Goal: Task Accomplishment & Management: Complete application form

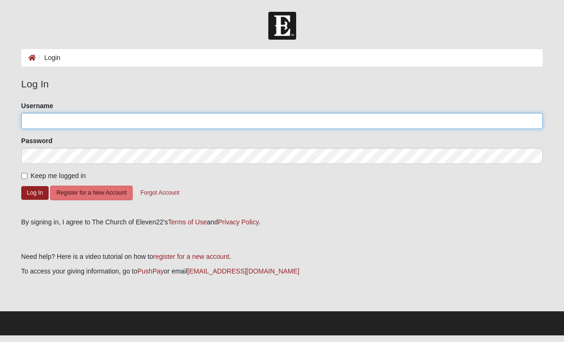
click at [72, 123] on input "Username" at bounding box center [282, 121] width 522 height 16
type input "missihowell"
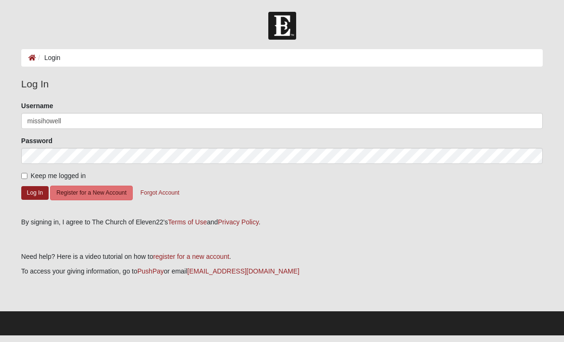
click at [35, 192] on button "Log In" at bounding box center [34, 193] width 27 height 14
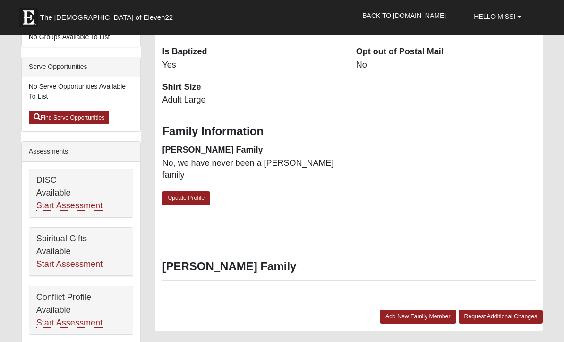
scroll to position [294, 0]
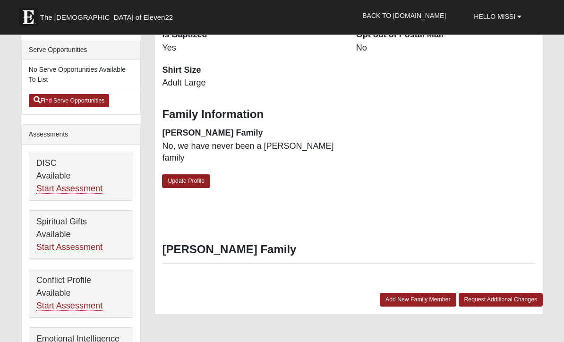
click at [86, 251] on link "Start Assessment" at bounding box center [69, 248] width 66 height 10
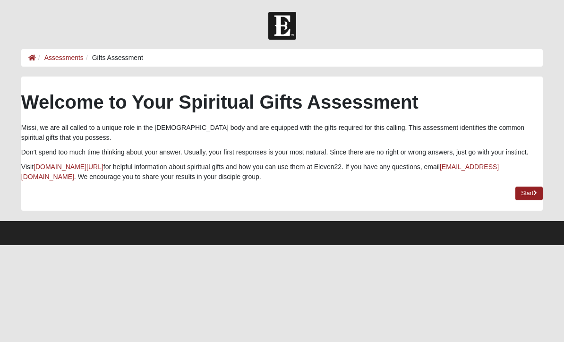
click at [531, 195] on link "Start" at bounding box center [529, 194] width 27 height 14
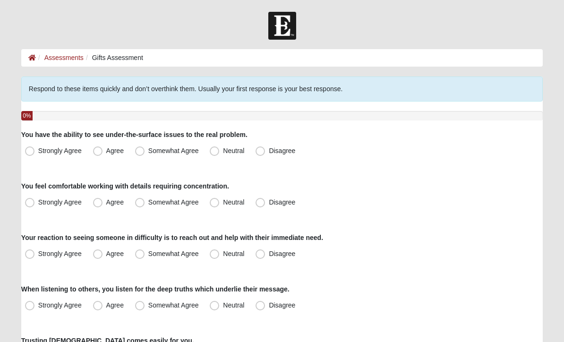
click at [148, 151] on span "Somewhat Agree" at bounding box center [173, 151] width 51 height 8
click at [140, 151] on input "Somewhat Agree" at bounding box center [142, 151] width 6 height 6
radio input "true"
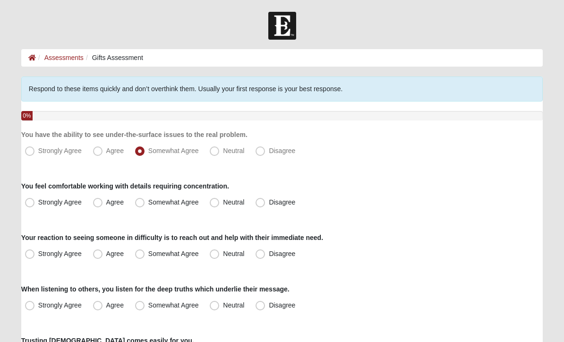
click at [148, 203] on span "Somewhat Agree" at bounding box center [173, 203] width 51 height 8
click at [145, 203] on input "Somewhat Agree" at bounding box center [142, 202] width 6 height 6
radio input "true"
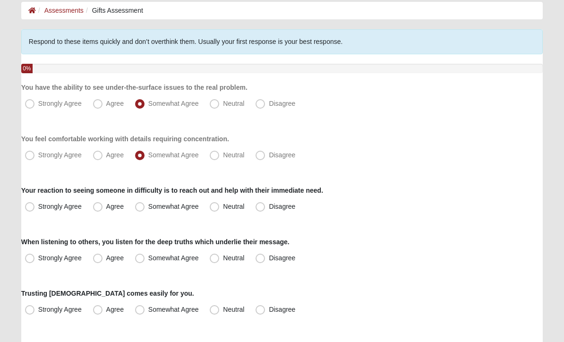
scroll to position [52, 0]
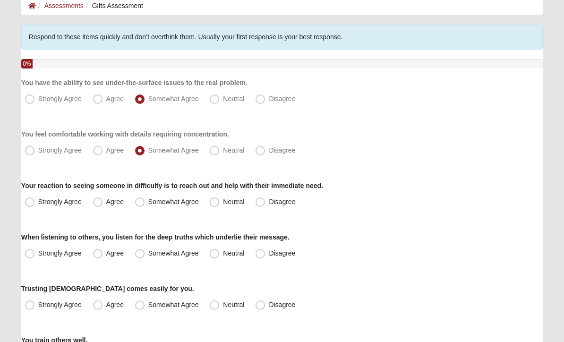
click at [148, 204] on span "Somewhat Agree" at bounding box center [173, 203] width 51 height 8
click at [144, 204] on input "Somewhat Agree" at bounding box center [142, 202] width 6 height 6
radio input "true"
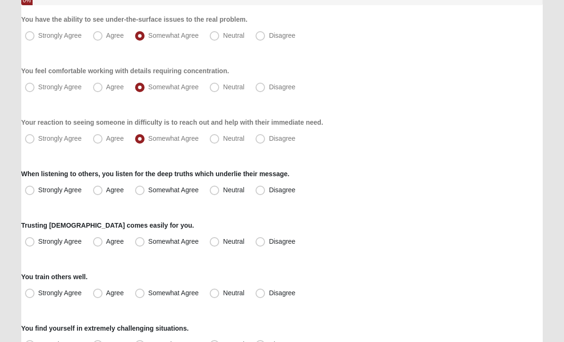
scroll to position [115, 0]
click at [104, 190] on label "Agree" at bounding box center [109, 190] width 40 height 15
click at [103, 190] on input "Agree" at bounding box center [100, 190] width 6 height 6
radio input "true"
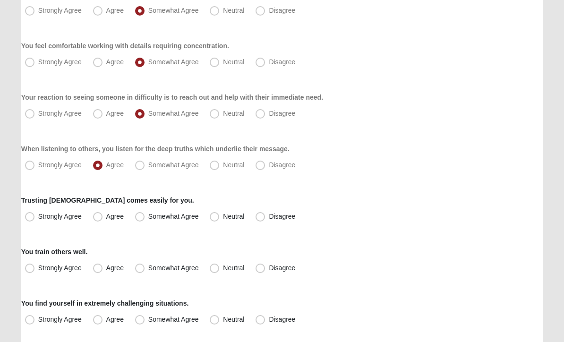
scroll to position [147, 0]
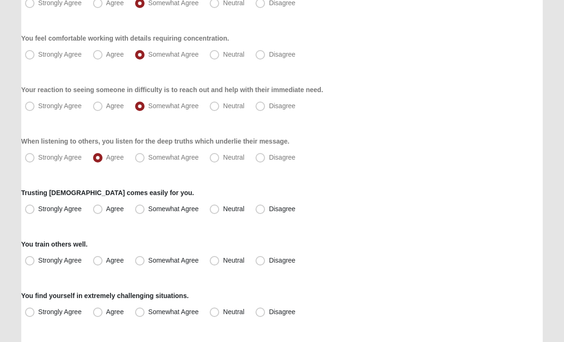
click at [38, 207] on span "Strongly Agree" at bounding box center [59, 210] width 43 height 8
click at [34, 207] on input "Strongly Agree" at bounding box center [32, 210] width 6 height 6
radio input "true"
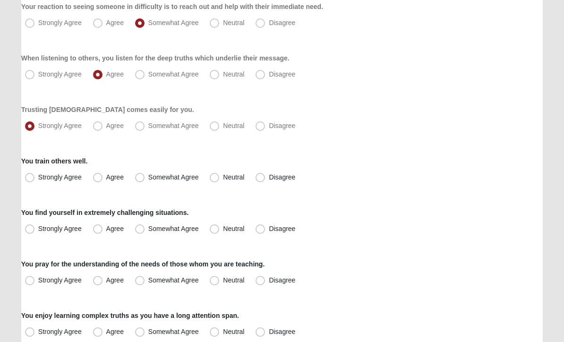
scroll to position [231, 0]
click at [106, 177] on span "Agree" at bounding box center [114, 177] width 17 height 8
click at [100, 177] on input "Agree" at bounding box center [100, 177] width 6 height 6
radio input "true"
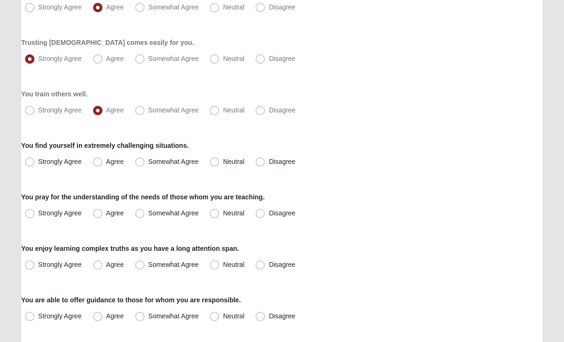
scroll to position [298, 0]
click at [106, 163] on span "Agree" at bounding box center [114, 162] width 17 height 8
click at [99, 163] on input "Agree" at bounding box center [100, 162] width 6 height 6
radio input "true"
click at [106, 216] on span "Agree" at bounding box center [114, 213] width 17 height 8
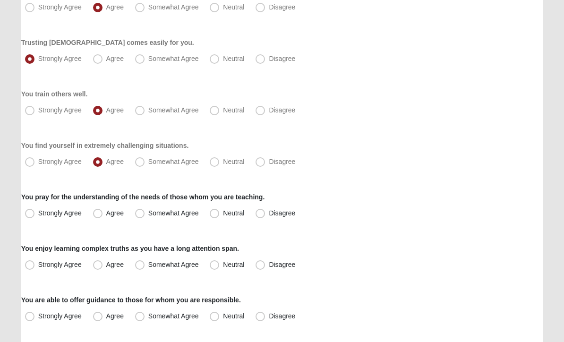
click at [101, 216] on input "Agree" at bounding box center [100, 213] width 6 height 6
radio input "true"
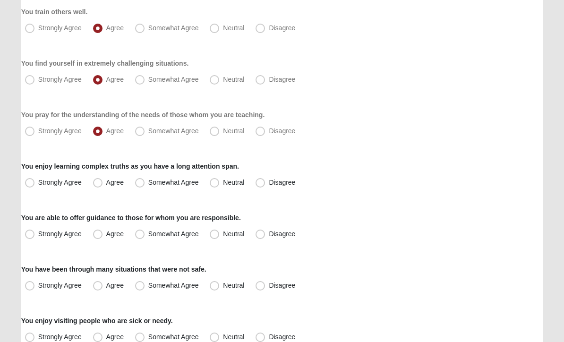
scroll to position [383, 0]
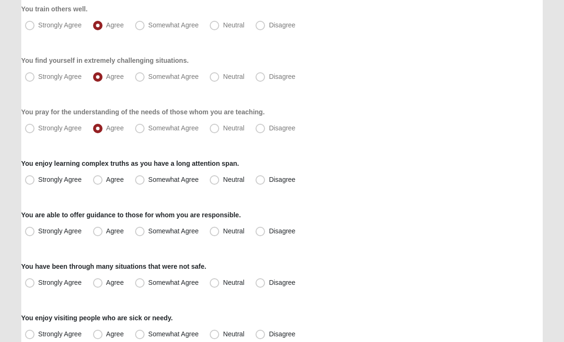
click at [148, 180] on span "Somewhat Agree" at bounding box center [173, 180] width 51 height 8
click at [141, 180] on input "Somewhat Agree" at bounding box center [142, 180] width 6 height 6
radio input "true"
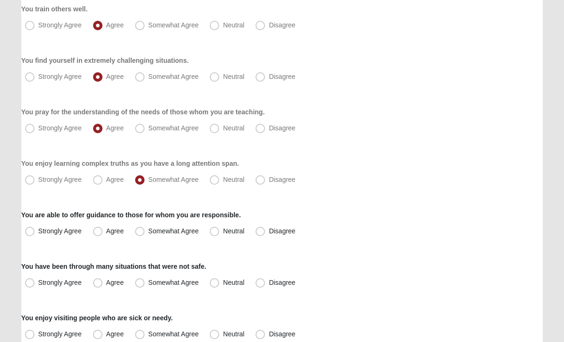
click at [38, 230] on span "Strongly Agree" at bounding box center [59, 231] width 43 height 8
click at [33, 230] on input "Strongly Agree" at bounding box center [32, 231] width 6 height 6
radio input "true"
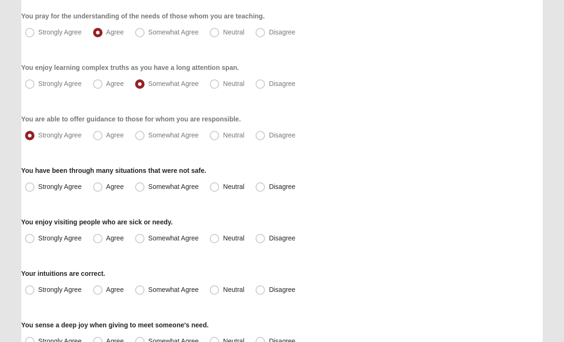
scroll to position [479, 0]
click at [223, 189] on span "Neutral" at bounding box center [233, 187] width 21 height 8
click at [215, 189] on input "Neutral" at bounding box center [217, 187] width 6 height 6
radio input "true"
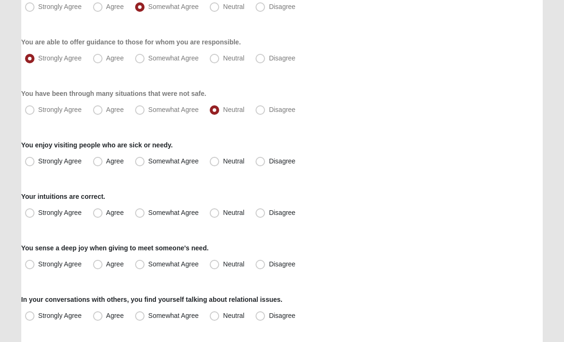
scroll to position [557, 0]
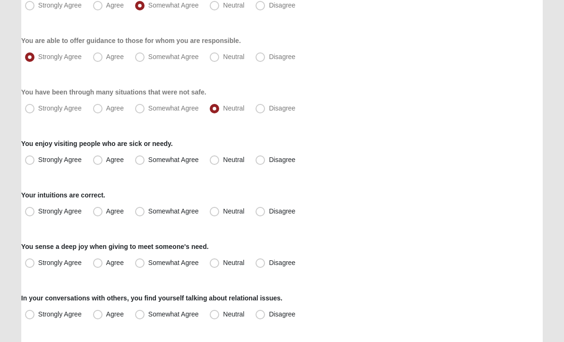
click at [148, 159] on span "Somewhat Agree" at bounding box center [173, 160] width 51 height 8
click at [139, 159] on input "Somewhat Agree" at bounding box center [142, 160] width 6 height 6
radio input "true"
click at [106, 211] on span "Agree" at bounding box center [114, 212] width 17 height 8
click at [100, 211] on input "Agree" at bounding box center [100, 212] width 6 height 6
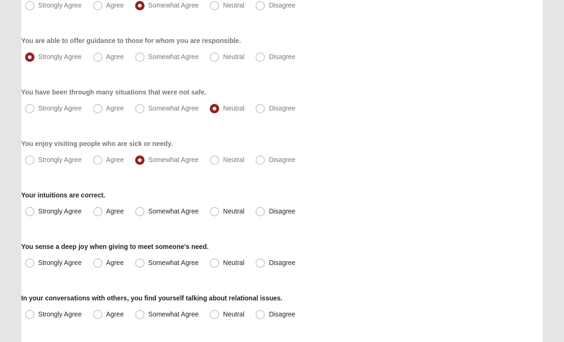
radio input "true"
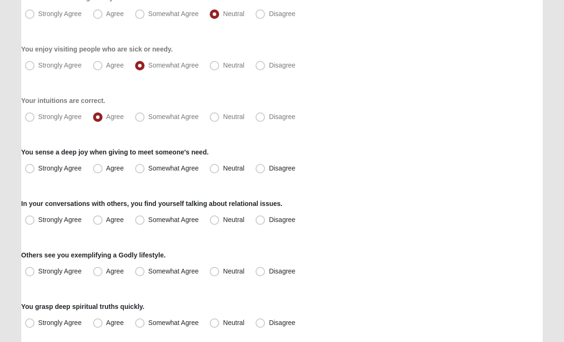
scroll to position [653, 0]
click at [38, 170] on span "Strongly Agree" at bounding box center [59, 168] width 43 height 8
click at [33, 170] on input "Strongly Agree" at bounding box center [32, 168] width 6 height 6
radio input "true"
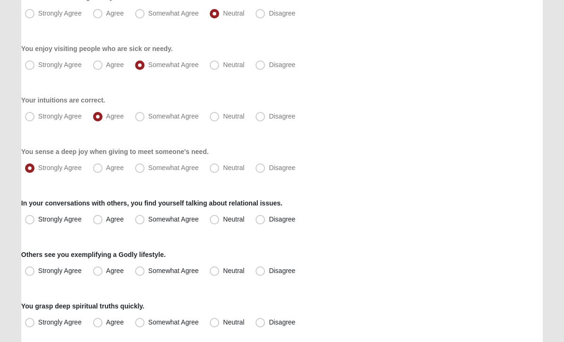
click at [106, 221] on span "Agree" at bounding box center [114, 220] width 17 height 8
click at [99, 221] on input "Agree" at bounding box center [100, 219] width 6 height 6
radio input "true"
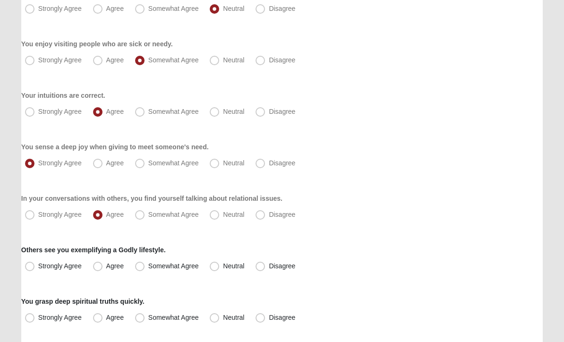
scroll to position [691, 0]
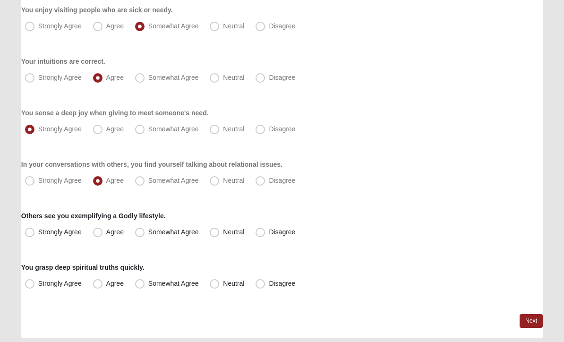
click at [148, 233] on span "Somewhat Agree" at bounding box center [173, 233] width 51 height 8
click at [139, 233] on input "Somewhat Agree" at bounding box center [142, 233] width 6 height 6
radio input "true"
click at [148, 282] on span "Somewhat Agree" at bounding box center [173, 284] width 51 height 8
click at [139, 282] on input "Somewhat Agree" at bounding box center [142, 284] width 6 height 6
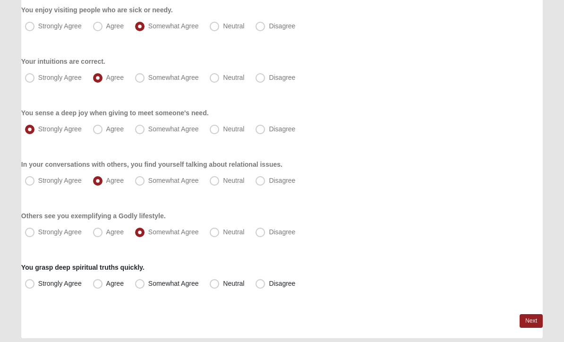
radio input "true"
click at [532, 319] on link "Next" at bounding box center [531, 322] width 23 height 14
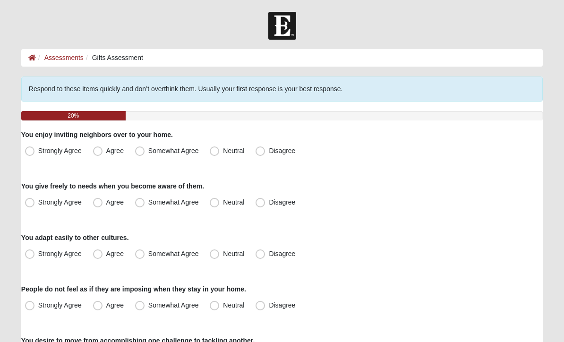
click at [148, 147] on span "Somewhat Agree" at bounding box center [173, 151] width 51 height 8
click at [139, 148] on input "Somewhat Agree" at bounding box center [142, 151] width 6 height 6
radio input "true"
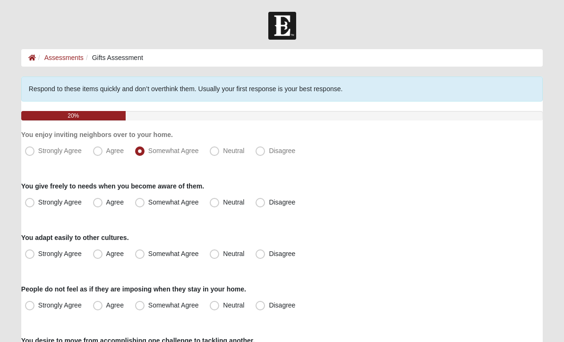
click at [106, 203] on span "Agree" at bounding box center [114, 203] width 17 height 8
click at [100, 203] on input "Agree" at bounding box center [100, 202] width 6 height 6
radio input "true"
click at [106, 256] on span "Agree" at bounding box center [114, 254] width 17 height 8
click at [101, 256] on input "Agree" at bounding box center [100, 254] width 6 height 6
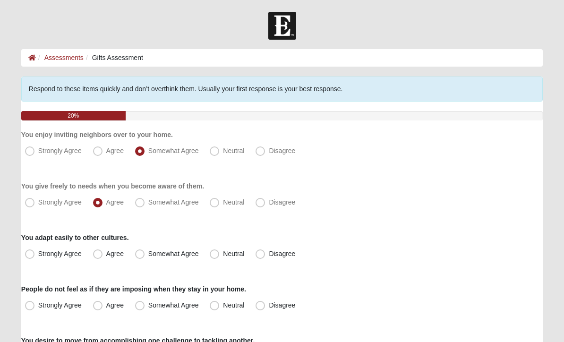
radio input "true"
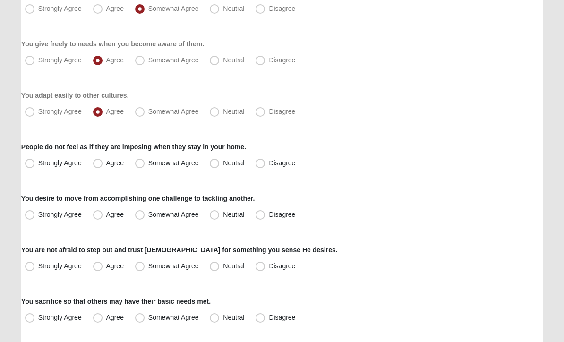
scroll to position [150, 0]
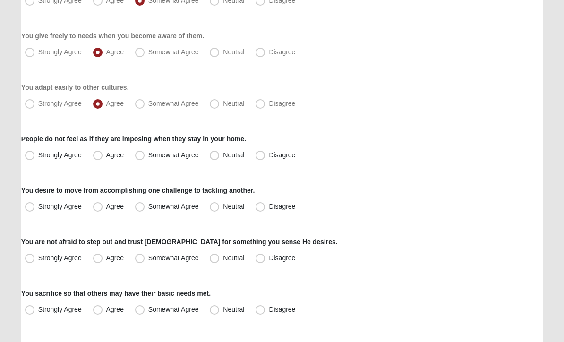
click at [38, 159] on span "Strongly Agree" at bounding box center [59, 156] width 43 height 8
click at [30, 159] on input "Strongly Agree" at bounding box center [32, 156] width 6 height 6
radio input "true"
click at [38, 206] on span "Strongly Agree" at bounding box center [59, 207] width 43 height 8
click at [29, 206] on input "Strongly Agree" at bounding box center [32, 207] width 6 height 6
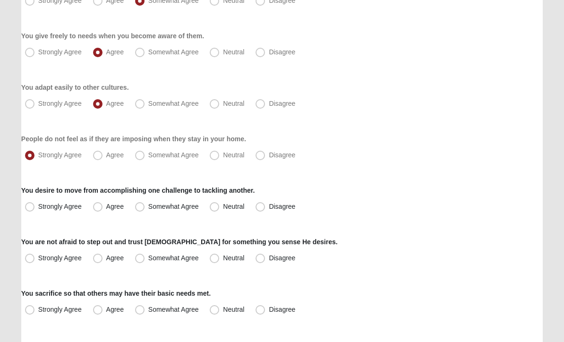
radio input "true"
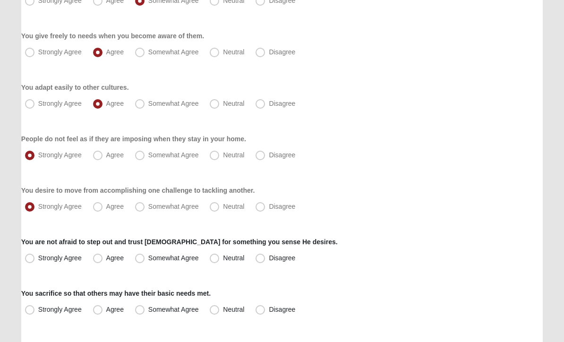
click at [38, 259] on span "Strongly Agree" at bounding box center [59, 259] width 43 height 8
click at [31, 259] on input "Strongly Agree" at bounding box center [32, 259] width 6 height 6
radio input "true"
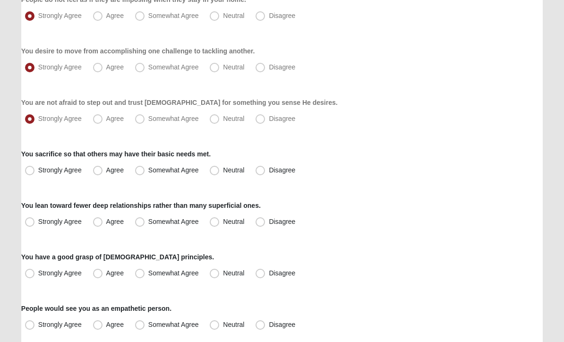
scroll to position [290, 0]
click at [106, 171] on span "Agree" at bounding box center [114, 170] width 17 height 8
click at [98, 171] on input "Agree" at bounding box center [100, 170] width 6 height 6
radio input "true"
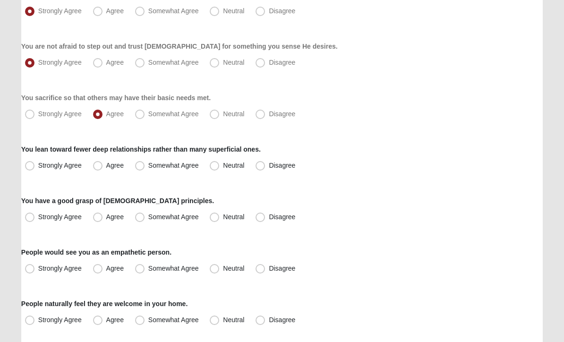
scroll to position [346, 0]
click at [269, 165] on span "Disagree" at bounding box center [282, 166] width 26 height 8
click at [262, 165] on input "Disagree" at bounding box center [262, 166] width 6 height 6
radio input "true"
click at [106, 218] on span "Agree" at bounding box center [114, 217] width 17 height 8
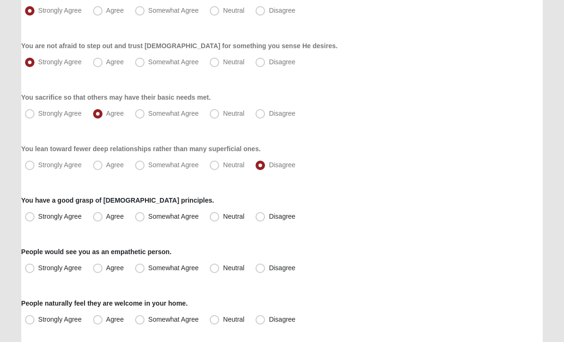
click at [100, 218] on input "Agree" at bounding box center [100, 217] width 6 height 6
radio input "true"
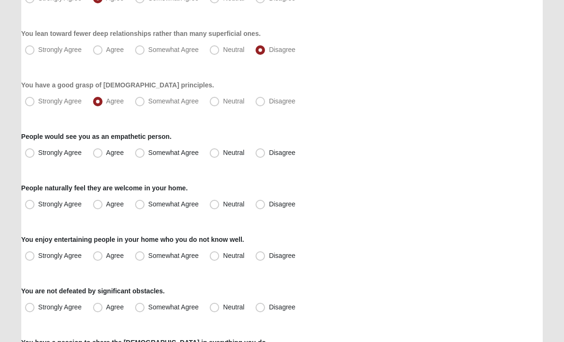
scroll to position [470, 0]
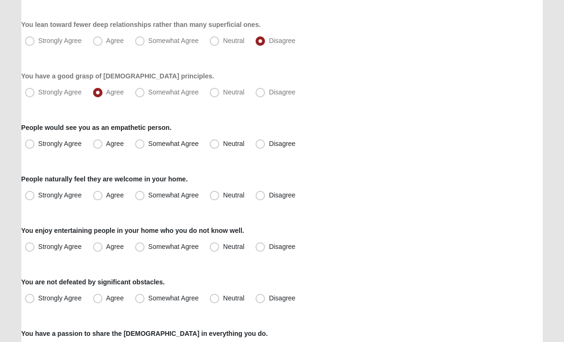
click at [106, 144] on span "Agree" at bounding box center [114, 144] width 17 height 8
click at [98, 144] on input "Agree" at bounding box center [100, 144] width 6 height 6
radio input "true"
click at [106, 196] on span "Agree" at bounding box center [114, 196] width 17 height 8
click at [100, 196] on input "Agree" at bounding box center [100, 196] width 6 height 6
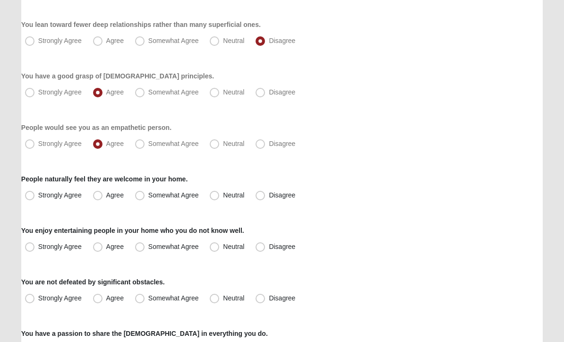
radio input "true"
click at [106, 246] on span "Agree" at bounding box center [114, 247] width 17 height 8
click at [99, 246] on input "Agree" at bounding box center [100, 247] width 6 height 6
radio input "true"
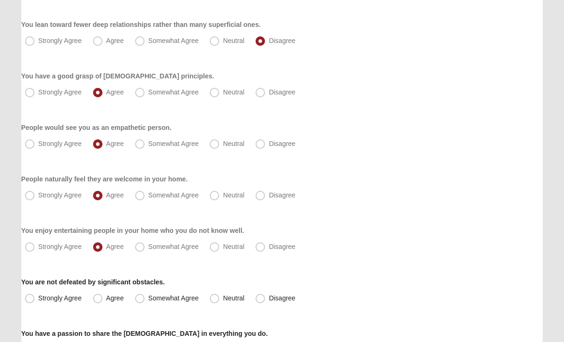
click at [148, 247] on span "Somewhat Agree" at bounding box center [173, 247] width 51 height 8
click at [144, 247] on input "Somewhat Agree" at bounding box center [142, 247] width 6 height 6
radio input "true"
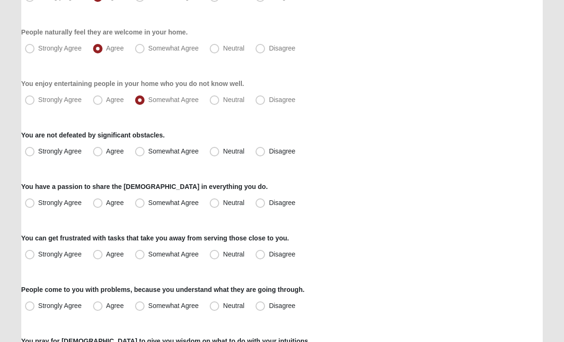
scroll to position [624, 0]
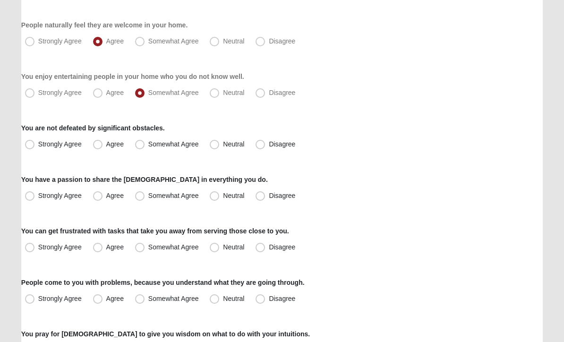
click at [106, 148] on span "Agree" at bounding box center [114, 145] width 17 height 8
click at [97, 148] on input "Agree" at bounding box center [100, 145] width 6 height 6
radio input "true"
click at [148, 194] on span "Somewhat Agree" at bounding box center [173, 196] width 51 height 8
click at [142, 194] on input "Somewhat Agree" at bounding box center [142, 196] width 6 height 6
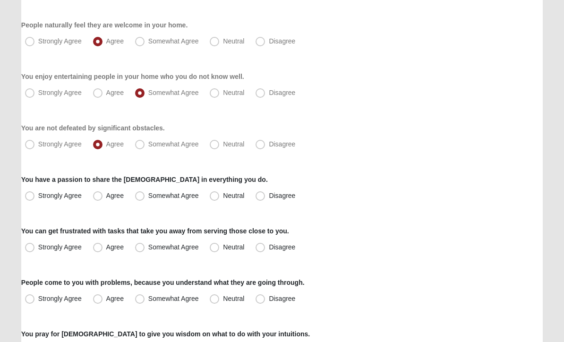
radio input "true"
click at [148, 247] on span "Somewhat Agree" at bounding box center [173, 248] width 51 height 8
click at [144, 247] on input "Somewhat Agree" at bounding box center [142, 248] width 6 height 6
radio input "true"
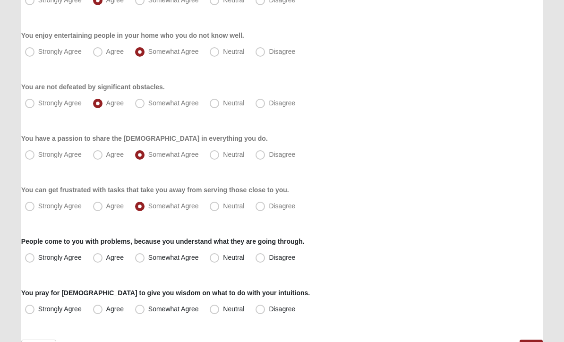
scroll to position [692, 0]
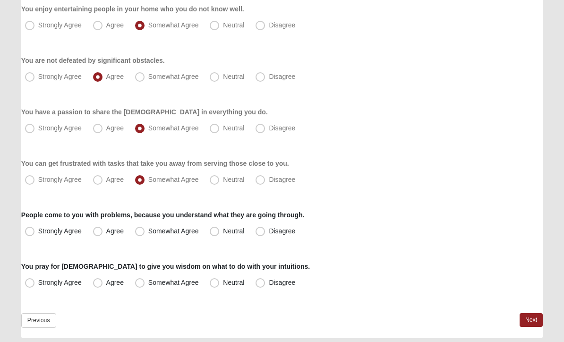
click at [106, 233] on span "Agree" at bounding box center [114, 232] width 17 height 8
click at [97, 233] on input "Agree" at bounding box center [100, 232] width 6 height 6
radio input "true"
click at [35, 284] on label "Strongly Agree" at bounding box center [54, 283] width 66 height 15
click at [35, 284] on input "Strongly Agree" at bounding box center [32, 283] width 6 height 6
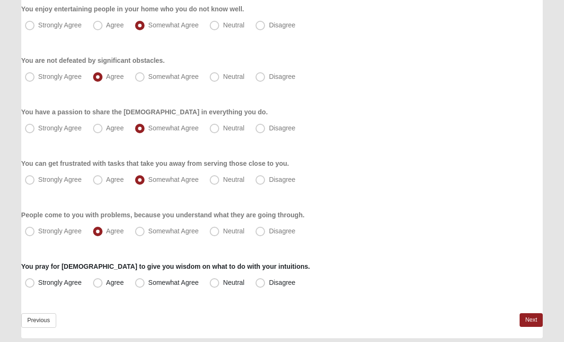
radio input "true"
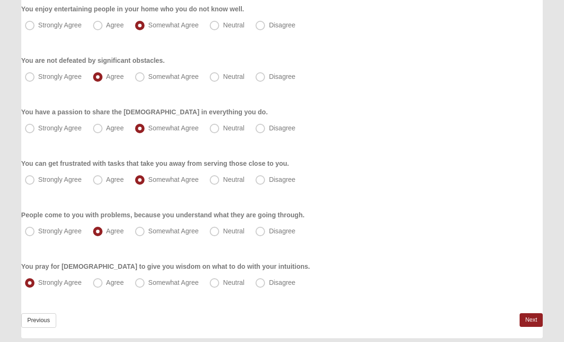
click at [106, 284] on span "Agree" at bounding box center [114, 283] width 17 height 8
click at [99, 284] on input "Agree" at bounding box center [100, 283] width 6 height 6
radio input "true"
click at [532, 321] on link "Next" at bounding box center [531, 321] width 23 height 14
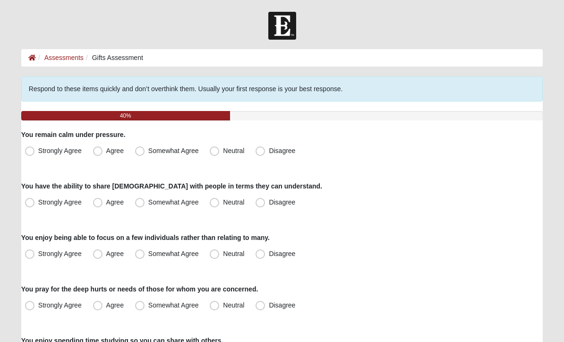
click at [148, 152] on span "Somewhat Agree" at bounding box center [173, 151] width 51 height 8
click at [139, 152] on input "Somewhat Agree" at bounding box center [142, 151] width 6 height 6
radio input "true"
click at [106, 203] on span "Agree" at bounding box center [114, 203] width 17 height 8
click at [99, 203] on input "Agree" at bounding box center [100, 202] width 6 height 6
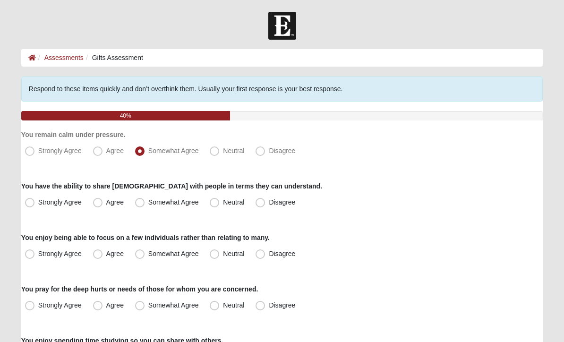
radio input "true"
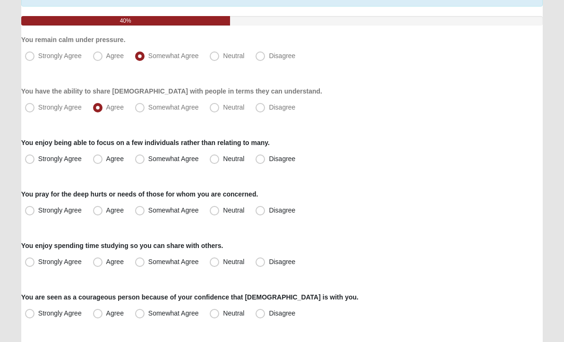
scroll to position [95, 0]
click at [106, 156] on span "Agree" at bounding box center [114, 159] width 17 height 8
click at [101, 156] on input "Agree" at bounding box center [100, 159] width 6 height 6
radio input "true"
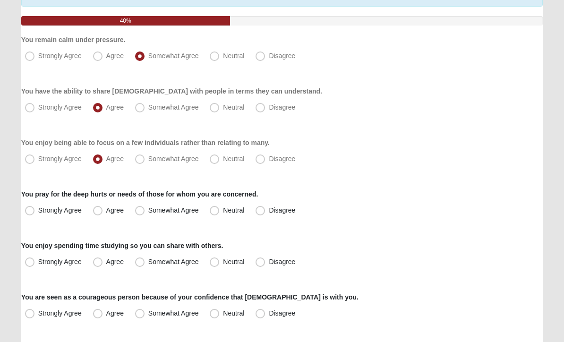
click at [106, 212] on span "Agree" at bounding box center [114, 211] width 17 height 8
click at [100, 212] on input "Agree" at bounding box center [100, 210] width 6 height 6
radio input "true"
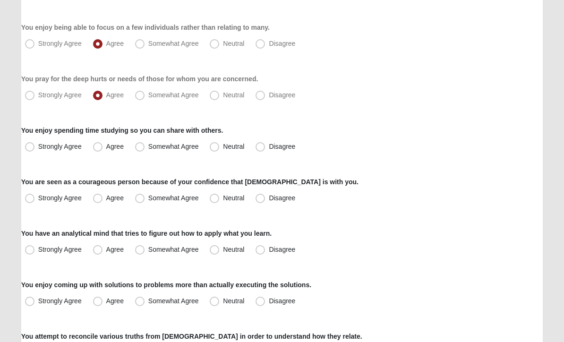
scroll to position [212, 0]
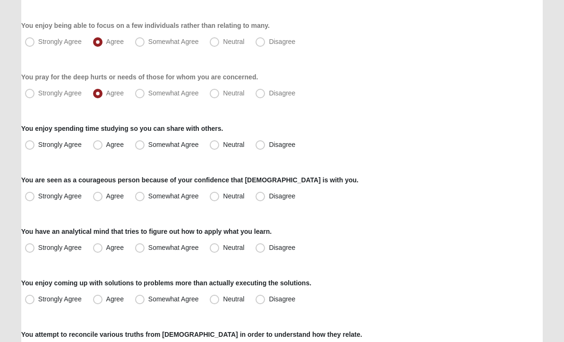
click at [106, 146] on span "Agree" at bounding box center [114, 145] width 17 height 8
click at [103, 146] on input "Agree" at bounding box center [100, 145] width 6 height 6
radio input "true"
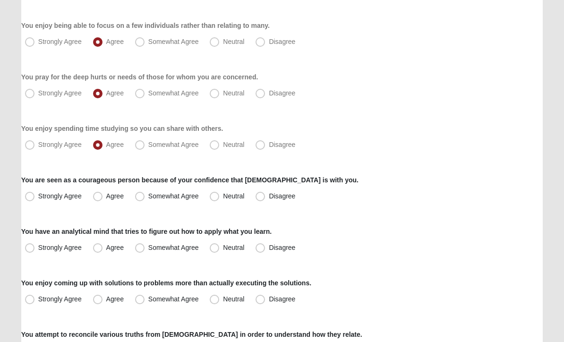
click at [38, 195] on span "Strongly Agree" at bounding box center [59, 197] width 43 height 8
click at [32, 195] on input "Strongly Agree" at bounding box center [32, 197] width 6 height 6
radio input "true"
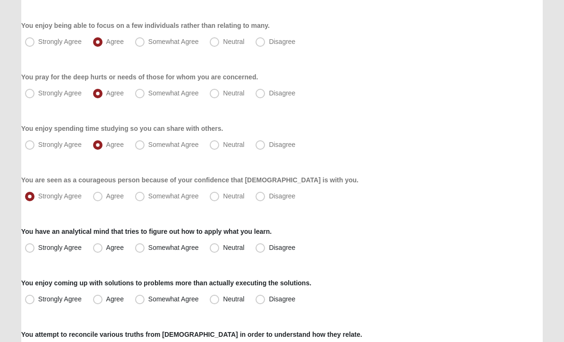
click at [38, 245] on span "Strongly Agree" at bounding box center [59, 248] width 43 height 8
click at [33, 245] on input "Strongly Agree" at bounding box center [32, 248] width 6 height 6
radio input "true"
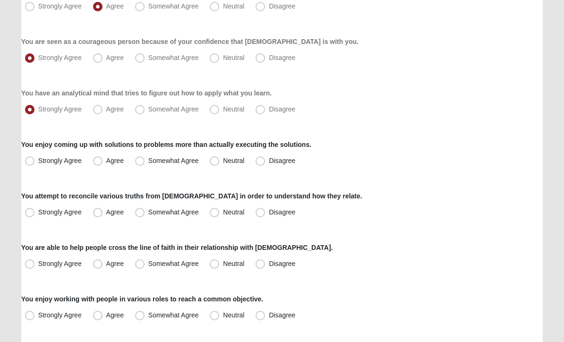
scroll to position [352, 0]
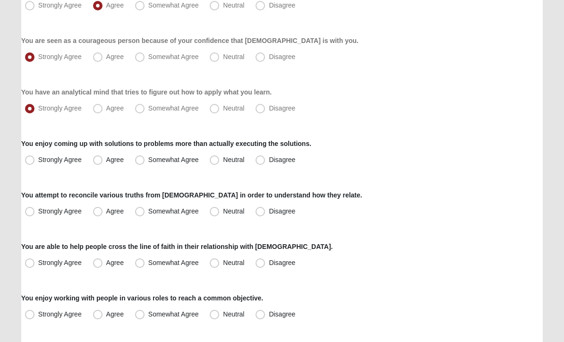
click at [146, 163] on label "Somewhat Agree" at bounding box center [167, 160] width 73 height 15
click at [145, 163] on input "Somewhat Agree" at bounding box center [142, 160] width 6 height 6
radio input "true"
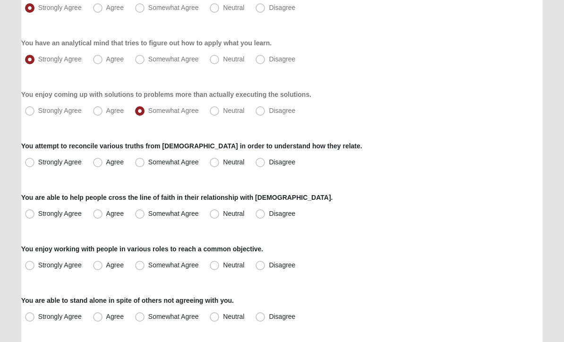
scroll to position [401, 0]
click at [106, 161] on span "Agree" at bounding box center [114, 162] width 17 height 8
click at [99, 161] on input "Agree" at bounding box center [100, 162] width 6 height 6
radio input "true"
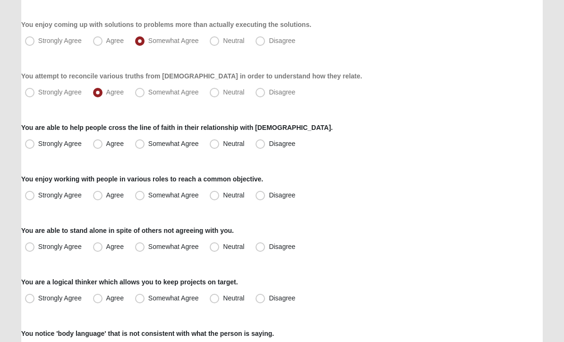
scroll to position [471, 0]
click at [148, 141] on span "Somewhat Agree" at bounding box center [173, 144] width 51 height 8
click at [143, 141] on input "Somewhat Agree" at bounding box center [142, 144] width 6 height 6
radio input "true"
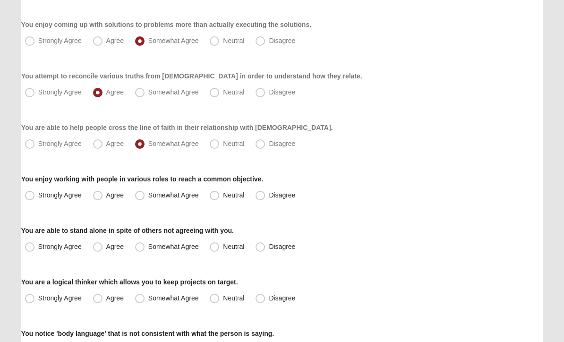
click at [225, 143] on span "Neutral" at bounding box center [233, 144] width 21 height 8
click at [220, 143] on input "Neutral" at bounding box center [217, 144] width 6 height 6
radio input "true"
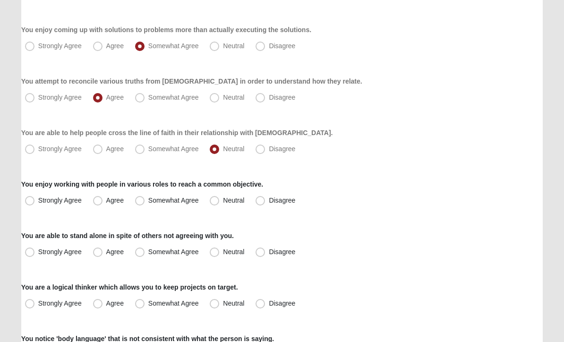
scroll to position [465, 0]
click at [106, 201] on span "Agree" at bounding box center [114, 201] width 17 height 8
click at [99, 201] on input "Agree" at bounding box center [100, 201] width 6 height 6
radio input "true"
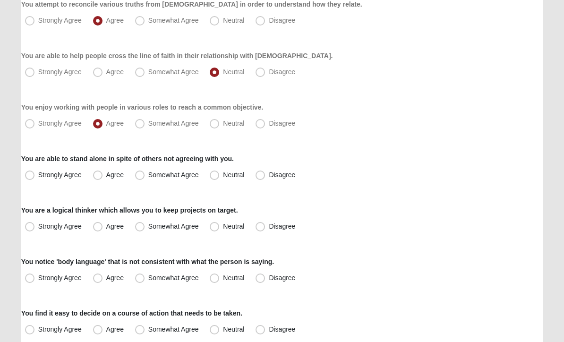
scroll to position [543, 0]
click at [38, 176] on span "Strongly Agree" at bounding box center [59, 175] width 43 height 8
click at [29, 176] on input "Strongly Agree" at bounding box center [32, 175] width 6 height 6
radio input "true"
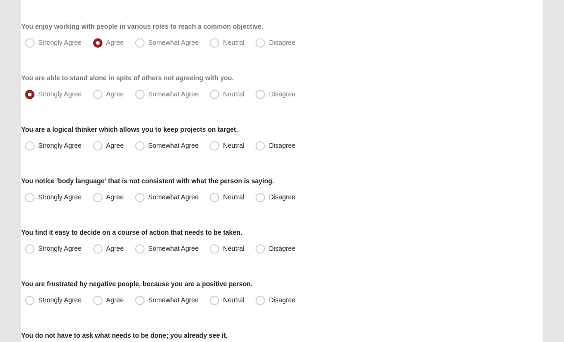
scroll to position [623, 0]
click at [106, 146] on span "Agree" at bounding box center [114, 146] width 17 height 8
click at [99, 146] on input "Agree" at bounding box center [100, 146] width 6 height 6
radio input "true"
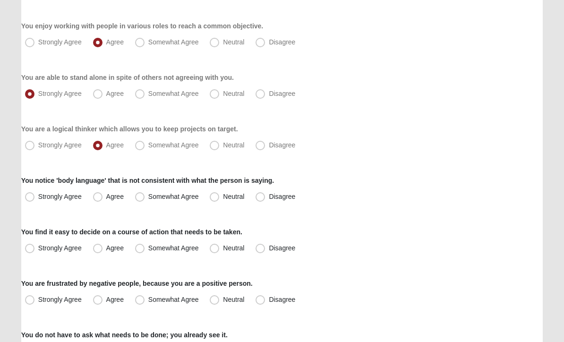
click at [106, 195] on span "Agree" at bounding box center [114, 197] width 17 height 8
click at [98, 195] on input "Agree" at bounding box center [100, 197] width 6 height 6
radio input "true"
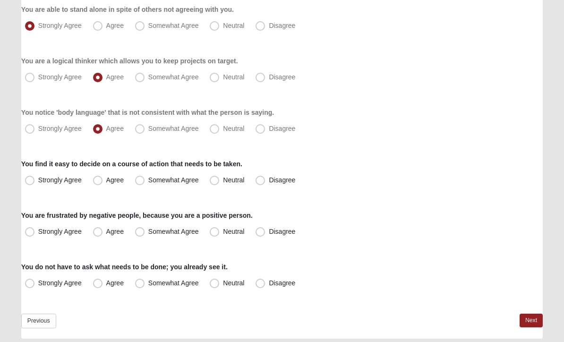
scroll to position [692, 0]
click at [106, 181] on span "Agree" at bounding box center [114, 180] width 17 height 8
click at [99, 181] on input "Agree" at bounding box center [100, 180] width 6 height 6
radio input "true"
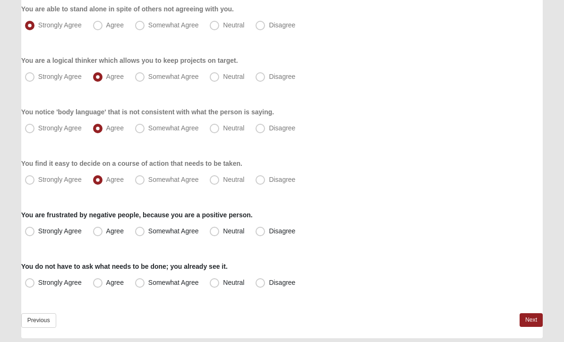
click at [148, 231] on span "Somewhat Agree" at bounding box center [173, 232] width 51 height 8
click at [142, 231] on input "Somewhat Agree" at bounding box center [142, 232] width 6 height 6
radio input "true"
click at [223, 228] on span "Neutral" at bounding box center [233, 232] width 21 height 8
click at [216, 229] on input "Neutral" at bounding box center [217, 232] width 6 height 6
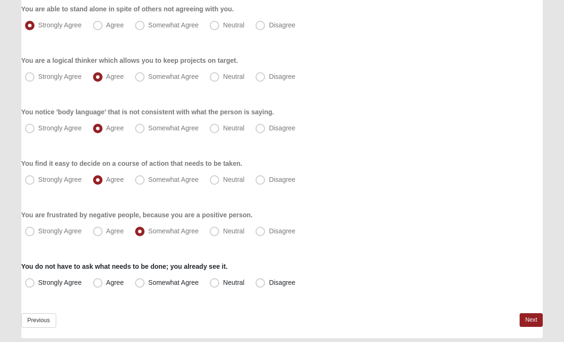
radio input "true"
click at [106, 283] on span "Agree" at bounding box center [114, 283] width 17 height 8
click at [97, 283] on input "Agree" at bounding box center [100, 283] width 6 height 6
radio input "true"
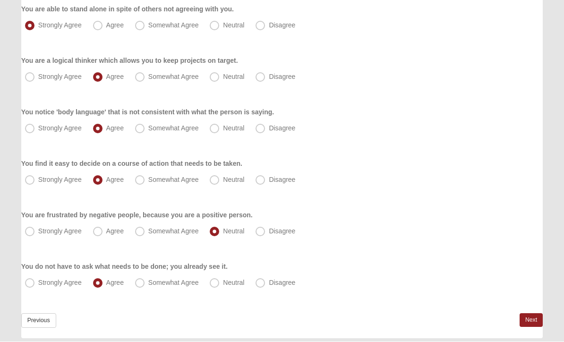
click at [532, 319] on link "Next" at bounding box center [531, 321] width 23 height 14
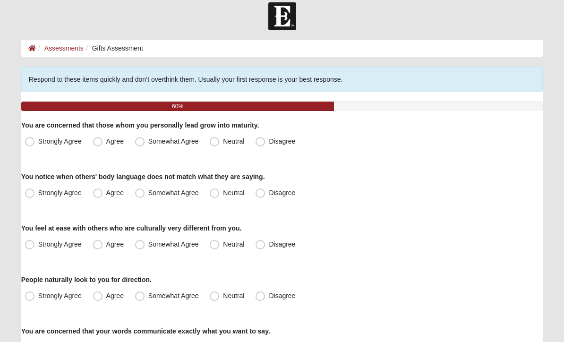
scroll to position [0, 0]
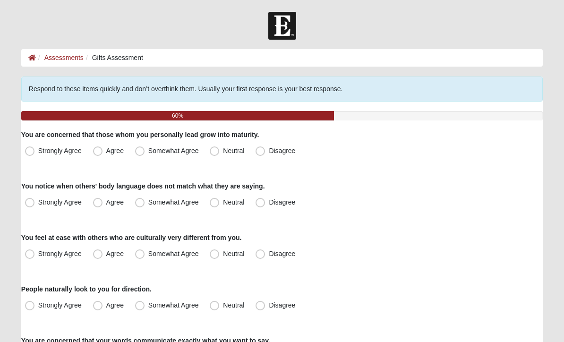
click at [106, 154] on span "Agree" at bounding box center [114, 151] width 17 height 8
click at [98, 154] on input "Agree" at bounding box center [100, 151] width 6 height 6
radio input "true"
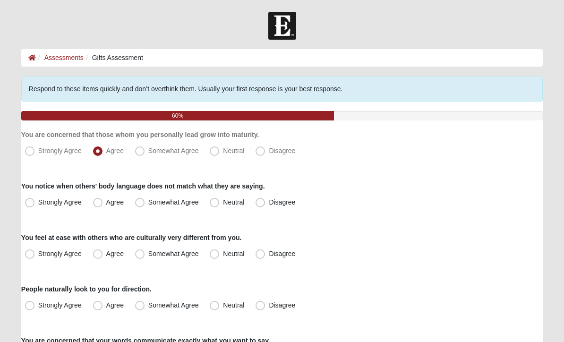
click at [106, 203] on span "Agree" at bounding box center [114, 203] width 17 height 8
click at [98, 203] on input "Agree" at bounding box center [100, 202] width 6 height 6
radio input "true"
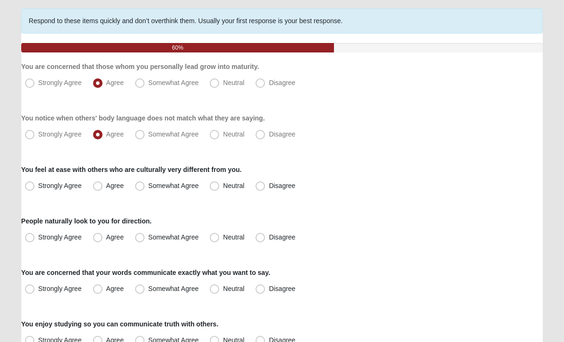
scroll to position [69, 0]
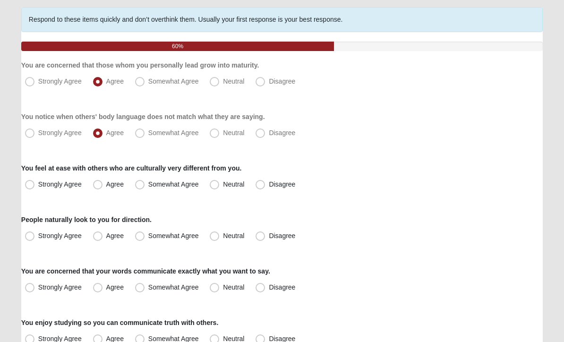
click at [106, 184] on span "Agree" at bounding box center [114, 185] width 17 height 8
click at [99, 184] on input "Agree" at bounding box center [100, 184] width 6 height 6
radio input "true"
click at [106, 236] on span "Agree" at bounding box center [114, 236] width 17 height 8
click at [102, 236] on input "Agree" at bounding box center [100, 236] width 6 height 6
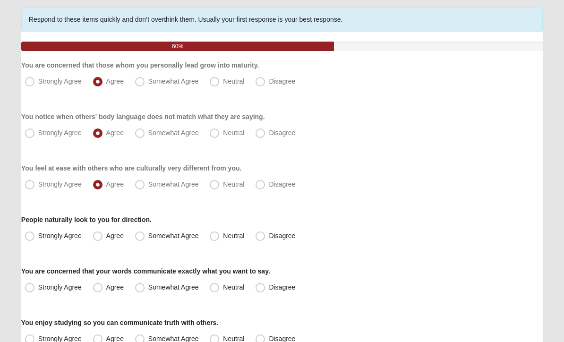
radio input "true"
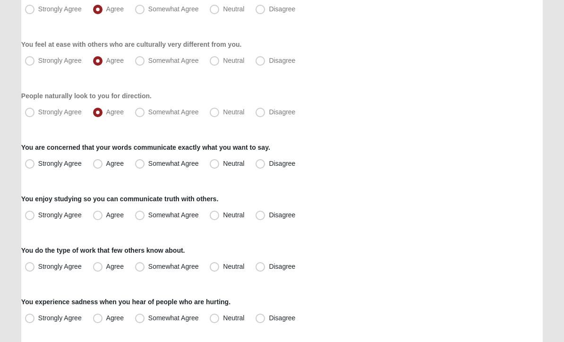
scroll to position [193, 0]
click at [106, 163] on span "Agree" at bounding box center [114, 164] width 17 height 8
click at [99, 163] on input "Agree" at bounding box center [100, 164] width 6 height 6
radio input "true"
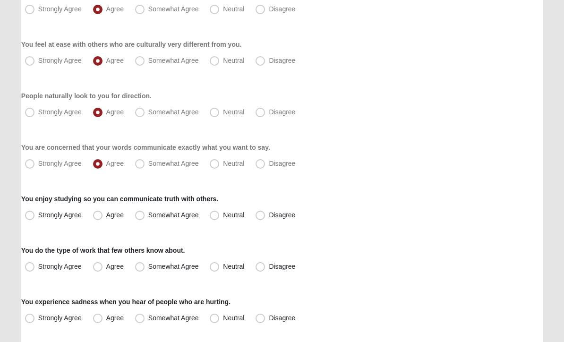
click at [106, 213] on span "Agree" at bounding box center [114, 215] width 17 height 8
click at [99, 213] on input "Agree" at bounding box center [100, 215] width 6 height 6
radio input "true"
click at [148, 267] on span "Somewhat Agree" at bounding box center [173, 267] width 51 height 8
click at [142, 267] on input "Somewhat Agree" at bounding box center [142, 267] width 6 height 6
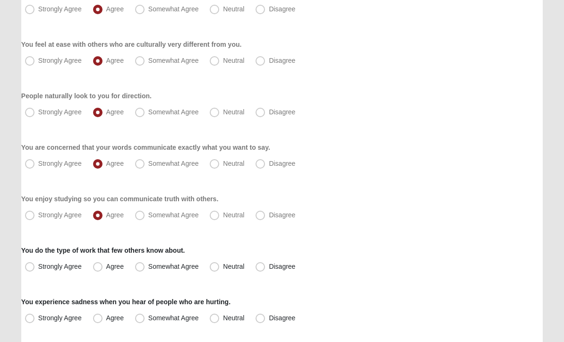
radio input "true"
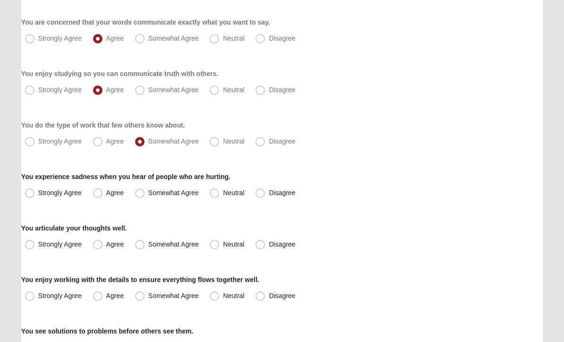
scroll to position [319, 0]
click at [106, 195] on span "Agree" at bounding box center [114, 193] width 17 height 8
click at [101, 195] on input "Agree" at bounding box center [100, 193] width 6 height 6
radio input "true"
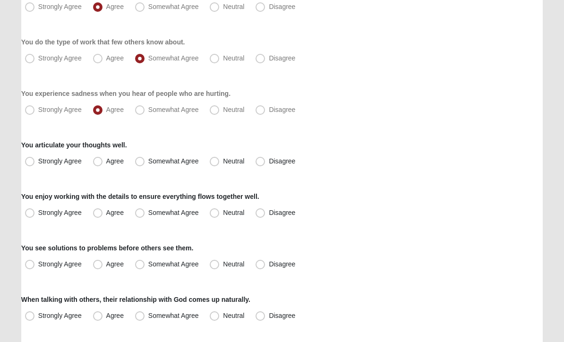
scroll to position [402, 0]
click at [106, 164] on span "Agree" at bounding box center [114, 161] width 17 height 8
click at [103, 164] on input "Agree" at bounding box center [100, 161] width 6 height 6
radio input "true"
click at [106, 210] on span "Agree" at bounding box center [114, 213] width 17 height 8
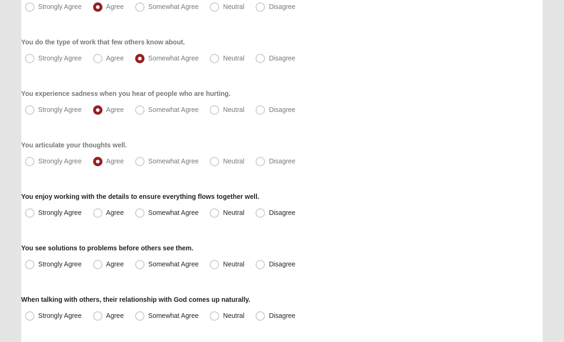
click at [100, 210] on input "Agree" at bounding box center [100, 213] width 6 height 6
radio input "true"
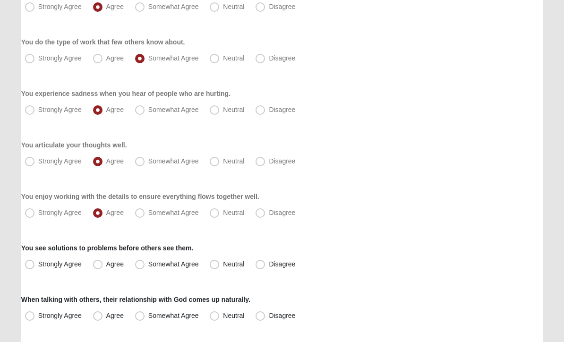
click at [103, 261] on label "Agree" at bounding box center [109, 264] width 40 height 15
click at [103, 261] on input "Agree" at bounding box center [100, 264] width 6 height 6
radio input "true"
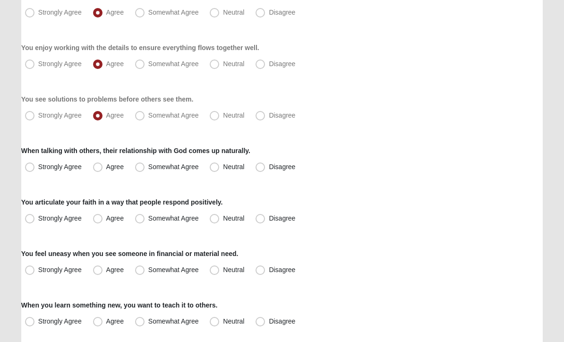
scroll to position [564, 0]
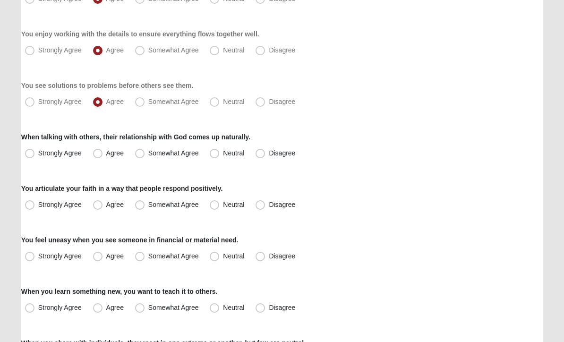
click at [148, 152] on span "Somewhat Agree" at bounding box center [173, 154] width 51 height 8
click at [142, 152] on input "Somewhat Agree" at bounding box center [142, 154] width 6 height 6
radio input "true"
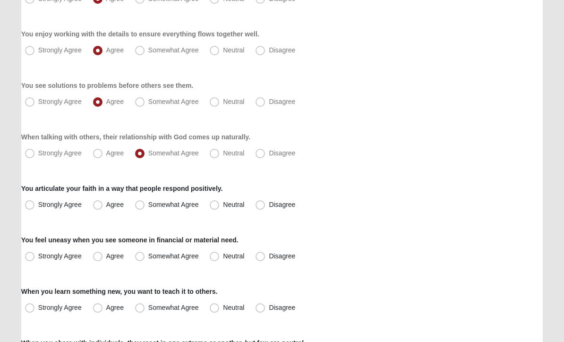
click at [106, 203] on span "Agree" at bounding box center [114, 205] width 17 height 8
click at [100, 203] on input "Agree" at bounding box center [100, 205] width 6 height 6
radio input "true"
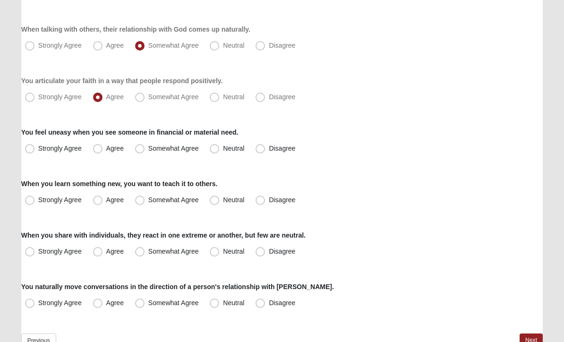
scroll to position [674, 0]
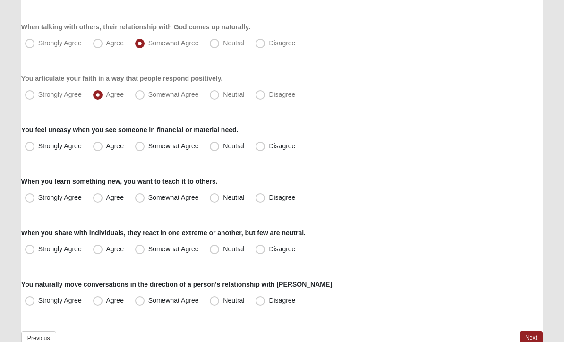
click at [148, 144] on span "Somewhat Agree" at bounding box center [173, 147] width 51 height 8
click at [142, 144] on input "Somewhat Agree" at bounding box center [142, 147] width 6 height 6
radio input "true"
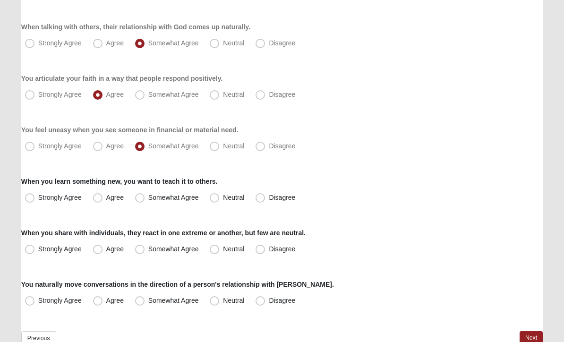
click at [106, 198] on span "Agree" at bounding box center [114, 198] width 17 height 8
click at [101, 198] on input "Agree" at bounding box center [100, 198] width 6 height 6
radio input "true"
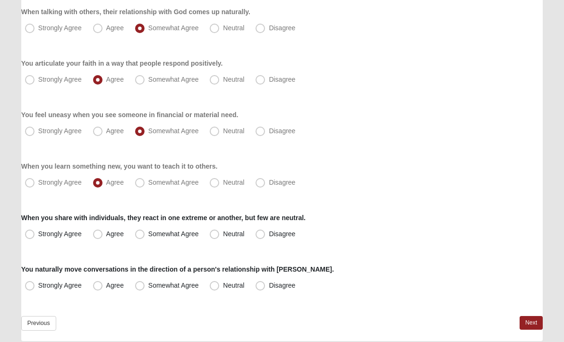
scroll to position [692, 0]
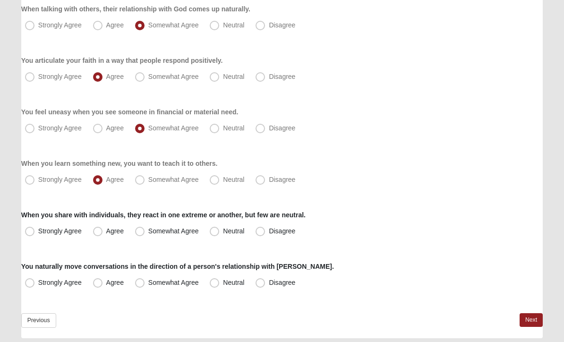
click at [106, 230] on span "Agree" at bounding box center [114, 232] width 17 height 8
click at [98, 230] on input "Agree" at bounding box center [100, 232] width 6 height 6
radio input "true"
click at [223, 285] on span "Neutral" at bounding box center [233, 283] width 21 height 8
click at [214, 285] on input "Neutral" at bounding box center [217, 283] width 6 height 6
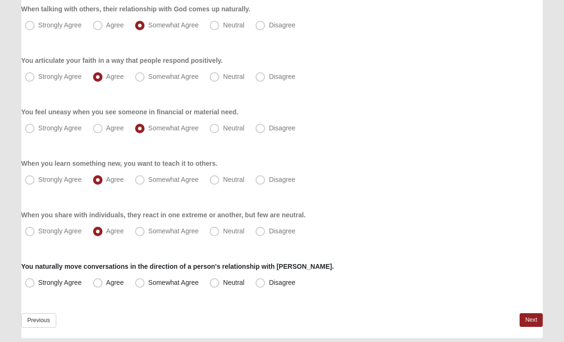
radio input "true"
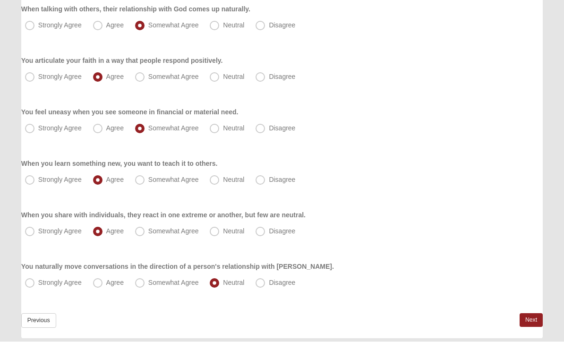
click at [533, 322] on link "Next" at bounding box center [531, 321] width 23 height 14
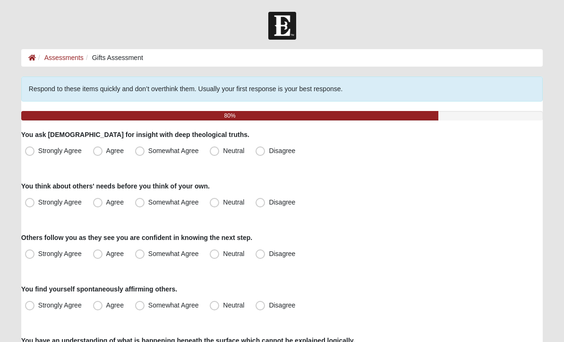
click at [148, 150] on span "Somewhat Agree" at bounding box center [173, 151] width 51 height 8
click at [142, 150] on input "Somewhat Agree" at bounding box center [142, 151] width 6 height 6
radio input "true"
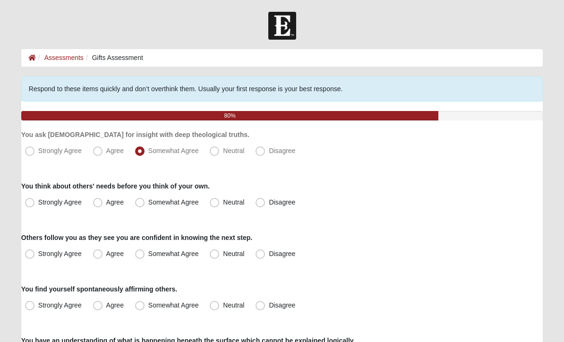
click at [148, 201] on span "Somewhat Agree" at bounding box center [173, 203] width 51 height 8
click at [141, 201] on input "Somewhat Agree" at bounding box center [142, 202] width 6 height 6
radio input "true"
click at [106, 256] on span "Agree" at bounding box center [114, 254] width 17 height 8
click at [101, 256] on input "Agree" at bounding box center [100, 254] width 6 height 6
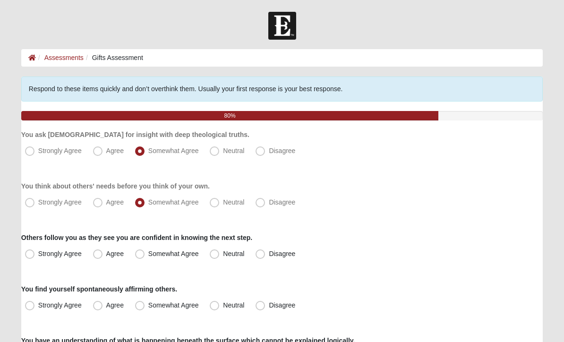
radio input "true"
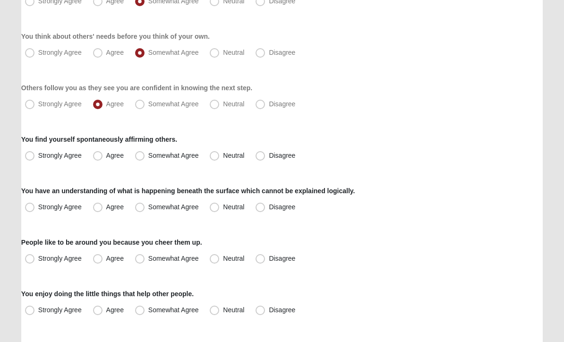
scroll to position [150, 0]
click at [223, 155] on span "Neutral" at bounding box center [233, 156] width 21 height 8
click at [216, 155] on input "Neutral" at bounding box center [217, 156] width 6 height 6
radio input "true"
click at [106, 206] on span "Agree" at bounding box center [114, 207] width 17 height 8
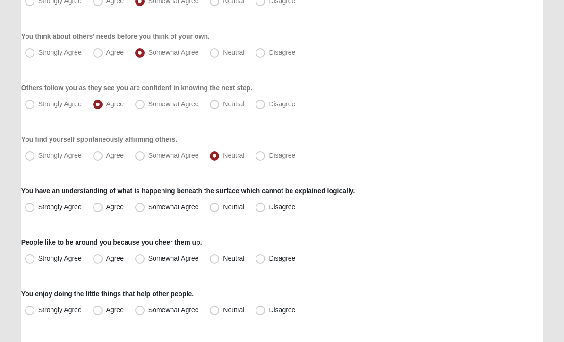
click at [99, 206] on input "Agree" at bounding box center [100, 207] width 6 height 6
radio input "true"
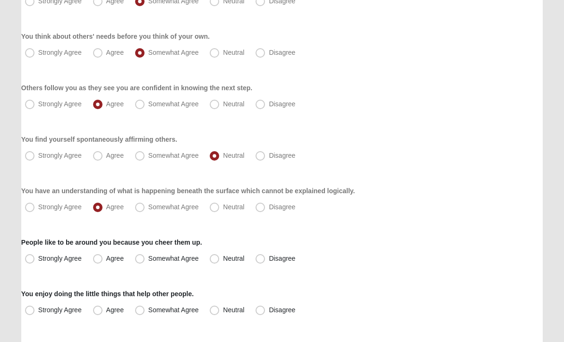
click at [148, 259] on span "Somewhat Agree" at bounding box center [173, 259] width 51 height 8
click at [142, 259] on input "Somewhat Agree" at bounding box center [142, 259] width 6 height 6
radio input "true"
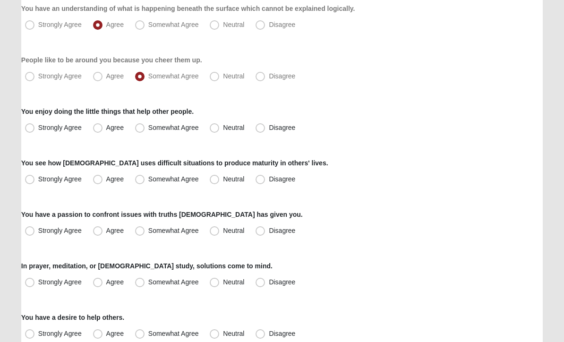
scroll to position [333, 0]
click at [148, 127] on span "Somewhat Agree" at bounding box center [173, 127] width 51 height 8
click at [142, 127] on input "Somewhat Agree" at bounding box center [142, 127] width 6 height 6
radio input "true"
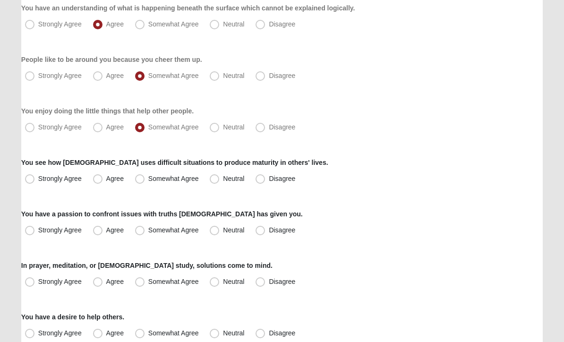
click at [106, 176] on span "Agree" at bounding box center [114, 179] width 17 height 8
click at [97, 176] on input "Agree" at bounding box center [100, 179] width 6 height 6
radio input "true"
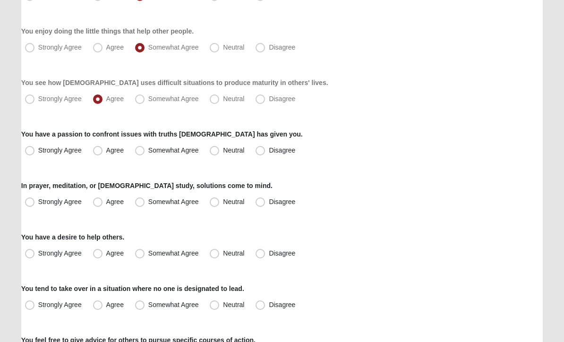
scroll to position [415, 0]
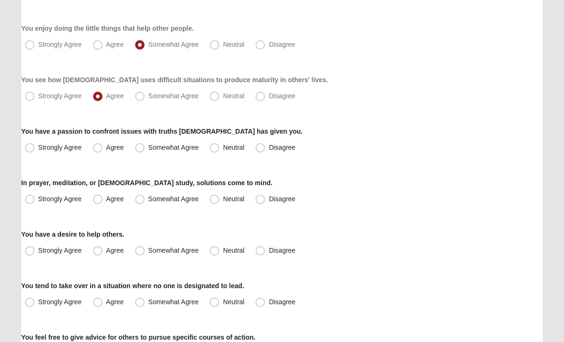
click at [148, 150] on span "Somewhat Agree" at bounding box center [173, 148] width 51 height 8
click at [141, 150] on input "Somewhat Agree" at bounding box center [142, 148] width 6 height 6
radio input "true"
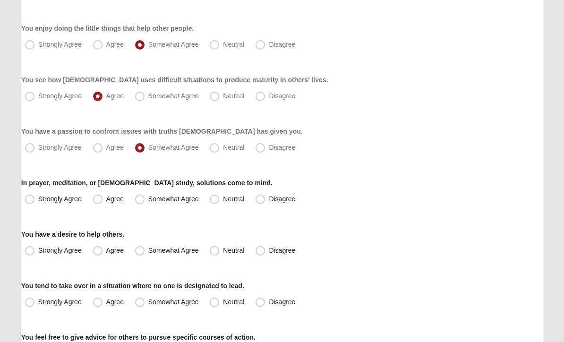
click at [104, 198] on label "Agree" at bounding box center [109, 199] width 40 height 15
click at [103, 198] on input "Agree" at bounding box center [100, 200] width 6 height 6
radio input "true"
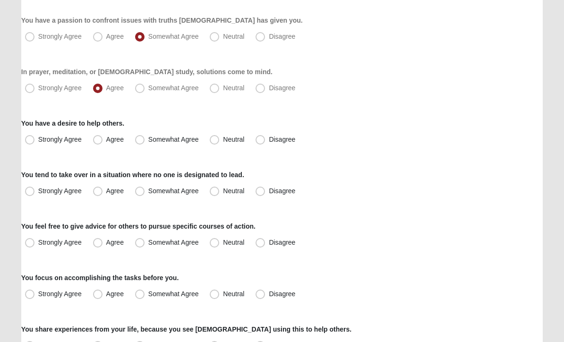
scroll to position [527, 0]
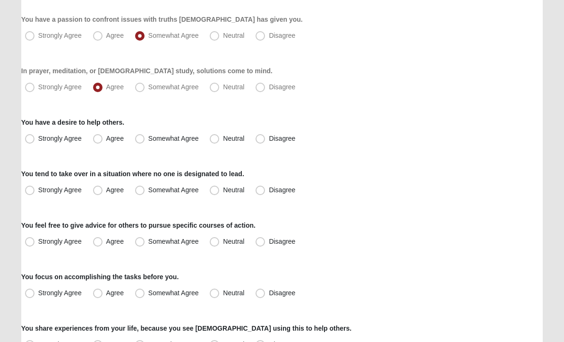
click at [38, 140] on span "Strongly Agree" at bounding box center [59, 139] width 43 height 8
click at [33, 140] on input "Strongly Agree" at bounding box center [32, 139] width 6 height 6
radio input "true"
click at [106, 189] on span "Agree" at bounding box center [114, 191] width 17 height 8
click at [97, 189] on input "Agree" at bounding box center [100, 191] width 6 height 6
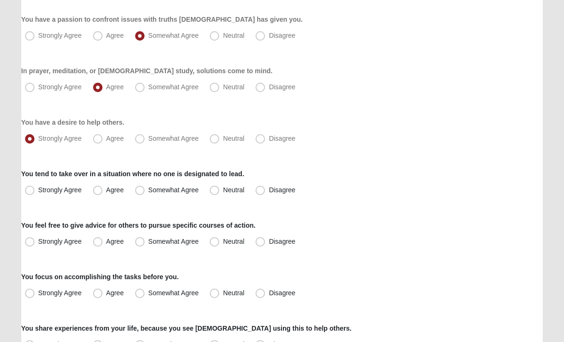
radio input "true"
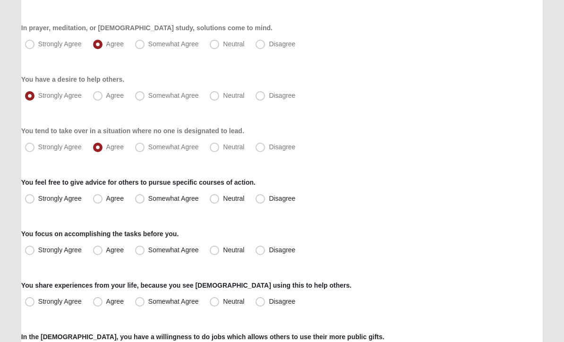
scroll to position [570, 0]
click at [38, 146] on span "Strongly Agree" at bounding box center [59, 147] width 43 height 8
click at [29, 146] on input "Strongly Agree" at bounding box center [32, 147] width 6 height 6
radio input "true"
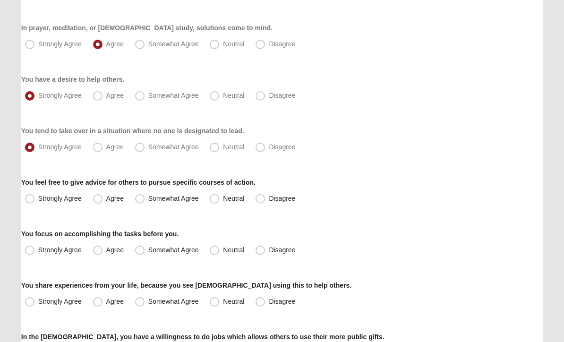
click at [148, 197] on span "Somewhat Agree" at bounding box center [173, 199] width 51 height 8
click at [140, 197] on input "Somewhat Agree" at bounding box center [142, 199] width 6 height 6
radio input "true"
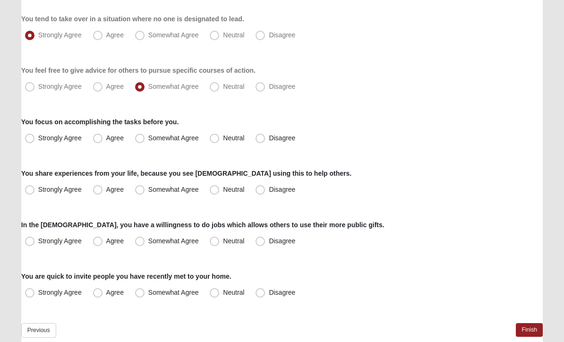
scroll to position [683, 0]
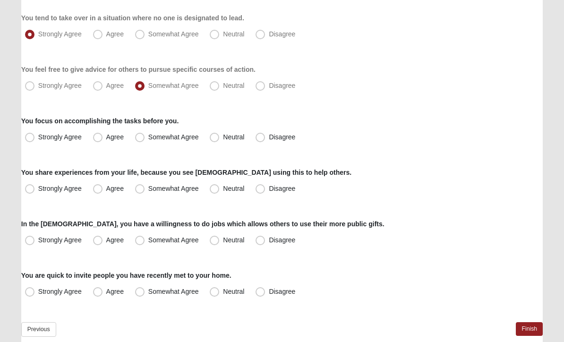
click at [106, 136] on span "Agree" at bounding box center [114, 138] width 17 height 8
click at [99, 136] on input "Agree" at bounding box center [100, 138] width 6 height 6
radio input "true"
click at [38, 187] on span "Strongly Agree" at bounding box center [59, 189] width 43 height 8
click at [33, 187] on input "Strongly Agree" at bounding box center [32, 189] width 6 height 6
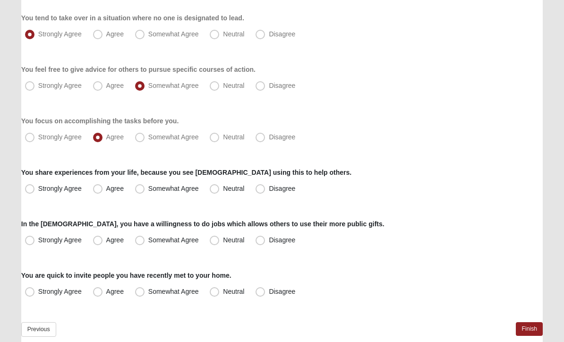
radio input "true"
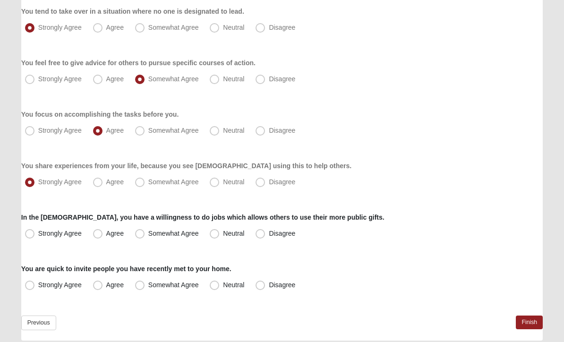
scroll to position [692, 0]
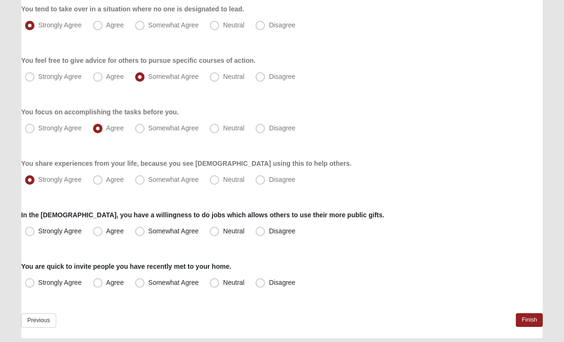
click at [38, 230] on span "Strongly Agree" at bounding box center [59, 232] width 43 height 8
click at [34, 230] on input "Strongly Agree" at bounding box center [32, 232] width 6 height 6
radio input "true"
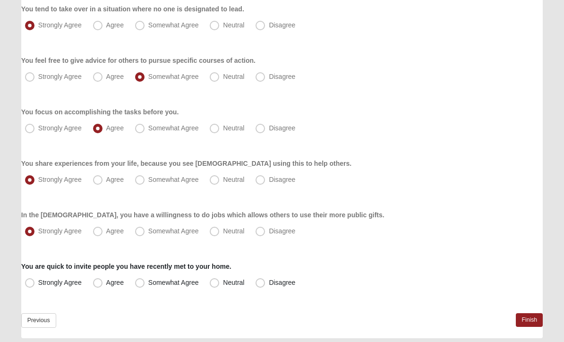
click at [223, 284] on span "Neutral" at bounding box center [233, 283] width 21 height 8
click at [216, 284] on input "Neutral" at bounding box center [217, 283] width 6 height 6
radio input "true"
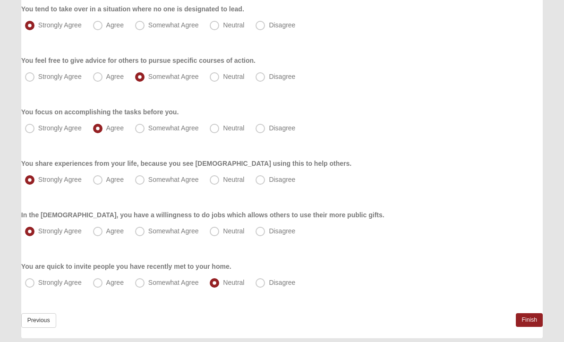
scroll to position [0, 0]
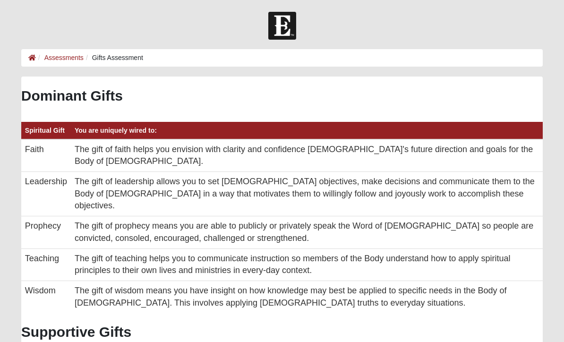
click at [316, 87] on h2 "Dominant Gifts" at bounding box center [282, 95] width 522 height 17
click at [66, 59] on link "Assessments" at bounding box center [63, 58] width 39 height 8
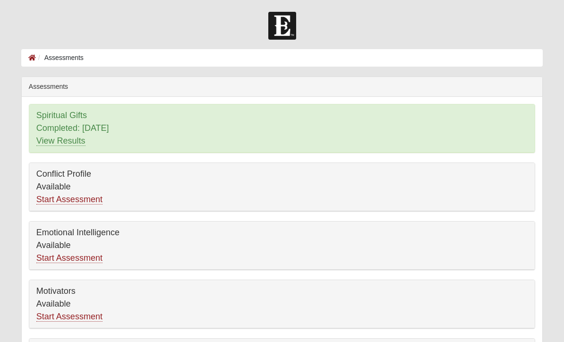
click at [34, 59] on icon at bounding box center [32, 57] width 8 height 7
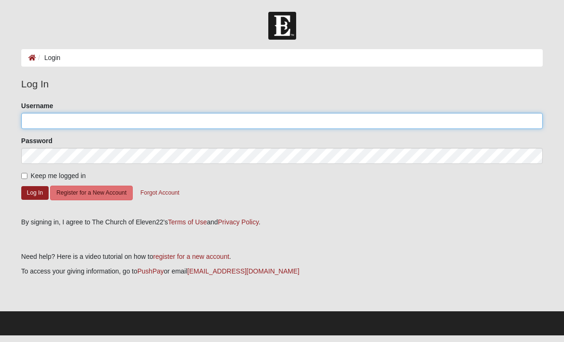
type input "missihowell"
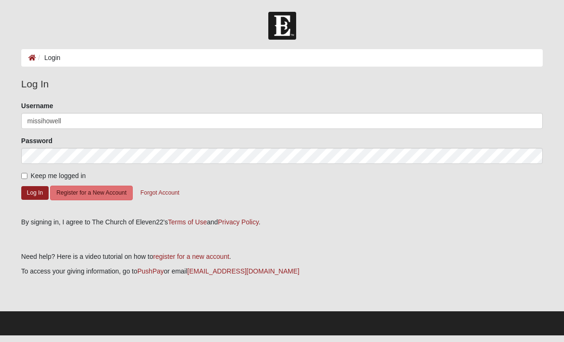
click at [35, 192] on button "Log In" at bounding box center [34, 193] width 27 height 14
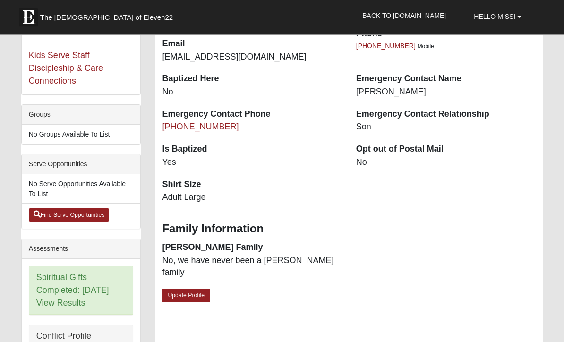
scroll to position [181, 0]
click at [88, 213] on link "Find Serve Opportunities" at bounding box center [69, 214] width 81 height 13
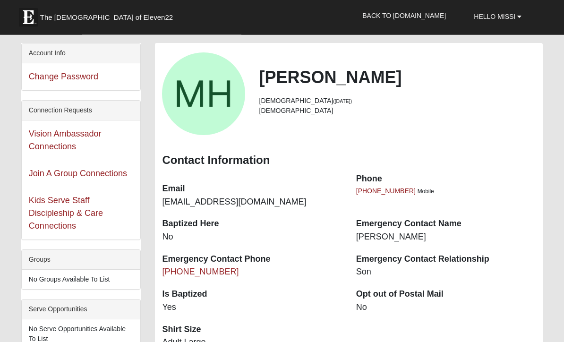
scroll to position [39, 0]
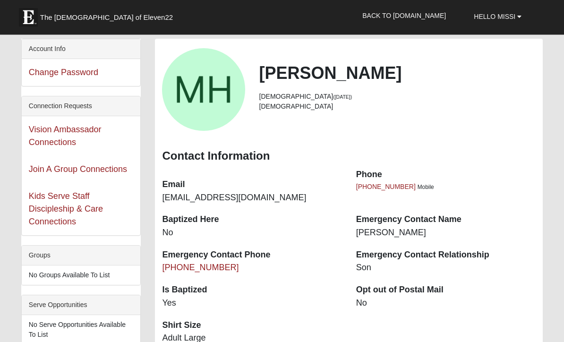
click at [107, 169] on link "Join A Group Connections" at bounding box center [78, 169] width 98 height 9
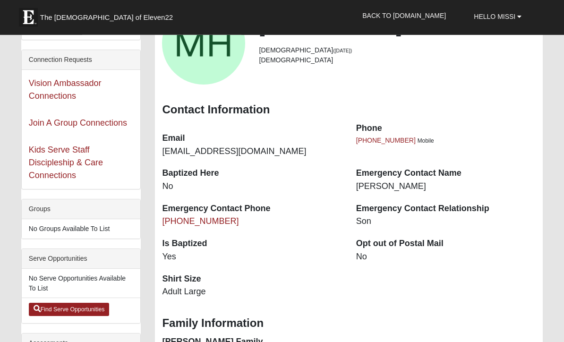
scroll to position [86, 0]
click at [86, 151] on link "Kids Serve Staff Discipleship & Care Connections" at bounding box center [66, 162] width 74 height 35
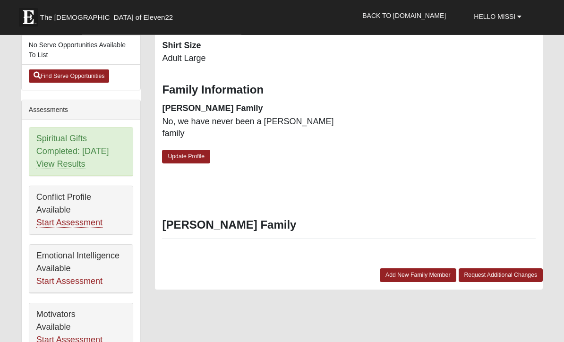
scroll to position [320, 0]
click at [86, 223] on link "Start Assessment" at bounding box center [69, 223] width 66 height 10
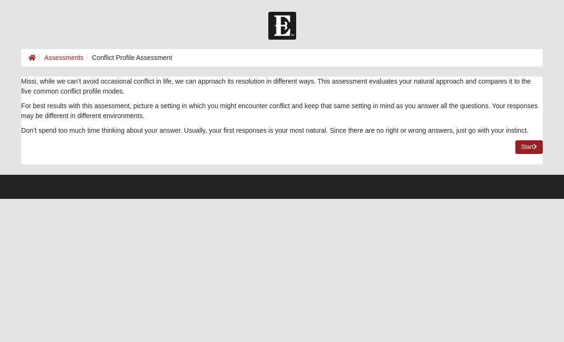
click at [538, 153] on link "Start" at bounding box center [529, 147] width 27 height 14
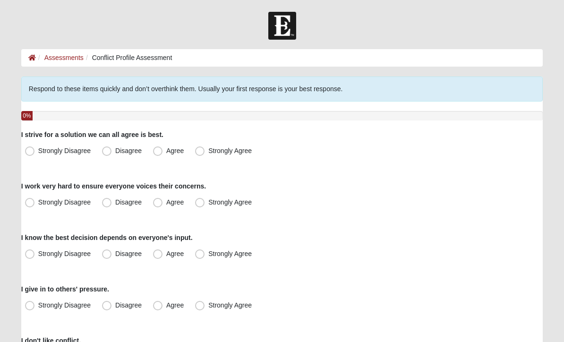
click at [208, 154] on span "Strongly Agree" at bounding box center [229, 151] width 43 height 8
click at [199, 154] on input "Strongly Agree" at bounding box center [202, 151] width 6 height 6
radio input "true"
click at [166, 202] on span "Agree" at bounding box center [174, 203] width 17 height 8
click at [159, 202] on input "Agree" at bounding box center [160, 202] width 6 height 6
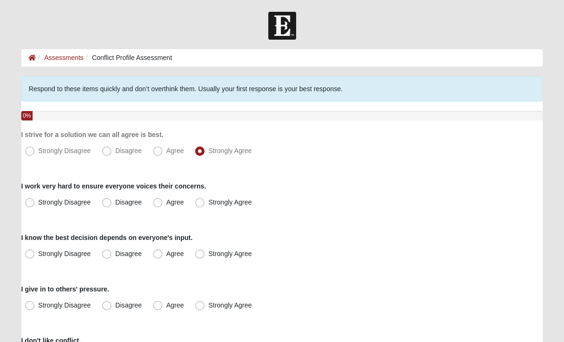
radio input "true"
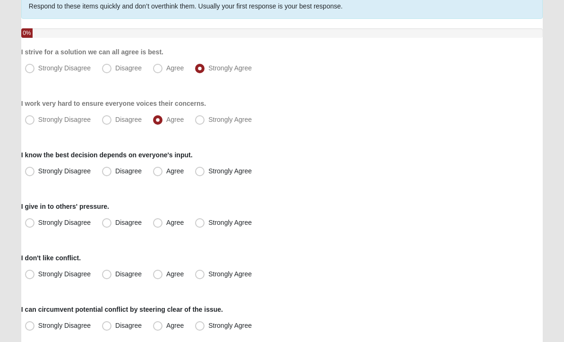
scroll to position [83, 0]
click at [208, 168] on span "Strongly Agree" at bounding box center [229, 171] width 43 height 8
click at [199, 168] on input "Strongly Agree" at bounding box center [202, 171] width 6 height 6
radio input "true"
click at [38, 224] on span "Strongly Disagree" at bounding box center [64, 223] width 52 height 8
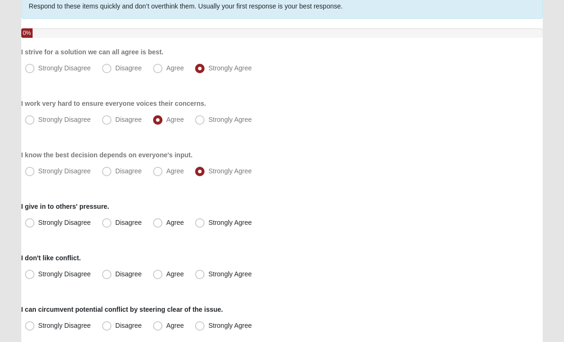
click at [30, 224] on input "Strongly Disagree" at bounding box center [32, 223] width 6 height 6
radio input "true"
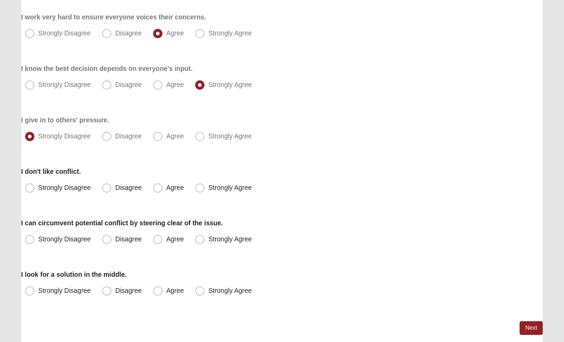
scroll to position [176, 0]
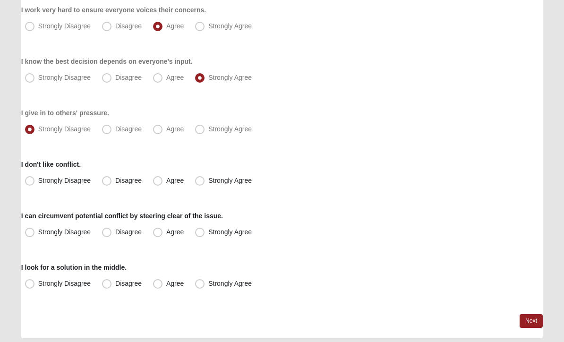
click at [166, 180] on span "Agree" at bounding box center [174, 181] width 17 height 8
click at [158, 180] on input "Agree" at bounding box center [160, 181] width 6 height 6
radio input "true"
click at [115, 231] on span "Disagree" at bounding box center [128, 233] width 26 height 8
click at [106, 231] on input "Disagree" at bounding box center [109, 233] width 6 height 6
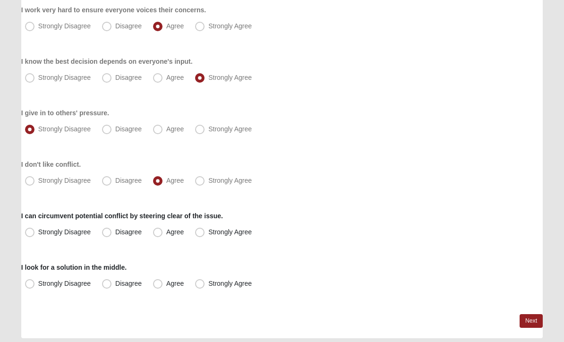
radio input "true"
click at [166, 285] on span "Agree" at bounding box center [174, 284] width 17 height 8
click at [159, 285] on input "Agree" at bounding box center [160, 284] width 6 height 6
radio input "true"
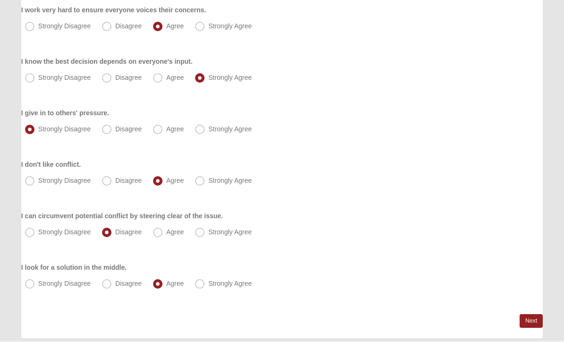
click at [531, 320] on link "Next" at bounding box center [531, 322] width 23 height 14
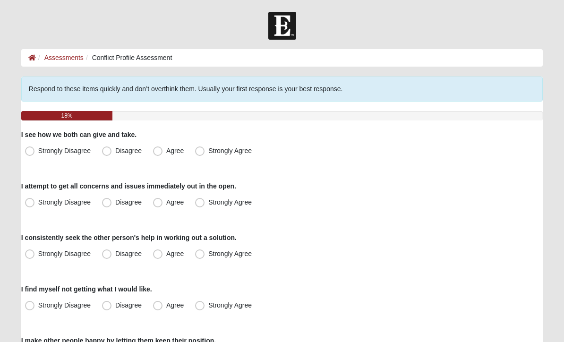
click at [158, 157] on label "Agree" at bounding box center [169, 151] width 40 height 15
click at [158, 154] on input "Agree" at bounding box center [160, 151] width 6 height 6
radio input "true"
click at [166, 202] on span "Agree" at bounding box center [174, 203] width 17 height 8
click at [160, 202] on input "Agree" at bounding box center [160, 202] width 6 height 6
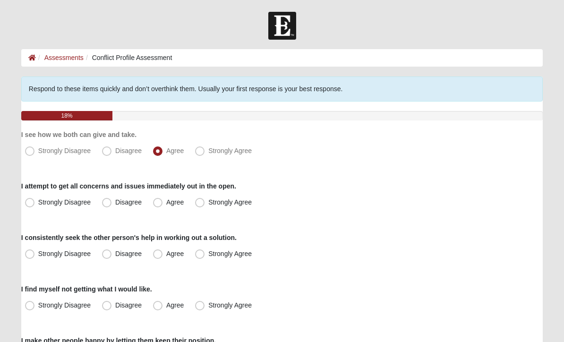
radio input "true"
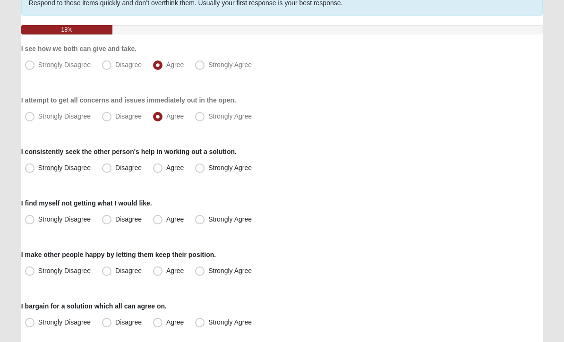
scroll to position [88, 0]
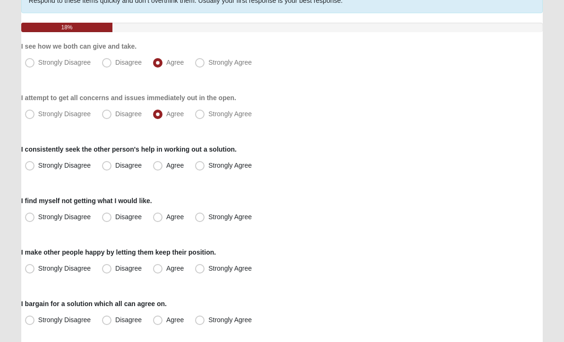
click at [166, 166] on span "Agree" at bounding box center [174, 166] width 17 height 8
click at [158, 166] on input "Agree" at bounding box center [160, 166] width 6 height 6
radio input "true"
click at [115, 214] on span "Disagree" at bounding box center [128, 218] width 26 height 8
click at [106, 215] on input "Disagree" at bounding box center [109, 218] width 6 height 6
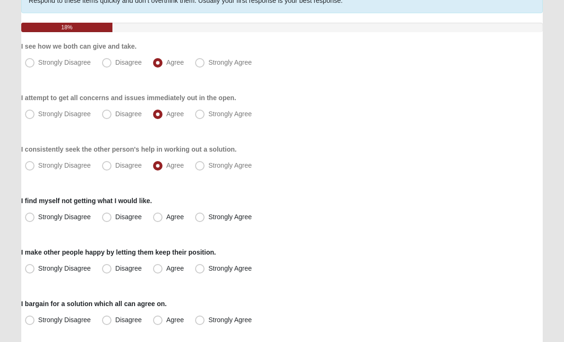
radio input "true"
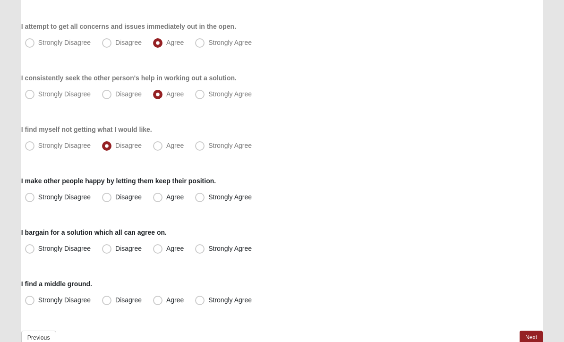
scroll to position [177, 0]
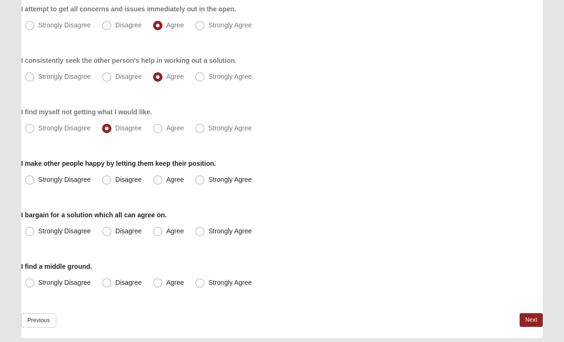
click at [115, 179] on span "Disagree" at bounding box center [128, 180] width 26 height 8
click at [110, 179] on input "Disagree" at bounding box center [109, 180] width 6 height 6
radio input "true"
click at [166, 230] on span "Agree" at bounding box center [174, 232] width 17 height 8
click at [161, 230] on input "Agree" at bounding box center [160, 232] width 6 height 6
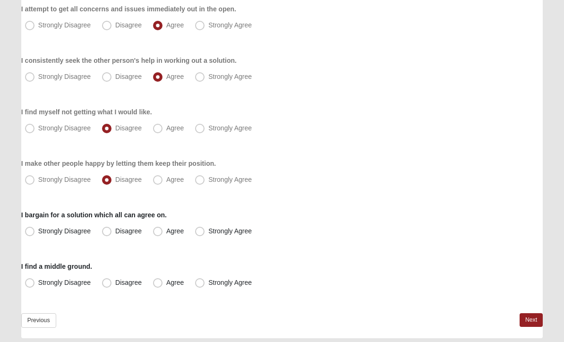
radio input "true"
click at [208, 282] on span "Strongly Agree" at bounding box center [229, 283] width 43 height 8
click at [202, 282] on input "Strongly Agree" at bounding box center [202, 283] width 6 height 6
radio input "true"
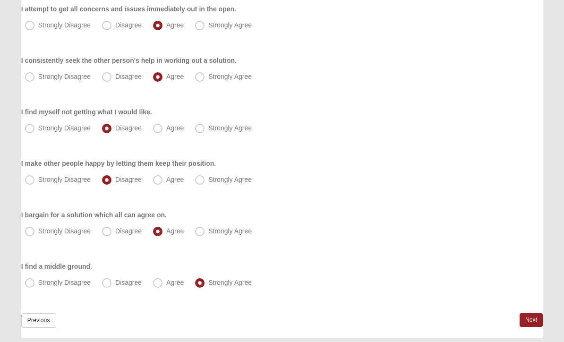
click at [166, 285] on span "Agree" at bounding box center [174, 283] width 17 height 8
click at [157, 285] on input "Agree" at bounding box center [160, 283] width 6 height 6
radio input "true"
click at [534, 323] on link "Next" at bounding box center [531, 321] width 23 height 14
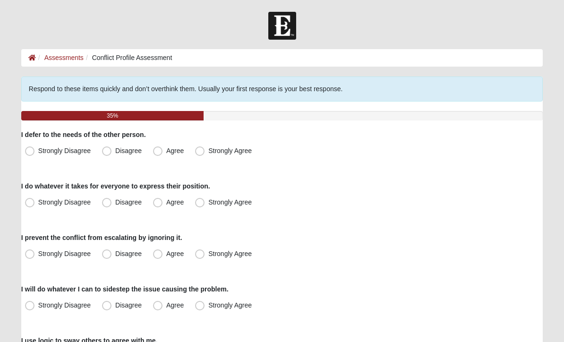
click at [115, 150] on span "Disagree" at bounding box center [128, 151] width 26 height 8
click at [108, 150] on input "Disagree" at bounding box center [109, 151] width 6 height 6
radio input "true"
click at [166, 204] on span "Agree" at bounding box center [174, 203] width 17 height 8
click at [158, 204] on input "Agree" at bounding box center [160, 202] width 6 height 6
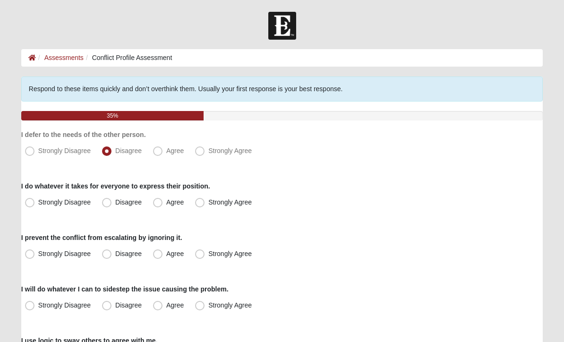
radio input "true"
click at [38, 253] on span "Strongly Disagree" at bounding box center [64, 254] width 52 height 8
click at [29, 253] on input "Strongly Disagree" at bounding box center [32, 254] width 6 height 6
radio input "true"
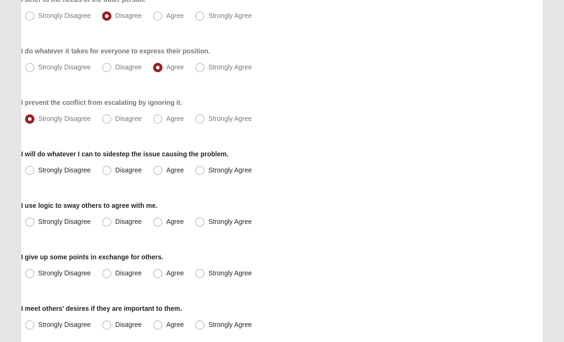
scroll to position [135, 0]
click at [115, 170] on span "Disagree" at bounding box center [128, 170] width 26 height 8
click at [106, 170] on input "Disagree" at bounding box center [109, 170] width 6 height 6
radio input "true"
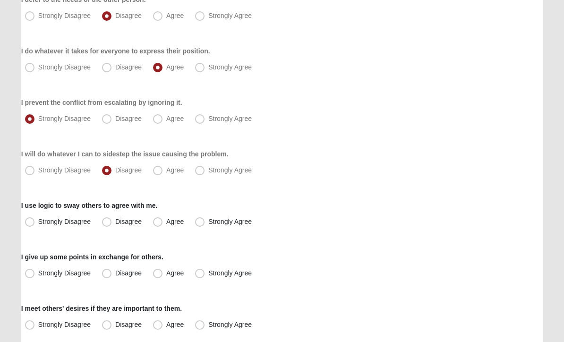
click at [166, 222] on span "Agree" at bounding box center [174, 222] width 17 height 8
click at [158, 222] on input "Agree" at bounding box center [160, 222] width 6 height 6
radio input "true"
click at [166, 274] on span "Agree" at bounding box center [174, 273] width 17 height 8
click at [160, 274] on input "Agree" at bounding box center [160, 273] width 6 height 6
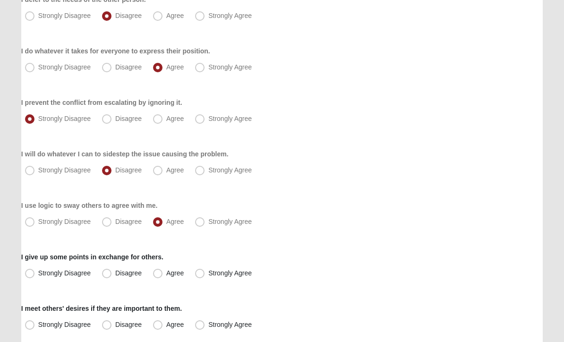
radio input "true"
click at [166, 327] on span "Agree" at bounding box center [174, 325] width 17 height 8
click at [158, 327] on input "Agree" at bounding box center [160, 325] width 6 height 6
radio input "true"
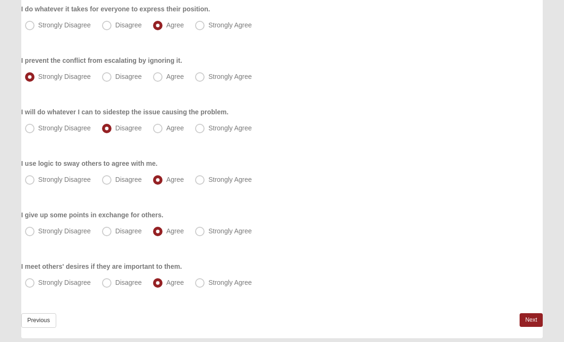
scroll to position [0, 0]
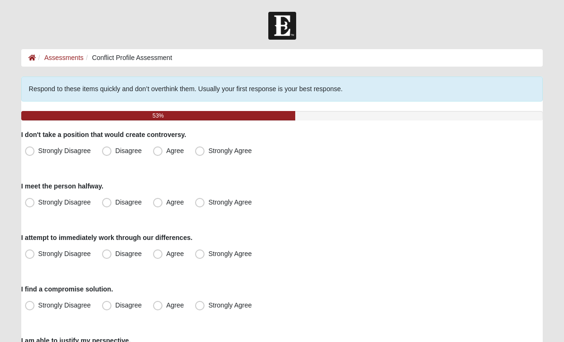
click at [115, 151] on span "Disagree" at bounding box center [128, 151] width 26 height 8
click at [111, 151] on input "Disagree" at bounding box center [109, 151] width 6 height 6
radio input "true"
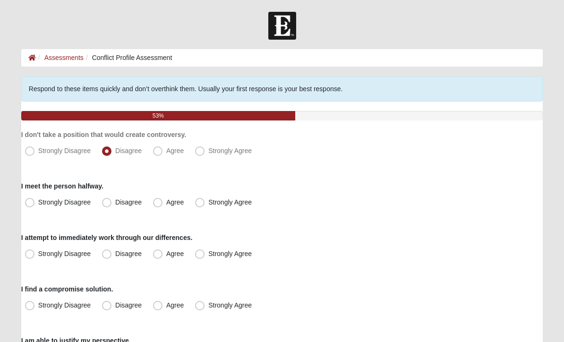
click at [166, 199] on span "Agree" at bounding box center [174, 203] width 17 height 8
click at [159, 199] on input "Agree" at bounding box center [160, 202] width 6 height 6
radio input "true"
click at [166, 255] on span "Agree" at bounding box center [174, 254] width 17 height 8
click at [159, 255] on input "Agree" at bounding box center [160, 254] width 6 height 6
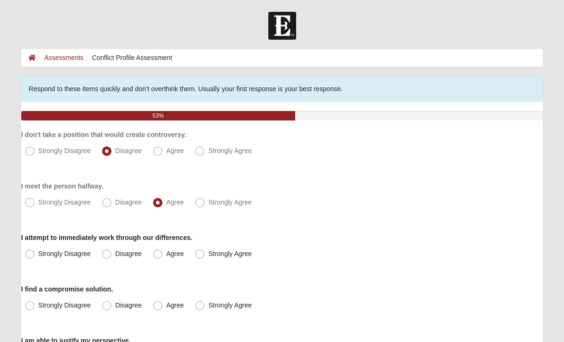
radio input "true"
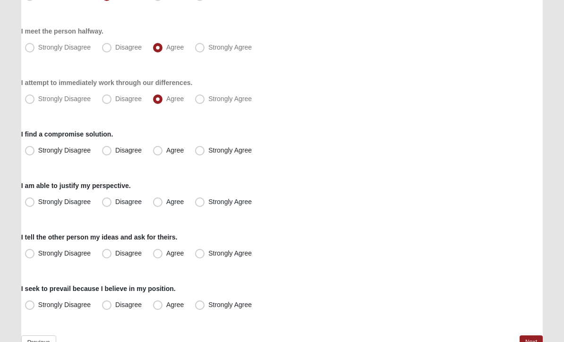
scroll to position [155, 0]
click at [166, 150] on span "Agree" at bounding box center [174, 151] width 17 height 8
click at [158, 150] on input "Agree" at bounding box center [160, 150] width 6 height 6
radio input "true"
click at [166, 202] on span "Agree" at bounding box center [174, 202] width 17 height 8
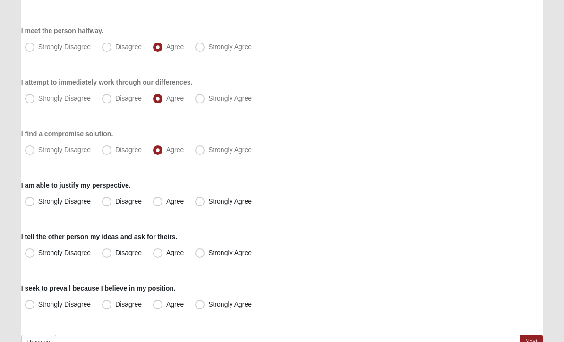
click at [159, 202] on input "Agree" at bounding box center [160, 202] width 6 height 6
radio input "true"
click at [166, 255] on span "Agree" at bounding box center [174, 254] width 17 height 8
click at [158, 255] on input "Agree" at bounding box center [160, 254] width 6 height 6
radio input "true"
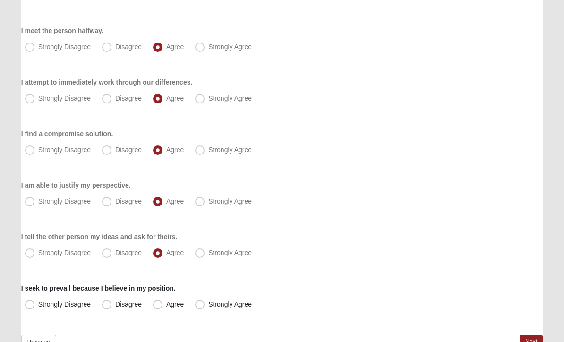
click at [115, 302] on span "Disagree" at bounding box center [128, 305] width 26 height 8
click at [107, 302] on input "Disagree" at bounding box center [109, 305] width 6 height 6
radio input "true"
click at [531, 339] on link "Next" at bounding box center [531, 342] width 23 height 14
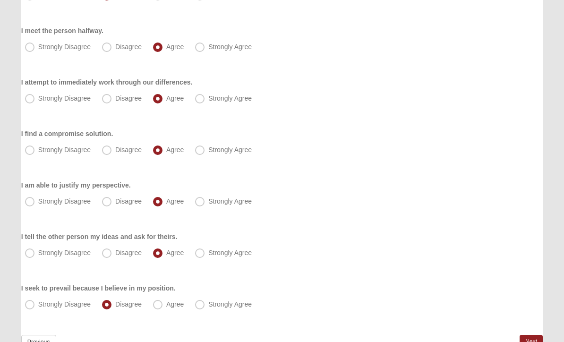
scroll to position [0, 0]
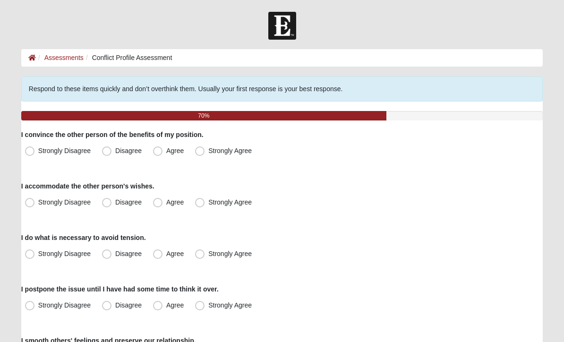
click at [157, 145] on label "Agree" at bounding box center [169, 151] width 40 height 15
click at [157, 148] on input "Agree" at bounding box center [160, 151] width 6 height 6
radio input "true"
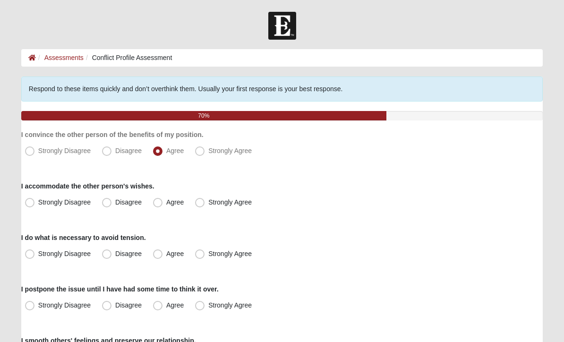
click at [115, 202] on span "Disagree" at bounding box center [128, 203] width 26 height 8
click at [108, 202] on input "Disagree" at bounding box center [109, 202] width 6 height 6
radio input "true"
click at [115, 253] on span "Disagree" at bounding box center [128, 254] width 26 height 8
click at [106, 253] on input "Disagree" at bounding box center [109, 254] width 6 height 6
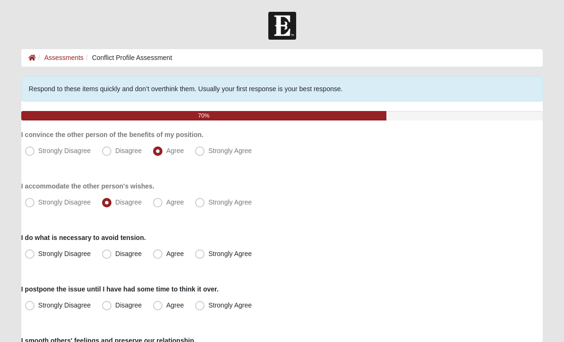
radio input "true"
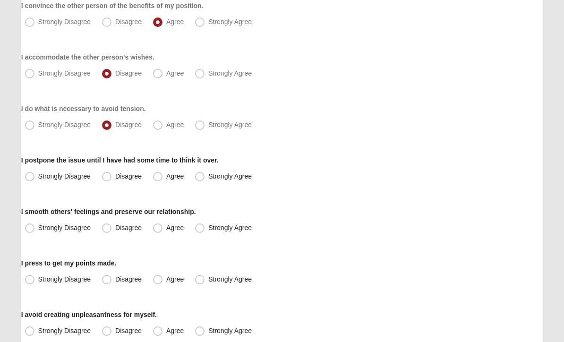
scroll to position [129, 0]
click at [166, 173] on span "Agree" at bounding box center [174, 177] width 17 height 8
click at [160, 173] on input "Agree" at bounding box center [160, 176] width 6 height 6
radio input "true"
click at [115, 229] on span "Disagree" at bounding box center [128, 228] width 26 height 8
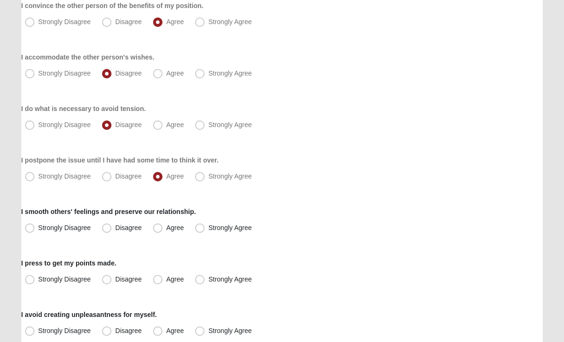
click at [110, 229] on input "Disagree" at bounding box center [109, 228] width 6 height 6
radio input "true"
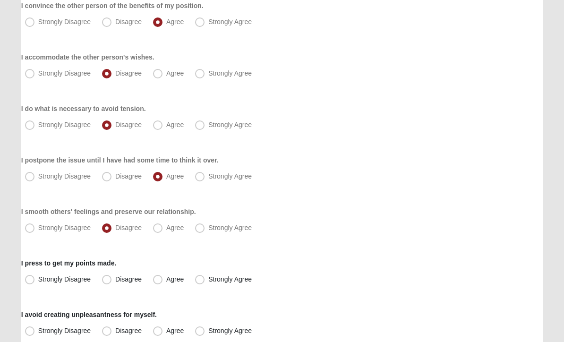
click at [166, 283] on span "Agree" at bounding box center [174, 280] width 17 height 8
click at [158, 283] on input "Agree" at bounding box center [160, 279] width 6 height 6
radio input "true"
click at [115, 330] on span "Disagree" at bounding box center [128, 331] width 26 height 8
click at [111, 330] on input "Disagree" at bounding box center [109, 331] width 6 height 6
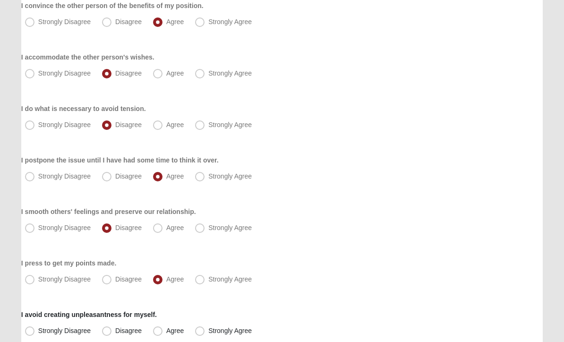
radio input "true"
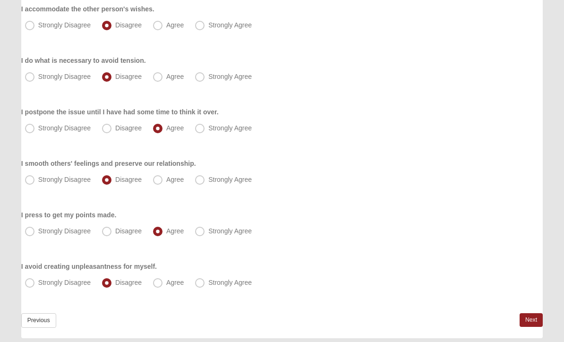
scroll to position [0, 0]
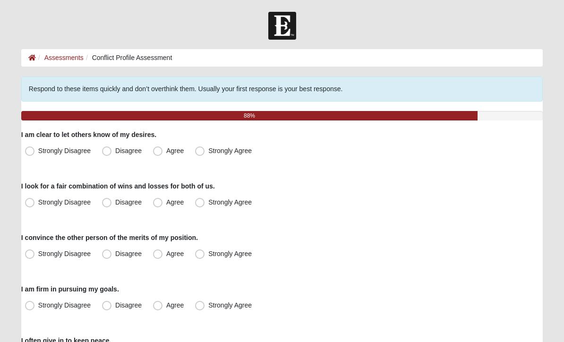
click at [166, 149] on span "Agree" at bounding box center [174, 151] width 17 height 8
click at [160, 149] on input "Agree" at bounding box center [160, 151] width 6 height 6
radio input "true"
click at [166, 201] on span "Agree" at bounding box center [174, 203] width 17 height 8
click at [161, 201] on input "Agree" at bounding box center [160, 202] width 6 height 6
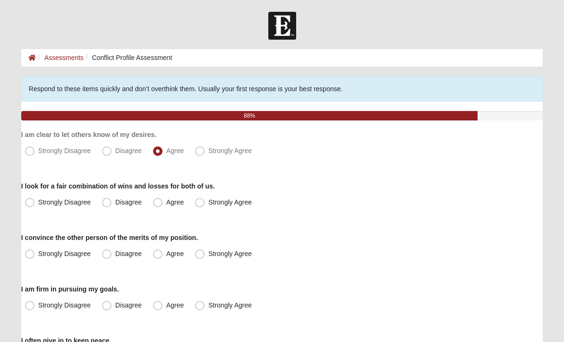
radio input "true"
click at [166, 252] on span "Agree" at bounding box center [174, 254] width 17 height 8
click at [158, 252] on input "Agree" at bounding box center [160, 254] width 6 height 6
radio input "true"
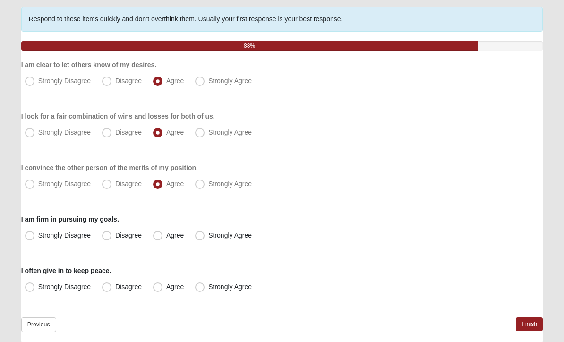
scroll to position [74, 0]
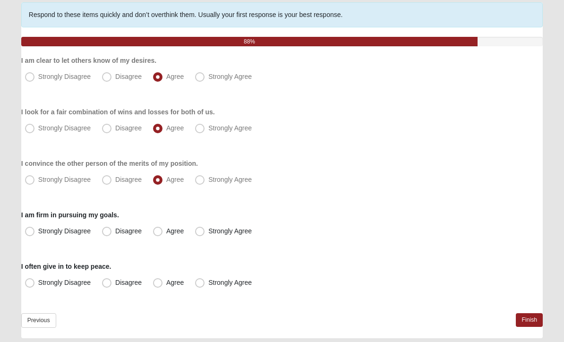
click at [166, 231] on span "Agree" at bounding box center [174, 232] width 17 height 8
click at [158, 231] on input "Agree" at bounding box center [160, 232] width 6 height 6
radio input "true"
click at [115, 285] on span "Disagree" at bounding box center [128, 283] width 26 height 8
click at [110, 285] on input "Disagree" at bounding box center [109, 283] width 6 height 6
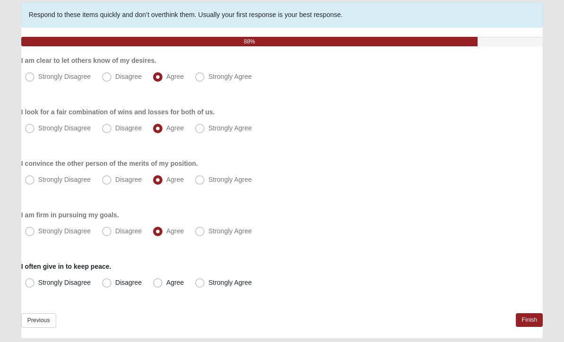
radio input "true"
click at [530, 322] on link "Finish" at bounding box center [529, 321] width 27 height 14
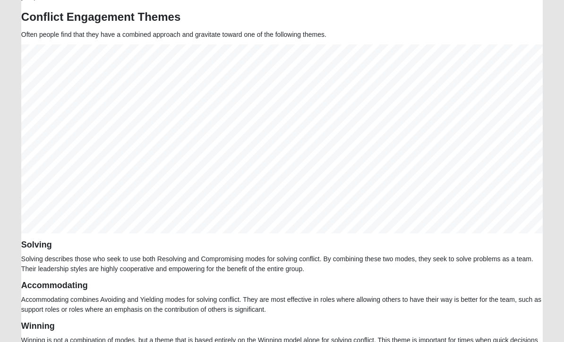
scroll to position [571, 0]
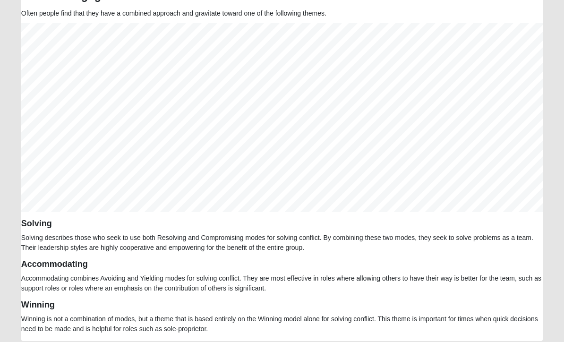
click at [408, 291] on p "Accommodating combines Avoiding and Yielding modes for solving conflict. They a…" at bounding box center [282, 284] width 522 height 20
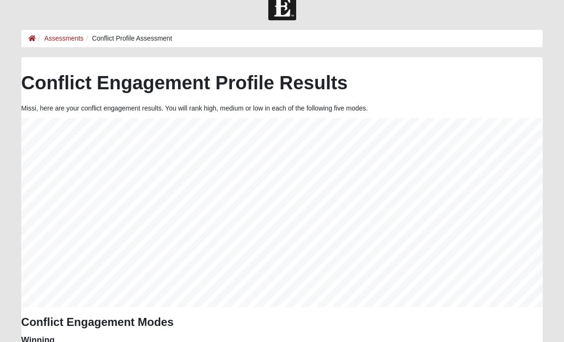
scroll to position [0, 0]
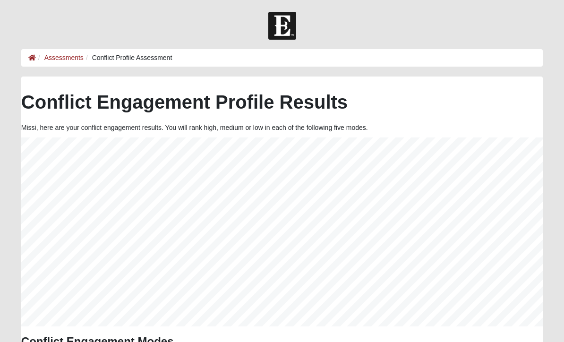
click at [33, 60] on icon at bounding box center [32, 57] width 8 height 7
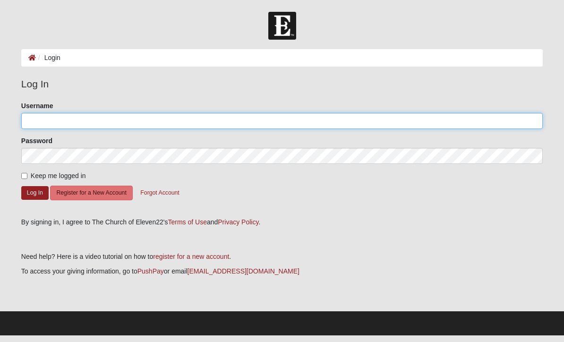
type input "missihowell"
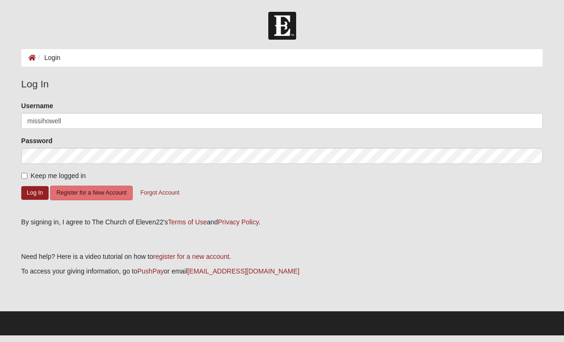
click at [34, 193] on button "Log In" at bounding box center [34, 193] width 27 height 14
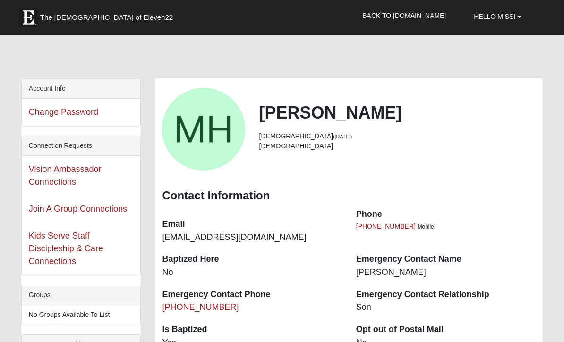
click at [430, 295] on dt "Emergency Contact Relationship" at bounding box center [446, 295] width 180 height 12
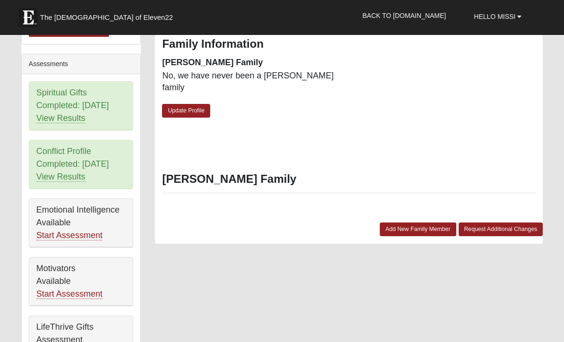
scroll to position [364, 0]
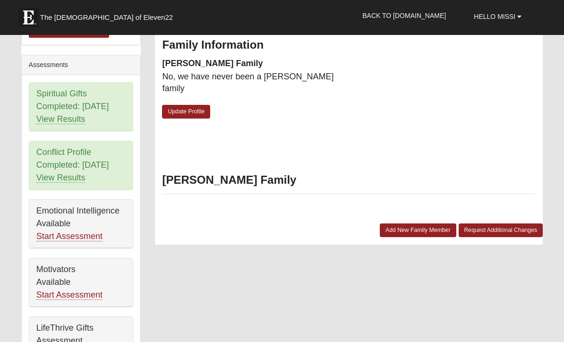
click at [87, 235] on link "Start Assessment" at bounding box center [69, 237] width 66 height 10
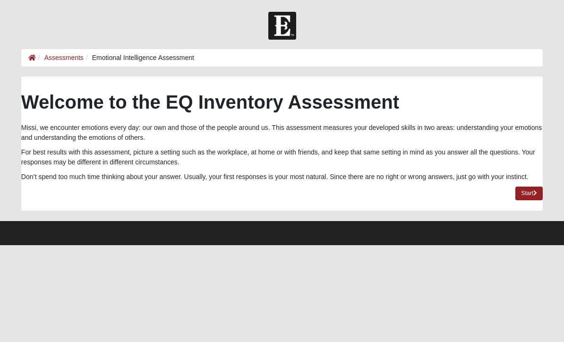
click at [528, 193] on link "Start" at bounding box center [529, 194] width 27 height 14
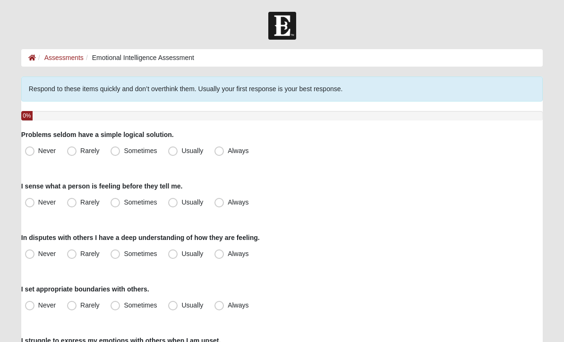
click at [124, 149] on span "Sometimes" at bounding box center [140, 151] width 33 height 8
click at [115, 149] on input "Sometimes" at bounding box center [117, 151] width 6 height 6
radio input "true"
click at [181, 203] on span "Usually" at bounding box center [192, 203] width 22 height 8
click at [176, 203] on input "Usually" at bounding box center [175, 202] width 6 height 6
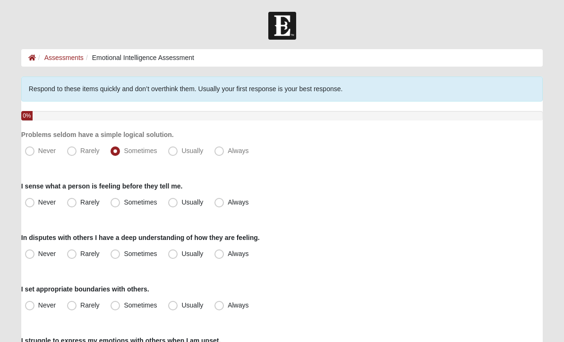
radio input "true"
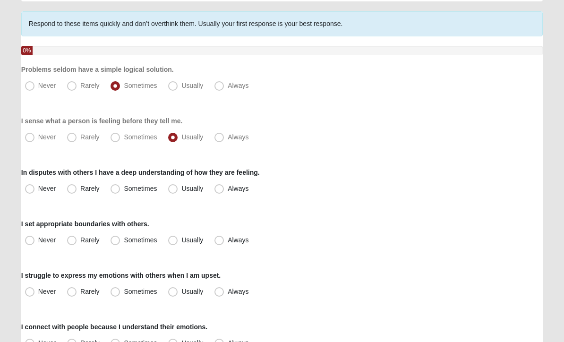
scroll to position [65, 0]
click at [181, 185] on span "Usually" at bounding box center [192, 189] width 22 height 8
click at [173, 186] on input "Usually" at bounding box center [175, 189] width 6 height 6
radio input "true"
click at [124, 239] on span "Sometimes" at bounding box center [140, 240] width 33 height 8
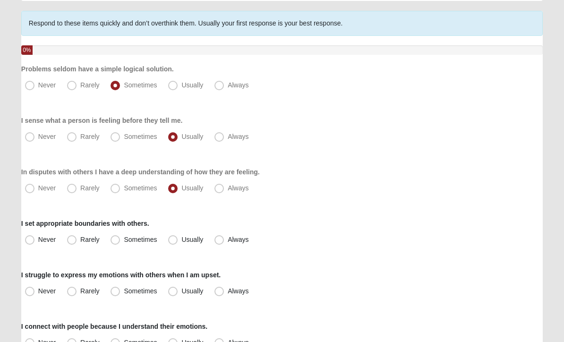
click at [117, 239] on input "Sometimes" at bounding box center [117, 240] width 6 height 6
radio input "true"
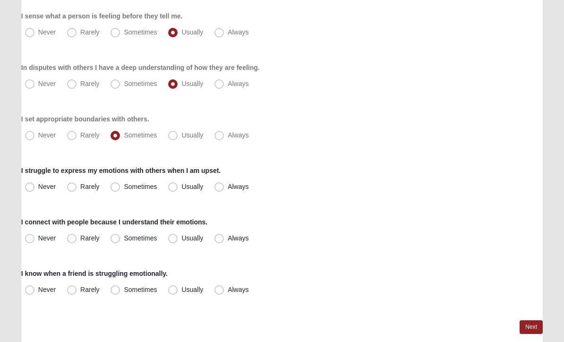
scroll to position [172, 0]
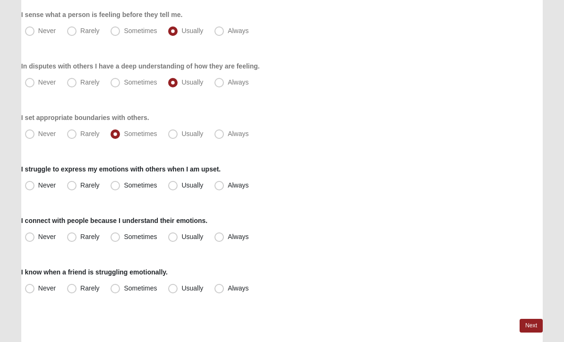
click at [80, 185] on span "Rarely" at bounding box center [89, 185] width 19 height 8
click at [71, 185] on input "Rarely" at bounding box center [74, 185] width 6 height 6
radio input "true"
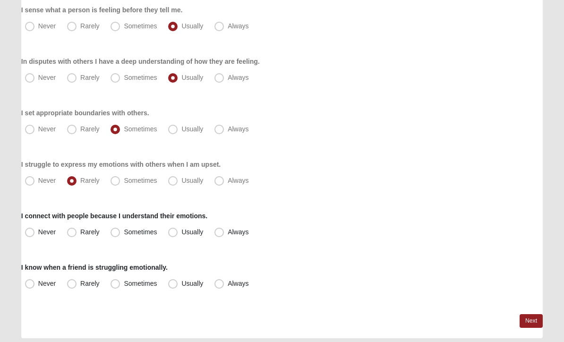
click at [181, 233] on span "Usually" at bounding box center [192, 233] width 22 height 8
click at [172, 233] on input "Usually" at bounding box center [175, 233] width 6 height 6
radio input "true"
click at [181, 282] on span "Usually" at bounding box center [192, 284] width 22 height 8
click at [174, 282] on input "Usually" at bounding box center [175, 284] width 6 height 6
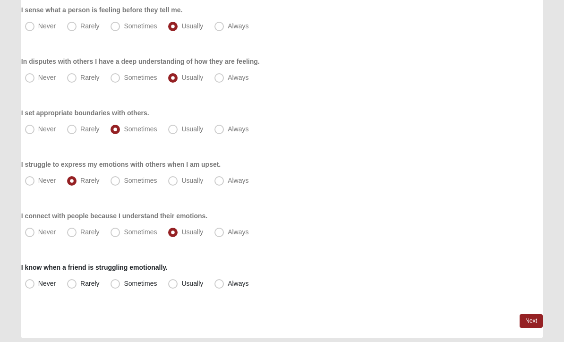
radio input "true"
click at [530, 322] on link "Next" at bounding box center [531, 322] width 23 height 14
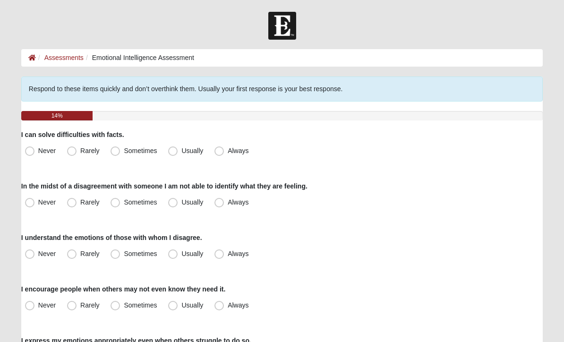
click at [124, 152] on span "Sometimes" at bounding box center [140, 151] width 33 height 8
click at [116, 152] on input "Sometimes" at bounding box center [117, 151] width 6 height 6
radio input "true"
click at [80, 202] on span "Rarely" at bounding box center [89, 203] width 19 height 8
click at [72, 202] on input "Rarely" at bounding box center [74, 202] width 6 height 6
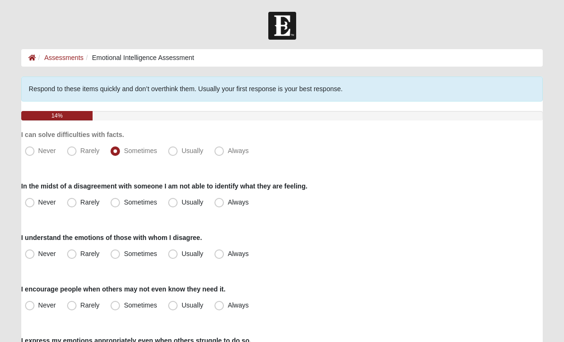
radio input "true"
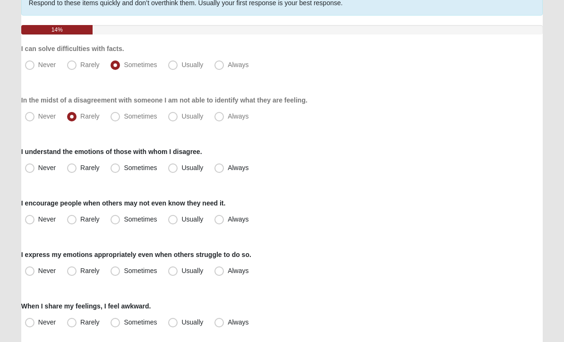
scroll to position [86, 0]
click at [181, 170] on span "Usually" at bounding box center [192, 168] width 22 height 8
click at [173, 170] on input "Usually" at bounding box center [175, 168] width 6 height 6
radio input "true"
click at [181, 220] on span "Usually" at bounding box center [192, 220] width 22 height 8
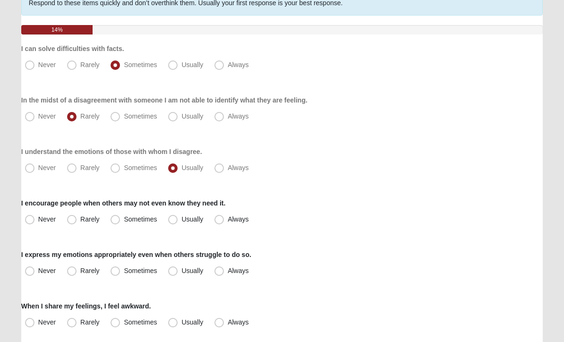
click at [175, 220] on input "Usually" at bounding box center [175, 219] width 6 height 6
radio input "true"
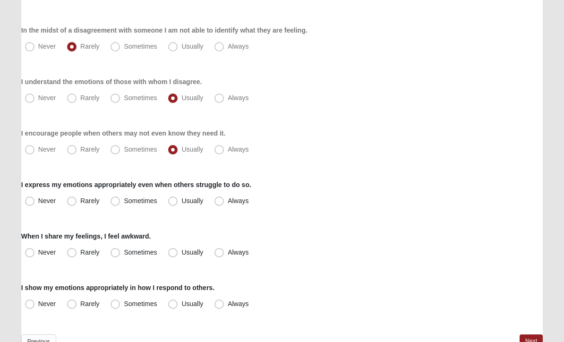
scroll to position [156, 0]
click at [124, 199] on span "Sometimes" at bounding box center [140, 201] width 33 height 8
click at [116, 199] on input "Sometimes" at bounding box center [117, 201] width 6 height 6
radio input "true"
click at [80, 252] on span "Rarely" at bounding box center [89, 253] width 19 height 8
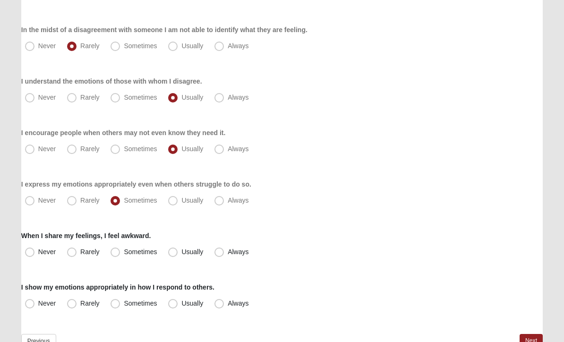
click at [72, 252] on input "Rarely" at bounding box center [74, 253] width 6 height 6
radio input "true"
click at [124, 302] on span "Sometimes" at bounding box center [140, 304] width 33 height 8
click at [116, 302] on input "Sometimes" at bounding box center [117, 304] width 6 height 6
radio input "true"
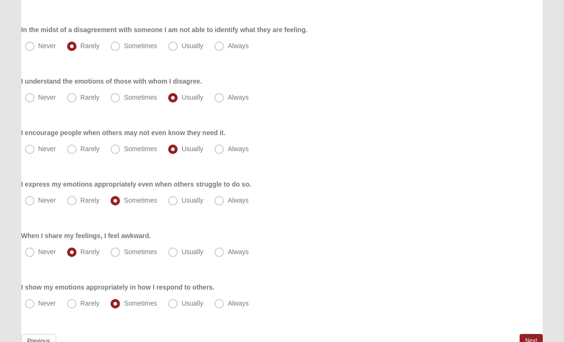
scroll to position [156, 0]
click at [534, 339] on link "Next" at bounding box center [531, 341] width 23 height 14
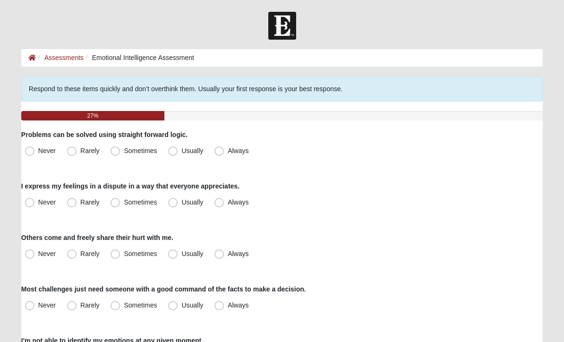
click at [124, 150] on span "Sometimes" at bounding box center [140, 151] width 33 height 8
click at [117, 150] on input "Sometimes" at bounding box center [117, 151] width 6 height 6
radio input "true"
click at [228, 204] on span "Always" at bounding box center [238, 203] width 21 height 8
click at [218, 204] on input "Always" at bounding box center [221, 202] width 6 height 6
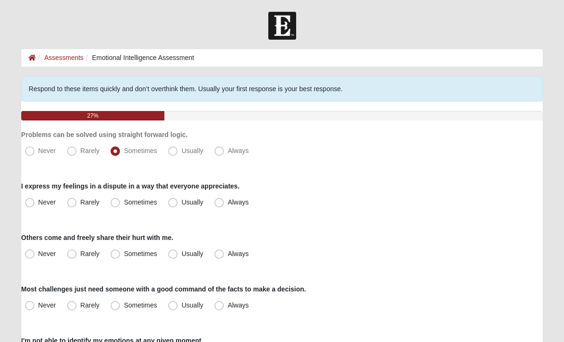
radio input "true"
click at [181, 199] on span "Usually" at bounding box center [192, 203] width 22 height 8
click at [177, 199] on input "Usually" at bounding box center [175, 202] width 6 height 6
radio input "true"
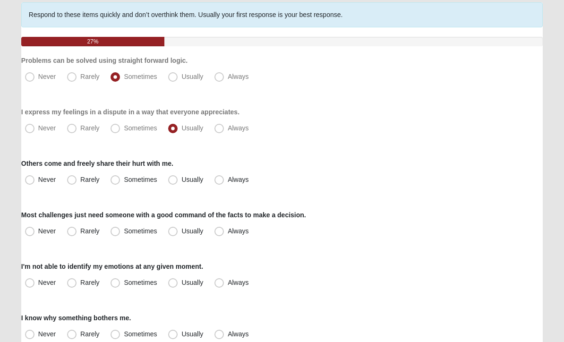
scroll to position [74, 0]
click at [116, 173] on label "Sometimes" at bounding box center [135, 180] width 56 height 15
click at [116, 177] on input "Sometimes" at bounding box center [117, 180] width 6 height 6
radio input "true"
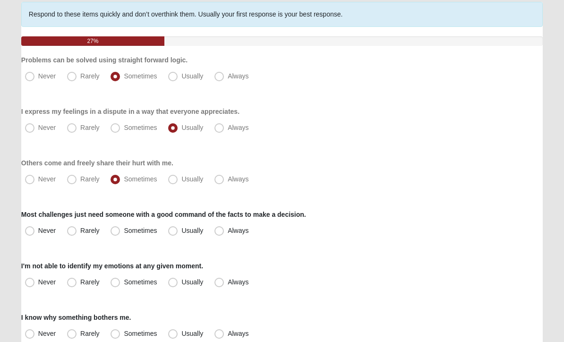
click at [124, 231] on span "Sometimes" at bounding box center [140, 231] width 33 height 8
click at [116, 231] on input "Sometimes" at bounding box center [117, 231] width 6 height 6
radio input "true"
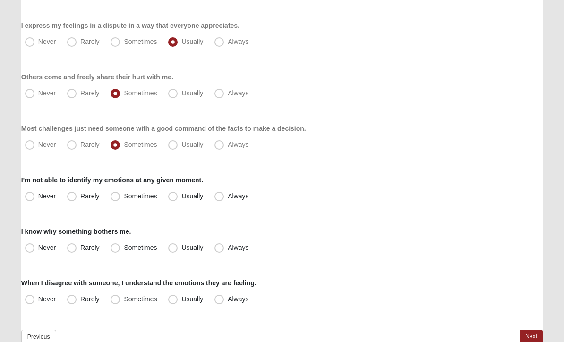
scroll to position [162, 0]
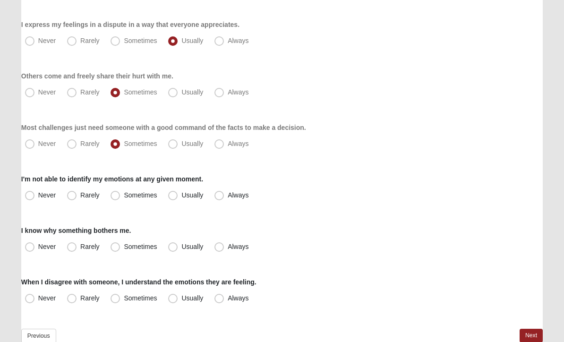
click at [80, 195] on span "Rarely" at bounding box center [89, 195] width 19 height 8
click at [71, 195] on input "Rarely" at bounding box center [74, 195] width 6 height 6
radio input "true"
click at [181, 247] on span "Usually" at bounding box center [192, 247] width 22 height 8
click at [174, 247] on input "Usually" at bounding box center [175, 247] width 6 height 6
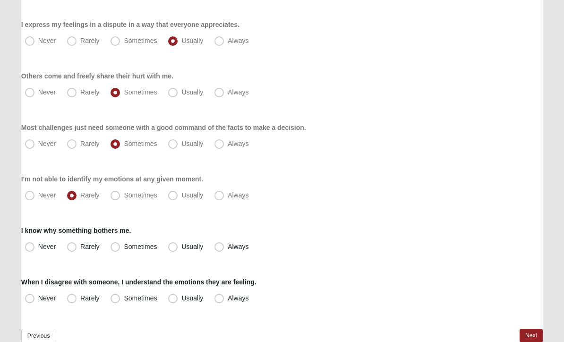
radio input "true"
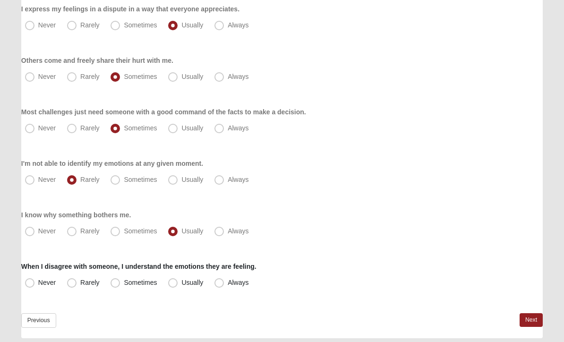
click at [181, 285] on span "Usually" at bounding box center [192, 283] width 22 height 8
click at [175, 285] on input "Usually" at bounding box center [175, 283] width 6 height 6
radio input "true"
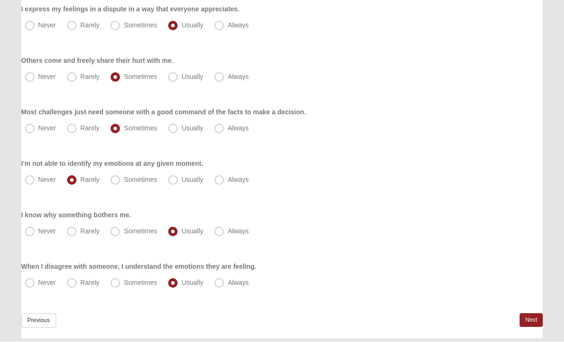
click at [532, 321] on link "Next" at bounding box center [531, 321] width 23 height 14
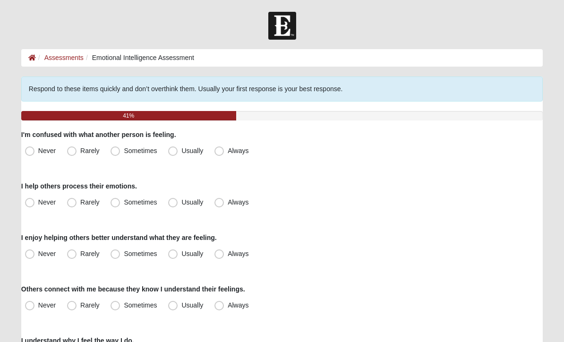
click at [80, 153] on span "Rarely" at bounding box center [89, 151] width 19 height 8
click at [76, 153] on input "Rarely" at bounding box center [74, 151] width 6 height 6
radio input "true"
click at [181, 206] on span "Usually" at bounding box center [192, 203] width 22 height 8
click at [174, 206] on input "Usually" at bounding box center [175, 202] width 6 height 6
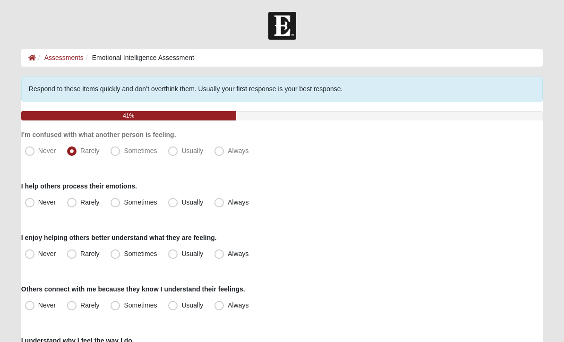
radio input "true"
click at [181, 254] on span "Usually" at bounding box center [192, 254] width 22 height 8
click at [173, 254] on input "Usually" at bounding box center [175, 254] width 6 height 6
radio input "true"
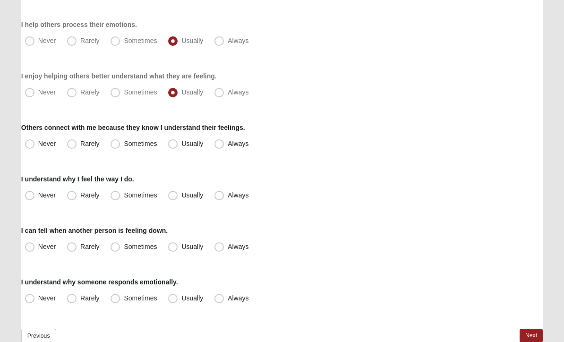
scroll to position [162, 0]
click at [181, 145] on span "Usually" at bounding box center [192, 144] width 22 height 8
click at [172, 145] on input "Usually" at bounding box center [175, 144] width 6 height 6
radio input "true"
click at [181, 196] on span "Usually" at bounding box center [192, 195] width 22 height 8
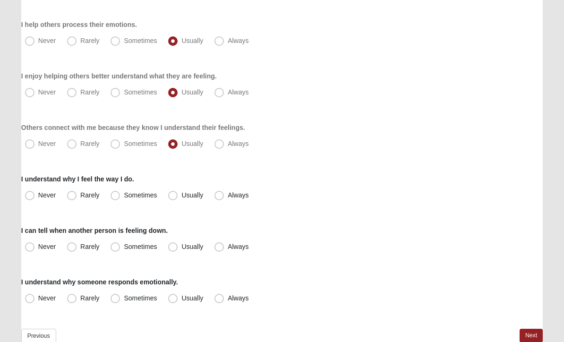
click at [173, 196] on input "Usually" at bounding box center [175, 195] width 6 height 6
radio input "true"
click at [181, 248] on span "Usually" at bounding box center [192, 247] width 22 height 8
click at [174, 248] on input "Usually" at bounding box center [175, 247] width 6 height 6
radio input "true"
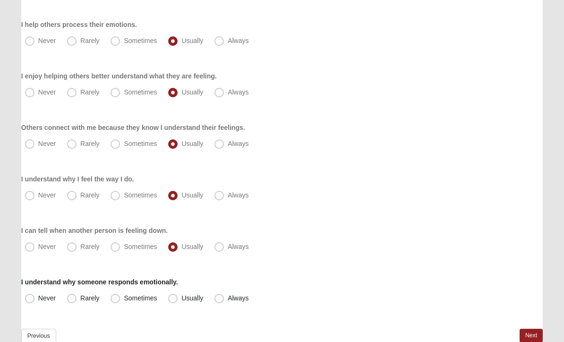
click at [181, 300] on span "Usually" at bounding box center [192, 298] width 22 height 8
click at [174, 300] on input "Usually" at bounding box center [175, 298] width 6 height 6
radio input "true"
click at [528, 339] on link "Next" at bounding box center [531, 336] width 23 height 14
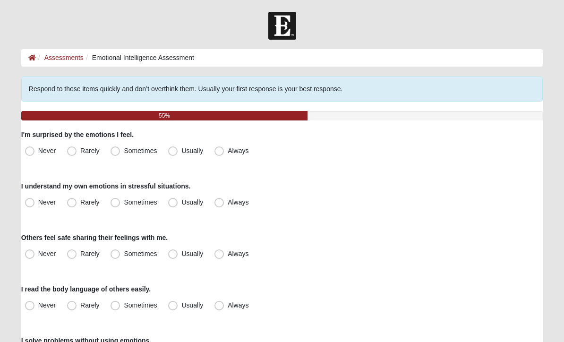
click at [80, 151] on span "Rarely" at bounding box center [89, 151] width 19 height 8
click at [75, 151] on input "Rarely" at bounding box center [74, 151] width 6 height 6
radio input "true"
click at [181, 206] on span "Usually" at bounding box center [192, 203] width 22 height 8
click at [174, 206] on input "Usually" at bounding box center [175, 202] width 6 height 6
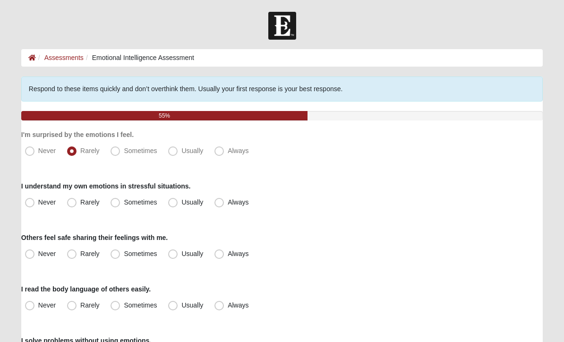
radio input "true"
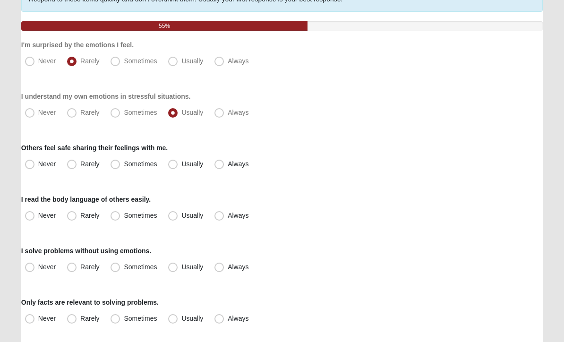
scroll to position [91, 0]
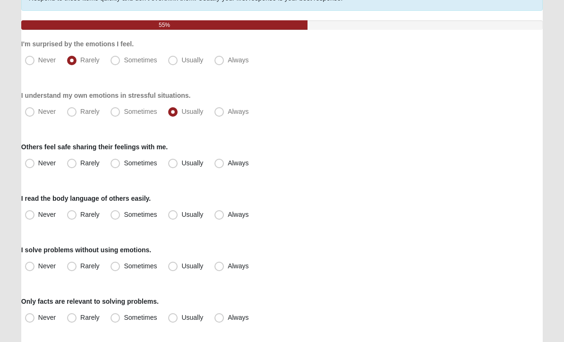
click at [181, 162] on span "Usually" at bounding box center [192, 163] width 22 height 8
click at [175, 162] on input "Usually" at bounding box center [175, 163] width 6 height 6
radio input "true"
click at [181, 217] on span "Usually" at bounding box center [192, 215] width 22 height 8
click at [173, 217] on input "Usually" at bounding box center [175, 215] width 6 height 6
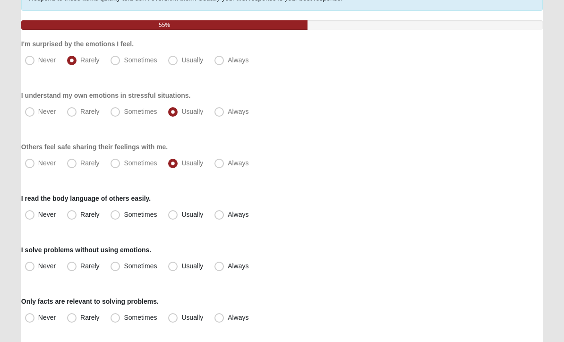
radio input "true"
click at [181, 268] on span "Usually" at bounding box center [192, 266] width 22 height 8
click at [174, 268] on input "Usually" at bounding box center [175, 266] width 6 height 6
radio input "true"
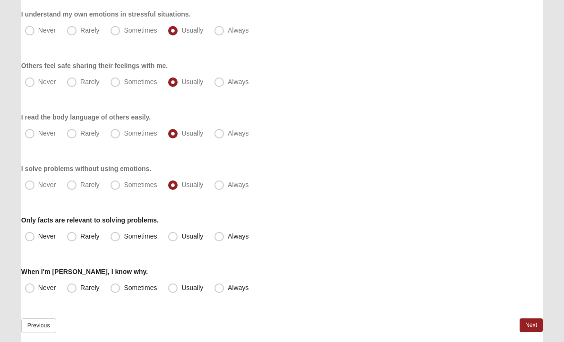
scroll to position [177, 0]
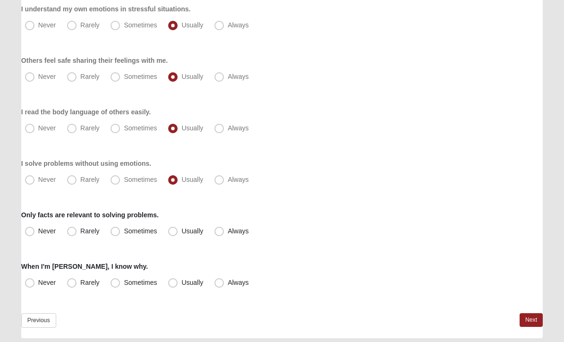
click at [124, 181] on span "Sometimes" at bounding box center [140, 180] width 33 height 8
click at [118, 181] on input "Sometimes" at bounding box center [117, 180] width 6 height 6
radio input "true"
click at [181, 180] on span "Usually" at bounding box center [192, 180] width 22 height 8
click at [173, 180] on input "Usually" at bounding box center [175, 180] width 6 height 6
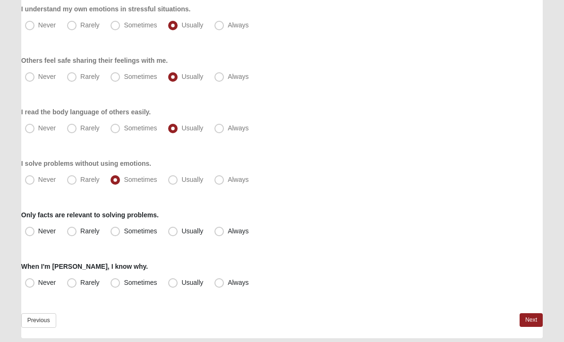
radio input "true"
click at [124, 230] on span "Sometimes" at bounding box center [140, 232] width 33 height 8
click at [117, 230] on input "Sometimes" at bounding box center [117, 232] width 6 height 6
radio input "true"
click at [181, 231] on span "Usually" at bounding box center [192, 232] width 22 height 8
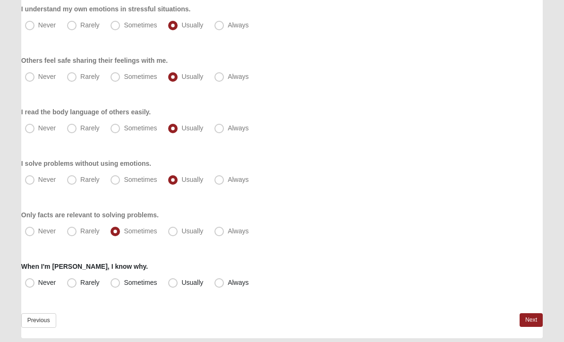
click at [175, 231] on input "Usually" at bounding box center [175, 232] width 6 height 6
radio input "true"
click at [181, 284] on span "Usually" at bounding box center [192, 283] width 22 height 8
click at [176, 284] on input "Usually" at bounding box center [175, 283] width 6 height 6
radio input "true"
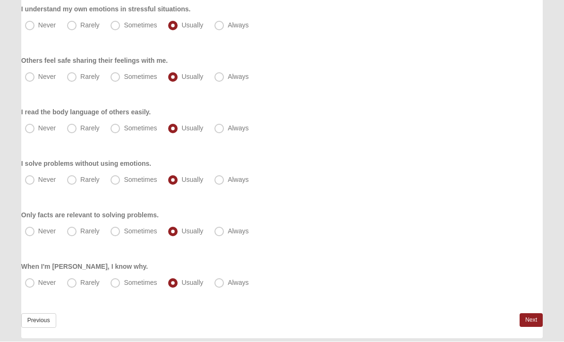
click at [530, 320] on link "Next" at bounding box center [531, 321] width 23 height 14
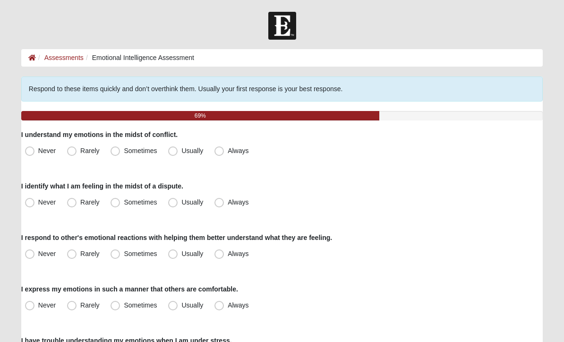
click at [181, 152] on span "Usually" at bounding box center [192, 151] width 22 height 8
click at [173, 152] on input "Usually" at bounding box center [175, 151] width 6 height 6
radio input "true"
click at [181, 202] on span "Usually" at bounding box center [192, 203] width 22 height 8
click at [175, 202] on input "Usually" at bounding box center [175, 202] width 6 height 6
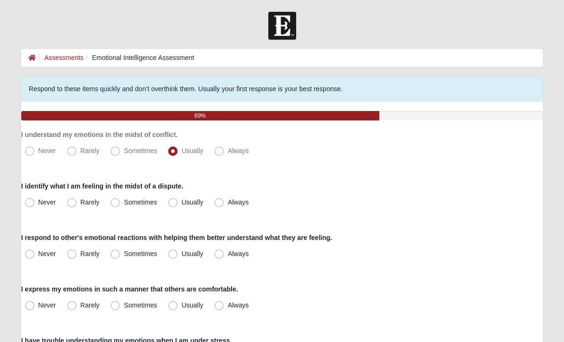
radio input "true"
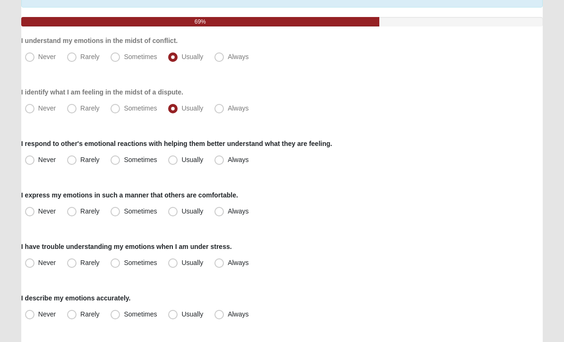
scroll to position [95, 0]
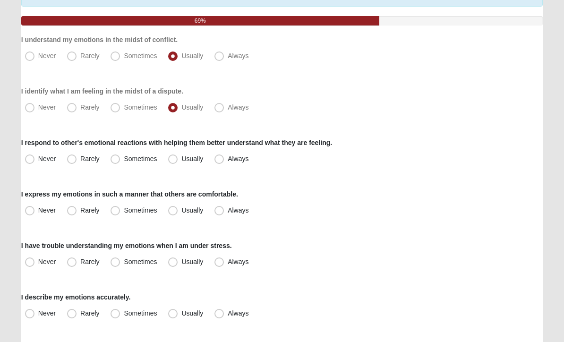
click at [124, 158] on span "Sometimes" at bounding box center [140, 160] width 33 height 8
click at [115, 158] on input "Sometimes" at bounding box center [117, 159] width 6 height 6
radio input "true"
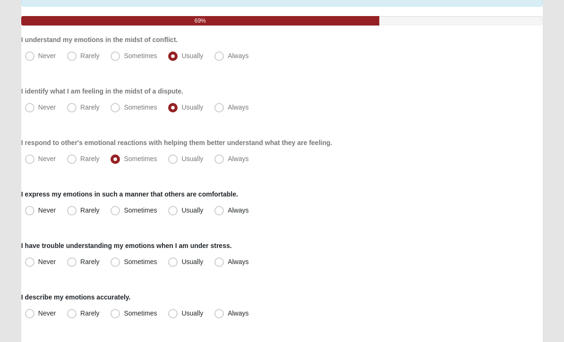
click at [80, 210] on span "Rarely" at bounding box center [89, 211] width 19 height 8
click at [74, 210] on input "Rarely" at bounding box center [74, 211] width 6 height 6
radio input "true"
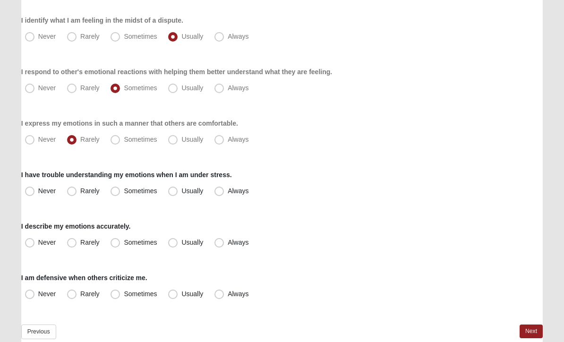
scroll to position [166, 0]
click at [124, 139] on span "Sometimes" at bounding box center [140, 140] width 33 height 8
click at [114, 139] on input "Sometimes" at bounding box center [117, 140] width 6 height 6
radio input "true"
click at [80, 190] on span "Rarely" at bounding box center [89, 191] width 19 height 8
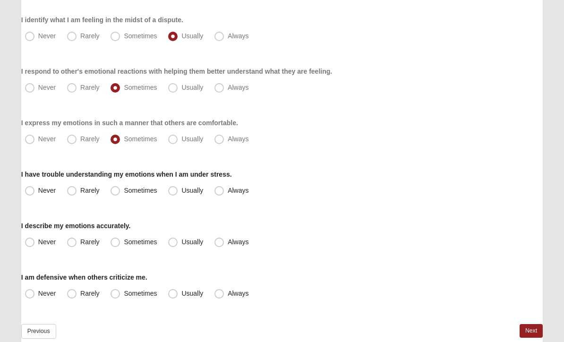
click at [74, 190] on input "Rarely" at bounding box center [74, 191] width 6 height 6
radio input "true"
click at [181, 241] on span "Usually" at bounding box center [192, 243] width 22 height 8
click at [173, 241] on input "Usually" at bounding box center [175, 243] width 6 height 6
radio input "true"
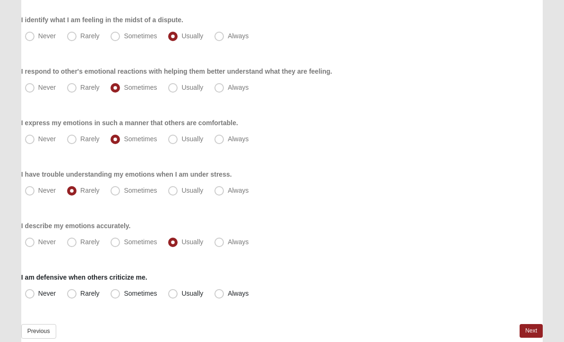
click at [124, 293] on span "Sometimes" at bounding box center [140, 294] width 33 height 8
click at [119, 293] on input "Sometimes" at bounding box center [117, 294] width 6 height 6
radio input "true"
click at [528, 331] on link "Next" at bounding box center [531, 331] width 23 height 14
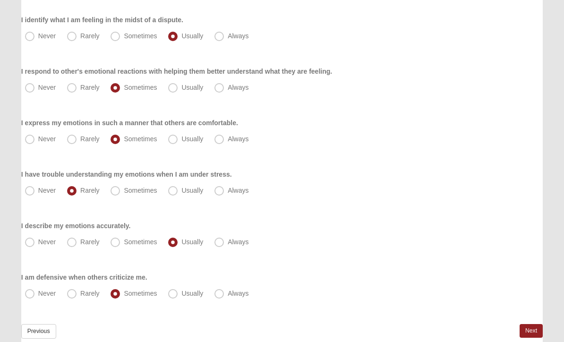
scroll to position [0, 0]
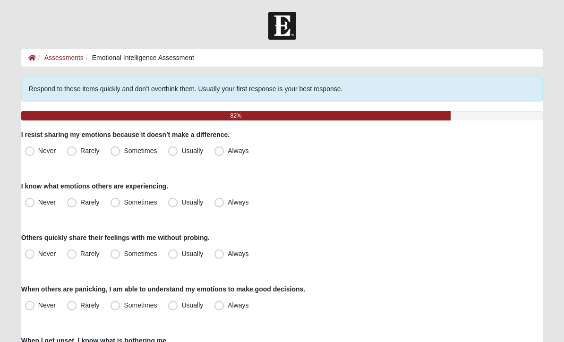
click at [124, 154] on span "Sometimes" at bounding box center [140, 151] width 33 height 8
click at [117, 154] on input "Sometimes" at bounding box center [117, 151] width 6 height 6
radio input "true"
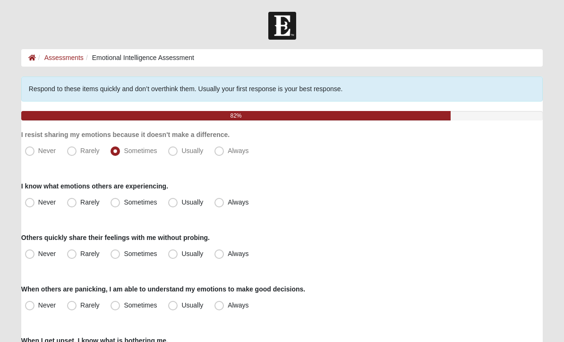
click at [124, 203] on span "Sometimes" at bounding box center [140, 203] width 33 height 8
click at [118, 203] on input "Sometimes" at bounding box center [117, 202] width 6 height 6
radio input "true"
click at [181, 200] on span "Usually" at bounding box center [192, 203] width 22 height 8
click at [176, 200] on input "Usually" at bounding box center [175, 202] width 6 height 6
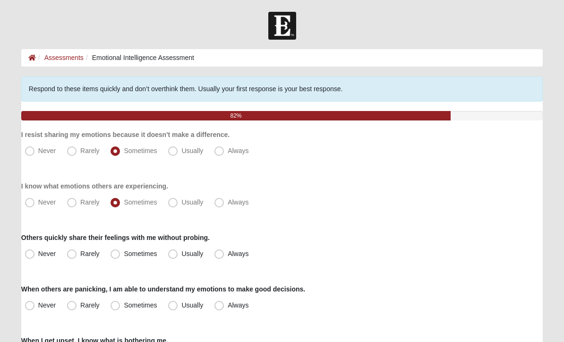
radio input "true"
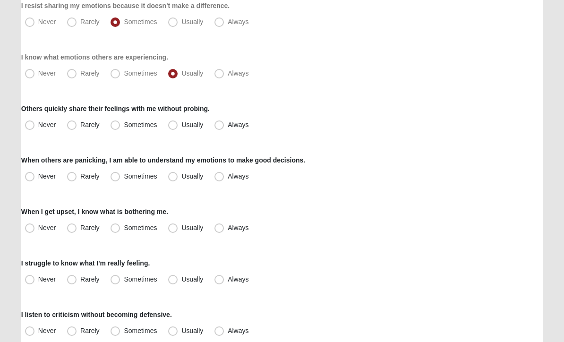
scroll to position [129, 0]
click at [124, 126] on span "Sometimes" at bounding box center [140, 125] width 33 height 8
click at [115, 126] on input "Sometimes" at bounding box center [117, 125] width 6 height 6
radio input "true"
click at [181, 173] on span "Usually" at bounding box center [192, 177] width 22 height 8
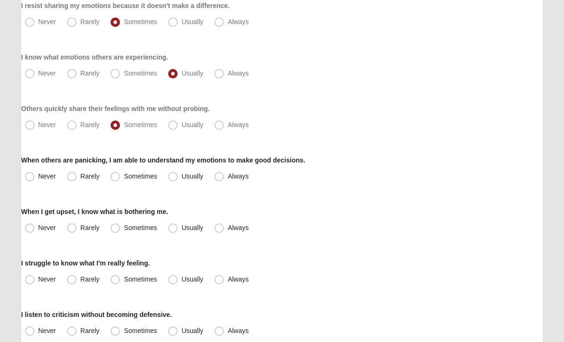
click at [176, 173] on input "Usually" at bounding box center [175, 176] width 6 height 6
radio input "true"
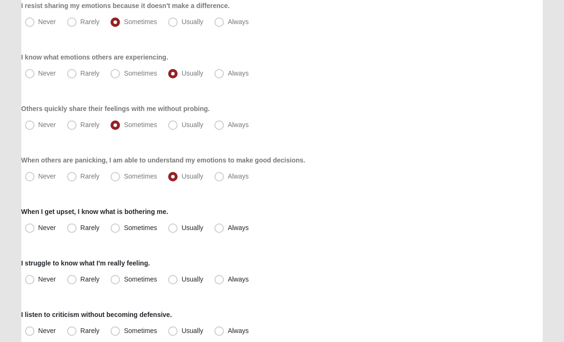
click at [181, 228] on span "Usually" at bounding box center [192, 228] width 22 height 8
click at [174, 228] on input "Usually" at bounding box center [175, 228] width 6 height 6
radio input "true"
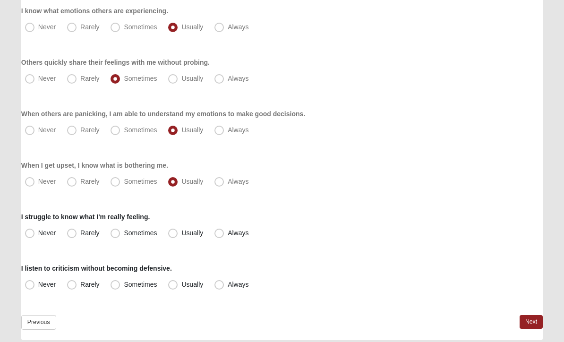
scroll to position [177, 0]
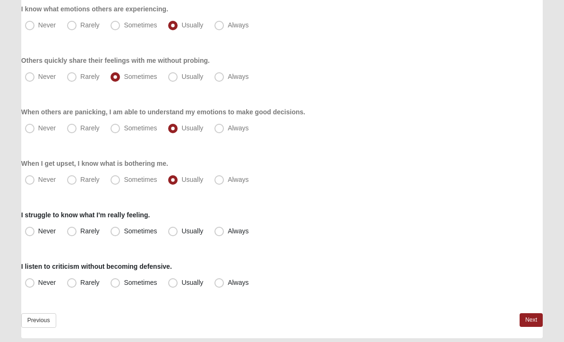
click at [80, 230] on span "Rarely" at bounding box center [89, 232] width 19 height 8
click at [72, 230] on input "Rarely" at bounding box center [74, 232] width 6 height 6
radio input "true"
click at [181, 283] on span "Usually" at bounding box center [192, 283] width 22 height 8
click at [173, 283] on input "Usually" at bounding box center [175, 283] width 6 height 6
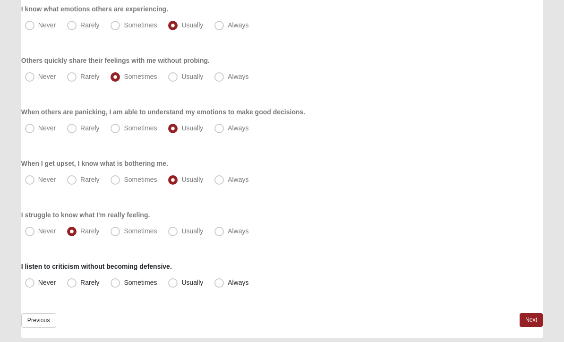
radio input "true"
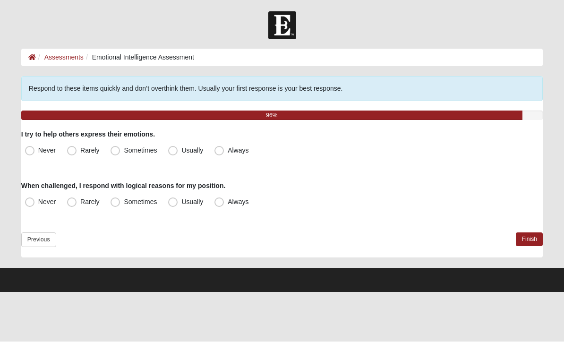
click at [181, 151] on span "Usually" at bounding box center [192, 151] width 22 height 8
click at [173, 151] on input "Usually" at bounding box center [175, 151] width 6 height 6
radio input "true"
click at [181, 202] on span "Usually" at bounding box center [192, 203] width 22 height 8
click at [175, 202] on input "Usually" at bounding box center [175, 202] width 6 height 6
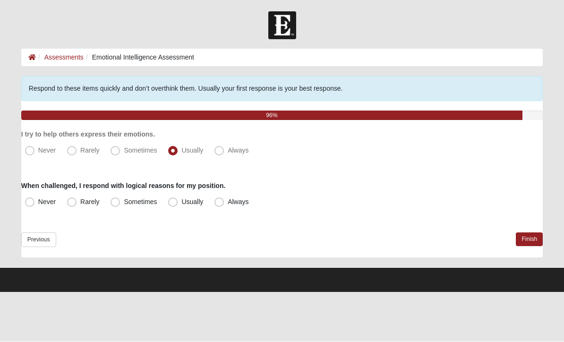
radio input "true"
click at [530, 240] on link "Finish" at bounding box center [529, 240] width 27 height 14
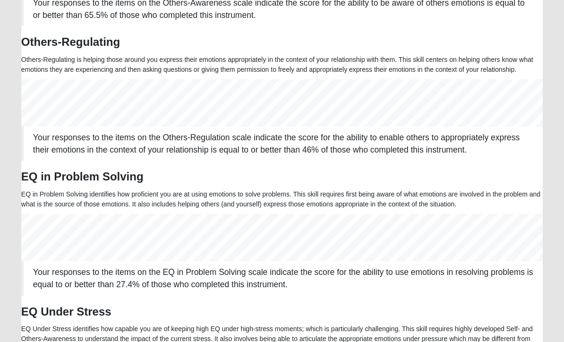
scroll to position [560, 0]
click at [418, 306] on h3 "EQ Under Stress" at bounding box center [282, 313] width 522 height 14
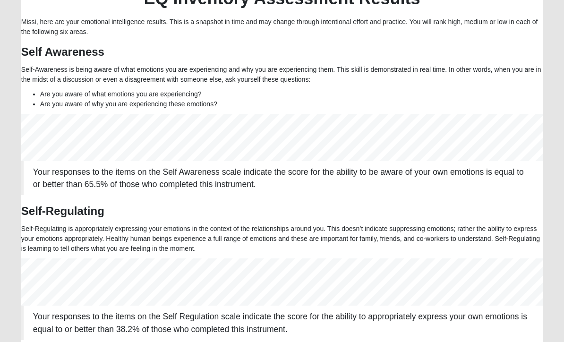
scroll to position [0, 0]
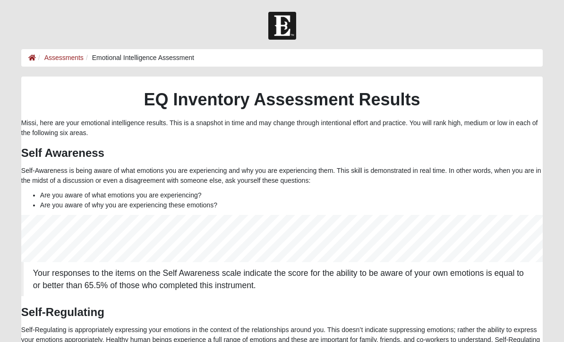
click at [33, 54] on icon at bounding box center [32, 57] width 8 height 7
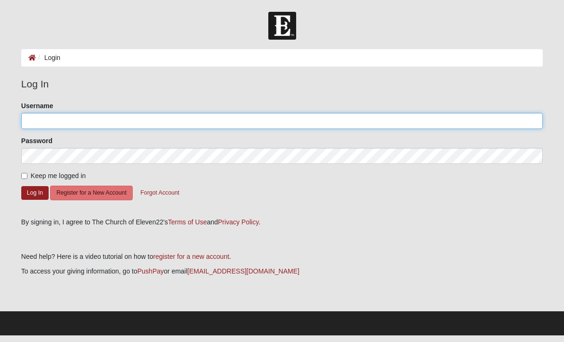
type input "missihowell"
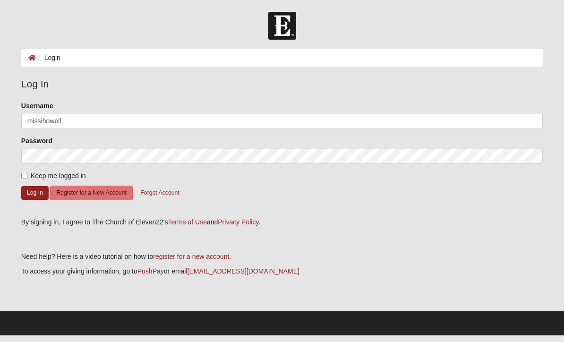
click at [35, 192] on button "Log In" at bounding box center [34, 193] width 27 height 14
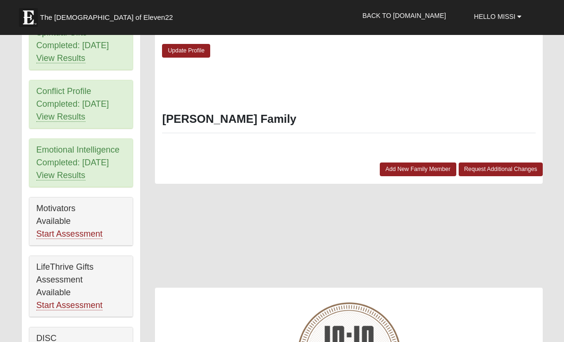
scroll to position [448, 0]
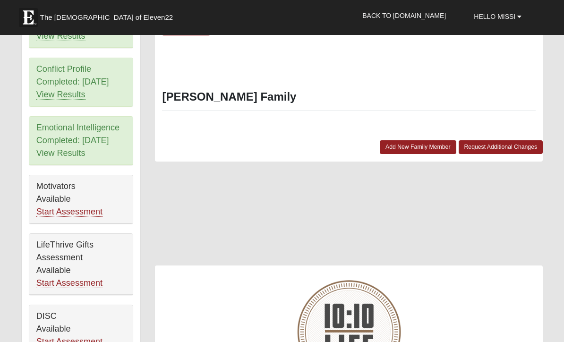
click at [86, 209] on link "Start Assessment" at bounding box center [69, 212] width 66 height 10
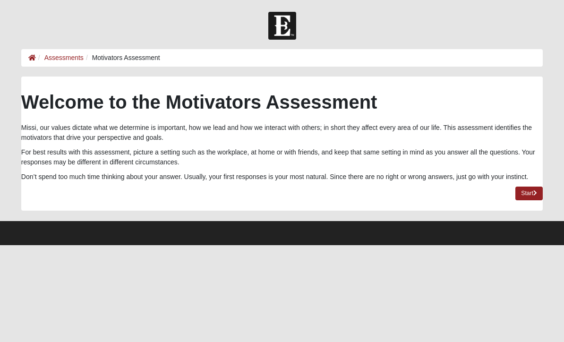
click at [532, 197] on link "Start" at bounding box center [529, 194] width 27 height 14
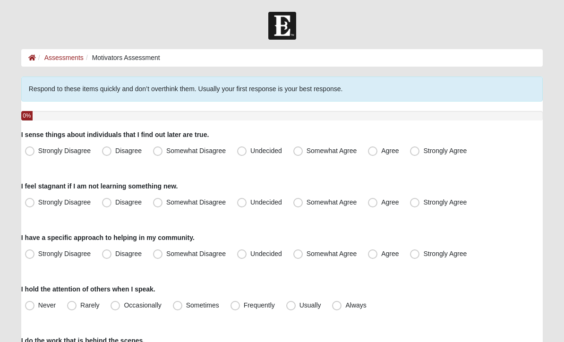
click at [307, 149] on span "Somewhat Agree" at bounding box center [332, 151] width 51 height 8
click at [297, 149] on input "Somewhat Agree" at bounding box center [300, 151] width 6 height 6
radio input "true"
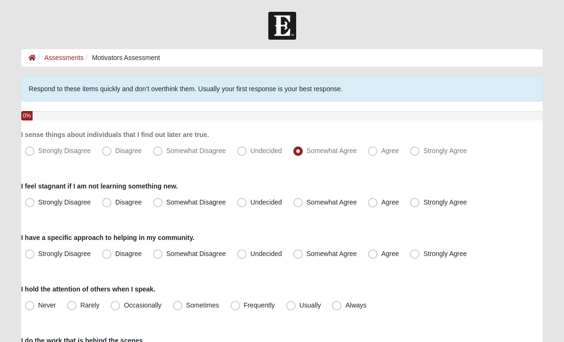
click at [423, 206] on span "Strongly Agree" at bounding box center [444, 203] width 43 height 8
click at [414, 206] on input "Strongly Agree" at bounding box center [417, 202] width 6 height 6
radio input "true"
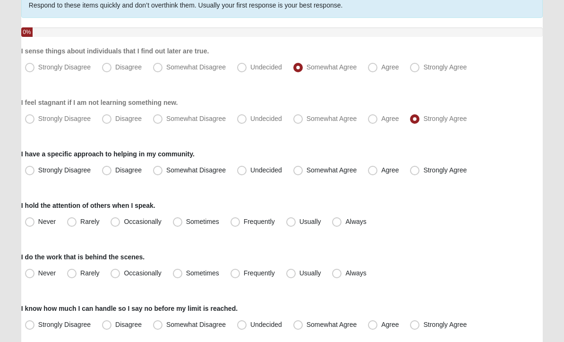
scroll to position [84, 0]
click at [381, 171] on span "Agree" at bounding box center [389, 170] width 17 height 8
click at [374, 171] on input "Agree" at bounding box center [375, 170] width 6 height 6
radio input "true"
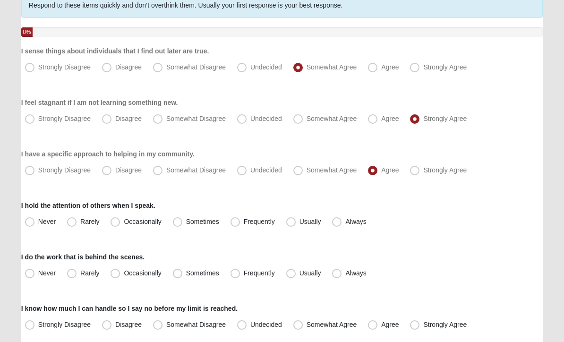
click at [300, 221] on span "Usually" at bounding box center [311, 222] width 22 height 8
click at [292, 221] on input "Usually" at bounding box center [293, 222] width 6 height 6
radio input "true"
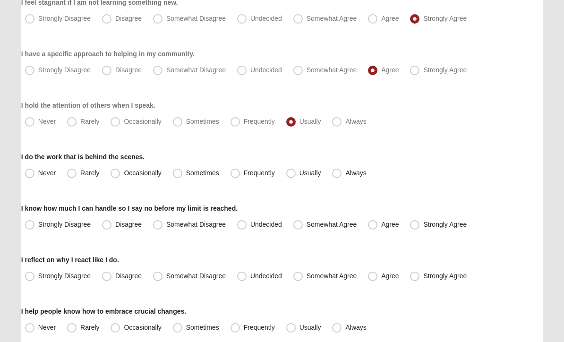
scroll to position [184, 0]
click at [244, 173] on span "Frequently" at bounding box center [259, 173] width 31 height 8
click at [235, 173] on input "Frequently" at bounding box center [237, 173] width 6 height 6
radio input "true"
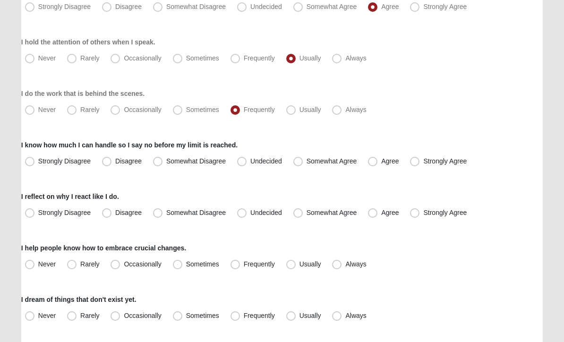
scroll to position [248, 0]
click at [166, 160] on span "Somewhat Disagree" at bounding box center [196, 161] width 60 height 8
click at [158, 160] on input "Somewhat Disagree" at bounding box center [160, 161] width 6 height 6
radio input "true"
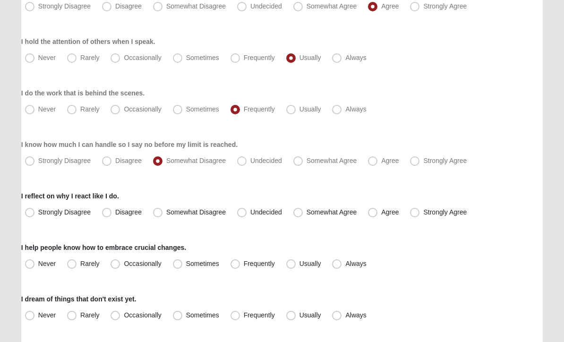
click at [307, 159] on span "Somewhat Agree" at bounding box center [332, 161] width 51 height 8
click at [297, 159] on input "Somewhat Agree" at bounding box center [300, 161] width 6 height 6
radio input "true"
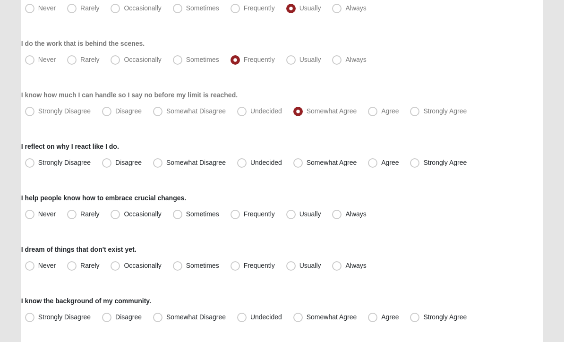
scroll to position [297, 0]
click at [381, 165] on span "Agree" at bounding box center [389, 163] width 17 height 8
click at [372, 165] on input "Agree" at bounding box center [375, 163] width 6 height 6
radio input "true"
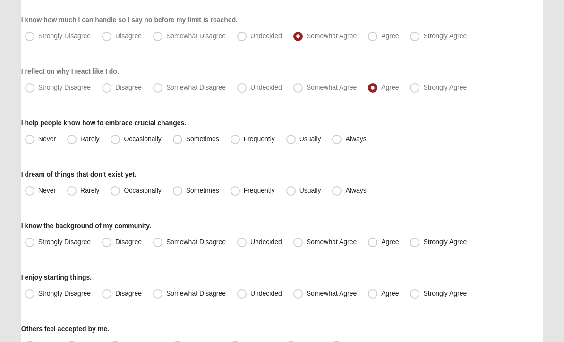
scroll to position [372, 0]
click at [186, 138] on span "Sometimes" at bounding box center [202, 139] width 33 height 8
click at [179, 138] on input "Sometimes" at bounding box center [180, 139] width 6 height 6
radio input "true"
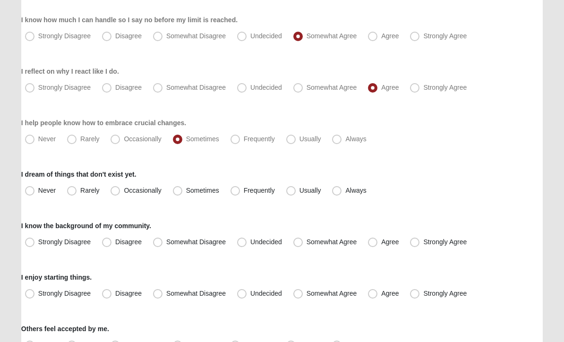
click at [80, 192] on span "Rarely" at bounding box center [89, 191] width 19 height 8
click at [74, 192] on input "Rarely" at bounding box center [74, 191] width 6 height 6
radio input "true"
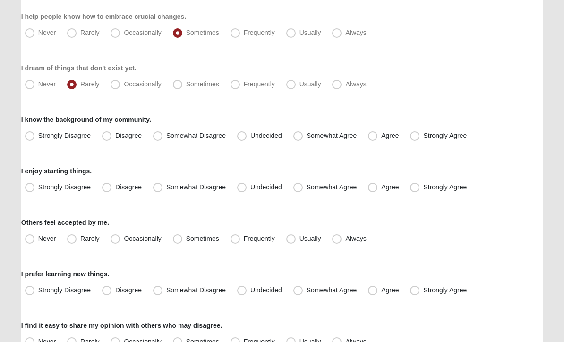
scroll to position [479, 0]
click at [381, 135] on span "Agree" at bounding box center [389, 136] width 17 height 8
click at [377, 135] on input "Agree" at bounding box center [375, 136] width 6 height 6
radio input "true"
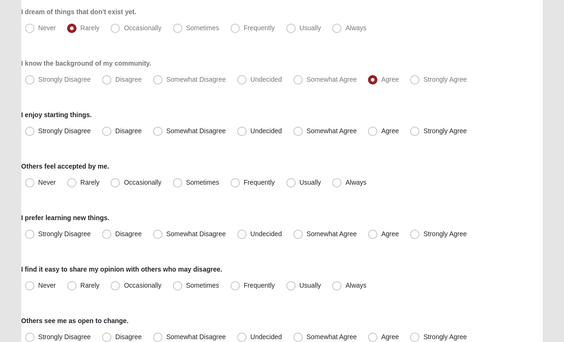
scroll to position [536, 0]
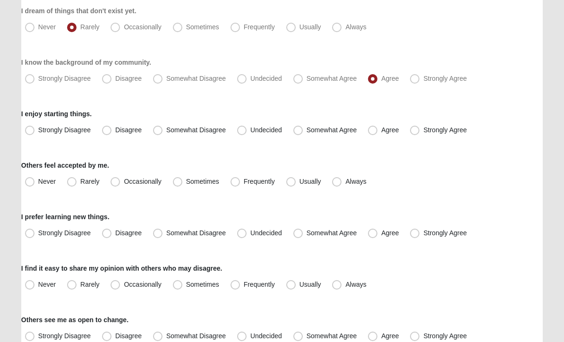
click at [381, 130] on span "Agree" at bounding box center [389, 131] width 17 height 8
click at [377, 130] on input "Agree" at bounding box center [375, 131] width 6 height 6
radio input "true"
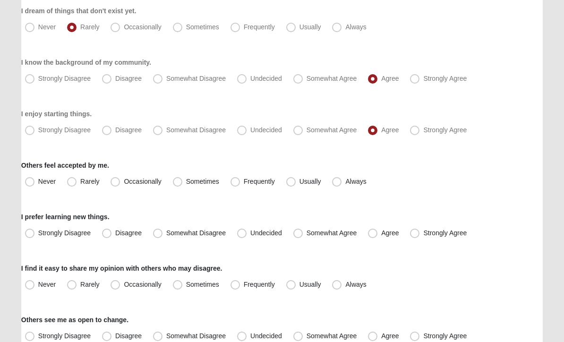
click at [244, 180] on span "Frequently" at bounding box center [259, 182] width 31 height 8
click at [234, 180] on input "Frequently" at bounding box center [237, 182] width 6 height 6
radio input "true"
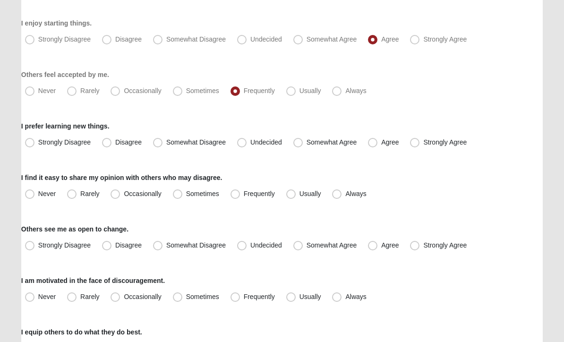
scroll to position [628, 0]
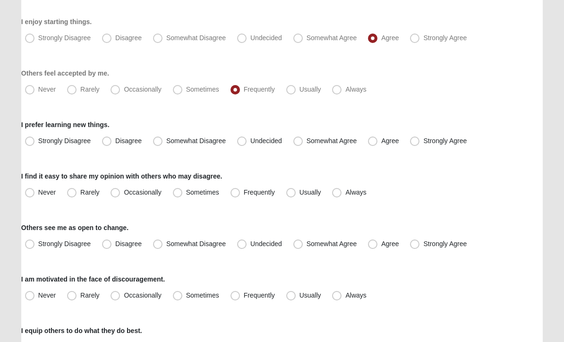
click at [381, 138] on span "Agree" at bounding box center [389, 142] width 17 height 8
click at [377, 138] on input "Agree" at bounding box center [375, 141] width 6 height 6
radio input "true"
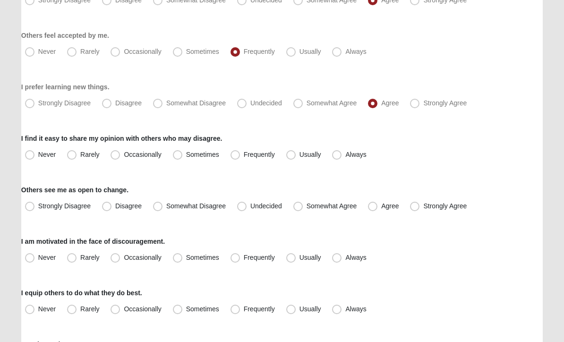
scroll to position [668, 0]
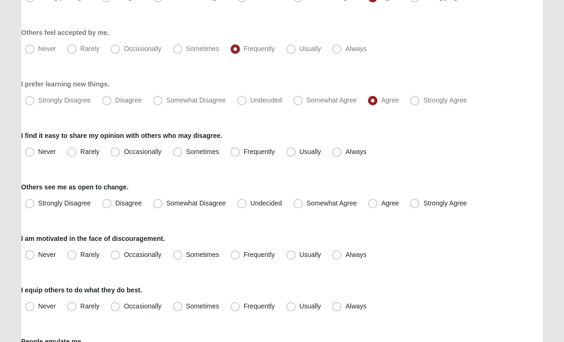
click at [244, 152] on span "Frequently" at bounding box center [259, 152] width 31 height 8
click at [237, 152] on input "Frequently" at bounding box center [237, 152] width 6 height 6
radio input "true"
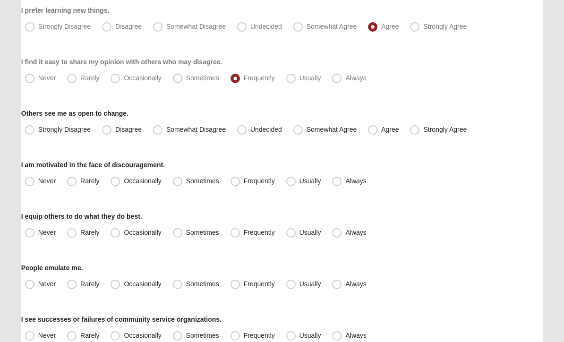
scroll to position [743, 0]
click at [251, 127] on span "Undecided" at bounding box center [267, 130] width 32 height 8
click at [244, 127] on input "Undecided" at bounding box center [244, 130] width 6 height 6
radio input "true"
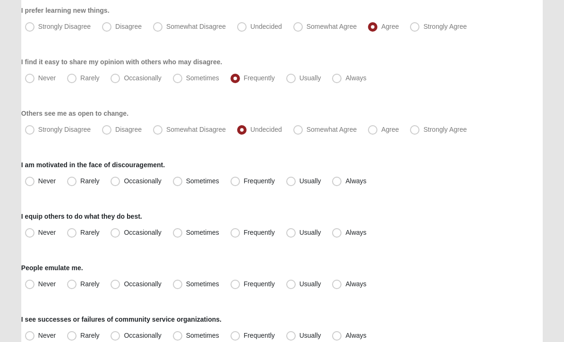
click at [300, 181] on span "Usually" at bounding box center [311, 181] width 22 height 8
click at [290, 181] on input "Usually" at bounding box center [293, 181] width 6 height 6
radio input "true"
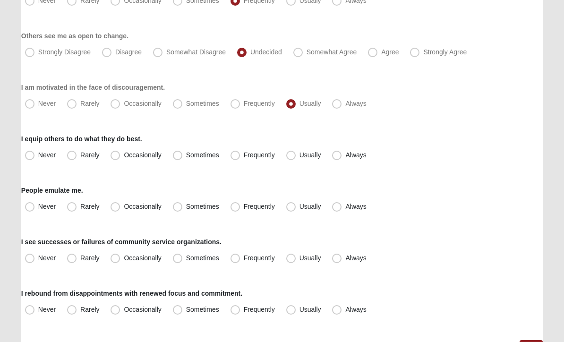
scroll to position [832, 0]
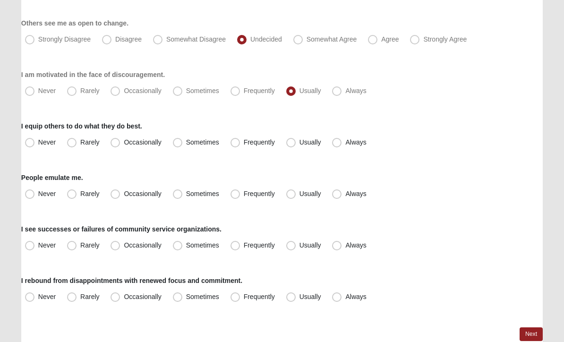
click at [300, 143] on span "Usually" at bounding box center [311, 143] width 22 height 8
click at [294, 143] on input "Usually" at bounding box center [293, 143] width 6 height 6
radio input "true"
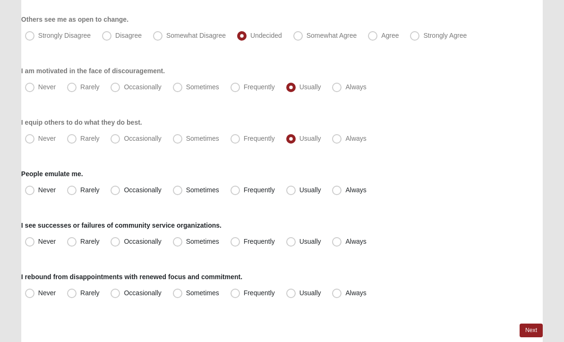
scroll to position [846, 0]
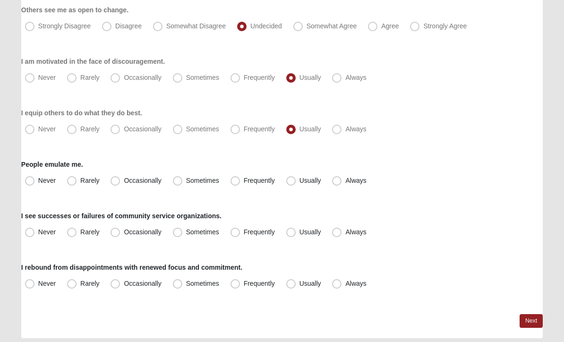
click at [244, 181] on span "Frequently" at bounding box center [259, 181] width 31 height 8
click at [237, 181] on input "Frequently" at bounding box center [237, 181] width 6 height 6
radio input "true"
click at [186, 230] on span "Sometimes" at bounding box center [202, 233] width 33 height 8
click at [178, 230] on input "Sometimes" at bounding box center [180, 233] width 6 height 6
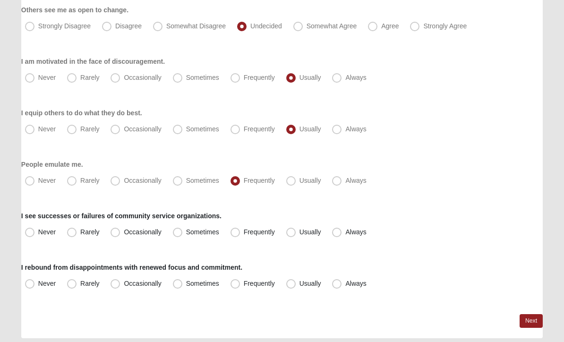
radio input "true"
click at [244, 282] on span "Frequently" at bounding box center [259, 284] width 31 height 8
click at [234, 282] on input "Frequently" at bounding box center [237, 284] width 6 height 6
radio input "true"
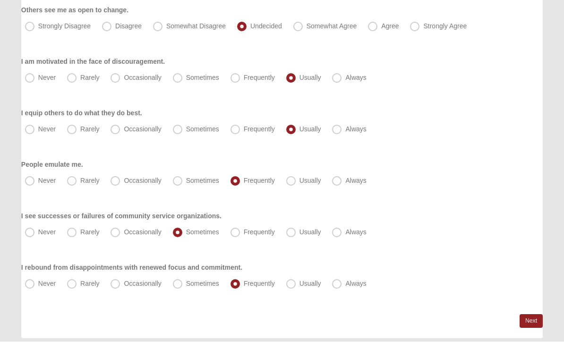
click at [530, 326] on link "Next" at bounding box center [531, 322] width 23 height 14
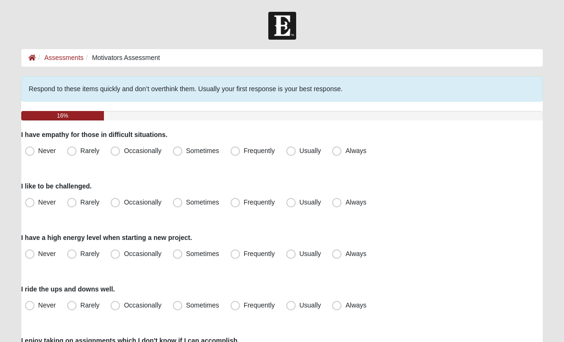
click at [244, 152] on span "Frequently" at bounding box center [259, 151] width 31 height 8
click at [235, 152] on input "Frequently" at bounding box center [237, 151] width 6 height 6
radio input "true"
click at [186, 203] on span "Sometimes" at bounding box center [202, 203] width 33 height 8
click at [180, 203] on input "Sometimes" at bounding box center [180, 202] width 6 height 6
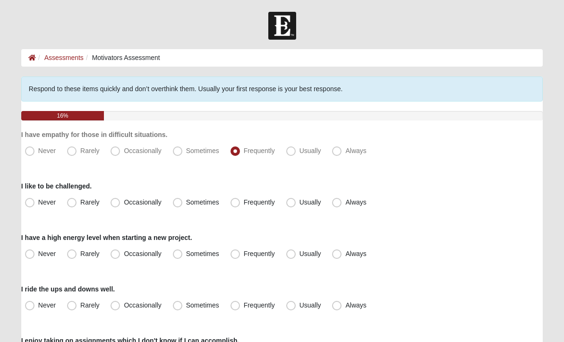
radio input "true"
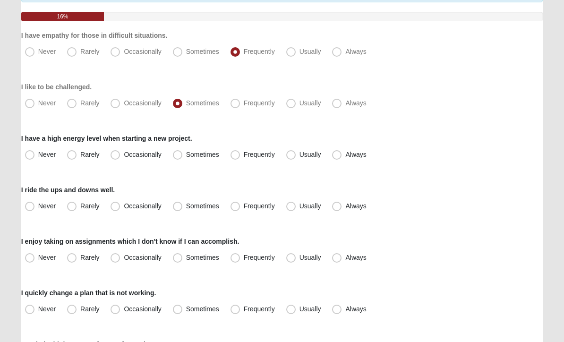
scroll to position [106, 0]
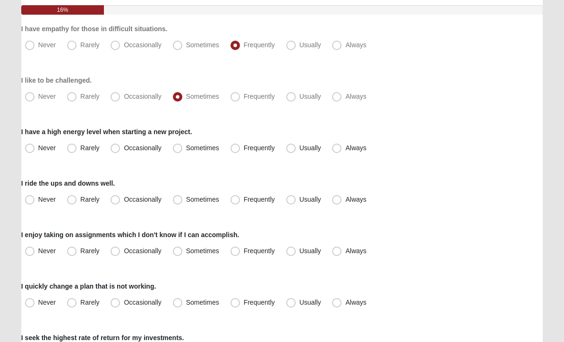
click at [244, 147] on span "Frequently" at bounding box center [259, 148] width 31 height 8
click at [234, 147] on input "Frequently" at bounding box center [237, 148] width 6 height 6
radio input "true"
click at [244, 197] on span "Frequently" at bounding box center [259, 200] width 31 height 8
click at [236, 197] on input "Frequently" at bounding box center [237, 200] width 6 height 6
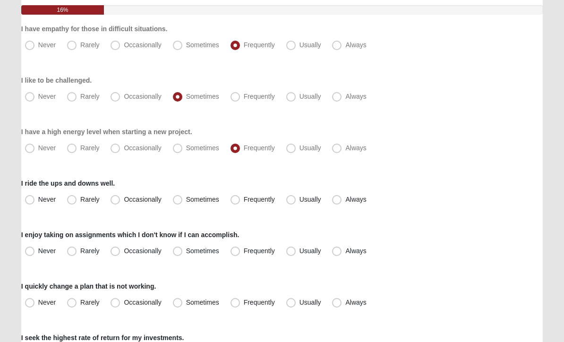
radio input "true"
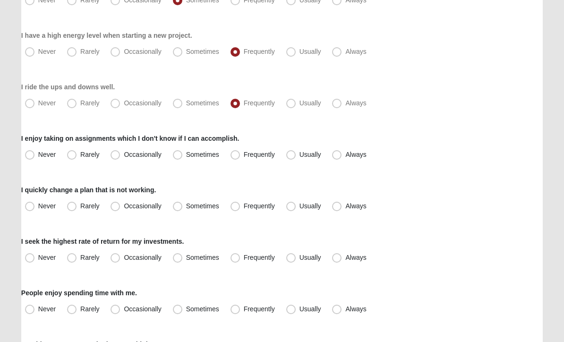
scroll to position [202, 0]
click at [80, 156] on span "Rarely" at bounding box center [89, 155] width 19 height 8
click at [73, 156] on input "Rarely" at bounding box center [74, 155] width 6 height 6
radio input "true"
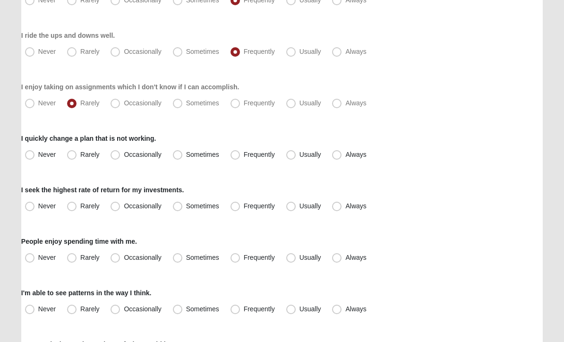
scroll to position [260, 0]
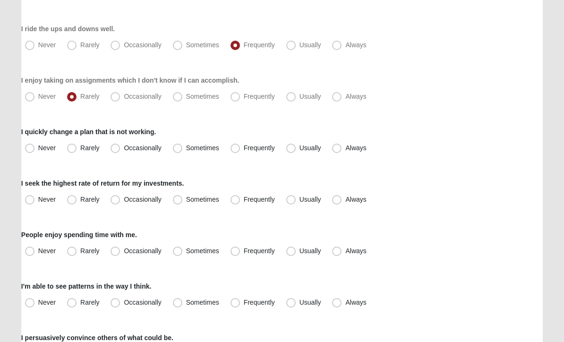
click at [186, 152] on span "Sometimes" at bounding box center [202, 149] width 33 height 8
click at [179, 152] on input "Sometimes" at bounding box center [180, 149] width 6 height 6
radio input "true"
click at [186, 201] on span "Sometimes" at bounding box center [202, 200] width 33 height 8
click at [178, 201] on input "Sometimes" at bounding box center [180, 200] width 6 height 6
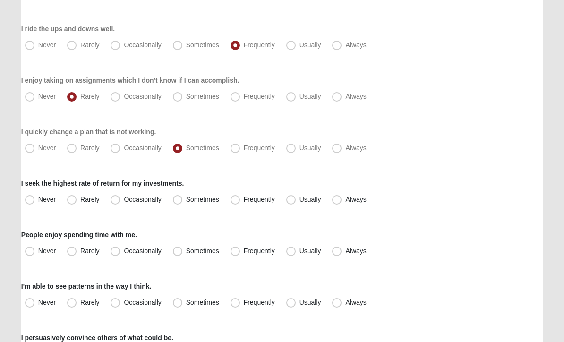
radio input "true"
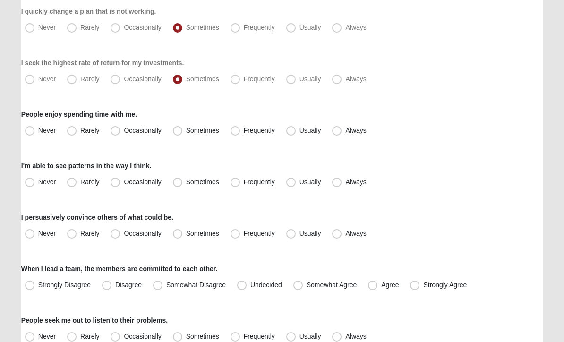
scroll to position [382, 0]
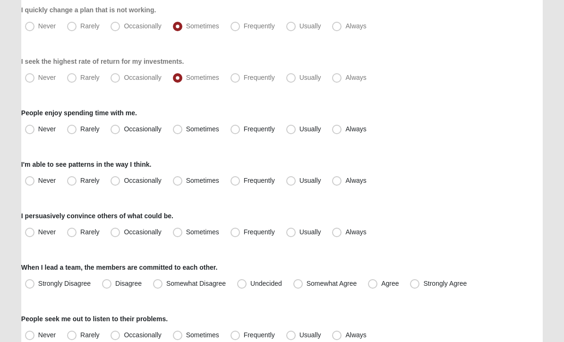
click at [244, 130] on span "Frequently" at bounding box center [259, 130] width 31 height 8
click at [237, 130] on input "Frequently" at bounding box center [237, 130] width 6 height 6
radio input "true"
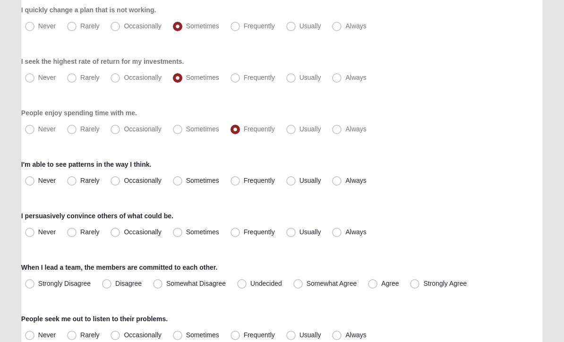
click at [300, 183] on span "Usually" at bounding box center [311, 181] width 22 height 8
click at [293, 183] on input "Usually" at bounding box center [293, 181] width 6 height 6
radio input "true"
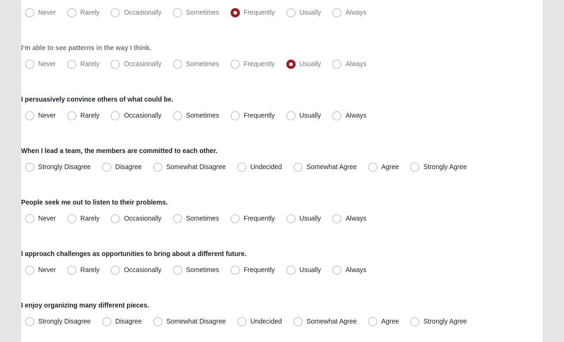
scroll to position [499, 0]
click at [244, 118] on span "Frequently" at bounding box center [259, 116] width 31 height 8
click at [235, 118] on input "Frequently" at bounding box center [237, 115] width 6 height 6
radio input "true"
click at [307, 169] on span "Somewhat Agree" at bounding box center [332, 167] width 51 height 8
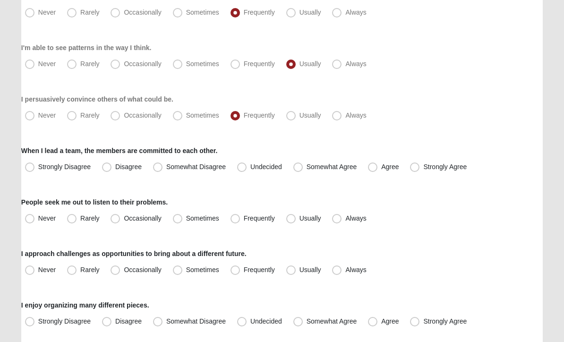
click at [301, 169] on input "Somewhat Agree" at bounding box center [300, 167] width 6 height 6
radio input "true"
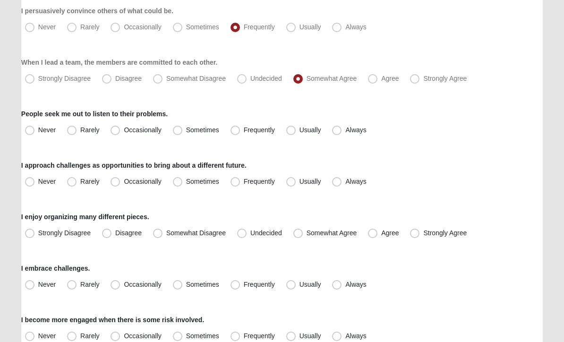
scroll to position [588, 0]
click at [300, 132] on span "Usually" at bounding box center [311, 130] width 22 height 8
click at [293, 132] on input "Usually" at bounding box center [293, 130] width 6 height 6
radio input "true"
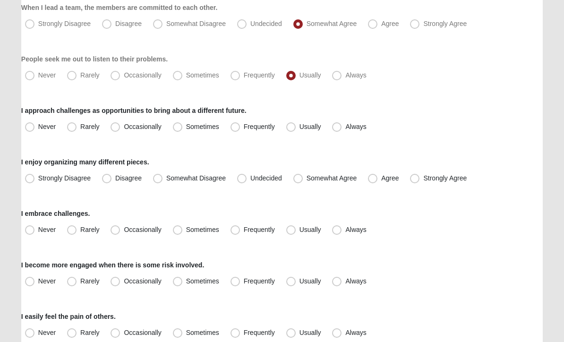
scroll to position [642, 0]
click at [236, 132] on label "Frequently" at bounding box center [254, 127] width 54 height 15
click at [236, 130] on input "Frequently" at bounding box center [237, 127] width 6 height 6
radio input "true"
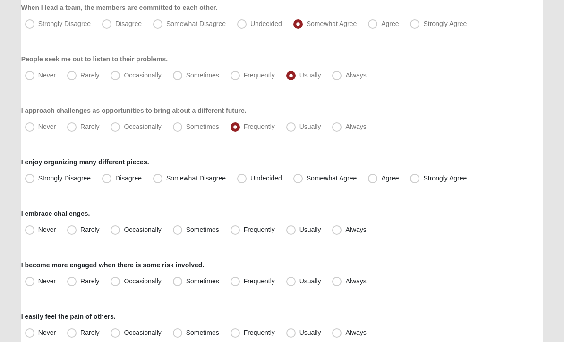
click at [251, 177] on span "Undecided" at bounding box center [267, 178] width 32 height 8
click at [242, 177] on input "Undecided" at bounding box center [244, 178] width 6 height 6
radio input "true"
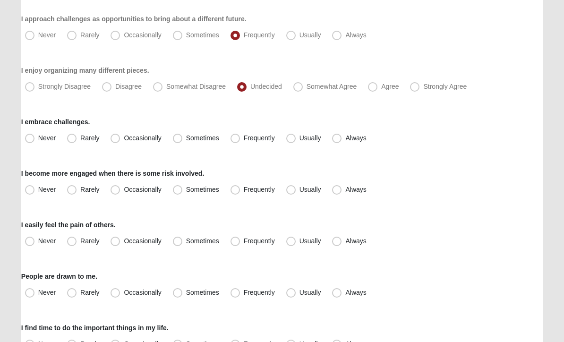
scroll to position [734, 0]
click at [300, 140] on span "Usually" at bounding box center [311, 138] width 22 height 8
click at [290, 140] on input "Usually" at bounding box center [293, 138] width 6 height 6
radio input "true"
click at [186, 191] on span "Sometimes" at bounding box center [202, 190] width 33 height 8
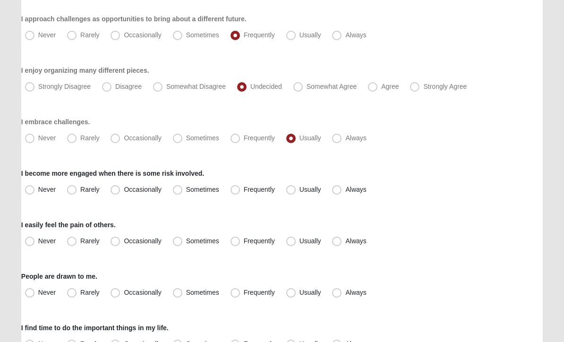
click at [177, 191] on input "Sometimes" at bounding box center [180, 190] width 6 height 6
radio input "true"
click at [186, 241] on span "Sometimes" at bounding box center [202, 241] width 33 height 8
click at [178, 241] on input "Sometimes" at bounding box center [180, 241] width 6 height 6
radio input "true"
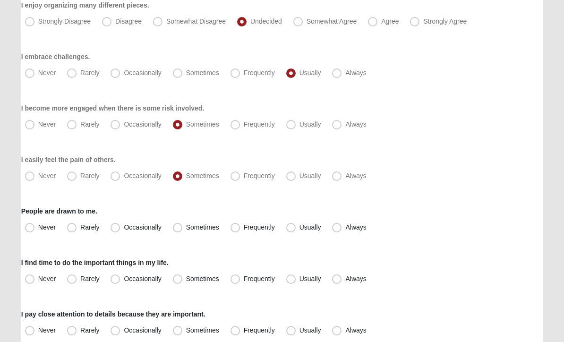
scroll to position [847, 0]
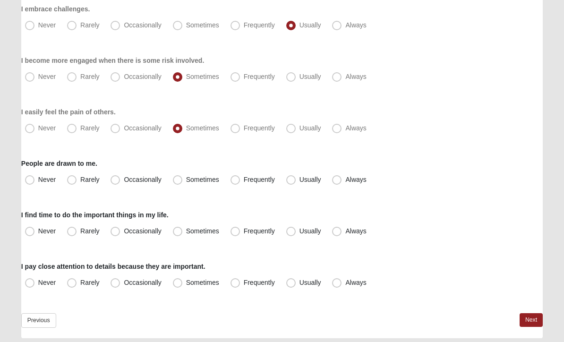
click at [186, 181] on span "Sometimes" at bounding box center [202, 180] width 33 height 8
click at [177, 181] on input "Sometimes" at bounding box center [180, 180] width 6 height 6
radio input "true"
click at [300, 232] on span "Usually" at bounding box center [311, 232] width 22 height 8
click at [291, 232] on input "Usually" at bounding box center [293, 232] width 6 height 6
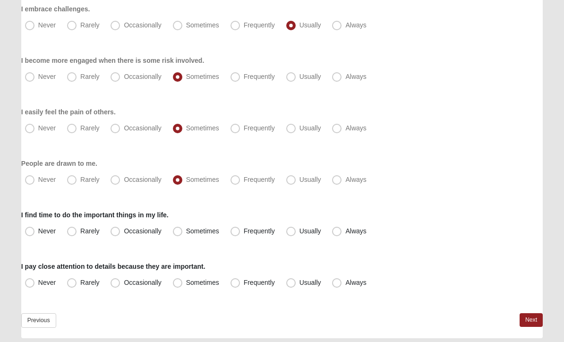
radio input "true"
click at [300, 281] on span "Usually" at bounding box center [311, 283] width 22 height 8
click at [290, 281] on input "Usually" at bounding box center [293, 283] width 6 height 6
radio input "true"
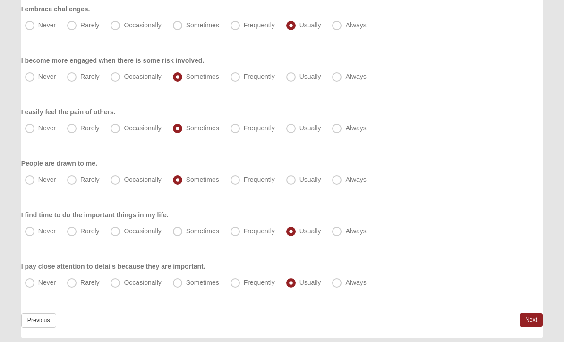
click at [533, 318] on link "Next" at bounding box center [531, 321] width 23 height 14
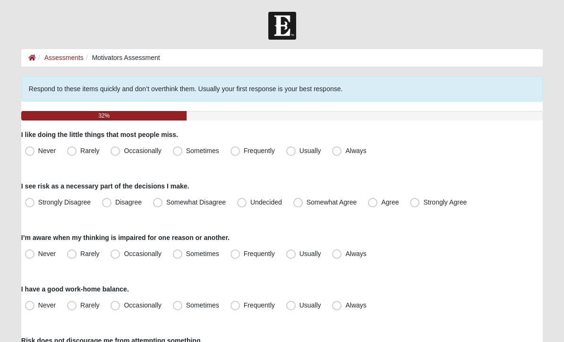
click at [186, 152] on span "Sometimes" at bounding box center [202, 151] width 33 height 8
click at [177, 152] on input "Sometimes" at bounding box center [180, 151] width 6 height 6
radio input "true"
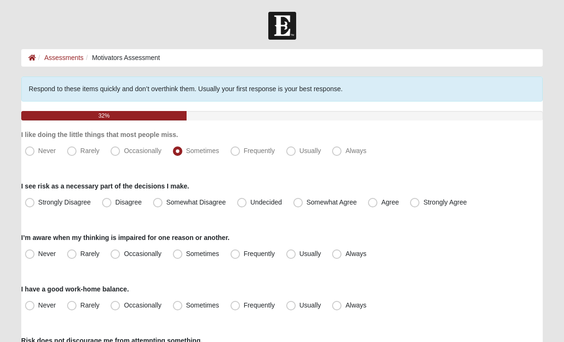
click at [124, 148] on span "Occasionally" at bounding box center [142, 151] width 37 height 8
click at [116, 148] on input "Occasionally" at bounding box center [117, 151] width 6 height 6
radio input "true"
click at [244, 153] on span "Frequently" at bounding box center [259, 151] width 31 height 8
click at [235, 153] on input "Frequently" at bounding box center [237, 151] width 6 height 6
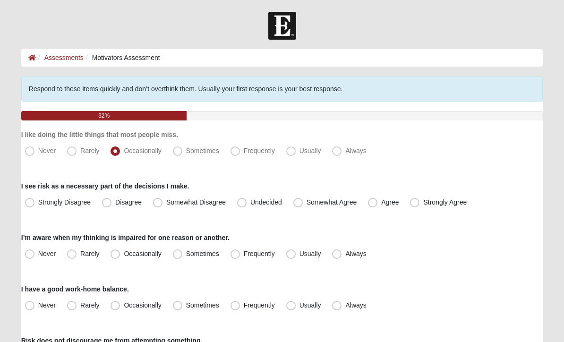
radio input "true"
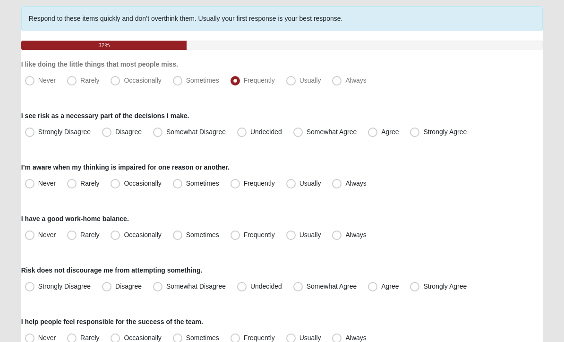
scroll to position [70, 0]
click at [307, 133] on span "Somewhat Agree" at bounding box center [332, 132] width 51 height 8
click at [297, 133] on input "Somewhat Agree" at bounding box center [300, 132] width 6 height 6
radio input "true"
click at [244, 185] on span "Frequently" at bounding box center [259, 184] width 31 height 8
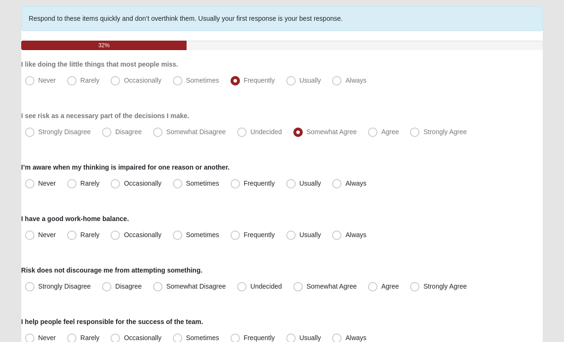
click at [234, 185] on input "Frequently" at bounding box center [237, 184] width 6 height 6
radio input "true"
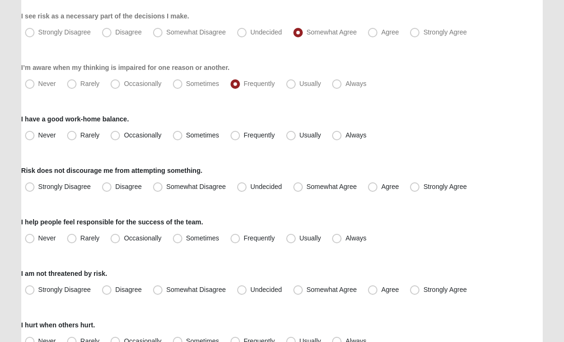
scroll to position [170, 0]
click at [300, 135] on span "Usually" at bounding box center [311, 135] width 22 height 8
click at [293, 135] on input "Usually" at bounding box center [293, 135] width 6 height 6
radio input "true"
click at [381, 189] on span "Agree" at bounding box center [389, 187] width 17 height 8
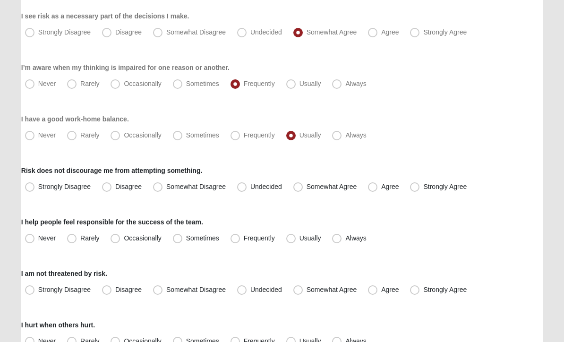
click at [373, 189] on input "Agree" at bounding box center [375, 187] width 6 height 6
radio input "true"
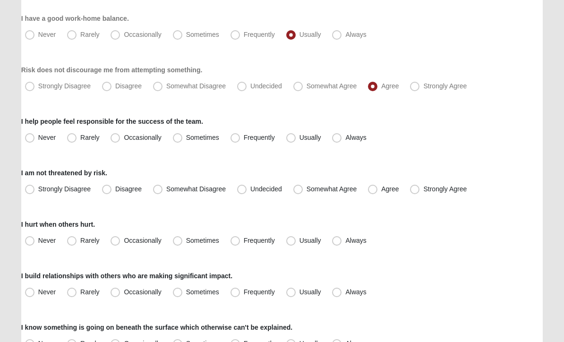
scroll to position [272, 0]
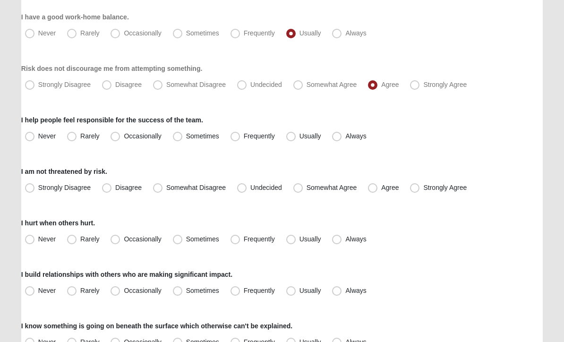
click at [300, 138] on span "Usually" at bounding box center [311, 137] width 22 height 8
click at [290, 138] on input "Usually" at bounding box center [293, 137] width 6 height 6
radio input "true"
click at [381, 188] on span "Agree" at bounding box center [389, 188] width 17 height 8
click at [373, 188] on input "Agree" at bounding box center [375, 188] width 6 height 6
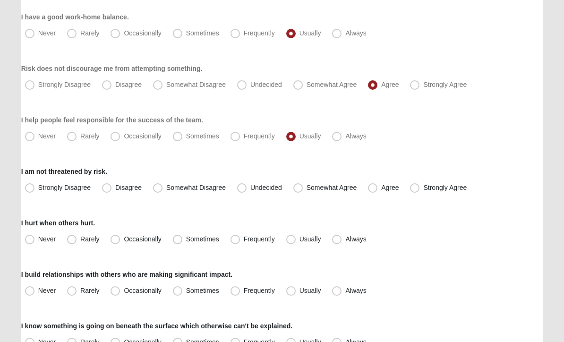
radio input "true"
click at [186, 239] on span "Sometimes" at bounding box center [202, 240] width 33 height 8
click at [178, 239] on input "Sometimes" at bounding box center [180, 240] width 6 height 6
radio input "true"
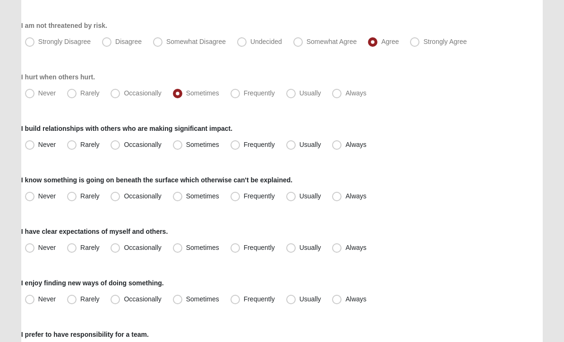
scroll to position [423, 0]
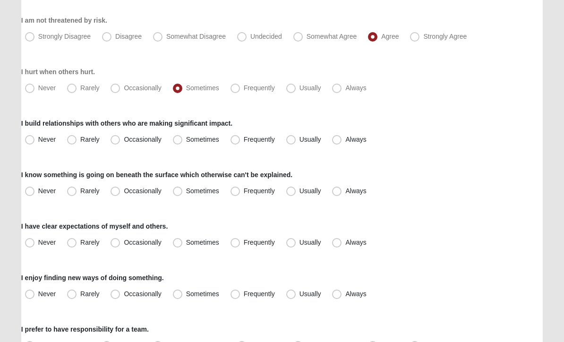
click at [244, 142] on span "Frequently" at bounding box center [259, 140] width 31 height 8
click at [234, 142] on input "Frequently" at bounding box center [237, 140] width 6 height 6
radio input "true"
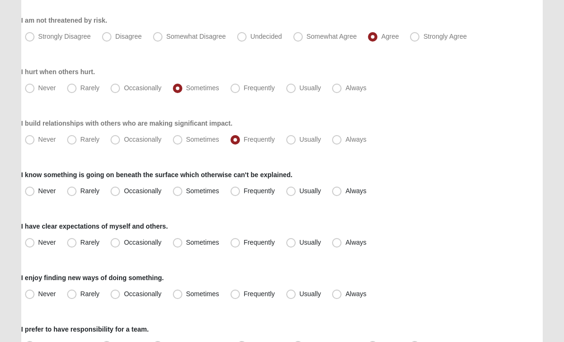
click at [244, 189] on span "Frequently" at bounding box center [259, 192] width 31 height 8
click at [234, 189] on input "Frequently" at bounding box center [237, 192] width 6 height 6
radio input "true"
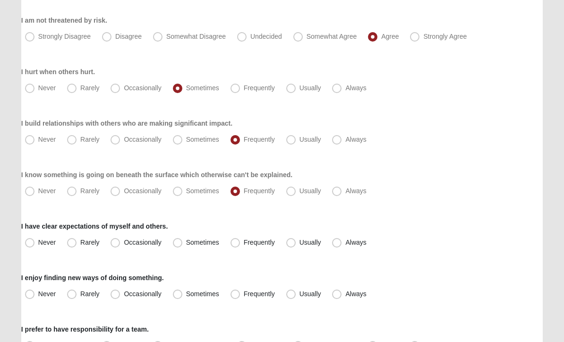
click at [244, 241] on span "Frequently" at bounding box center [259, 243] width 31 height 8
click at [235, 241] on input "Frequently" at bounding box center [237, 243] width 6 height 6
radio input "true"
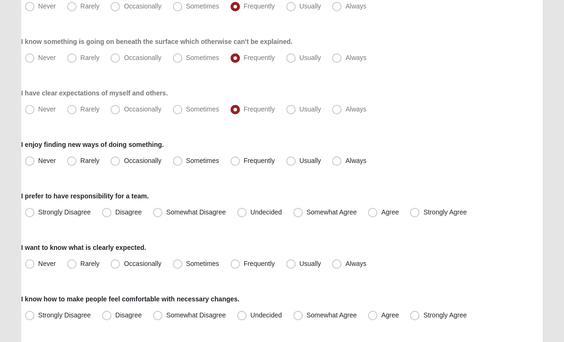
scroll to position [556, 0]
click at [300, 109] on span "Usually" at bounding box center [311, 110] width 22 height 8
click at [294, 109] on input "Usually" at bounding box center [293, 110] width 6 height 6
radio input "true"
click at [186, 160] on span "Sometimes" at bounding box center [202, 162] width 33 height 8
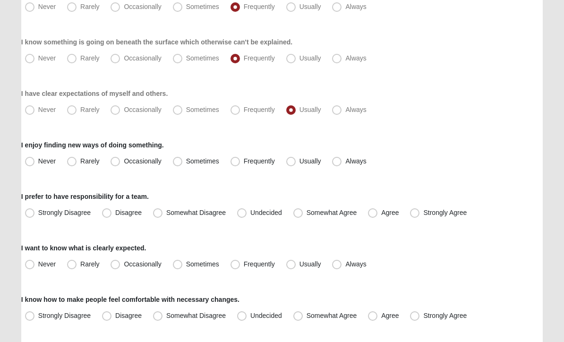
click at [178, 160] on input "Sometimes" at bounding box center [180, 162] width 6 height 6
radio input "true"
click at [307, 214] on span "Somewhat Agree" at bounding box center [332, 213] width 51 height 8
click at [297, 214] on input "Somewhat Agree" at bounding box center [300, 213] width 6 height 6
radio input "true"
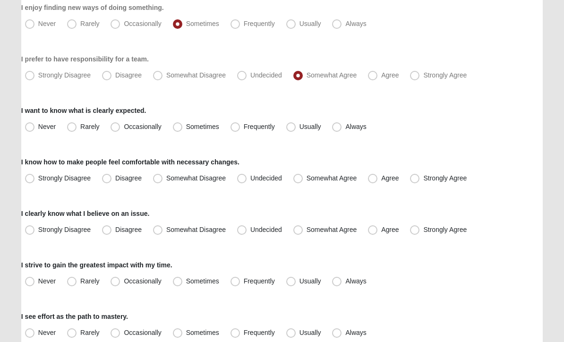
scroll to position [694, 0]
click at [244, 126] on span "Frequently" at bounding box center [259, 127] width 31 height 8
click at [235, 126] on input "Frequently" at bounding box center [237, 127] width 6 height 6
radio input "true"
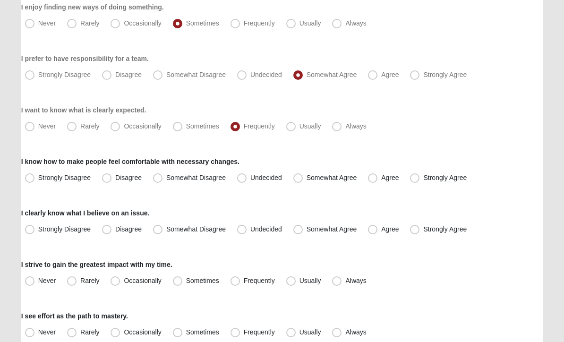
click at [381, 179] on span "Agree" at bounding box center [389, 178] width 17 height 8
click at [372, 179] on input "Agree" at bounding box center [375, 178] width 6 height 6
radio input "true"
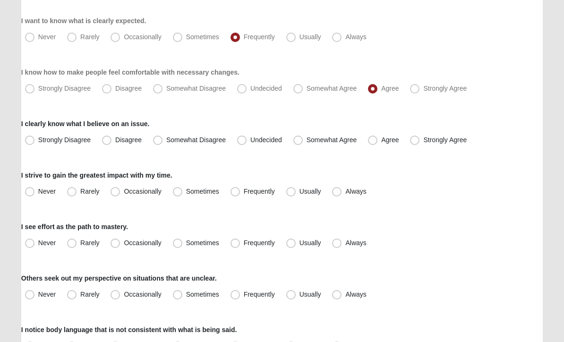
scroll to position [784, 0]
click at [381, 144] on span "Agree" at bounding box center [389, 140] width 17 height 8
click at [372, 143] on input "Agree" at bounding box center [375, 140] width 6 height 6
radio input "true"
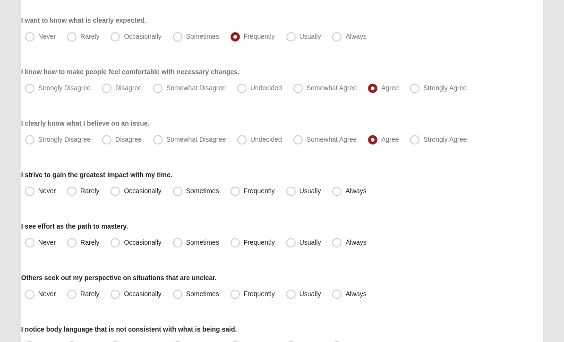
click at [300, 190] on span "Usually" at bounding box center [311, 192] width 22 height 8
click at [294, 190] on input "Usually" at bounding box center [293, 192] width 6 height 6
radio input "true"
click at [300, 243] on span "Usually" at bounding box center [311, 243] width 22 height 8
click at [290, 243] on input "Usually" at bounding box center [293, 243] width 6 height 6
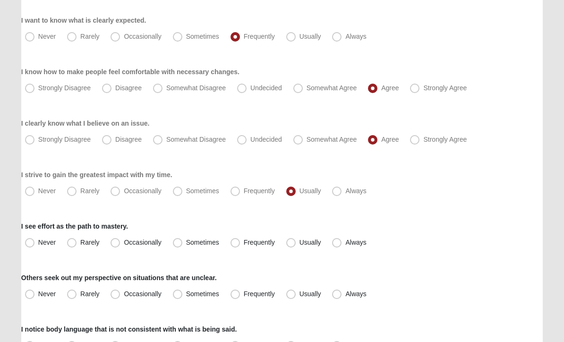
radio input "true"
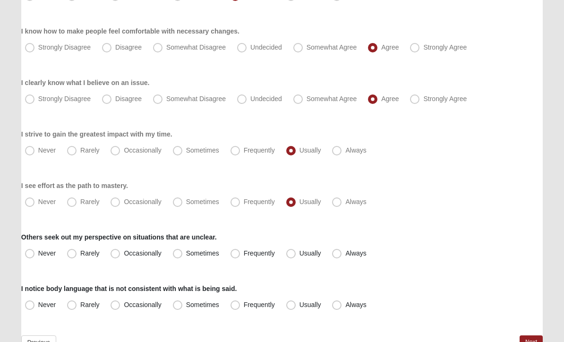
scroll to position [847, 0]
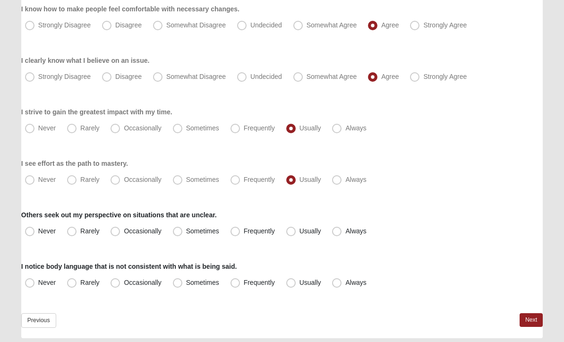
click at [244, 233] on span "Frequently" at bounding box center [259, 232] width 31 height 8
click at [236, 233] on input "Frequently" at bounding box center [237, 232] width 6 height 6
radio input "true"
click at [244, 282] on span "Frequently" at bounding box center [259, 283] width 31 height 8
click at [238, 282] on input "Frequently" at bounding box center [237, 283] width 6 height 6
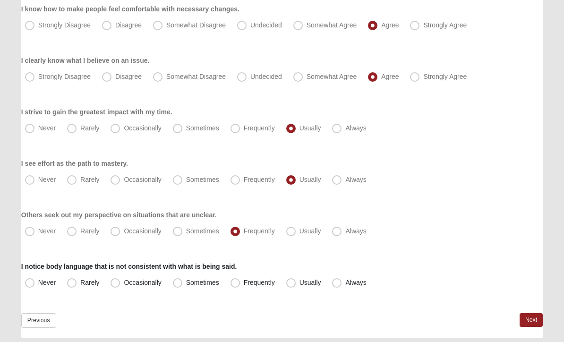
radio input "true"
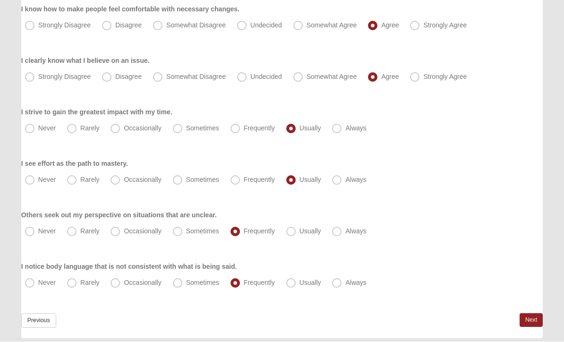
click at [531, 320] on link "Next" at bounding box center [531, 321] width 23 height 14
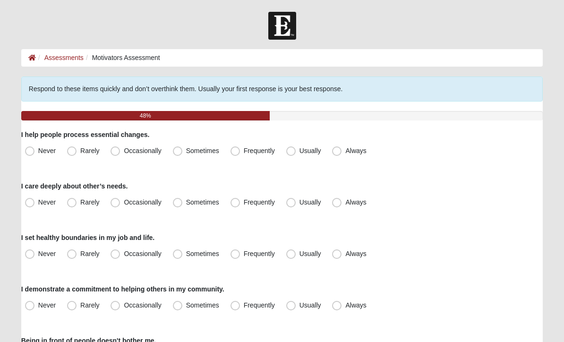
click at [244, 151] on span "Frequently" at bounding box center [259, 151] width 31 height 8
click at [235, 151] on input "Frequently" at bounding box center [237, 151] width 6 height 6
radio input "true"
click at [244, 204] on span "Frequently" at bounding box center [259, 203] width 31 height 8
click at [239, 204] on input "Frequently" at bounding box center [237, 202] width 6 height 6
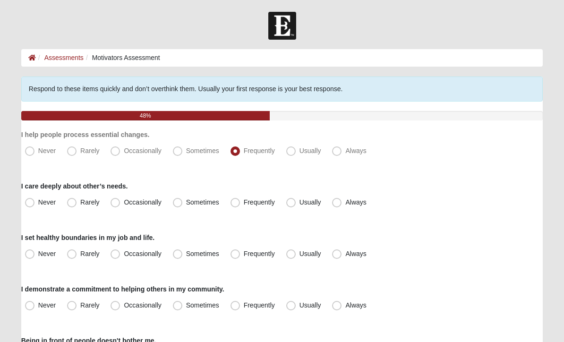
radio input "true"
click at [244, 257] on span "Frequently" at bounding box center [259, 254] width 31 height 8
click at [236, 257] on input "Frequently" at bounding box center [237, 254] width 6 height 6
radio input "true"
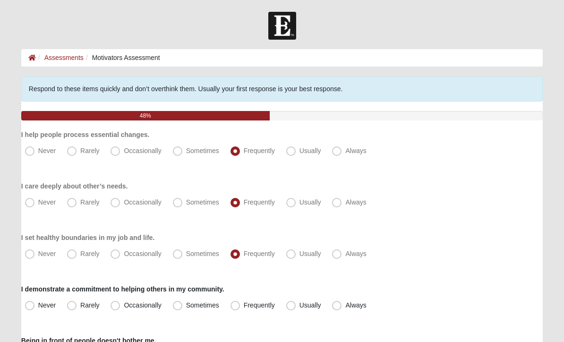
click at [181, 300] on label "Sometimes" at bounding box center [197, 305] width 56 height 15
click at [181, 302] on input "Sometimes" at bounding box center [180, 305] width 6 height 6
radio input "true"
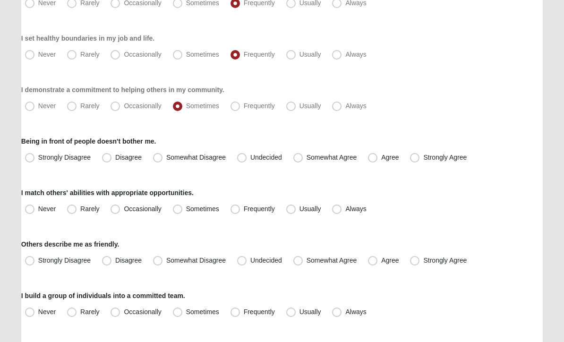
scroll to position [199, 0]
click at [422, 156] on label "Strongly Agree" at bounding box center [439, 157] width 66 height 15
click at [420, 156] on input "Strongly Agree" at bounding box center [417, 158] width 6 height 6
radio input "true"
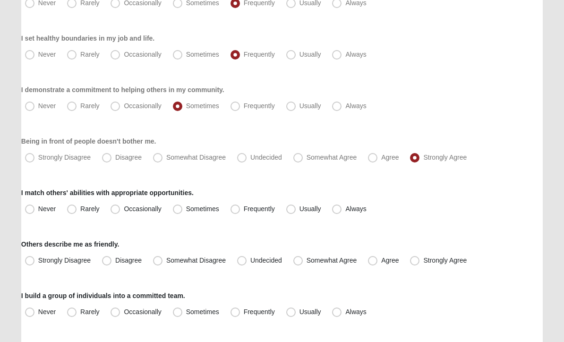
click at [244, 208] on span "Frequently" at bounding box center [259, 209] width 31 height 8
click at [237, 208] on input "Frequently" at bounding box center [237, 209] width 6 height 6
radio input "true"
click at [381, 261] on span "Agree" at bounding box center [389, 261] width 17 height 8
click at [373, 261] on input "Agree" at bounding box center [375, 261] width 6 height 6
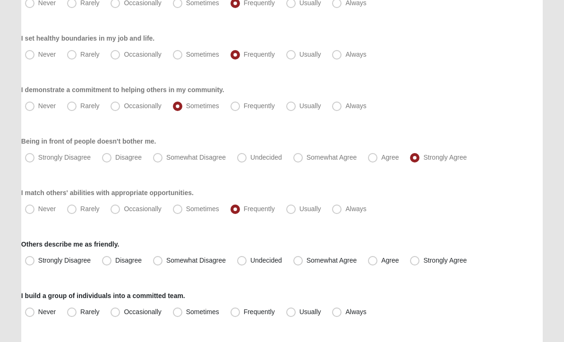
radio input "true"
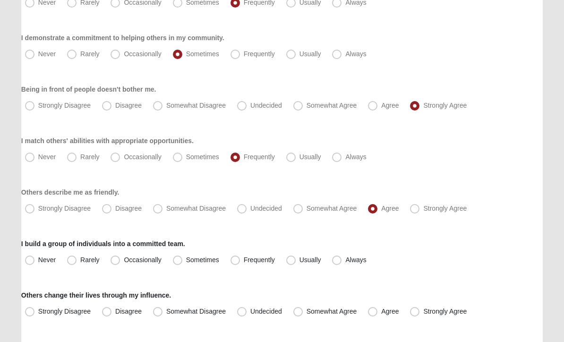
scroll to position [251, 0]
click at [244, 261] on span "Frequently" at bounding box center [259, 261] width 31 height 8
click at [235, 261] on input "Frequently" at bounding box center [237, 261] width 6 height 6
radio input "true"
click at [300, 259] on span "Usually" at bounding box center [311, 261] width 22 height 8
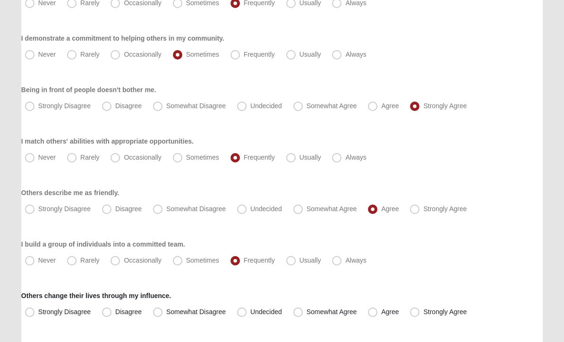
click at [294, 259] on input "Usually" at bounding box center [293, 261] width 6 height 6
radio input "true"
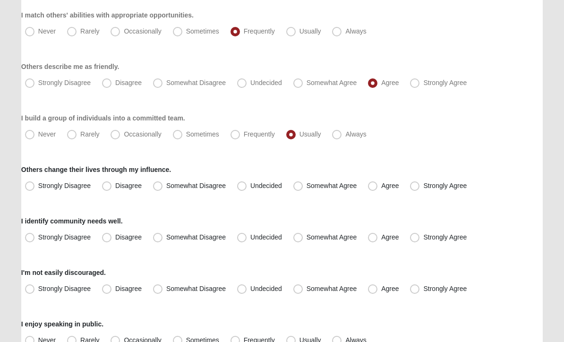
scroll to position [377, 0]
click at [307, 187] on span "Somewhat Agree" at bounding box center [332, 186] width 51 height 8
click at [302, 187] on input "Somewhat Agree" at bounding box center [300, 186] width 6 height 6
radio input "true"
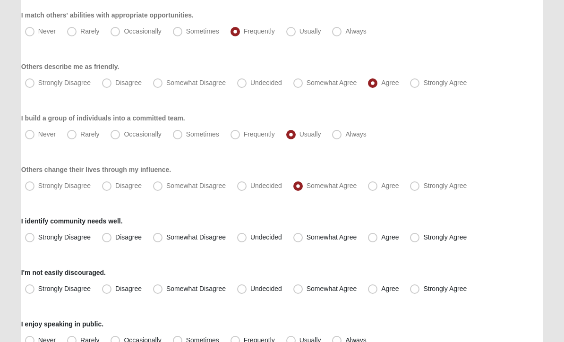
click at [303, 237] on label "Somewhat Agree" at bounding box center [326, 237] width 73 height 15
click at [303, 237] on input "Somewhat Agree" at bounding box center [300, 237] width 6 height 6
radio input "true"
click at [381, 289] on span "Agree" at bounding box center [389, 289] width 17 height 8
click at [374, 289] on input "Agree" at bounding box center [375, 289] width 6 height 6
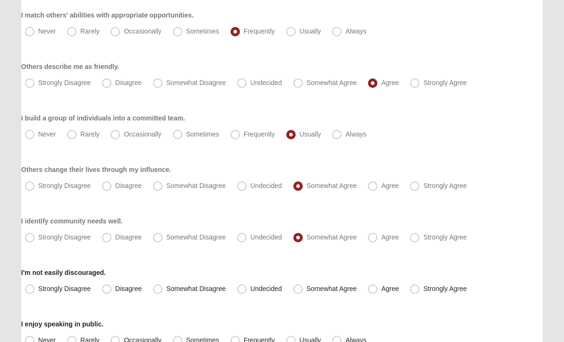
radio input "true"
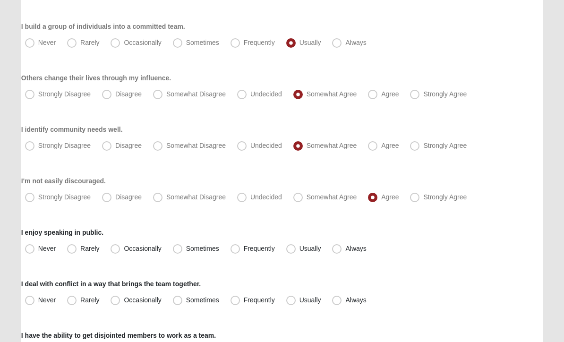
scroll to position [465, 0]
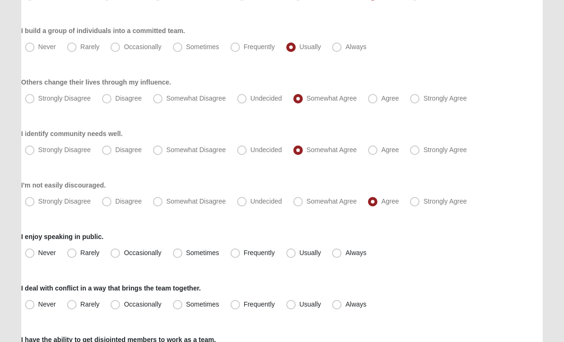
click at [346, 253] on span "Always" at bounding box center [356, 253] width 21 height 8
click at [337, 253] on input "Always" at bounding box center [339, 253] width 6 height 6
radio input "true"
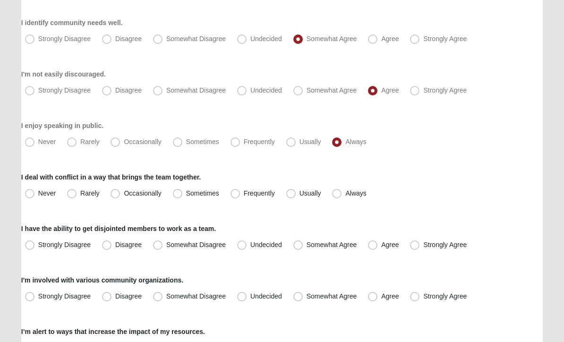
scroll to position [579, 0]
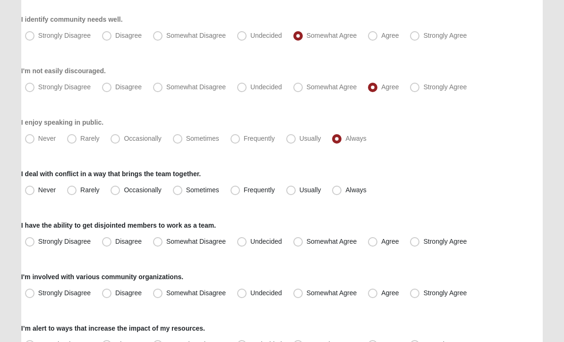
click at [244, 190] on span "Frequently" at bounding box center [259, 191] width 31 height 8
click at [238, 190] on input "Frequently" at bounding box center [237, 191] width 6 height 6
radio input "true"
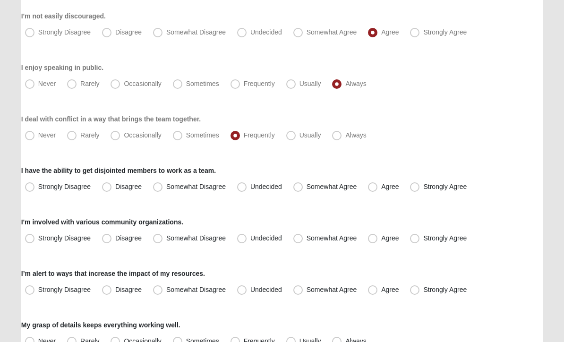
scroll to position [634, 0]
click at [307, 188] on span "Somewhat Agree" at bounding box center [332, 187] width 51 height 8
click at [301, 188] on input "Somewhat Agree" at bounding box center [300, 187] width 6 height 6
radio input "true"
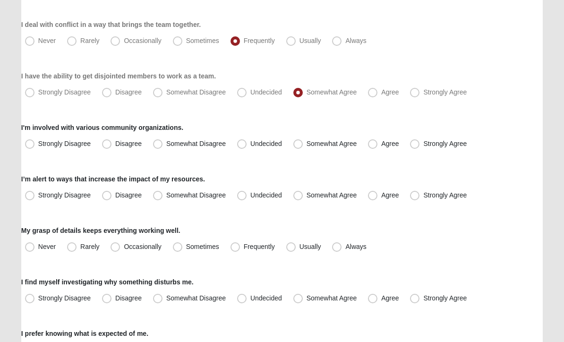
scroll to position [728, 0]
click at [251, 143] on span "Undecided" at bounding box center [267, 144] width 32 height 8
click at [242, 143] on input "Undecided" at bounding box center [244, 144] width 6 height 6
radio input "true"
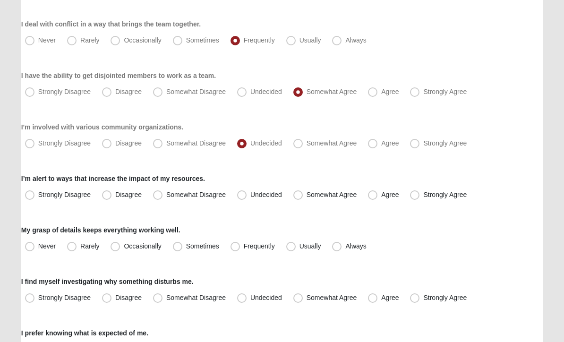
click at [251, 196] on span "Undecided" at bounding box center [267, 195] width 32 height 8
click at [244, 196] on input "Undecided" at bounding box center [244, 195] width 6 height 6
radio input "true"
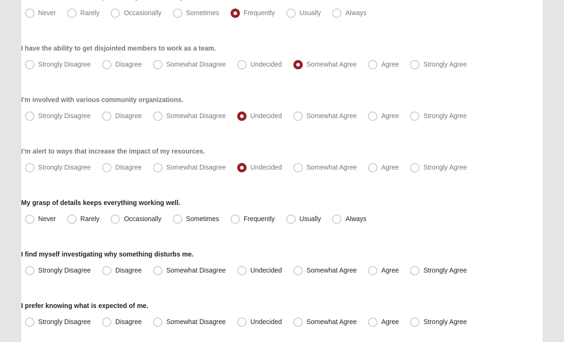
scroll to position [756, 0]
click at [244, 223] on span "Frequently" at bounding box center [259, 219] width 31 height 8
click at [235, 222] on input "Frequently" at bounding box center [237, 219] width 6 height 6
radio input "true"
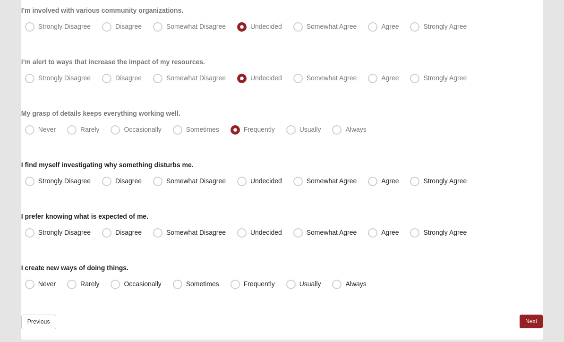
scroll to position [847, 0]
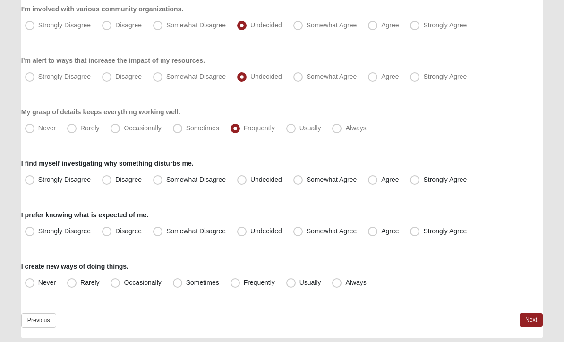
click at [307, 178] on span "Somewhat Agree" at bounding box center [332, 180] width 51 height 8
click at [299, 178] on input "Somewhat Agree" at bounding box center [300, 180] width 6 height 6
radio input "true"
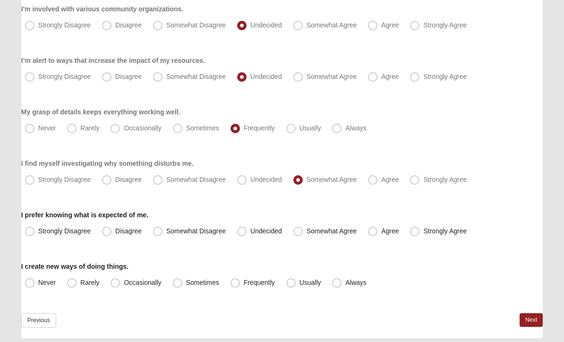
click at [381, 232] on span "Agree" at bounding box center [389, 232] width 17 height 8
click at [378, 232] on input "Agree" at bounding box center [375, 232] width 6 height 6
radio input "true"
click at [186, 283] on span "Sometimes" at bounding box center [202, 283] width 33 height 8
click at [178, 283] on input "Sometimes" at bounding box center [180, 283] width 6 height 6
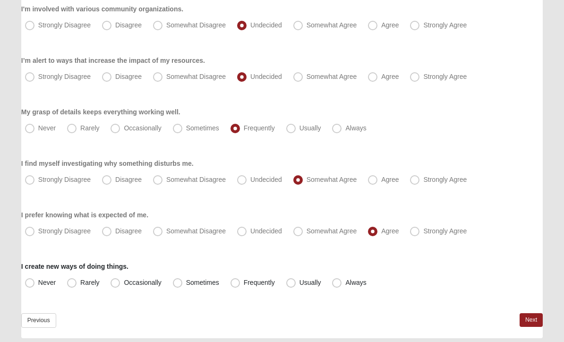
radio input "true"
click at [527, 316] on link "Next" at bounding box center [531, 321] width 23 height 14
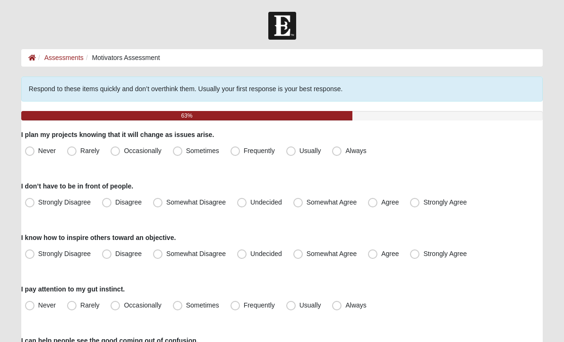
click at [244, 151] on span "Frequently" at bounding box center [259, 151] width 31 height 8
click at [234, 151] on input "Frequently" at bounding box center [237, 151] width 6 height 6
radio input "true"
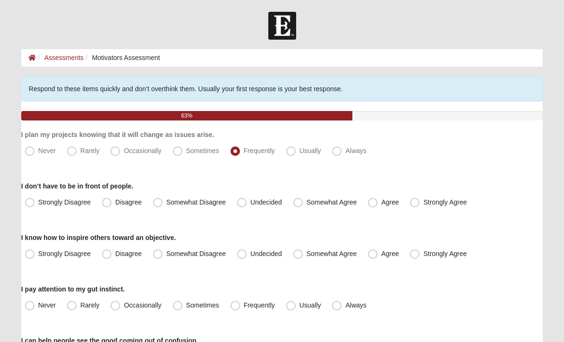
click at [381, 202] on span "Agree" at bounding box center [389, 203] width 17 height 8
click at [373, 202] on input "Agree" at bounding box center [375, 202] width 6 height 6
radio input "true"
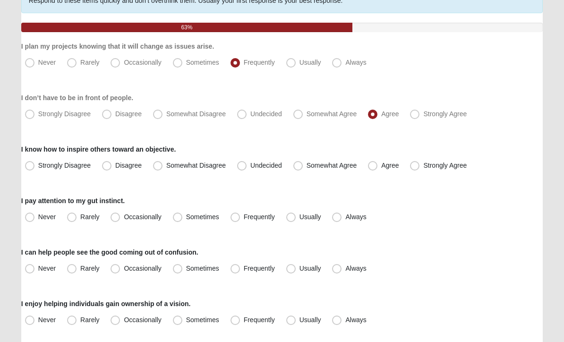
scroll to position [88, 0]
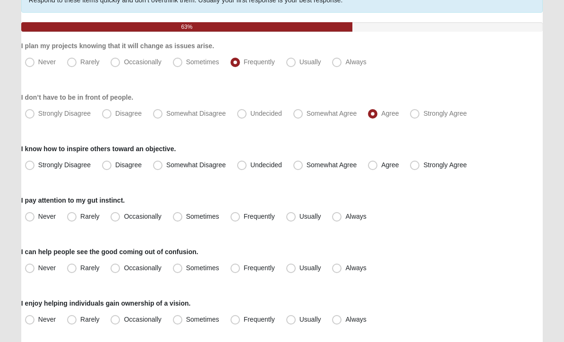
click at [381, 166] on span "Agree" at bounding box center [389, 166] width 17 height 8
click at [372, 166] on input "Agree" at bounding box center [375, 166] width 6 height 6
radio input "true"
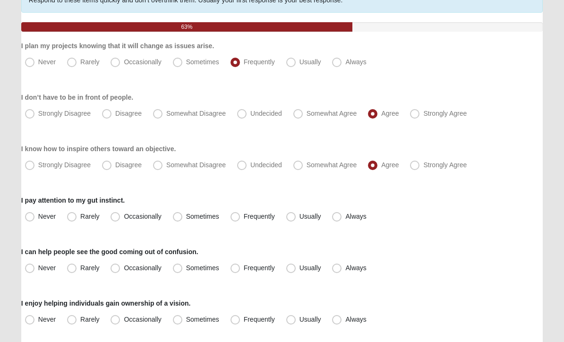
click at [346, 216] on span "Always" at bounding box center [356, 217] width 21 height 8
click at [340, 216] on input "Always" at bounding box center [339, 217] width 6 height 6
radio input "true"
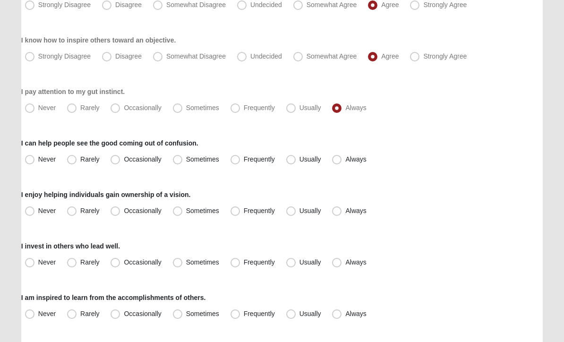
scroll to position [198, 0]
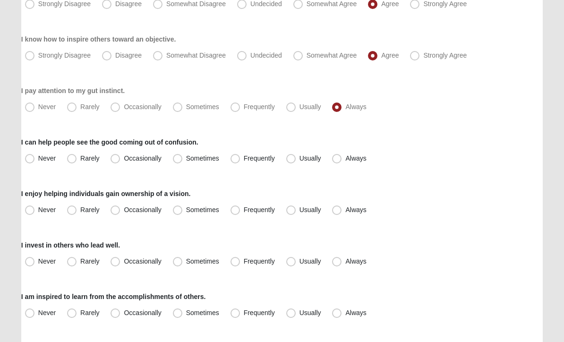
click at [300, 159] on span "Usually" at bounding box center [311, 159] width 22 height 8
click at [295, 159] on input "Usually" at bounding box center [293, 159] width 6 height 6
radio input "true"
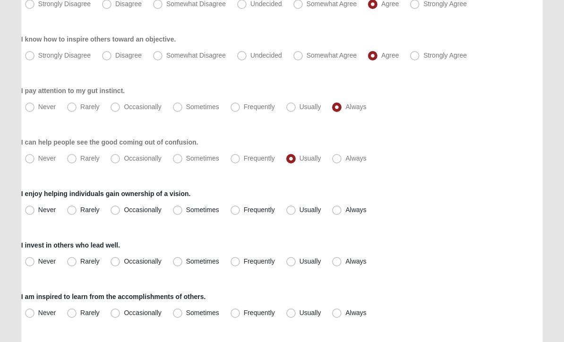
click at [300, 209] on span "Usually" at bounding box center [311, 211] width 22 height 8
click at [293, 209] on input "Usually" at bounding box center [293, 210] width 6 height 6
radio input "true"
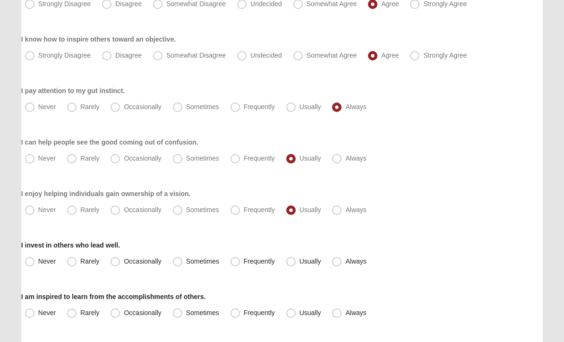
click at [300, 259] on span "Usually" at bounding box center [311, 262] width 22 height 8
click at [293, 259] on input "Usually" at bounding box center [293, 262] width 6 height 6
radio input "true"
click at [346, 258] on span "Always" at bounding box center [356, 262] width 21 height 8
click at [341, 259] on input "Always" at bounding box center [339, 262] width 6 height 6
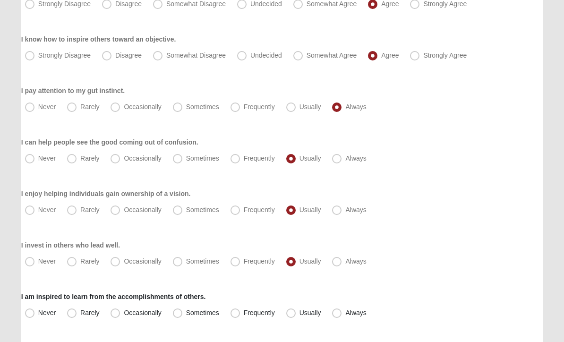
radio input "true"
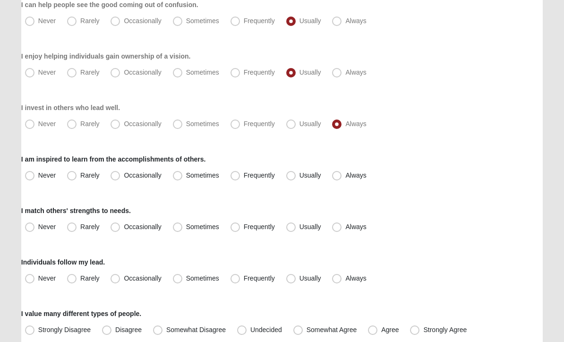
scroll to position [347, 0]
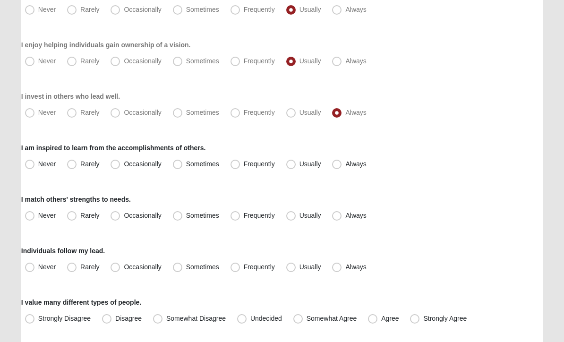
click at [346, 162] on span "Always" at bounding box center [356, 165] width 21 height 8
click at [340, 162] on input "Always" at bounding box center [339, 165] width 6 height 6
radio input "true"
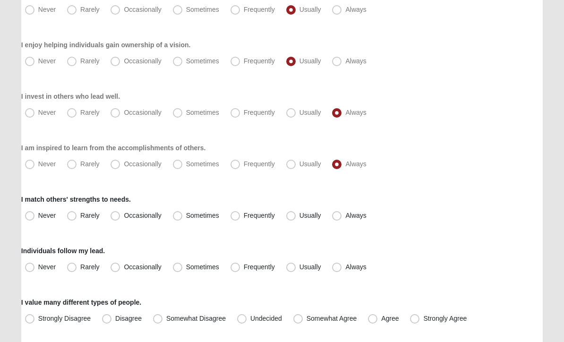
click at [244, 216] on span "Frequently" at bounding box center [259, 216] width 31 height 8
click at [236, 216] on input "Frequently" at bounding box center [237, 216] width 6 height 6
radio input "true"
click at [244, 268] on span "Frequently" at bounding box center [259, 268] width 31 height 8
click at [239, 268] on input "Frequently" at bounding box center [237, 268] width 6 height 6
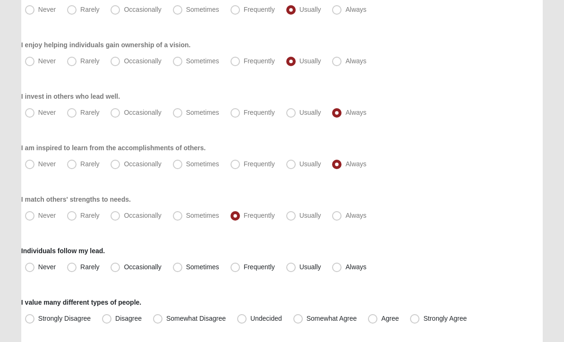
radio input "true"
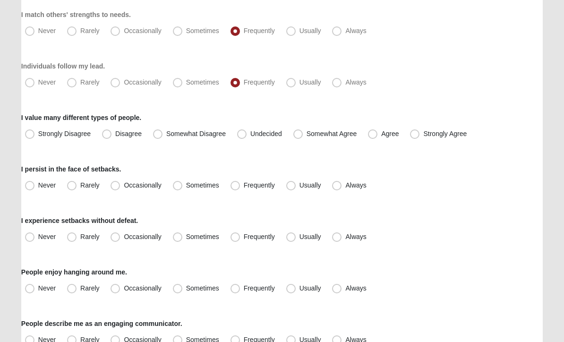
scroll to position [532, 0]
click at [381, 134] on span "Agree" at bounding box center [389, 134] width 17 height 8
click at [373, 134] on input "Agree" at bounding box center [375, 134] width 6 height 6
radio input "true"
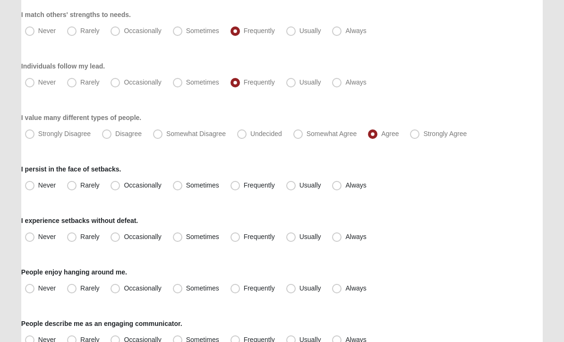
click at [300, 184] on span "Usually" at bounding box center [311, 185] width 22 height 8
click at [292, 184] on input "Usually" at bounding box center [293, 185] width 6 height 6
radio input "true"
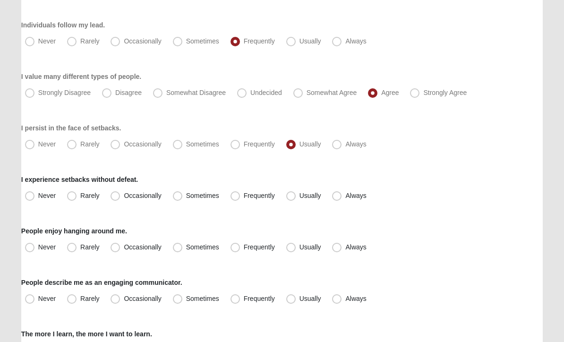
scroll to position [577, 0]
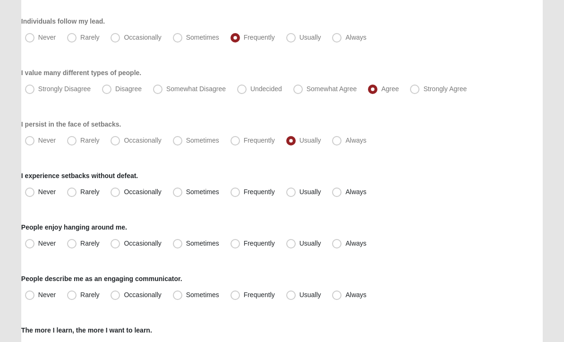
click at [300, 193] on span "Usually" at bounding box center [311, 193] width 22 height 8
click at [290, 193] on input "Usually" at bounding box center [293, 193] width 6 height 6
radio input "true"
click at [300, 243] on span "Usually" at bounding box center [311, 244] width 22 height 8
click at [291, 243] on input "Usually" at bounding box center [293, 244] width 6 height 6
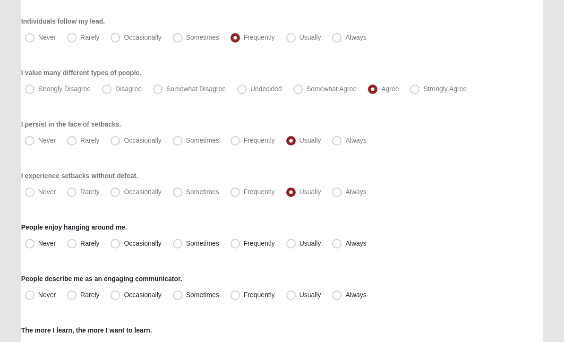
radio input "true"
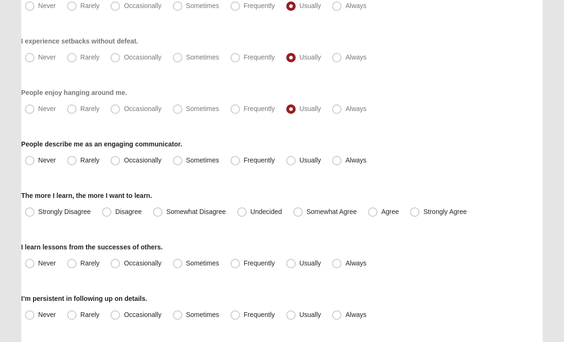
scroll to position [715, 0]
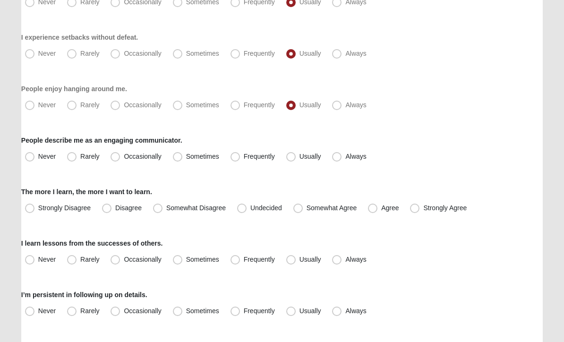
click at [300, 161] on span "Usually" at bounding box center [311, 157] width 22 height 8
click at [295, 160] on input "Usually" at bounding box center [293, 157] width 6 height 6
radio input "true"
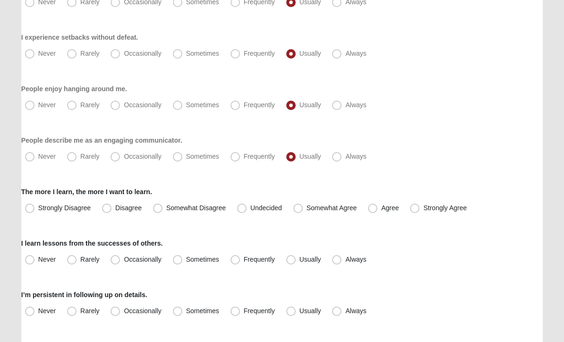
click at [342, 157] on label "Always" at bounding box center [349, 157] width 43 height 15
click at [342, 157] on input "Always" at bounding box center [339, 157] width 6 height 6
radio input "true"
click at [423, 207] on span "Strongly Agree" at bounding box center [444, 209] width 43 height 8
click at [419, 207] on input "Strongly Agree" at bounding box center [417, 209] width 6 height 6
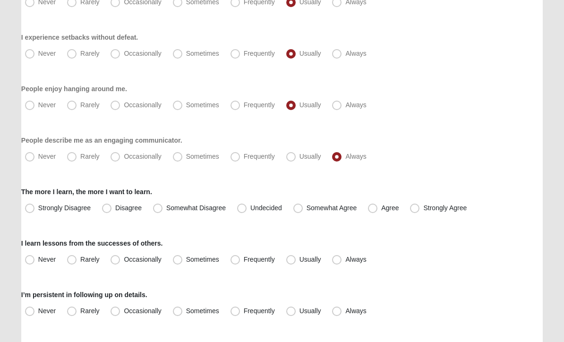
radio input "true"
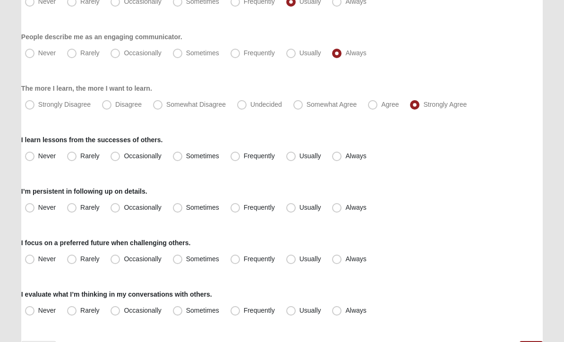
scroll to position [819, 0]
click at [346, 157] on span "Always" at bounding box center [356, 156] width 21 height 8
click at [341, 157] on input "Always" at bounding box center [339, 156] width 6 height 6
radio input "true"
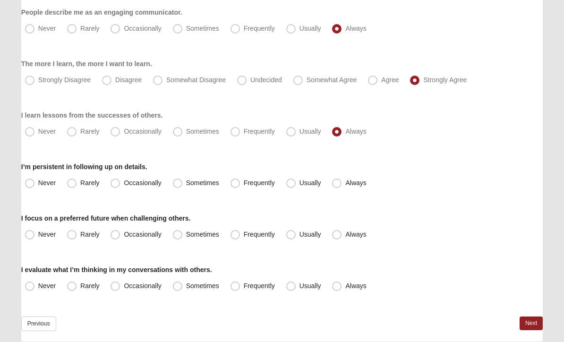
scroll to position [847, 0]
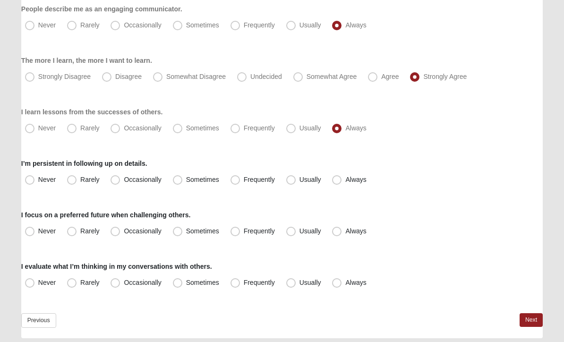
click at [300, 179] on span "Usually" at bounding box center [311, 180] width 22 height 8
click at [292, 179] on input "Usually" at bounding box center [293, 180] width 6 height 6
radio input "true"
click at [124, 232] on span "Occasionally" at bounding box center [142, 232] width 37 height 8
click at [115, 232] on input "Occasionally" at bounding box center [117, 232] width 6 height 6
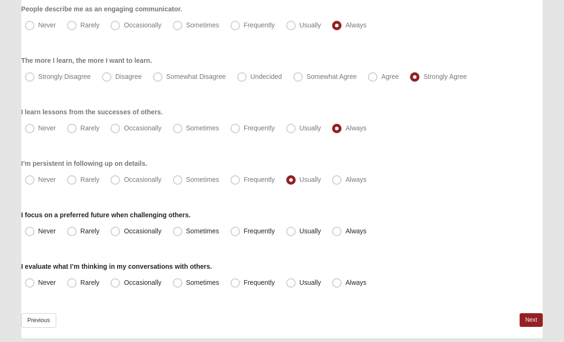
radio input "true"
click at [244, 283] on span "Frequently" at bounding box center [259, 283] width 31 height 8
click at [237, 283] on input "Frequently" at bounding box center [237, 283] width 6 height 6
radio input "true"
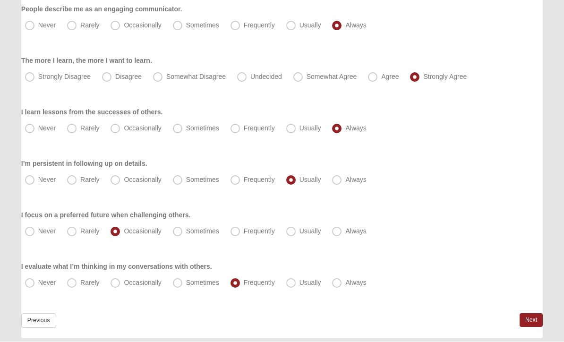
click at [531, 321] on link "Next" at bounding box center [531, 321] width 23 height 14
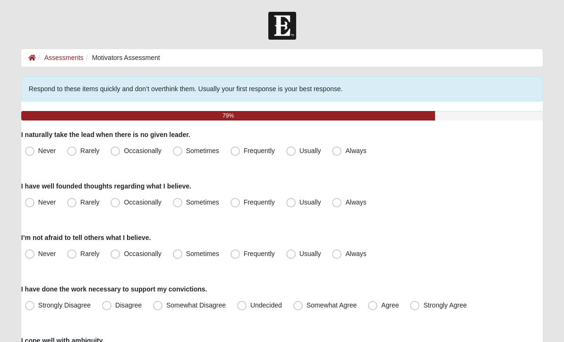
click at [300, 150] on span "Usually" at bounding box center [311, 151] width 22 height 8
click at [294, 150] on input "Usually" at bounding box center [293, 151] width 6 height 6
radio input "true"
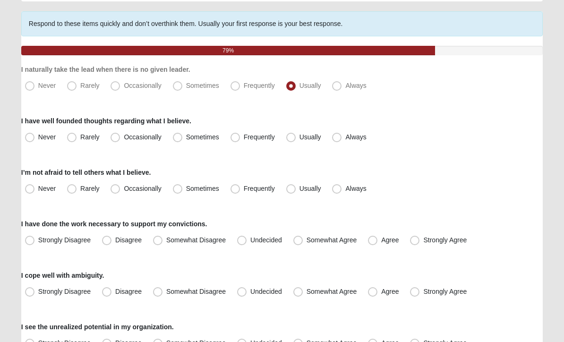
scroll to position [67, 0]
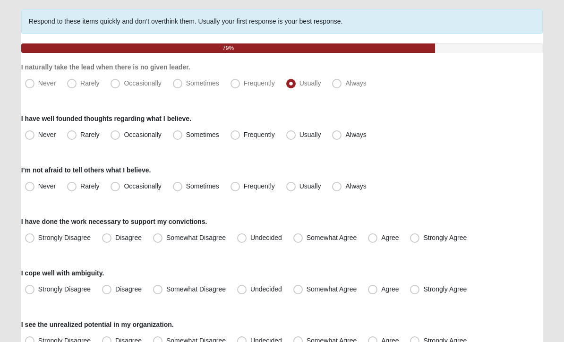
click at [300, 135] on span "Usually" at bounding box center [311, 135] width 22 height 8
click at [290, 135] on input "Usually" at bounding box center [293, 135] width 6 height 6
radio input "true"
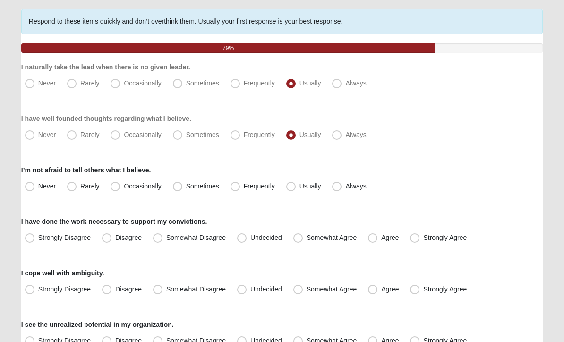
click at [300, 188] on span "Usually" at bounding box center [311, 187] width 22 height 8
click at [290, 188] on input "Usually" at bounding box center [293, 187] width 6 height 6
radio input "true"
click at [307, 238] on span "Somewhat Agree" at bounding box center [332, 238] width 51 height 8
click at [299, 238] on input "Somewhat Agree" at bounding box center [300, 238] width 6 height 6
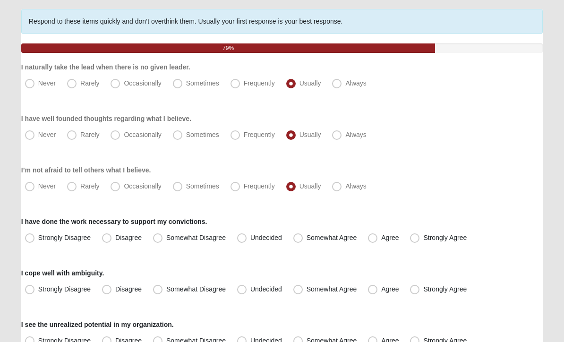
radio input "true"
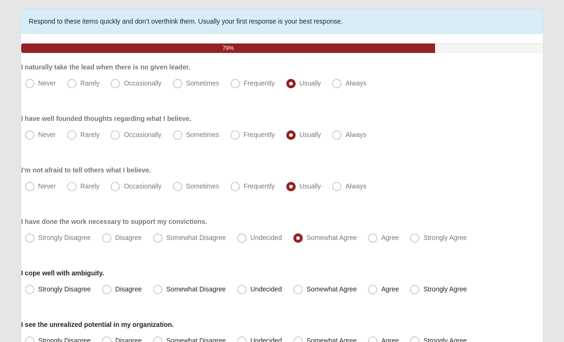
click at [381, 239] on span "Agree" at bounding box center [389, 238] width 17 height 8
click at [374, 239] on input "Agree" at bounding box center [375, 238] width 6 height 6
radio input "true"
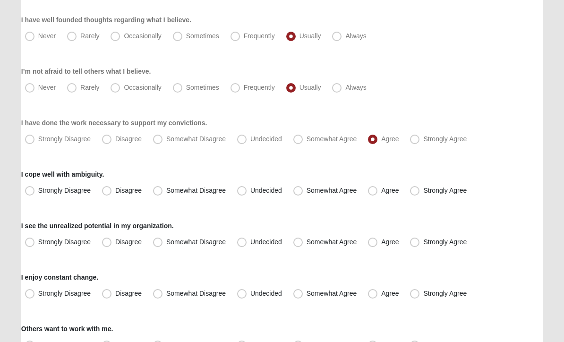
scroll to position [166, 0]
click at [115, 190] on span "Disagree" at bounding box center [128, 191] width 26 height 8
click at [111, 190] on input "Disagree" at bounding box center [109, 191] width 6 height 6
radio input "true"
click at [166, 193] on span "Somewhat Disagree" at bounding box center [196, 191] width 60 height 8
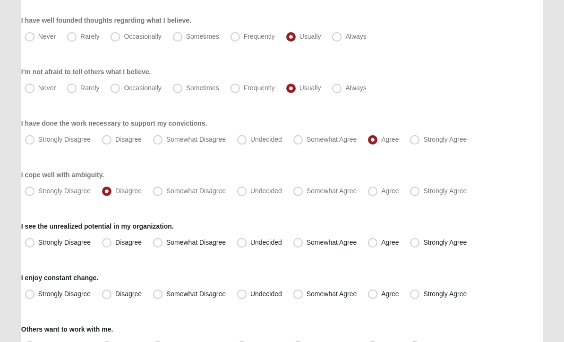
click at [161, 193] on input "Somewhat Disagree" at bounding box center [160, 191] width 6 height 6
radio input "true"
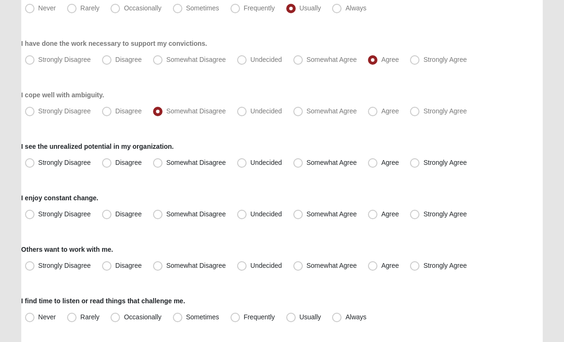
scroll to position [250, 0]
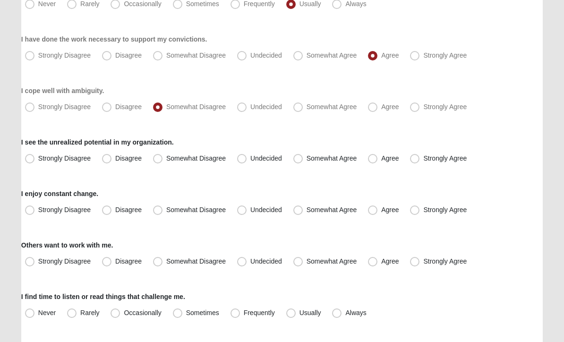
click at [307, 159] on span "Somewhat Agree" at bounding box center [332, 159] width 51 height 8
click at [298, 159] on input "Somewhat Agree" at bounding box center [300, 159] width 6 height 6
radio input "true"
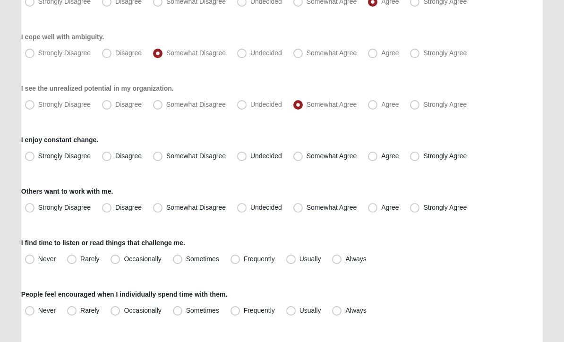
scroll to position [304, 0]
click at [251, 160] on span "Undecided" at bounding box center [267, 156] width 32 height 8
click at [241, 159] on input "Undecided" at bounding box center [244, 156] width 6 height 6
radio input "true"
click at [307, 211] on span "Somewhat Agree" at bounding box center [332, 208] width 51 height 8
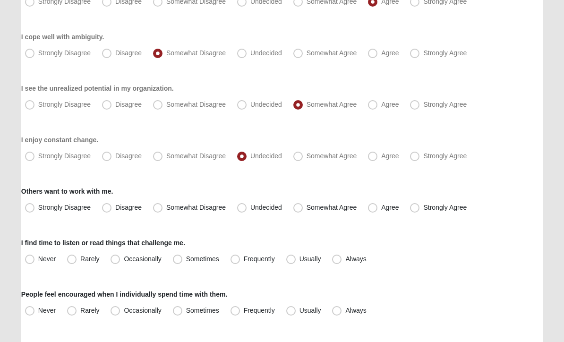
click at [298, 211] on input "Somewhat Agree" at bounding box center [300, 208] width 6 height 6
radio input "true"
click at [377, 201] on label "Agree" at bounding box center [384, 207] width 40 height 15
click at [377, 205] on input "Agree" at bounding box center [375, 208] width 6 height 6
radio input "true"
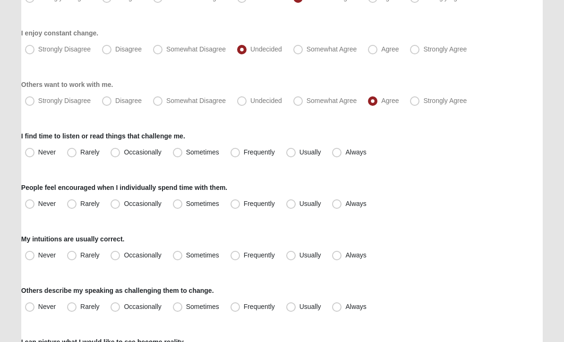
scroll to position [411, 0]
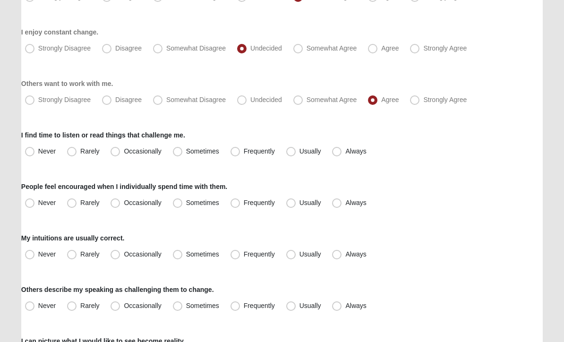
click at [300, 155] on span "Usually" at bounding box center [311, 152] width 22 height 8
click at [294, 155] on input "Usually" at bounding box center [293, 152] width 6 height 6
radio input "true"
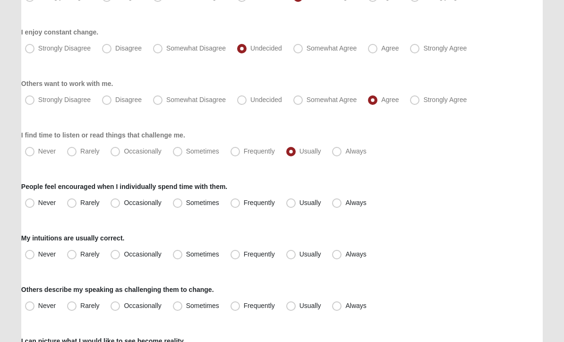
click at [244, 205] on span "Frequently" at bounding box center [259, 203] width 31 height 8
click at [235, 205] on input "Frequently" at bounding box center [237, 203] width 6 height 6
radio input "true"
click at [300, 255] on span "Usually" at bounding box center [311, 255] width 22 height 8
click at [294, 255] on input "Usually" at bounding box center [293, 255] width 6 height 6
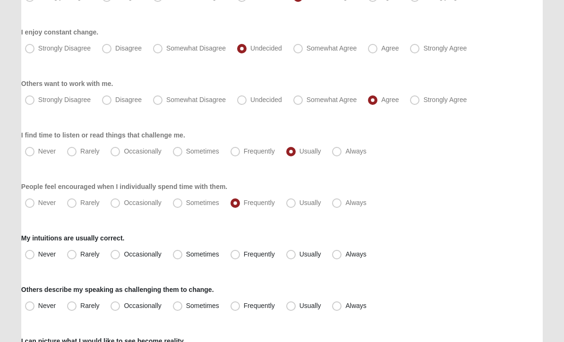
radio input "true"
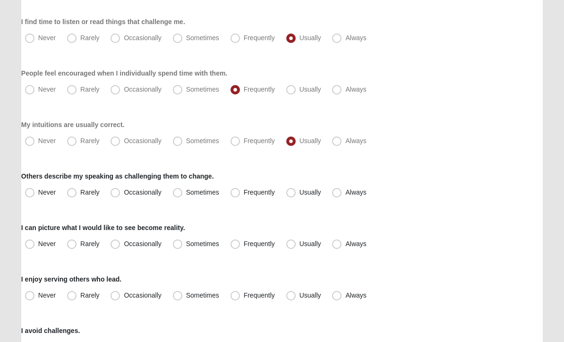
scroll to position [525, 0]
click at [124, 191] on span "Occasionally" at bounding box center [142, 193] width 37 height 8
click at [115, 191] on input "Occasionally" at bounding box center [117, 193] width 6 height 6
radio input "true"
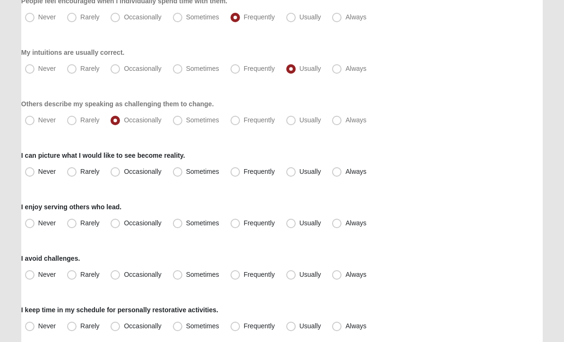
scroll to position [597, 0]
click at [300, 170] on span "Usually" at bounding box center [311, 172] width 22 height 8
click at [293, 170] on input "Usually" at bounding box center [293, 172] width 6 height 6
radio input "true"
click at [300, 222] on span "Usually" at bounding box center [311, 223] width 22 height 8
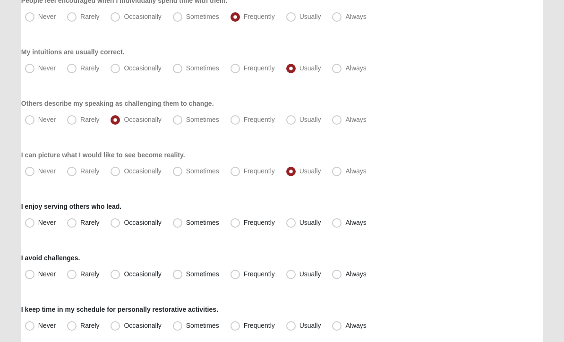
click at [294, 222] on input "Usually" at bounding box center [293, 223] width 6 height 6
radio input "true"
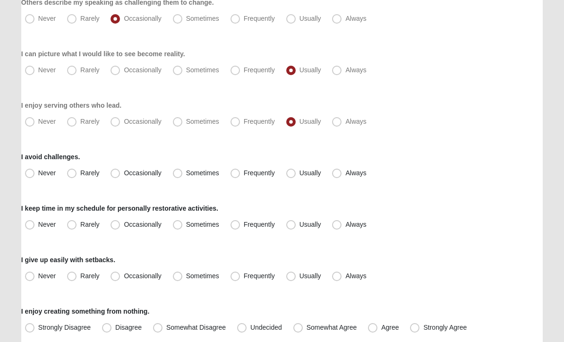
scroll to position [699, 0]
click at [80, 173] on span "Rarely" at bounding box center [89, 173] width 19 height 8
click at [72, 173] on input "Rarely" at bounding box center [74, 173] width 6 height 6
radio input "true"
click at [244, 223] on span "Frequently" at bounding box center [259, 225] width 31 height 8
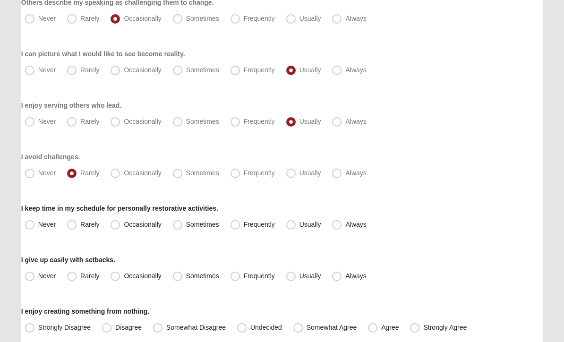
click at [234, 223] on input "Frequently" at bounding box center [237, 225] width 6 height 6
radio input "true"
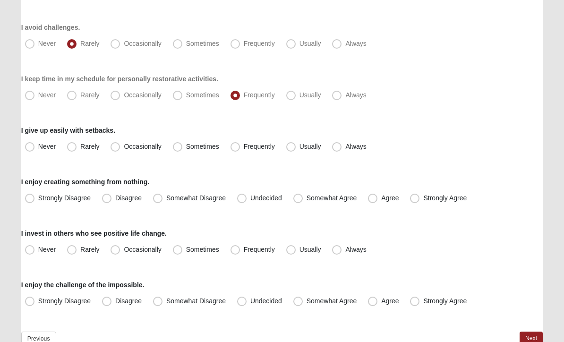
scroll to position [847, 0]
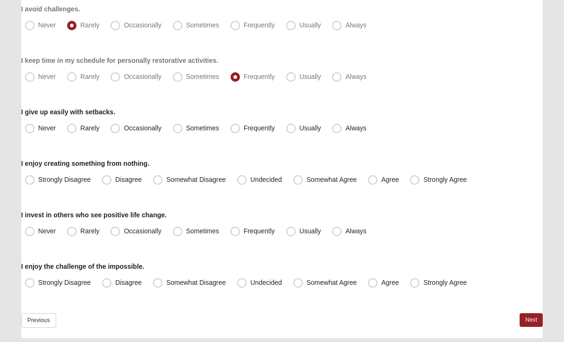
click at [80, 126] on span "Rarely" at bounding box center [89, 129] width 19 height 8
click at [73, 126] on input "Rarely" at bounding box center [74, 129] width 6 height 6
radio input "true"
click at [381, 179] on span "Agree" at bounding box center [389, 180] width 17 height 8
click at [375, 179] on input "Agree" at bounding box center [375, 180] width 6 height 6
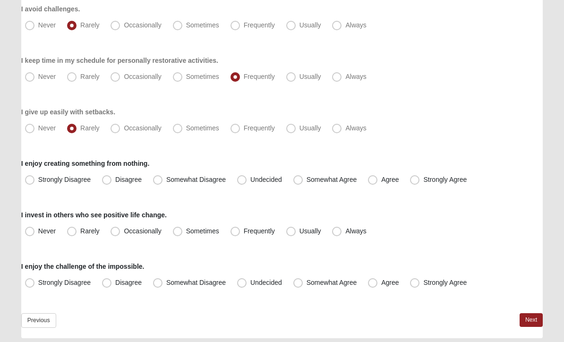
radio input "true"
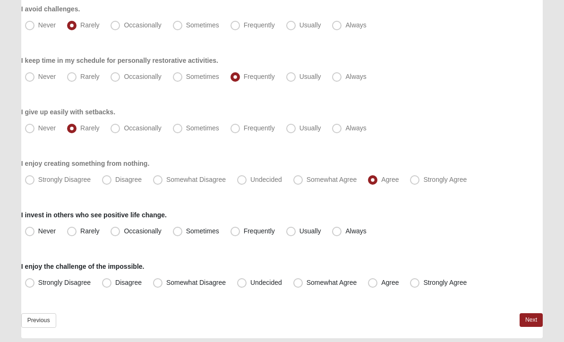
click at [423, 179] on span "Strongly Agree" at bounding box center [444, 180] width 43 height 8
click at [418, 179] on input "Strongly Agree" at bounding box center [417, 180] width 6 height 6
radio input "true"
click at [300, 234] on span "Usually" at bounding box center [311, 232] width 22 height 8
click at [290, 234] on input "Usually" at bounding box center [293, 232] width 6 height 6
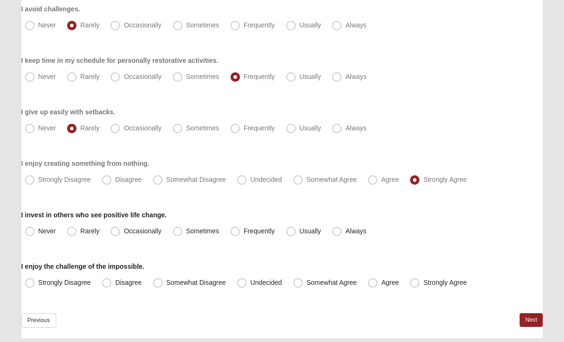
radio input "true"
click at [381, 282] on span "Agree" at bounding box center [389, 283] width 17 height 8
click at [374, 282] on input "Agree" at bounding box center [375, 283] width 6 height 6
radio input "true"
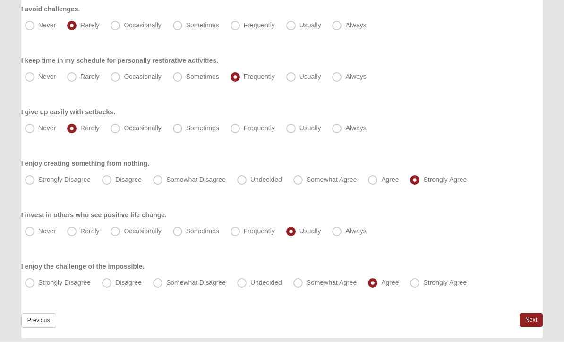
click at [533, 323] on link "Next" at bounding box center [531, 321] width 23 height 14
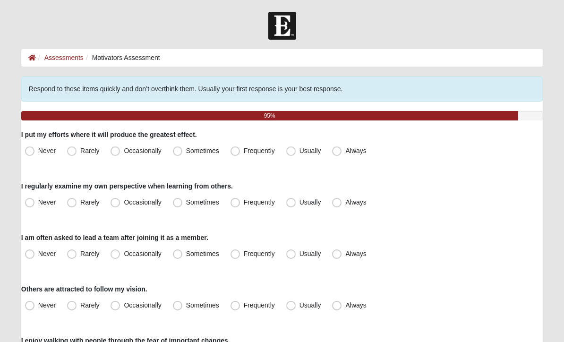
click at [186, 151] on span "Sometimes" at bounding box center [202, 151] width 33 height 8
click at [178, 151] on input "Sometimes" at bounding box center [180, 151] width 6 height 6
radio input "true"
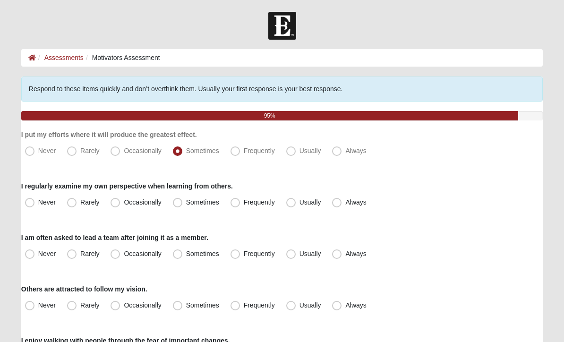
click at [300, 204] on span "Usually" at bounding box center [311, 203] width 22 height 8
click at [290, 204] on input "Usually" at bounding box center [293, 202] width 6 height 6
radio input "true"
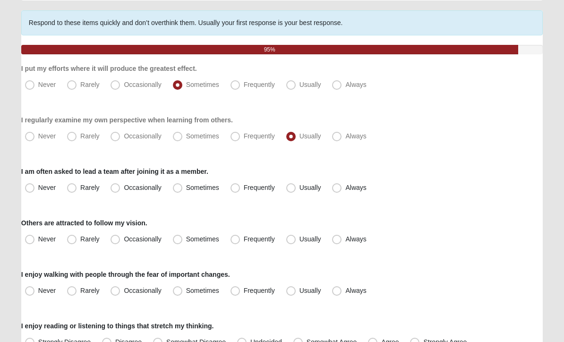
scroll to position [94, 0]
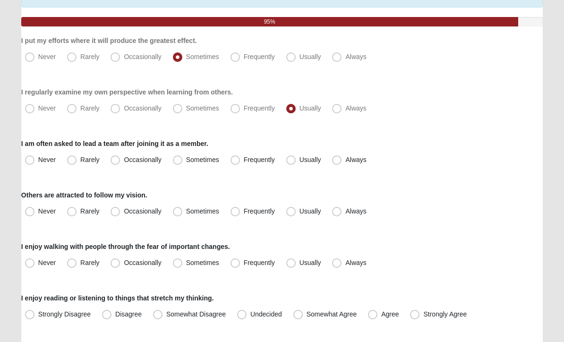
click at [300, 160] on span "Usually" at bounding box center [311, 160] width 22 height 8
click at [293, 160] on input "Usually" at bounding box center [293, 160] width 6 height 6
radio input "true"
click at [300, 213] on span "Usually" at bounding box center [311, 212] width 22 height 8
click at [291, 213] on input "Usually" at bounding box center [293, 212] width 6 height 6
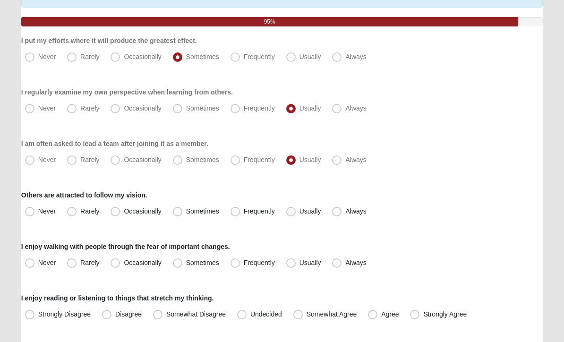
radio input "true"
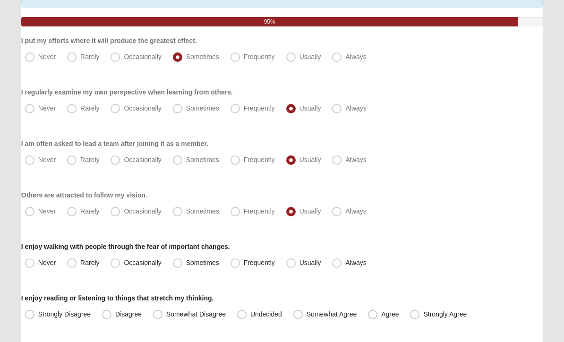
click at [244, 211] on span "Frequently" at bounding box center [259, 212] width 31 height 8
click at [237, 211] on input "Frequently" at bounding box center [237, 212] width 6 height 6
radio input "true"
click at [300, 261] on span "Usually" at bounding box center [311, 263] width 22 height 8
click at [291, 261] on input "Usually" at bounding box center [293, 263] width 6 height 6
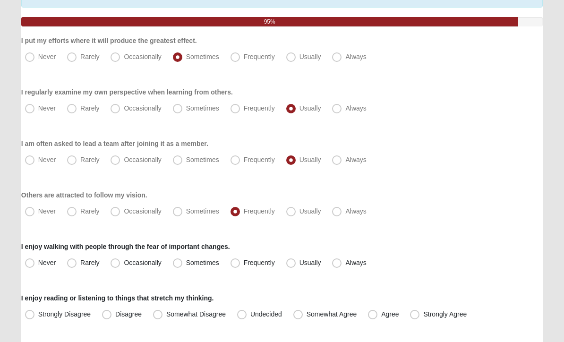
radio input "true"
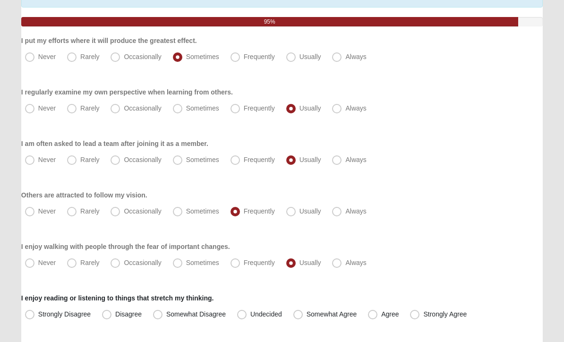
click at [423, 313] on span "Strongly Agree" at bounding box center [444, 315] width 43 height 8
click at [414, 313] on input "Strongly Agree" at bounding box center [417, 315] width 6 height 6
radio input "true"
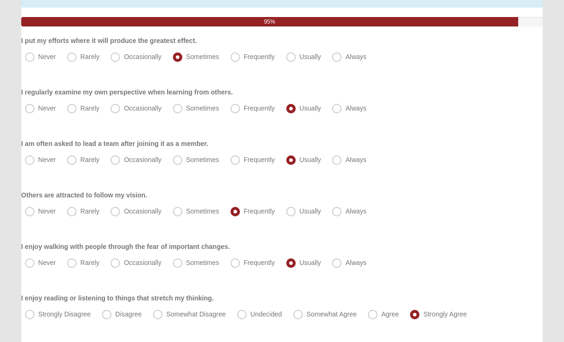
scroll to position [94, 0]
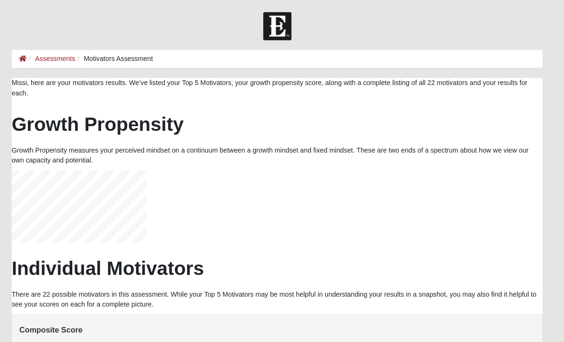
click at [28, 57] on icon at bounding box center [32, 57] width 8 height 7
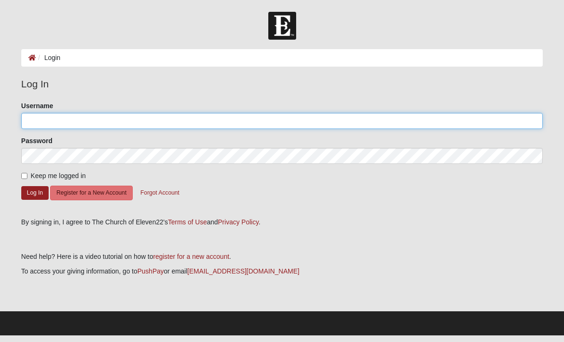
type input "missihowell"
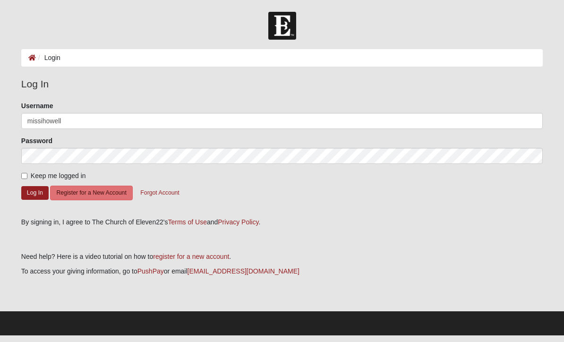
click at [35, 192] on button "Log In" at bounding box center [34, 193] width 27 height 14
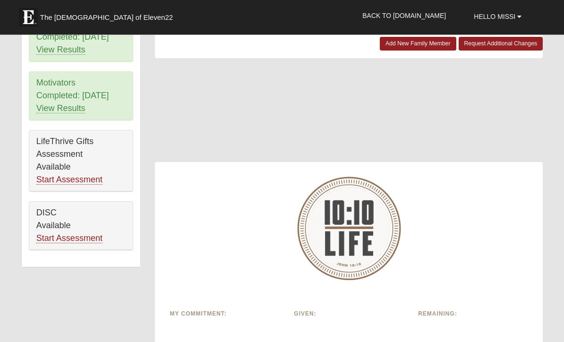
scroll to position [556, 0]
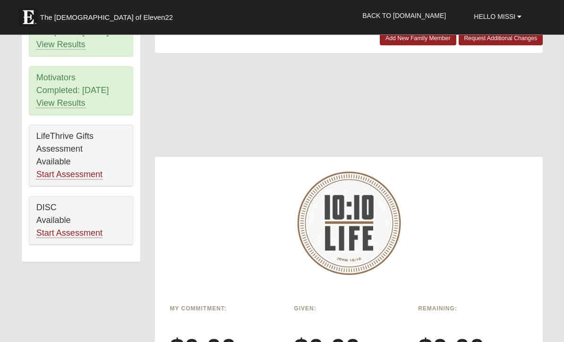
click at [86, 176] on link "Start Assessment" at bounding box center [69, 175] width 66 height 10
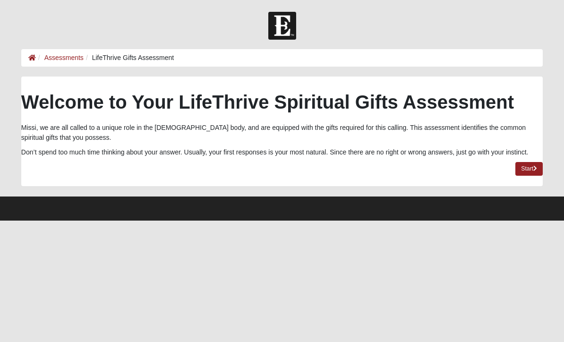
click at [529, 170] on link "Start" at bounding box center [529, 169] width 27 height 14
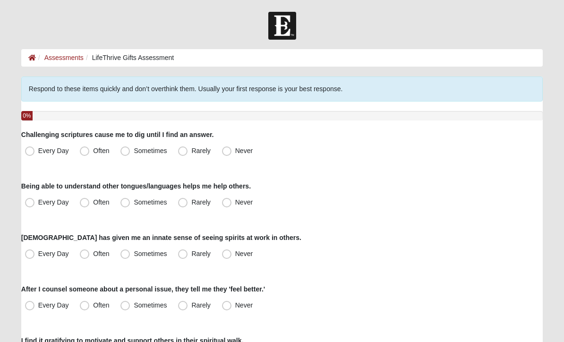
click at [134, 151] on span "Sometimes" at bounding box center [150, 151] width 33 height 8
click at [124, 151] on input "Sometimes" at bounding box center [127, 151] width 6 height 6
radio input "true"
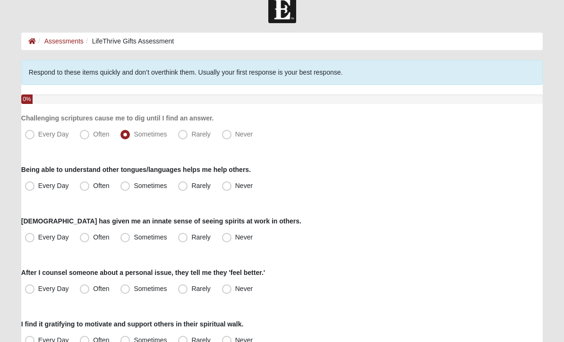
scroll to position [17, 0]
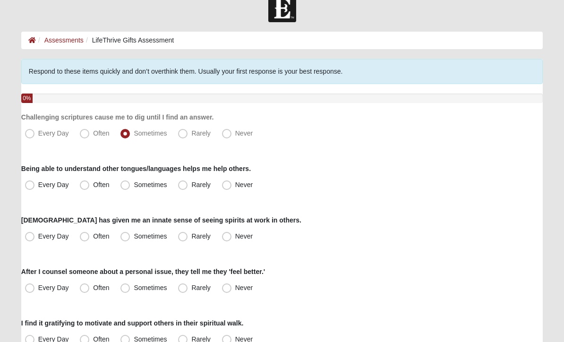
click at [134, 185] on span "Sometimes" at bounding box center [150, 185] width 33 height 8
click at [125, 185] on input "Sometimes" at bounding box center [127, 185] width 6 height 6
radio input "true"
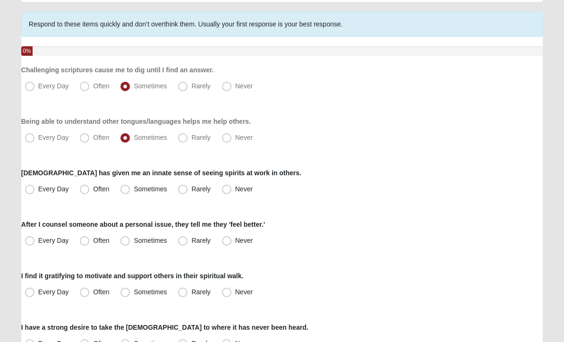
scroll to position [67, 0]
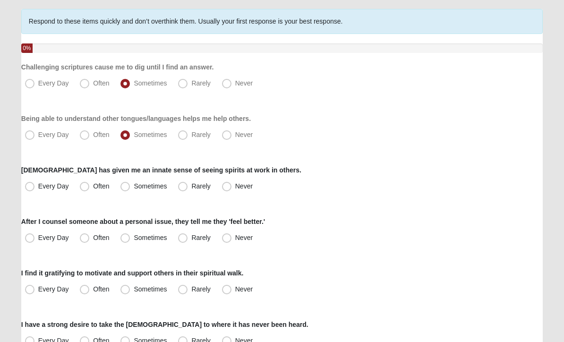
click at [93, 186] on span "Often" at bounding box center [101, 187] width 16 height 8
click at [85, 186] on input "Often" at bounding box center [87, 187] width 6 height 6
radio input "true"
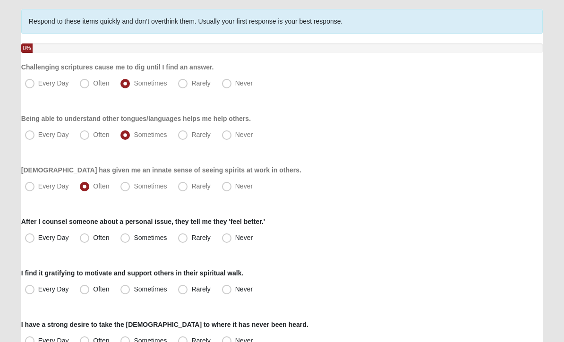
click at [134, 183] on span "Sometimes" at bounding box center [150, 187] width 33 height 8
click at [125, 184] on input "Sometimes" at bounding box center [127, 187] width 6 height 6
radio input "true"
click at [93, 185] on span "Often" at bounding box center [101, 187] width 16 height 8
click at [86, 185] on input "Often" at bounding box center [87, 187] width 6 height 6
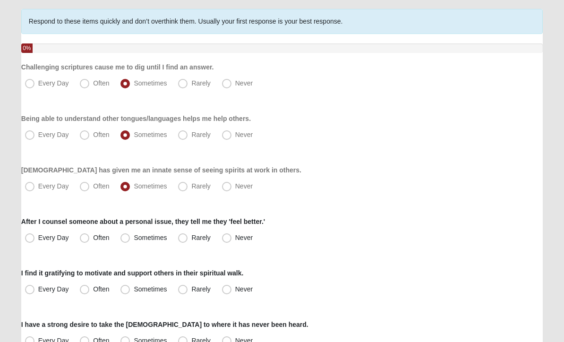
radio input "true"
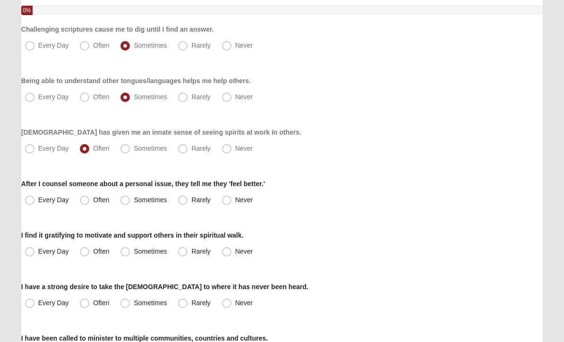
scroll to position [109, 0]
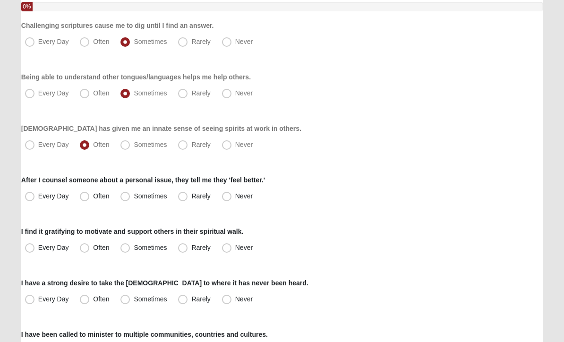
click at [93, 198] on span "Often" at bounding box center [101, 197] width 16 height 8
click at [86, 198] on input "Often" at bounding box center [87, 197] width 6 height 6
radio input "true"
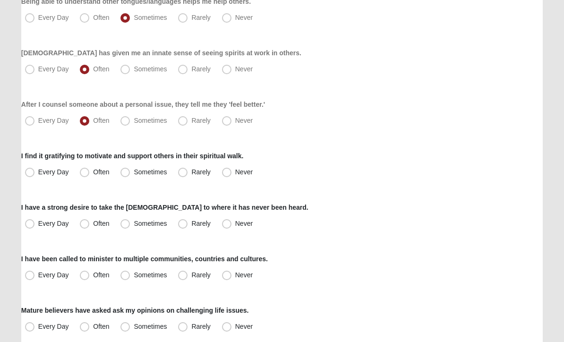
scroll to position [187, 0]
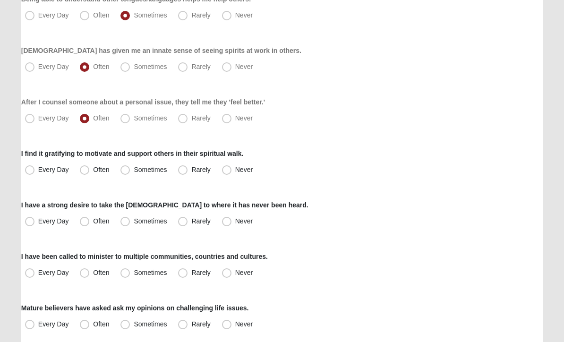
click at [93, 171] on span "Often" at bounding box center [101, 170] width 16 height 8
click at [84, 171] on input "Often" at bounding box center [87, 170] width 6 height 6
radio input "true"
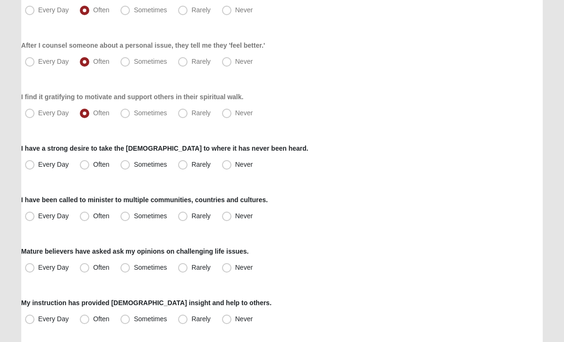
scroll to position [244, 0]
click at [134, 168] on span "Sometimes" at bounding box center [150, 165] width 33 height 8
click at [124, 168] on input "Sometimes" at bounding box center [127, 165] width 6 height 6
radio input "true"
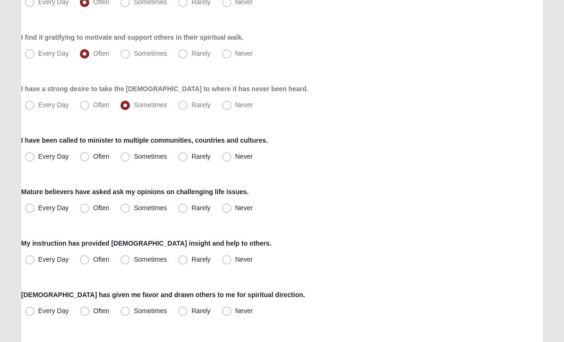
scroll to position [305, 0]
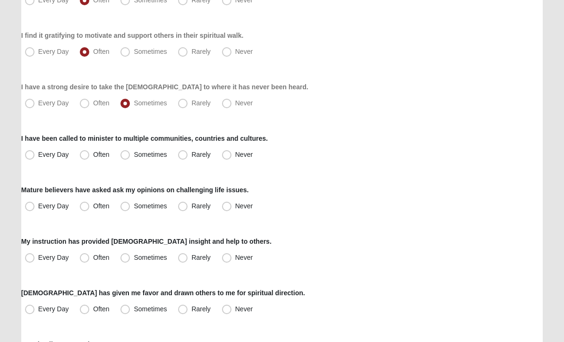
click at [235, 156] on span "Never" at bounding box center [243, 155] width 17 height 8
click at [226, 156] on input "Never" at bounding box center [229, 155] width 6 height 6
radio input "true"
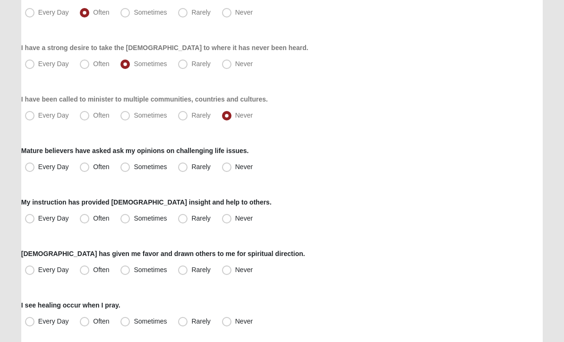
scroll to position [348, 0]
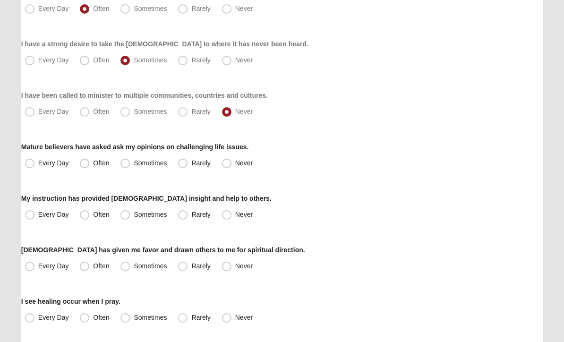
click at [134, 162] on span "Sometimes" at bounding box center [150, 164] width 33 height 8
click at [126, 162] on input "Sometimes" at bounding box center [127, 164] width 6 height 6
radio input "true"
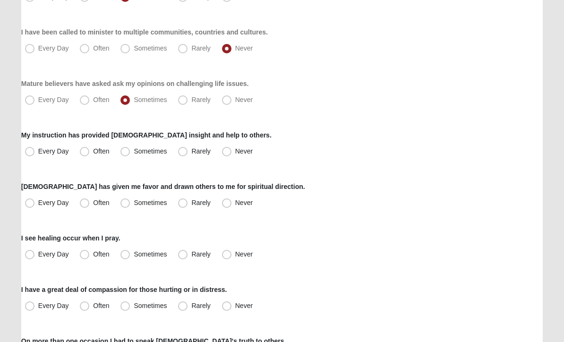
scroll to position [412, 0]
click at [134, 151] on span "Sometimes" at bounding box center [150, 151] width 33 height 8
click at [124, 151] on input "Sometimes" at bounding box center [127, 151] width 6 height 6
radio input "true"
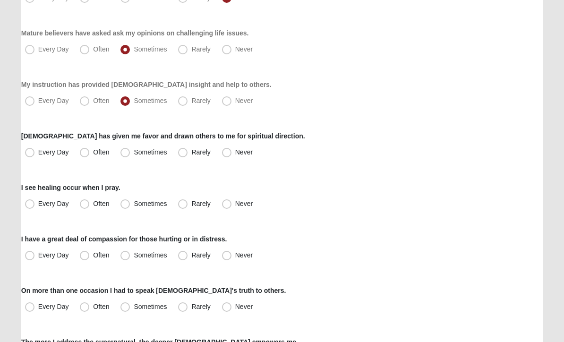
scroll to position [463, 0]
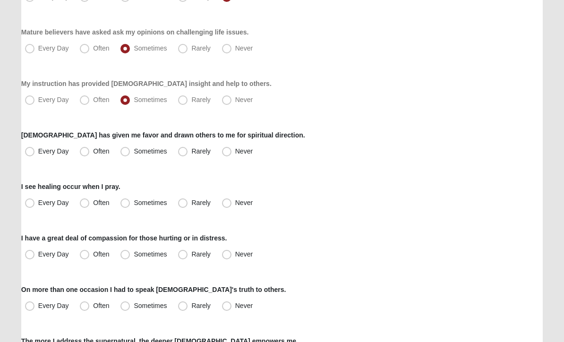
click at [134, 151] on span "Sometimes" at bounding box center [150, 152] width 33 height 8
click at [124, 151] on input "Sometimes" at bounding box center [127, 152] width 6 height 6
radio input "true"
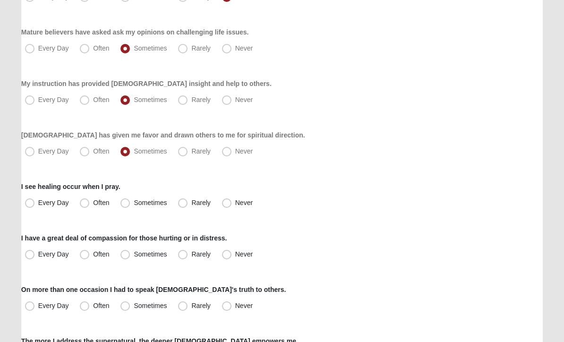
click at [134, 205] on span "Sometimes" at bounding box center [150, 203] width 33 height 8
click at [128, 205] on input "Sometimes" at bounding box center [127, 203] width 6 height 6
radio input "true"
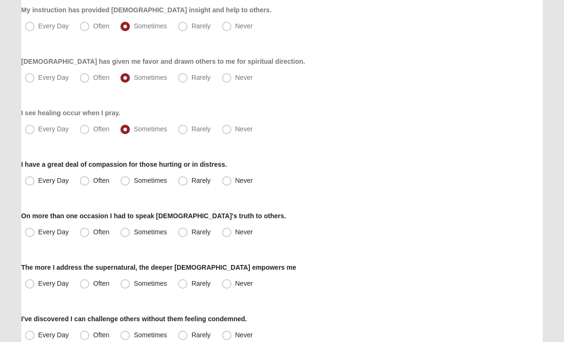
scroll to position [537, 0]
click at [93, 180] on span "Often" at bounding box center [101, 181] width 16 height 8
click at [84, 180] on input "Often" at bounding box center [87, 181] width 6 height 6
radio input "true"
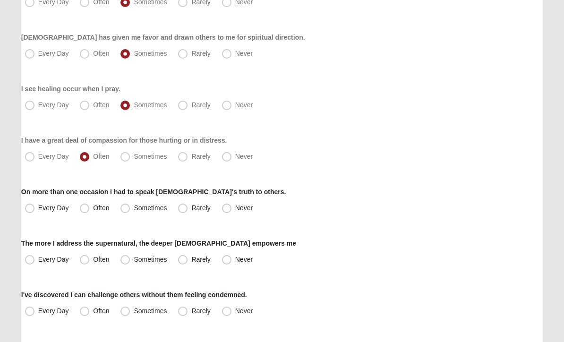
scroll to position [558, 0]
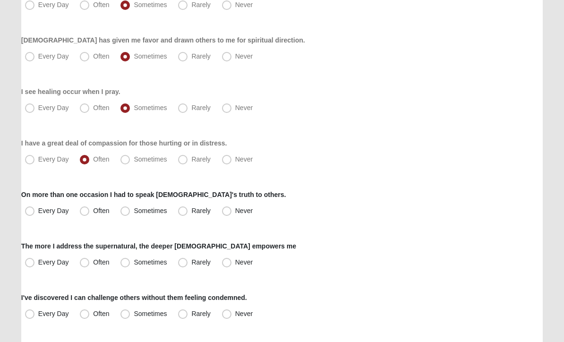
click at [134, 212] on span "Sometimes" at bounding box center [150, 211] width 33 height 8
click at [126, 212] on input "Sometimes" at bounding box center [127, 211] width 6 height 6
radio input "true"
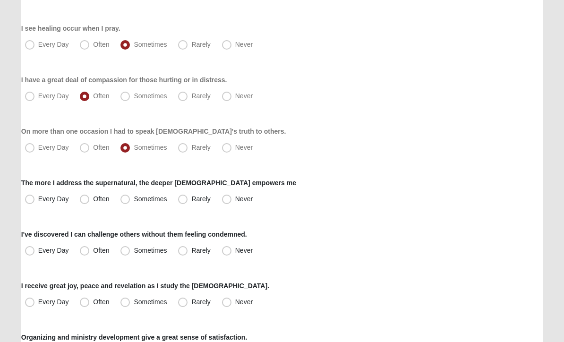
scroll to position [625, 0]
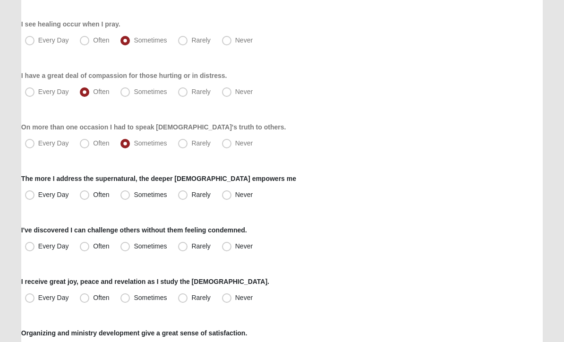
click at [38, 196] on span "Every Day" at bounding box center [53, 195] width 31 height 8
click at [29, 196] on input "Every Day" at bounding box center [32, 195] width 6 height 6
radio input "true"
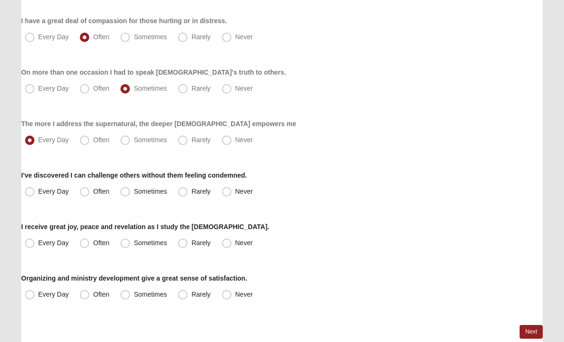
scroll to position [691, 0]
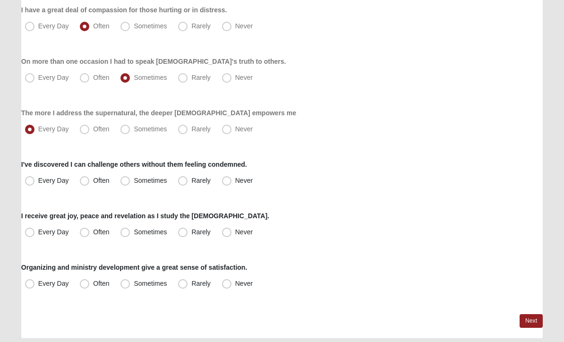
click at [93, 181] on span "Often" at bounding box center [101, 181] width 16 height 8
click at [85, 181] on input "Often" at bounding box center [87, 181] width 6 height 6
radio input "true"
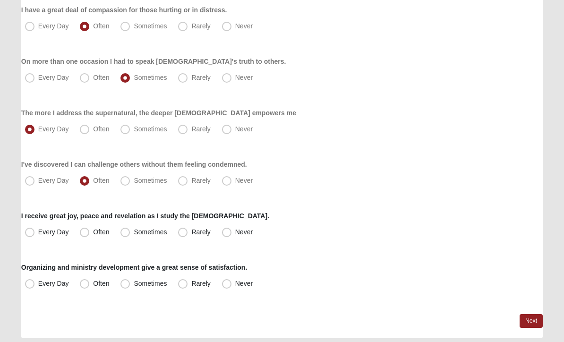
click at [38, 231] on span "Every Day" at bounding box center [53, 233] width 31 height 8
click at [31, 231] on input "Every Day" at bounding box center [32, 233] width 6 height 6
radio input "true"
click at [134, 283] on span "Sometimes" at bounding box center [150, 284] width 33 height 8
click at [124, 283] on input "Sometimes" at bounding box center [127, 284] width 6 height 6
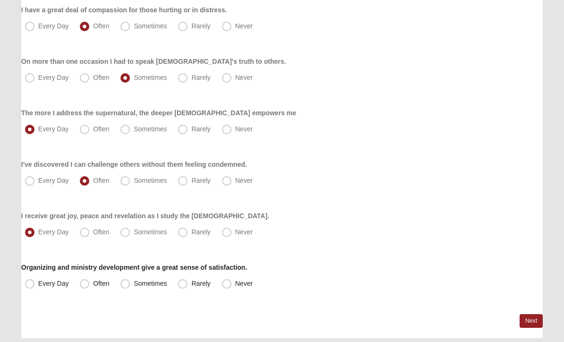
radio input "true"
click at [530, 320] on link "Next" at bounding box center [531, 322] width 23 height 14
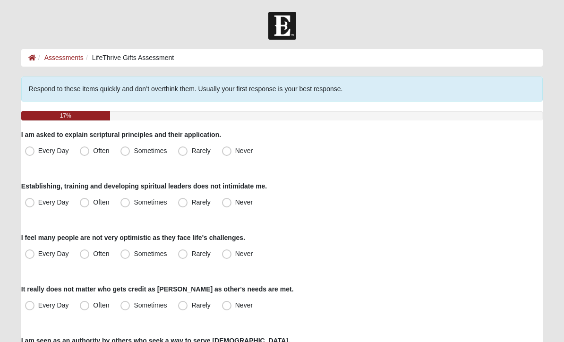
click at [191, 152] on span "Rarely" at bounding box center [200, 151] width 19 height 8
click at [182, 152] on input "Rarely" at bounding box center [185, 151] width 6 height 6
radio input "true"
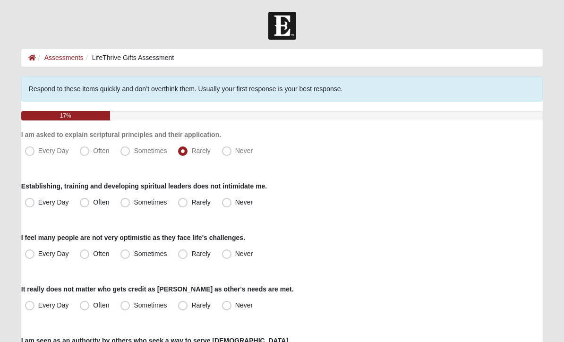
click at [235, 199] on span "Never" at bounding box center [243, 203] width 17 height 8
click at [226, 199] on input "Never" at bounding box center [229, 202] width 6 height 6
radio input "true"
click at [191, 204] on span "Rarely" at bounding box center [200, 203] width 19 height 8
click at [185, 204] on input "Rarely" at bounding box center [185, 202] width 6 height 6
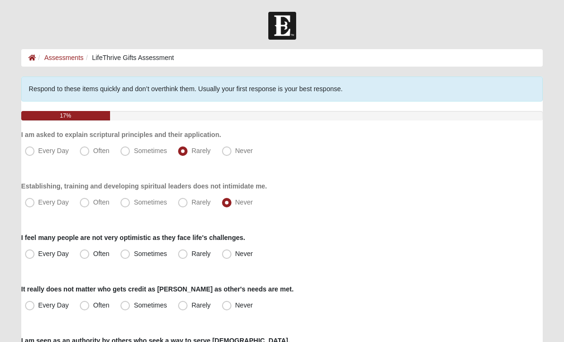
radio input "true"
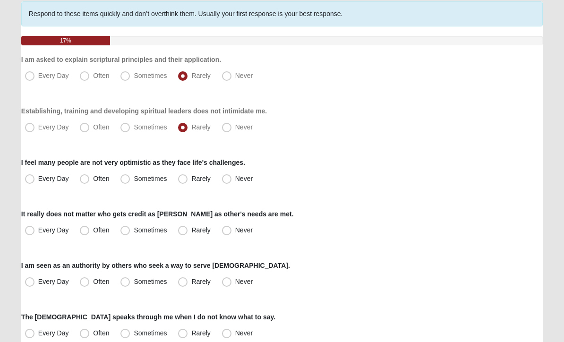
scroll to position [86, 0]
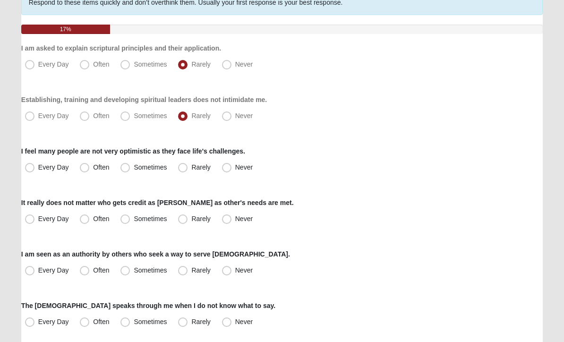
click at [134, 169] on span "Sometimes" at bounding box center [150, 168] width 33 height 8
click at [127, 169] on input "Sometimes" at bounding box center [127, 168] width 6 height 6
radio input "true"
click at [38, 223] on span "Every Day" at bounding box center [53, 220] width 31 height 8
click at [29, 223] on input "Every Day" at bounding box center [32, 219] width 6 height 6
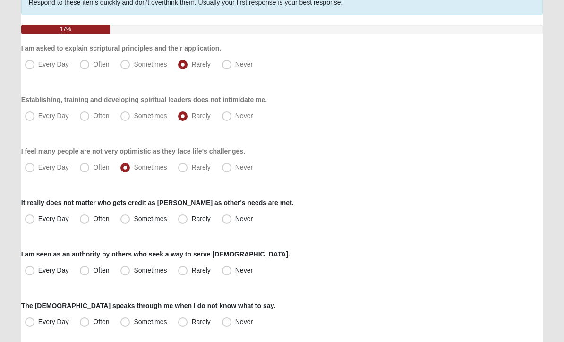
radio input "true"
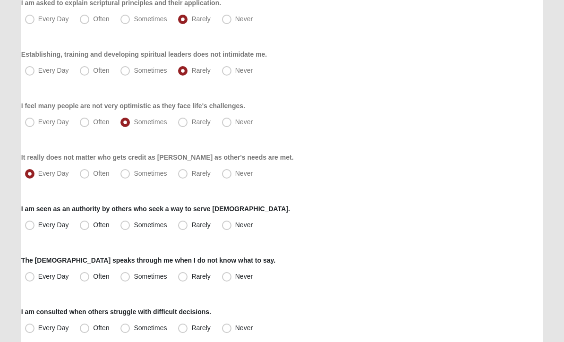
scroll to position [131, 0]
click at [134, 226] on span "Sometimes" at bounding box center [150, 226] width 33 height 8
click at [126, 226] on input "Sometimes" at bounding box center [127, 226] width 6 height 6
radio input "true"
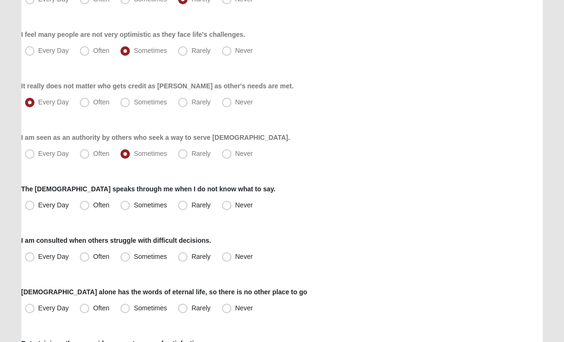
scroll to position [203, 0]
click at [134, 207] on span "Sometimes" at bounding box center [150, 205] width 33 height 8
click at [124, 207] on input "Sometimes" at bounding box center [127, 205] width 6 height 6
radio input "true"
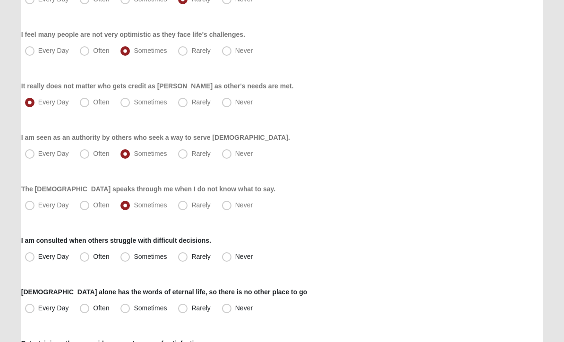
click at [134, 255] on span "Sometimes" at bounding box center [150, 257] width 33 height 8
click at [125, 255] on input "Sometimes" at bounding box center [127, 257] width 6 height 6
radio input "true"
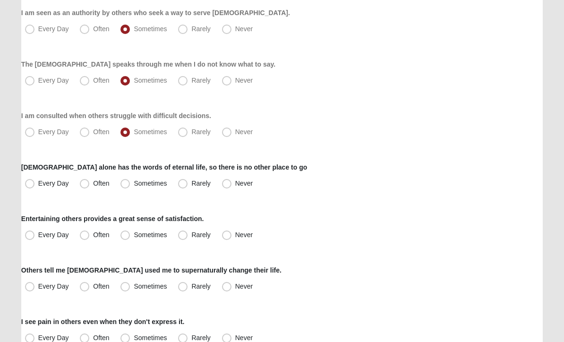
scroll to position [328, 0]
click at [38, 186] on span "Every Day" at bounding box center [53, 184] width 31 height 8
click at [29, 186] on input "Every Day" at bounding box center [32, 184] width 6 height 6
radio input "true"
click at [191, 236] on span "Rarely" at bounding box center [200, 235] width 19 height 8
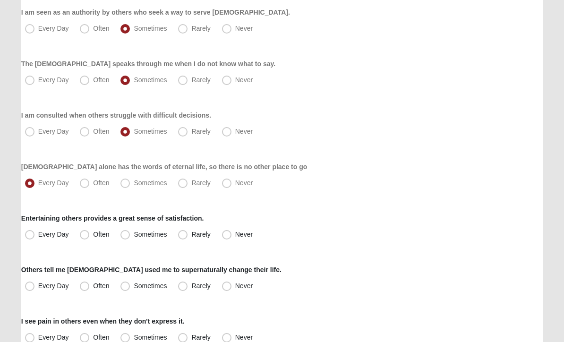
click at [184, 236] on input "Rarely" at bounding box center [185, 235] width 6 height 6
radio input "true"
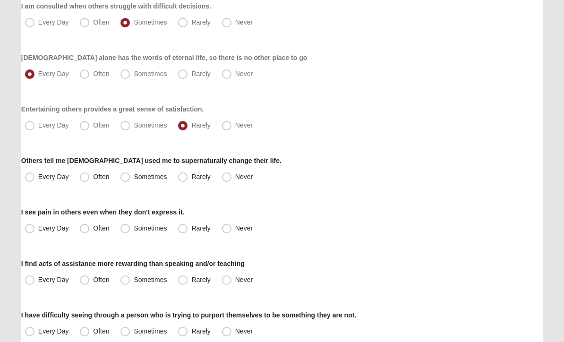
scroll to position [440, 0]
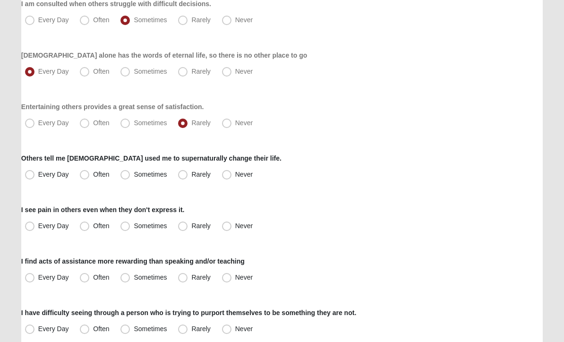
click at [134, 177] on span "Sometimes" at bounding box center [150, 175] width 33 height 8
click at [124, 177] on input "Sometimes" at bounding box center [127, 175] width 6 height 6
radio input "true"
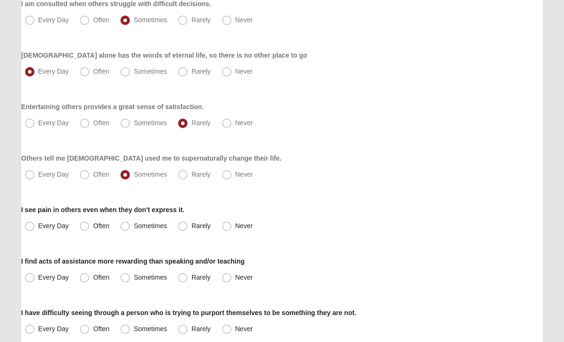
click at [93, 226] on span "Often" at bounding box center [101, 227] width 16 height 8
click at [84, 226] on input "Often" at bounding box center [87, 227] width 6 height 6
radio input "true"
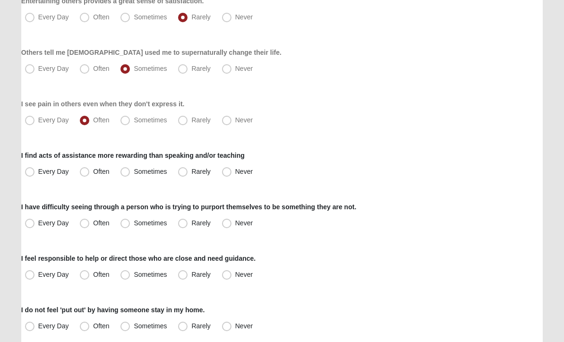
scroll to position [546, 0]
click at [134, 172] on span "Sometimes" at bounding box center [150, 172] width 33 height 8
click at [124, 172] on input "Sometimes" at bounding box center [127, 172] width 6 height 6
radio input "true"
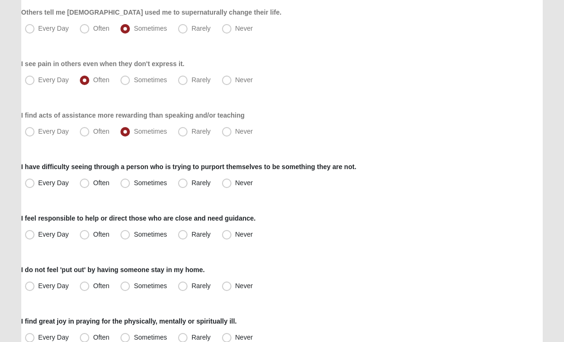
scroll to position [587, 0]
click at [191, 184] on span "Rarely" at bounding box center [200, 183] width 19 height 8
click at [183, 184] on input "Rarely" at bounding box center [185, 183] width 6 height 6
radio input "true"
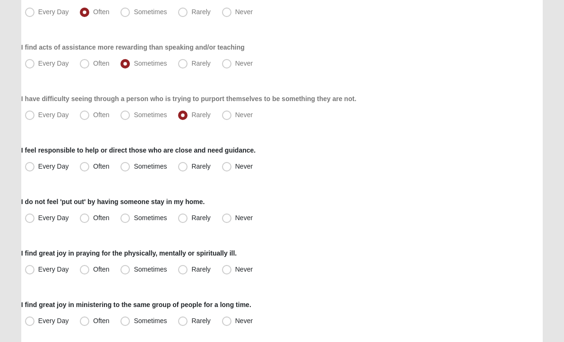
scroll to position [654, 0]
click at [134, 166] on span "Sometimes" at bounding box center [150, 167] width 33 height 8
click at [125, 166] on input "Sometimes" at bounding box center [127, 167] width 6 height 6
radio input "true"
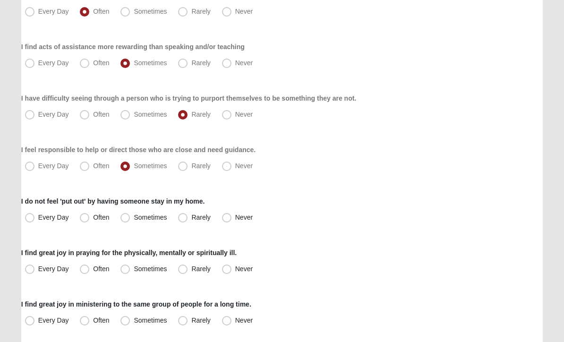
click at [134, 219] on span "Sometimes" at bounding box center [150, 218] width 33 height 8
click at [124, 219] on input "Sometimes" at bounding box center [127, 218] width 6 height 6
radio input "true"
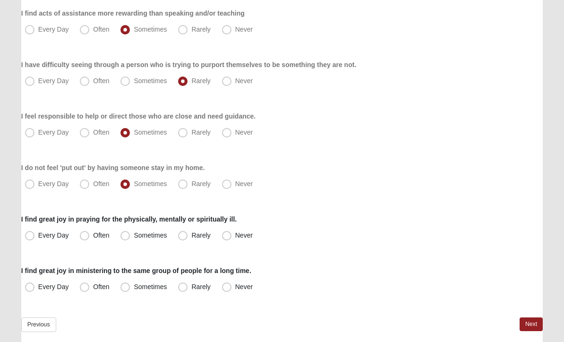
scroll to position [692, 0]
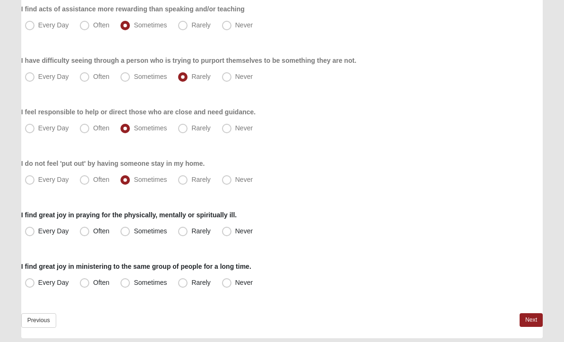
click at [93, 181] on span "Often" at bounding box center [101, 180] width 16 height 8
click at [86, 181] on input "Often" at bounding box center [87, 180] width 6 height 6
radio input "true"
click at [134, 231] on span "Sometimes" at bounding box center [150, 232] width 33 height 8
click at [126, 231] on input "Sometimes" at bounding box center [127, 232] width 6 height 6
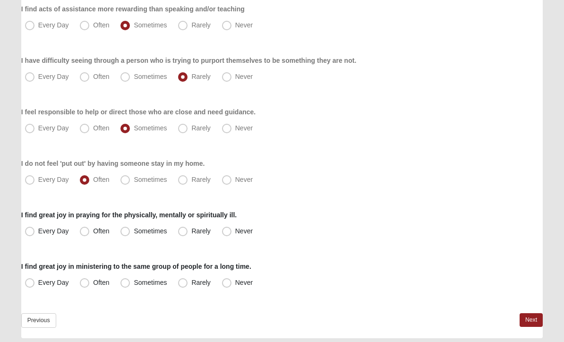
radio input "true"
click at [134, 284] on span "Sometimes" at bounding box center [150, 283] width 33 height 8
click at [124, 284] on input "Sometimes" at bounding box center [127, 283] width 6 height 6
radio input "true"
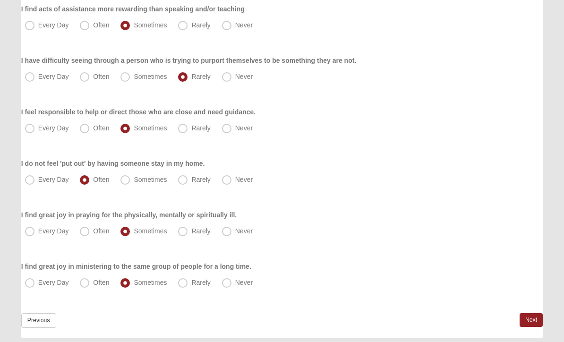
scroll to position [0, 0]
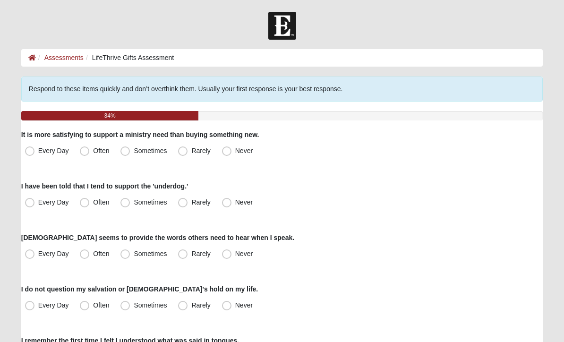
click at [93, 152] on span "Often" at bounding box center [101, 151] width 16 height 8
click at [85, 152] on input "Often" at bounding box center [87, 151] width 6 height 6
radio input "true"
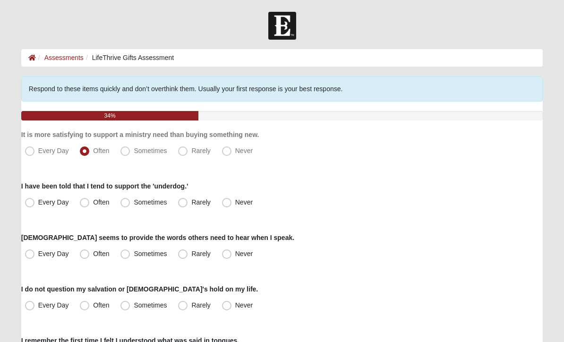
click at [172, 248] on label "Sometimes" at bounding box center [145, 254] width 56 height 15
click at [130, 251] on input "Sometimes" at bounding box center [127, 254] width 6 height 6
radio input "true"
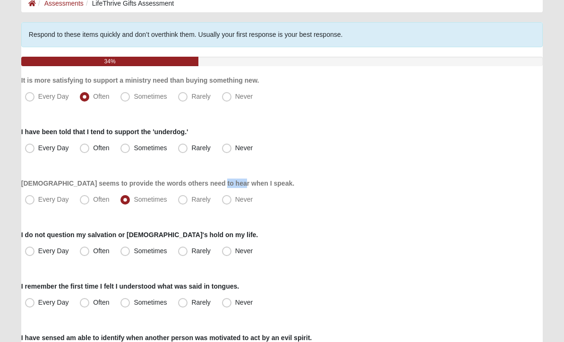
scroll to position [54, 0]
click at [235, 150] on span "Never" at bounding box center [243, 148] width 17 height 8
click at [229, 150] on input "Never" at bounding box center [229, 148] width 6 height 6
radio input "true"
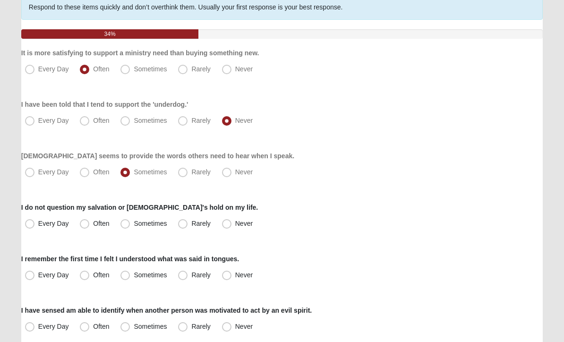
scroll to position [77, 0]
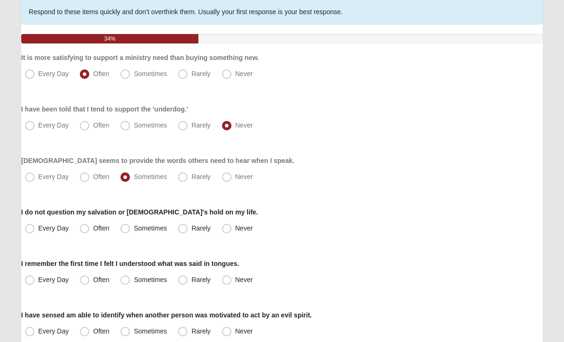
click at [38, 232] on span "Every Day" at bounding box center [53, 229] width 31 height 8
click at [32, 232] on input "Every Day" at bounding box center [32, 228] width 6 height 6
radio input "true"
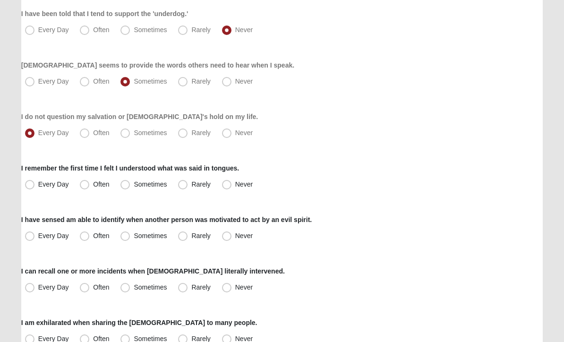
scroll to position [173, 0]
click at [191, 187] on span "Rarely" at bounding box center [200, 185] width 19 height 8
click at [184, 187] on input "Rarely" at bounding box center [185, 184] width 6 height 6
radio input "true"
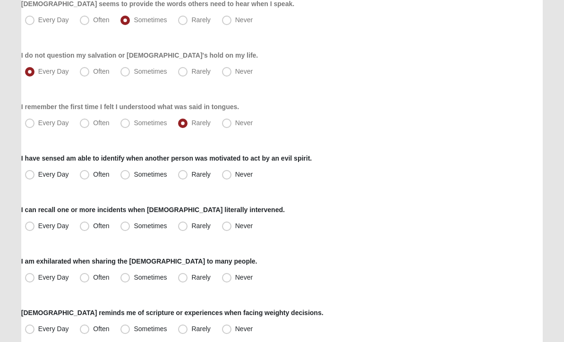
scroll to position [234, 0]
click at [134, 122] on span "Sometimes" at bounding box center [150, 123] width 33 height 8
click at [129, 122] on input "Sometimes" at bounding box center [127, 123] width 6 height 6
radio input "true"
click at [93, 172] on span "Often" at bounding box center [101, 175] width 16 height 8
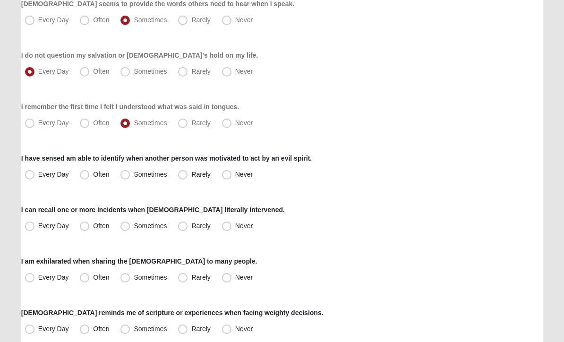
click at [89, 172] on input "Often" at bounding box center [87, 175] width 6 height 6
radio input "true"
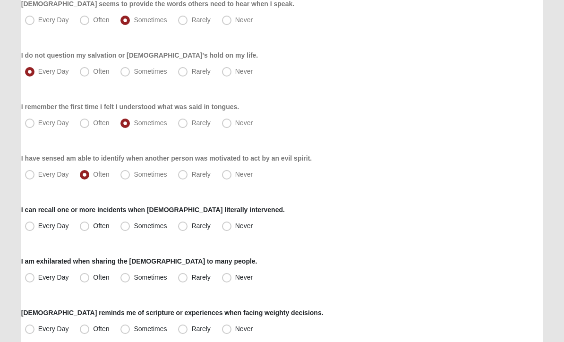
click at [93, 226] on span "Often" at bounding box center [101, 226] width 16 height 8
click at [88, 226] on input "Often" at bounding box center [87, 226] width 6 height 6
radio input "true"
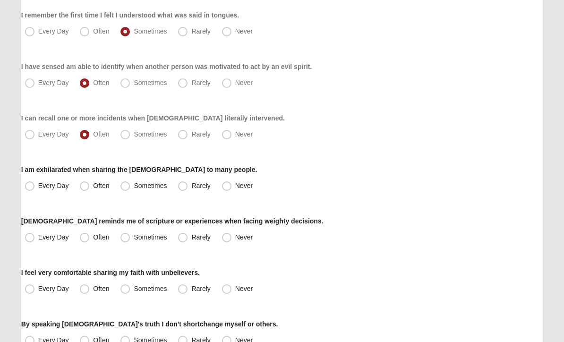
scroll to position [326, 0]
click at [93, 187] on span "Often" at bounding box center [101, 186] width 16 height 8
click at [85, 187] on input "Often" at bounding box center [87, 186] width 6 height 6
radio input "true"
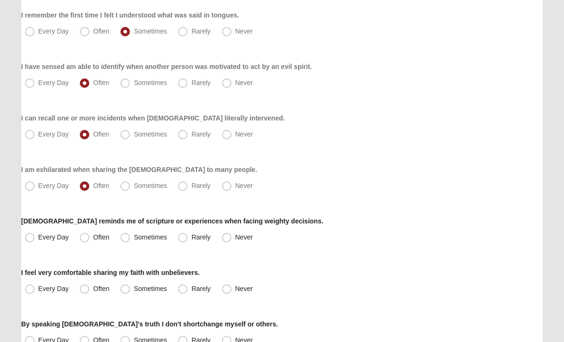
click at [93, 239] on span "Often" at bounding box center [101, 237] width 16 height 8
click at [85, 239] on input "Often" at bounding box center [87, 237] width 6 height 6
radio input "true"
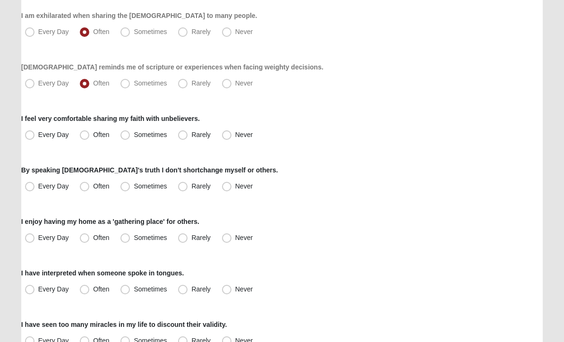
scroll to position [480, 0]
click at [38, 136] on span "Every Day" at bounding box center [53, 135] width 31 height 8
click at [33, 136] on input "Every Day" at bounding box center [32, 135] width 6 height 6
radio input "true"
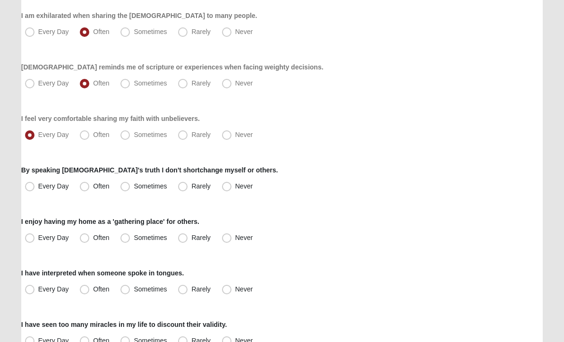
click at [93, 190] on span "Often" at bounding box center [101, 186] width 16 height 8
click at [84, 190] on input "Often" at bounding box center [87, 186] width 6 height 6
radio input "true"
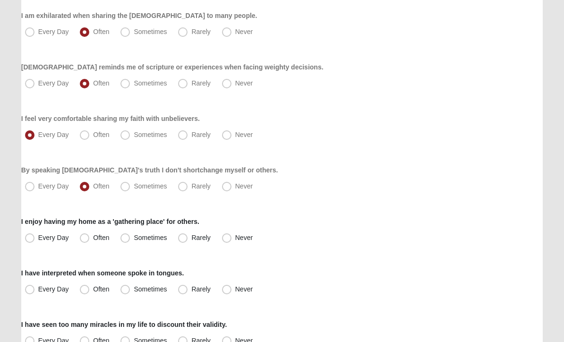
click at [134, 238] on span "Sometimes" at bounding box center [150, 238] width 33 height 8
click at [127, 238] on input "Sometimes" at bounding box center [127, 238] width 6 height 6
radio input "true"
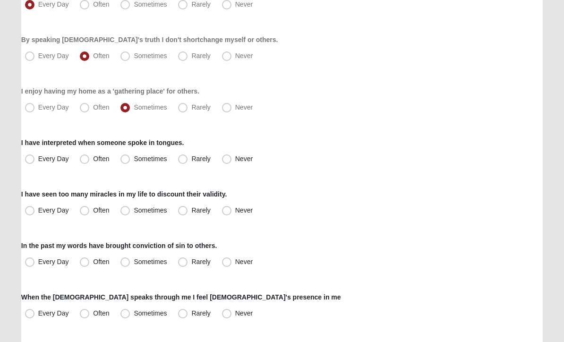
scroll to position [611, 0]
click at [191, 160] on span "Rarely" at bounding box center [200, 159] width 19 height 8
click at [186, 160] on input "Rarely" at bounding box center [185, 159] width 6 height 6
radio input "true"
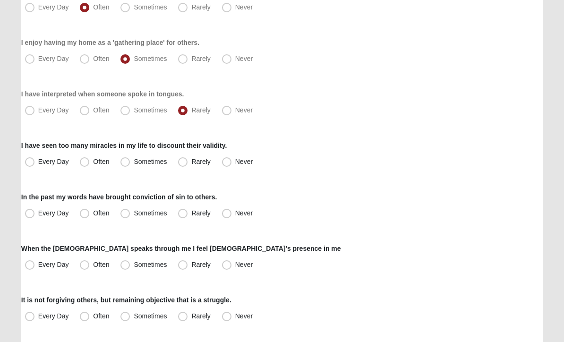
scroll to position [659, 0]
click at [38, 164] on span "Every Day" at bounding box center [53, 162] width 31 height 8
click at [29, 164] on input "Every Day" at bounding box center [32, 162] width 6 height 6
radio input "true"
click at [93, 162] on span "Often" at bounding box center [101, 162] width 16 height 8
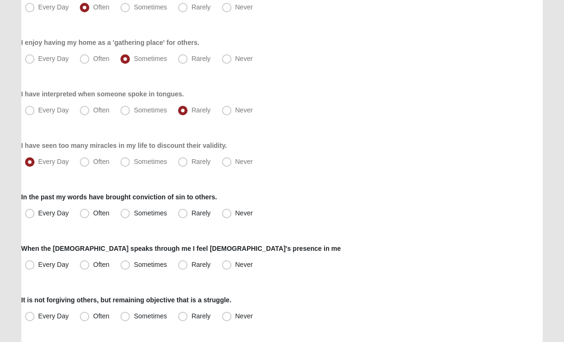
click at [86, 162] on input "Often" at bounding box center [87, 162] width 6 height 6
radio input "true"
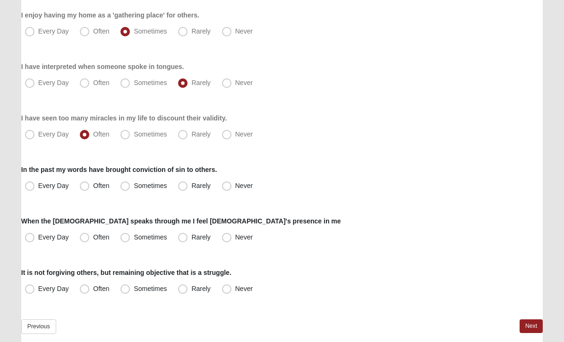
scroll to position [692, 0]
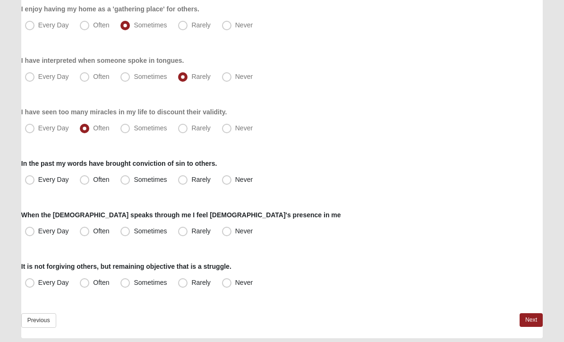
click at [134, 176] on span "Sometimes" at bounding box center [150, 180] width 33 height 8
click at [126, 177] on input "Sometimes" at bounding box center [127, 180] width 6 height 6
radio input "true"
click at [38, 233] on span "Every Day" at bounding box center [53, 232] width 31 height 8
click at [34, 233] on input "Every Day" at bounding box center [32, 232] width 6 height 6
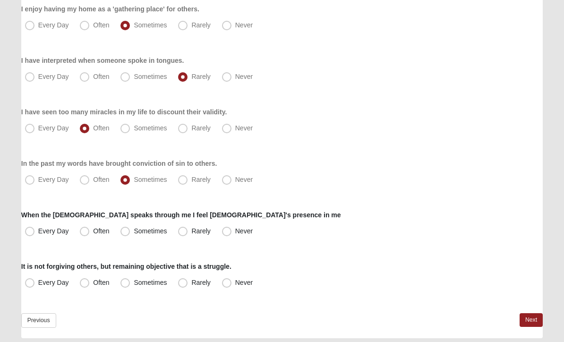
radio input "true"
click at [85, 237] on label "Often" at bounding box center [95, 232] width 39 height 15
click at [85, 235] on input "Often" at bounding box center [87, 232] width 6 height 6
radio input "true"
click at [134, 281] on span "Sometimes" at bounding box center [150, 283] width 33 height 8
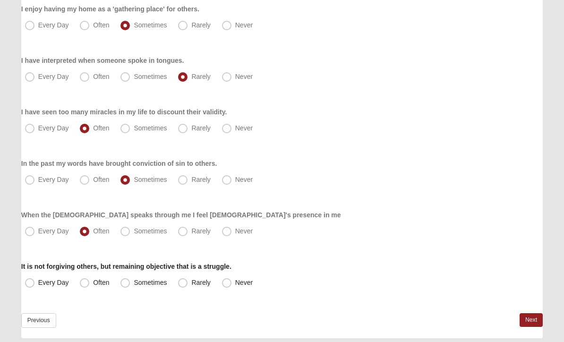
click at [124, 281] on input "Sometimes" at bounding box center [127, 283] width 6 height 6
radio input "true"
click at [534, 320] on link "Next" at bounding box center [531, 321] width 23 height 14
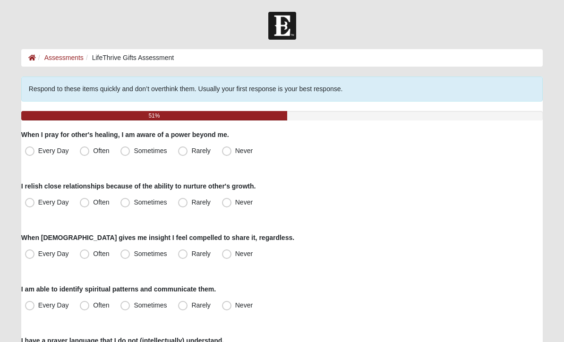
click at [38, 152] on span "Every Day" at bounding box center [53, 151] width 31 height 8
click at [29, 152] on input "Every Day" at bounding box center [32, 151] width 6 height 6
radio input "true"
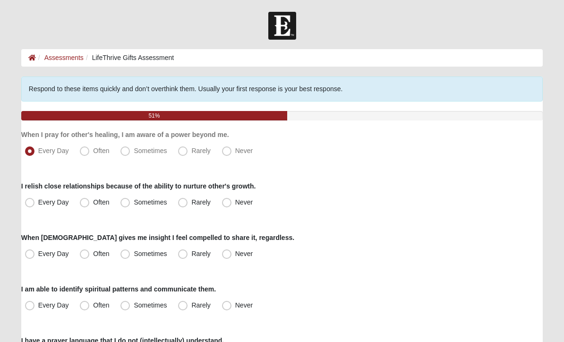
click at [134, 204] on span "Sometimes" at bounding box center [150, 203] width 33 height 8
click at [127, 204] on input "Sometimes" at bounding box center [127, 202] width 6 height 6
radio input "true"
click at [38, 252] on span "Every Day" at bounding box center [53, 254] width 31 height 8
click at [34, 252] on input "Every Day" at bounding box center [32, 254] width 6 height 6
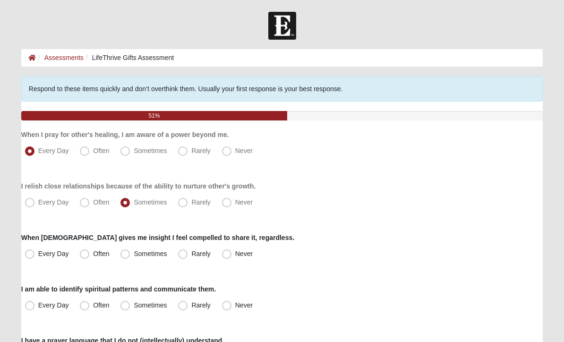
radio input "true"
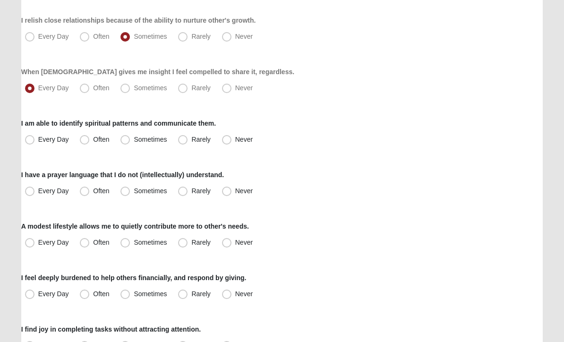
scroll to position [167, 0]
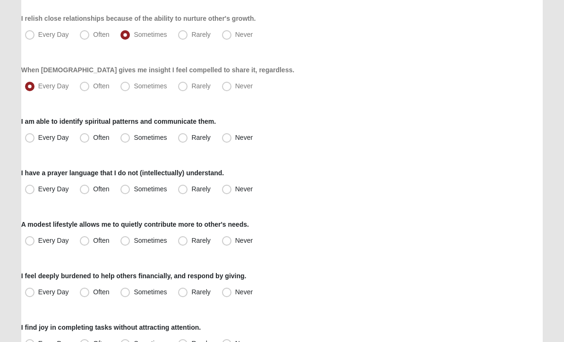
click at [38, 137] on span "Every Day" at bounding box center [53, 138] width 31 height 8
click at [32, 137] on input "Every Day" at bounding box center [32, 138] width 6 height 6
radio input "true"
click at [93, 136] on span "Often" at bounding box center [101, 138] width 16 height 8
click at [86, 136] on input "Often" at bounding box center [87, 138] width 6 height 6
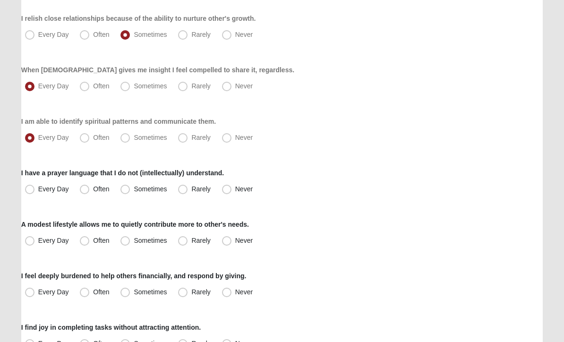
radio input "true"
click at [134, 190] on span "Sometimes" at bounding box center [150, 190] width 33 height 8
click at [124, 190] on input "Sometimes" at bounding box center [127, 190] width 6 height 6
radio input "true"
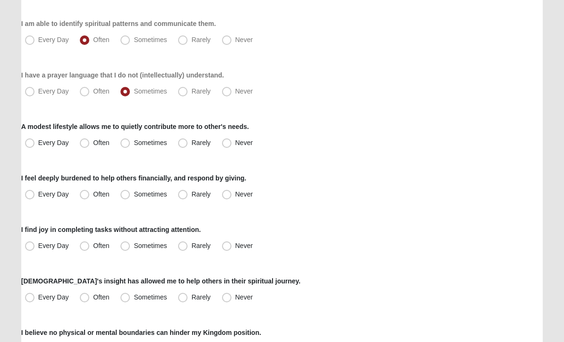
scroll to position [266, 0]
click at [134, 145] on span "Sometimes" at bounding box center [150, 143] width 33 height 8
click at [126, 145] on input "Sometimes" at bounding box center [127, 143] width 6 height 6
radio input "true"
click at [134, 193] on span "Sometimes" at bounding box center [150, 194] width 33 height 8
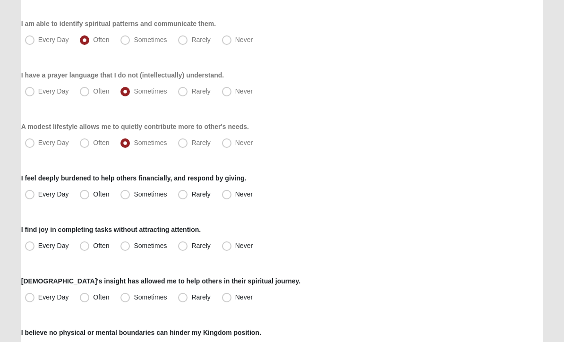
click at [127, 193] on input "Sometimes" at bounding box center [127, 194] width 6 height 6
radio input "true"
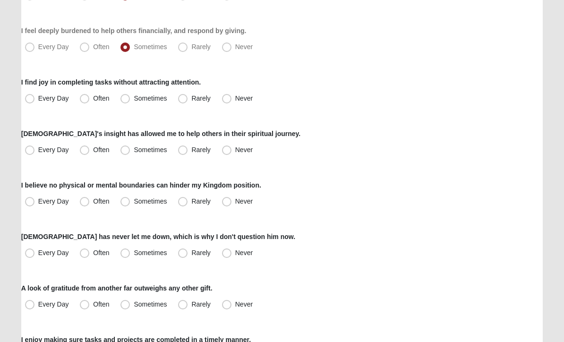
scroll to position [413, 0]
click at [191, 102] on span "Rarely" at bounding box center [200, 99] width 19 height 8
click at [186, 102] on input "Rarely" at bounding box center [185, 98] width 6 height 6
radio input "true"
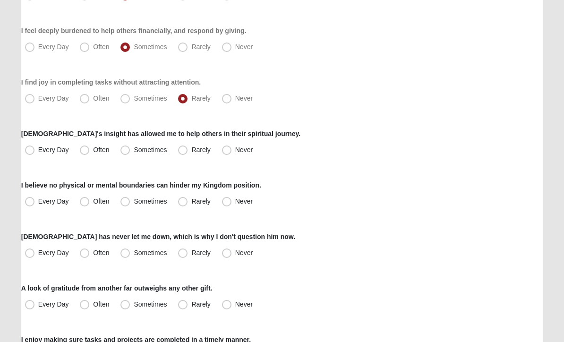
click at [93, 102] on span "Often" at bounding box center [101, 99] width 16 height 8
click at [84, 102] on input "Often" at bounding box center [87, 98] width 6 height 6
radio input "true"
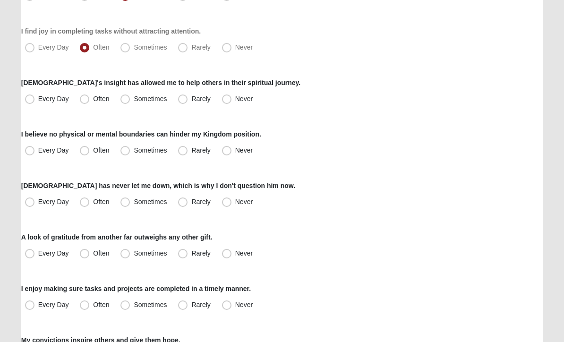
scroll to position [465, 0]
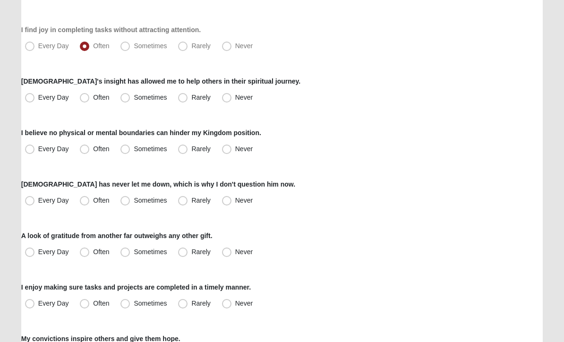
click at [134, 98] on span "Sometimes" at bounding box center [150, 98] width 33 height 8
click at [124, 98] on input "Sometimes" at bounding box center [127, 98] width 6 height 6
radio input "true"
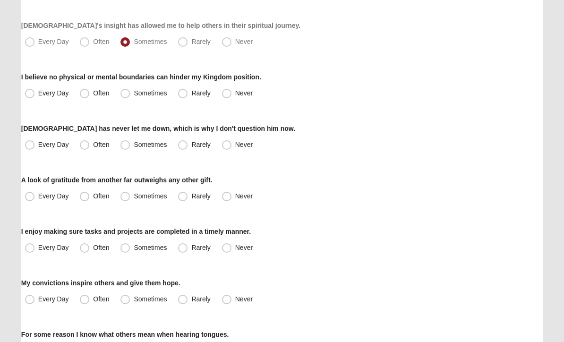
scroll to position [522, 0]
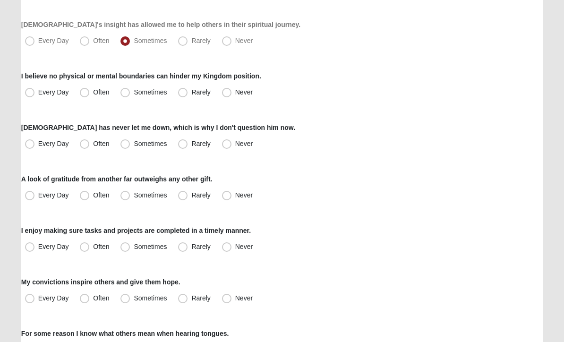
click at [93, 96] on span "Often" at bounding box center [101, 93] width 16 height 8
click at [84, 96] on input "Often" at bounding box center [87, 93] width 6 height 6
radio input "true"
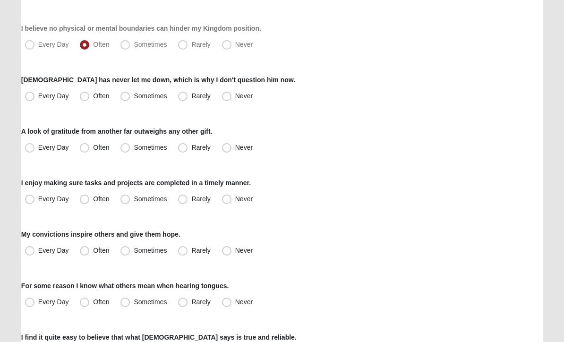
scroll to position [571, 0]
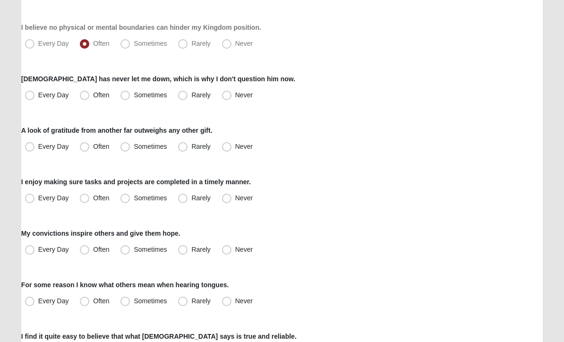
click at [37, 95] on label "Every Day" at bounding box center [47, 95] width 53 height 15
click at [35, 95] on input "Every Day" at bounding box center [32, 95] width 6 height 6
radio input "true"
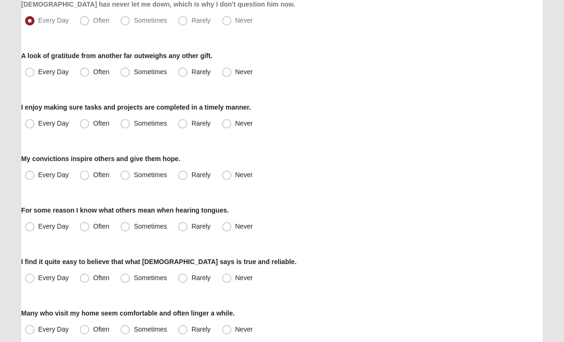
scroll to position [648, 0]
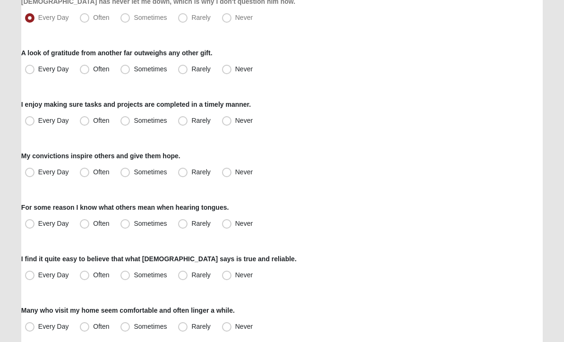
click at [93, 71] on span "Often" at bounding box center [101, 70] width 16 height 8
click at [87, 71] on input "Often" at bounding box center [87, 70] width 6 height 6
radio input "true"
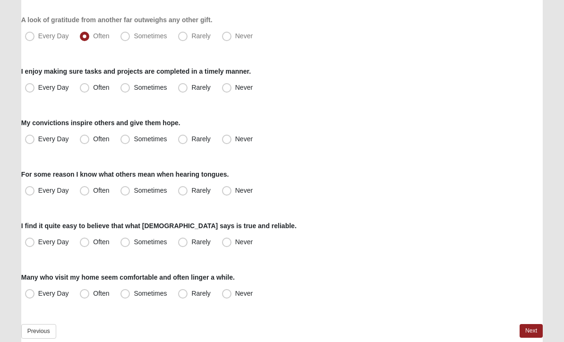
scroll to position [682, 0]
click at [38, 88] on span "Every Day" at bounding box center [53, 88] width 31 height 8
click at [30, 88] on input "Every Day" at bounding box center [32, 88] width 6 height 6
radio input "true"
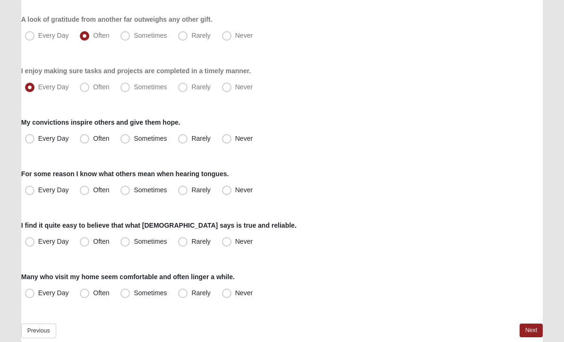
click at [85, 145] on label "Often" at bounding box center [95, 139] width 39 height 15
click at [85, 142] on input "Often" at bounding box center [87, 139] width 6 height 6
radio input "true"
click at [134, 192] on span "Sometimes" at bounding box center [150, 191] width 33 height 8
click at [126, 192] on input "Sometimes" at bounding box center [127, 191] width 6 height 6
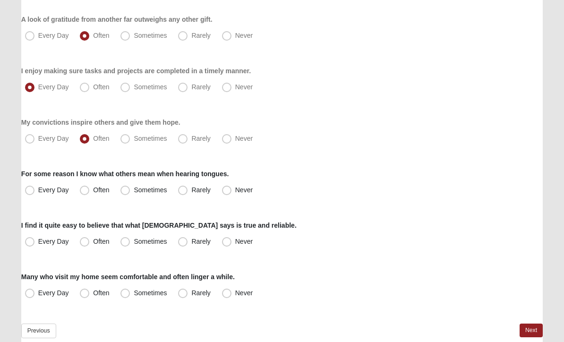
radio input "true"
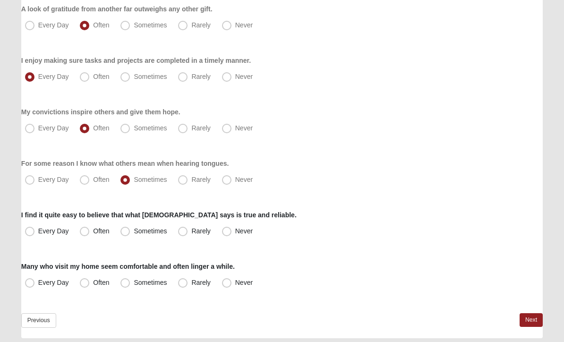
click at [35, 229] on label "Every Day" at bounding box center [47, 232] width 53 height 15
click at [35, 229] on input "Every Day" at bounding box center [32, 232] width 6 height 6
radio input "true"
click at [38, 282] on span "Every Day" at bounding box center [53, 283] width 31 height 8
click at [31, 282] on input "Every Day" at bounding box center [32, 283] width 6 height 6
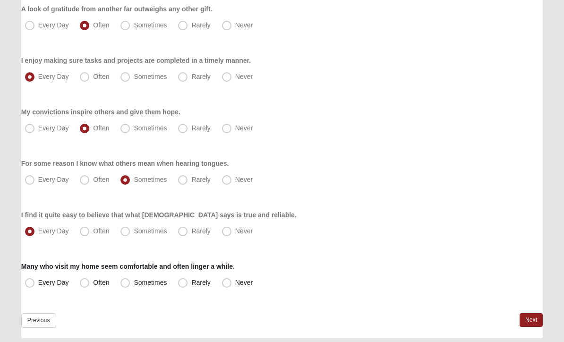
radio input "true"
click at [526, 325] on link "Next" at bounding box center [531, 321] width 23 height 14
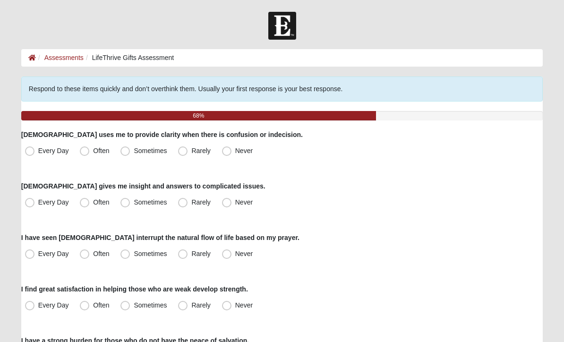
click at [134, 153] on span "Sometimes" at bounding box center [150, 151] width 33 height 8
click at [128, 153] on input "Sometimes" at bounding box center [127, 151] width 6 height 6
radio input "true"
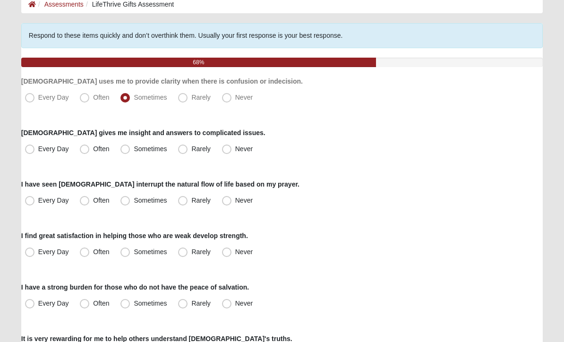
scroll to position [53, 0]
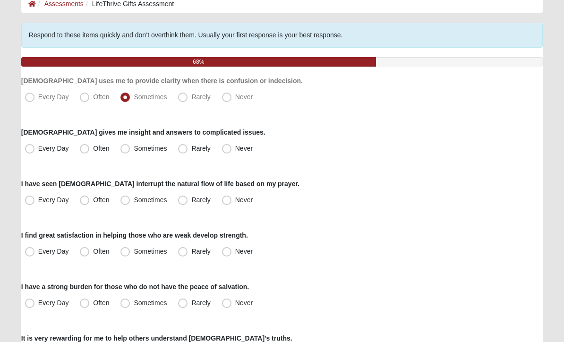
click at [93, 149] on span "Often" at bounding box center [101, 149] width 16 height 8
click at [87, 149] on input "Often" at bounding box center [87, 149] width 6 height 6
radio input "true"
click at [93, 203] on span "Often" at bounding box center [101, 201] width 16 height 8
click at [86, 203] on input "Often" at bounding box center [87, 201] width 6 height 6
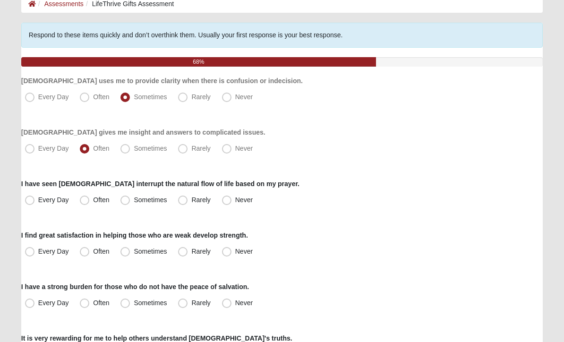
radio input "true"
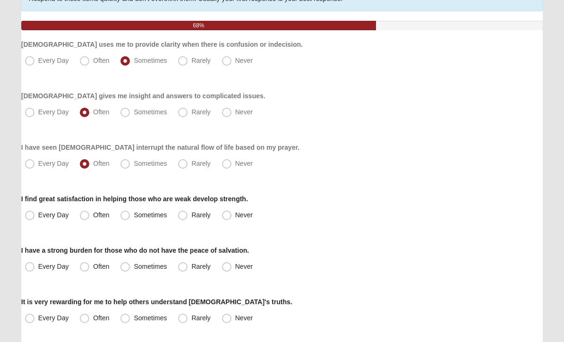
scroll to position [90, 0]
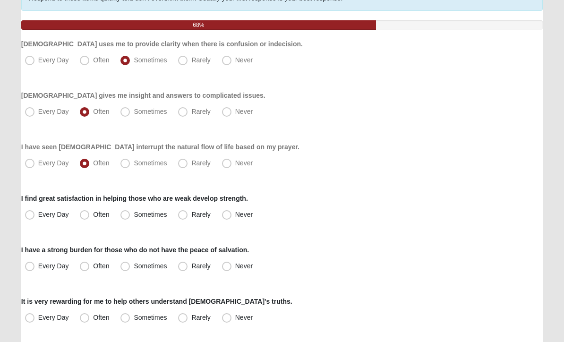
click at [134, 163] on span "Sometimes" at bounding box center [150, 164] width 33 height 8
click at [129, 163] on input "Sometimes" at bounding box center [127, 164] width 6 height 6
radio input "true"
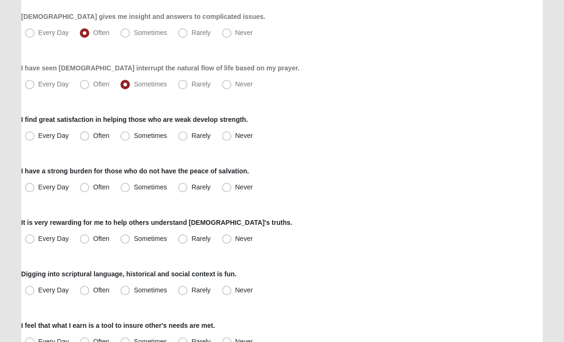
scroll to position [171, 0]
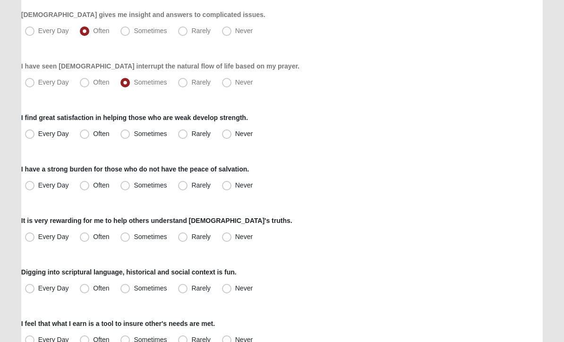
click at [91, 136] on label "Often" at bounding box center [95, 134] width 39 height 15
click at [90, 136] on input "Often" at bounding box center [87, 134] width 6 height 6
radio input "true"
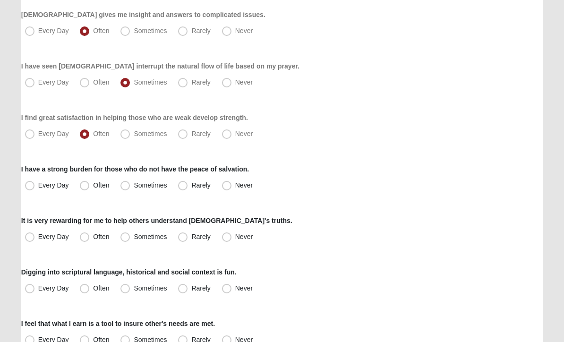
click at [134, 183] on span "Sometimes" at bounding box center [150, 186] width 33 height 8
click at [124, 183] on input "Sometimes" at bounding box center [127, 186] width 6 height 6
radio input "true"
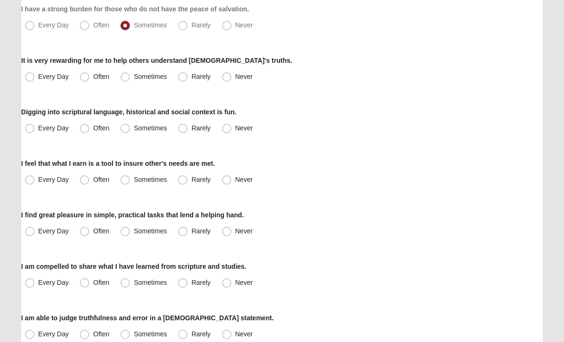
scroll to position [332, 0]
click at [93, 76] on span "Often" at bounding box center [101, 77] width 16 height 8
click at [88, 76] on input "Often" at bounding box center [87, 77] width 6 height 6
radio input "true"
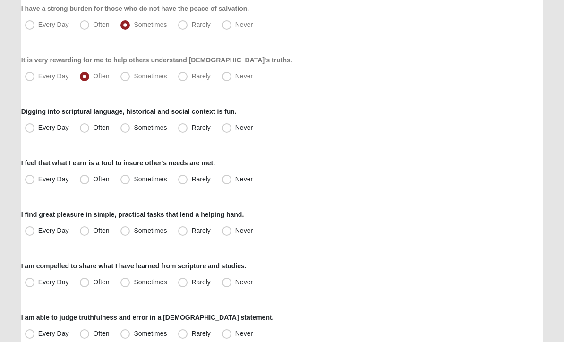
click at [134, 131] on span "Sometimes" at bounding box center [150, 128] width 33 height 8
click at [124, 131] on input "Sometimes" at bounding box center [127, 128] width 6 height 6
radio input "true"
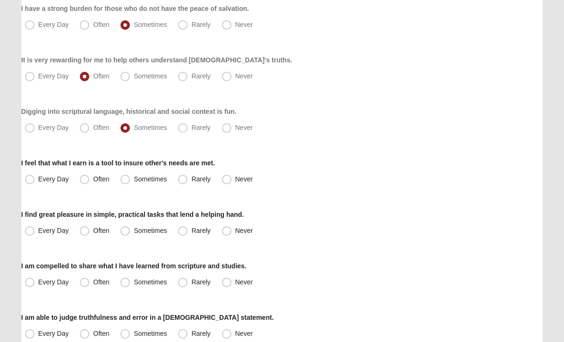
click at [134, 182] on span "Sometimes" at bounding box center [150, 180] width 33 height 8
click at [129, 182] on input "Sometimes" at bounding box center [127, 180] width 6 height 6
radio input "true"
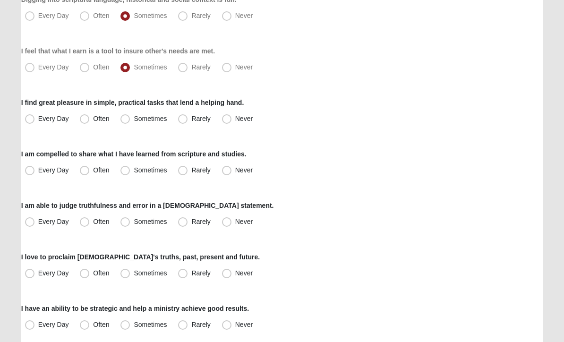
scroll to position [444, 0]
click at [134, 120] on span "Sometimes" at bounding box center [150, 119] width 33 height 8
click at [125, 120] on input "Sometimes" at bounding box center [127, 119] width 6 height 6
radio input "true"
click at [93, 118] on span "Often" at bounding box center [101, 119] width 16 height 8
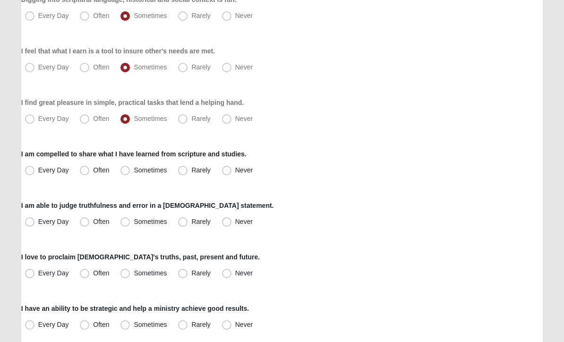
click at [86, 118] on input "Often" at bounding box center [87, 119] width 6 height 6
radio input "true"
click at [93, 172] on span "Often" at bounding box center [101, 170] width 16 height 8
click at [84, 172] on input "Often" at bounding box center [87, 170] width 6 height 6
radio input "true"
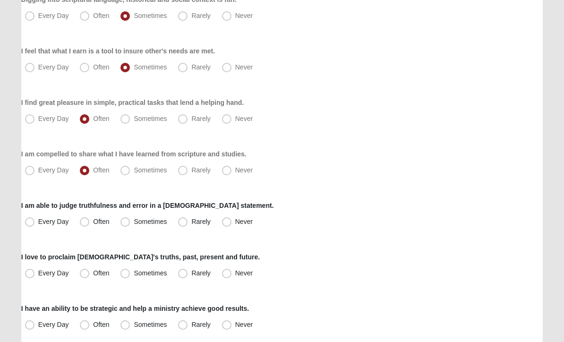
click at [191, 221] on span "Rarely" at bounding box center [200, 222] width 19 height 8
click at [184, 221] on input "Rarely" at bounding box center [185, 222] width 6 height 6
radio input "true"
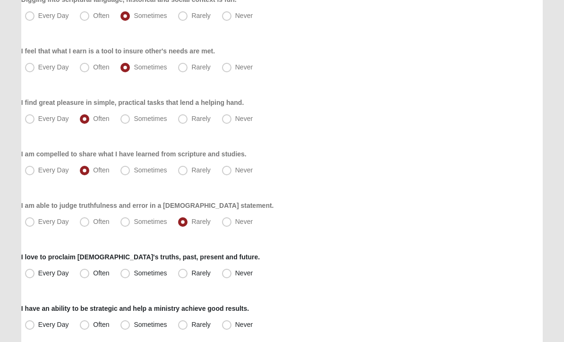
click at [134, 224] on span "Sometimes" at bounding box center [150, 222] width 33 height 8
click at [127, 224] on input "Sometimes" at bounding box center [127, 222] width 6 height 6
radio input "true"
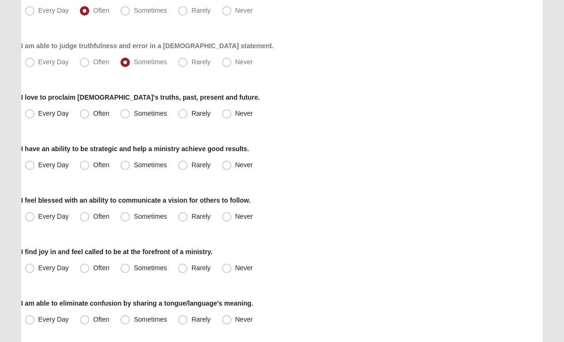
scroll to position [610, 0]
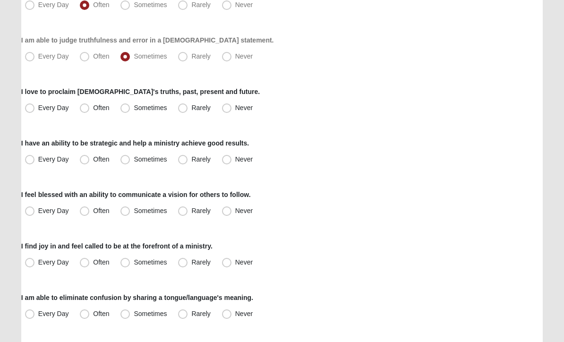
click at [38, 109] on span "Every Day" at bounding box center [53, 108] width 31 height 8
click at [33, 109] on input "Every Day" at bounding box center [32, 108] width 6 height 6
radio input "true"
click at [191, 162] on span "Rarely" at bounding box center [200, 160] width 19 height 8
click at [183, 162] on input "Rarely" at bounding box center [185, 159] width 6 height 6
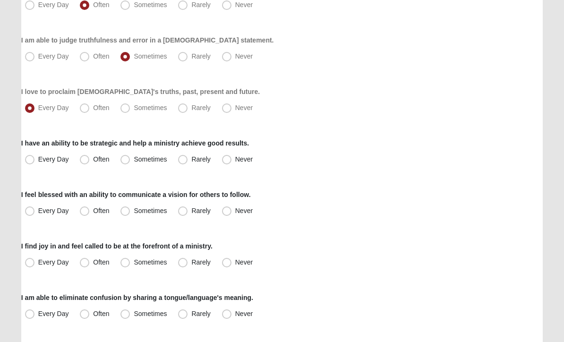
radio input "true"
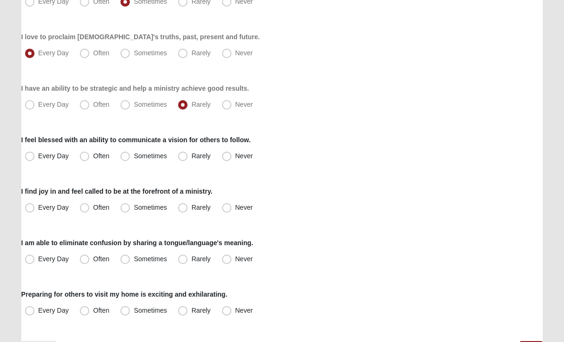
scroll to position [666, 0]
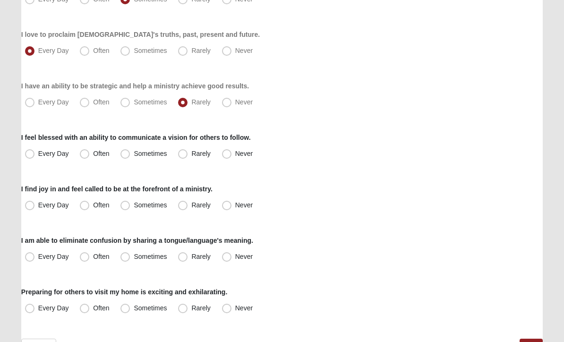
click at [191, 154] on span "Rarely" at bounding box center [200, 154] width 19 height 8
click at [185, 154] on input "Rarely" at bounding box center [185, 154] width 6 height 6
radio input "true"
click at [183, 210] on label "Rarely" at bounding box center [195, 206] width 42 height 15
click at [183, 209] on input "Rarely" at bounding box center [185, 206] width 6 height 6
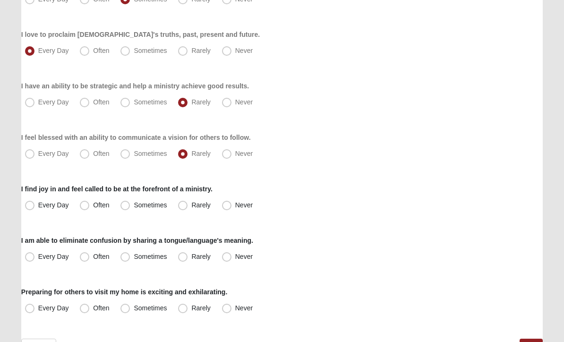
radio input "true"
click at [191, 261] on span "Rarely" at bounding box center [200, 257] width 19 height 8
click at [187, 260] on input "Rarely" at bounding box center [185, 257] width 6 height 6
radio input "true"
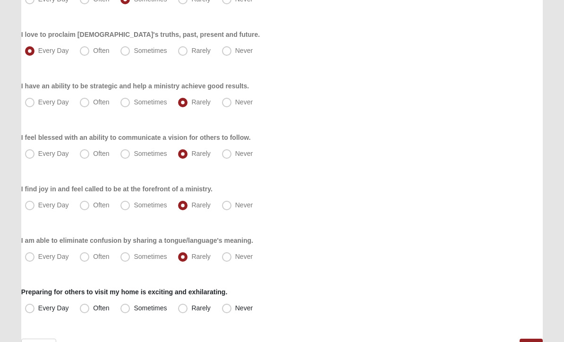
click at [235, 257] on span "Never" at bounding box center [243, 257] width 17 height 8
click at [228, 257] on input "Never" at bounding box center [229, 257] width 6 height 6
radio input "true"
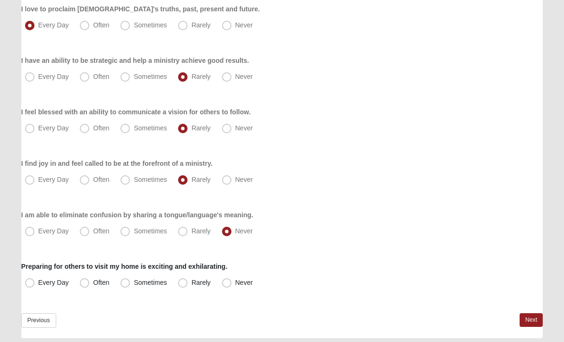
click at [134, 282] on span "Sometimes" at bounding box center [150, 283] width 33 height 8
click at [125, 282] on input "Sometimes" at bounding box center [127, 283] width 6 height 6
radio input "true"
click at [527, 320] on link "Next" at bounding box center [531, 321] width 23 height 14
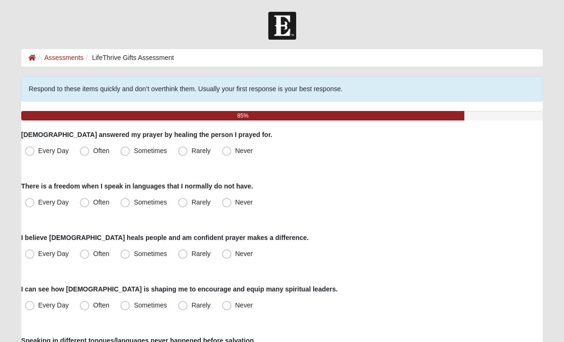
click at [134, 155] on span "Sometimes" at bounding box center [150, 151] width 33 height 8
click at [124, 154] on input "Sometimes" at bounding box center [127, 151] width 6 height 6
radio input "true"
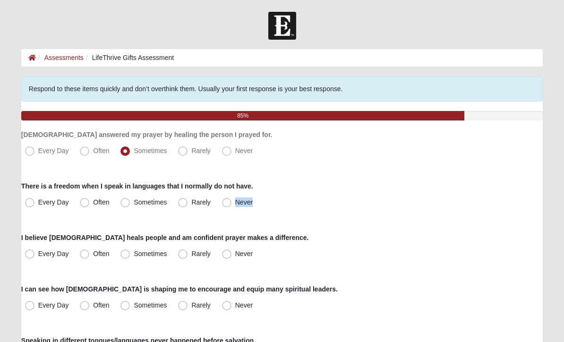
click at [191, 203] on span "Rarely" at bounding box center [200, 203] width 19 height 8
click at [188, 203] on input "Rarely" at bounding box center [185, 202] width 6 height 6
radio input "true"
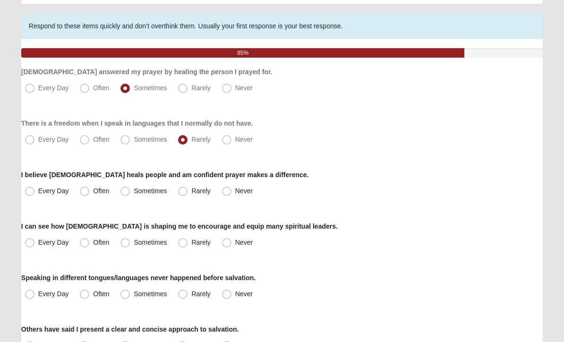
scroll to position [69, 0]
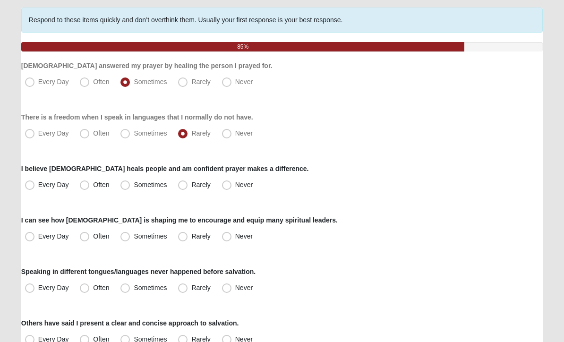
click at [93, 184] on span "Often" at bounding box center [101, 185] width 16 height 8
click at [86, 184] on input "Often" at bounding box center [87, 185] width 6 height 6
radio input "true"
click at [93, 236] on span "Often" at bounding box center [101, 237] width 16 height 8
click at [86, 236] on input "Often" at bounding box center [87, 237] width 6 height 6
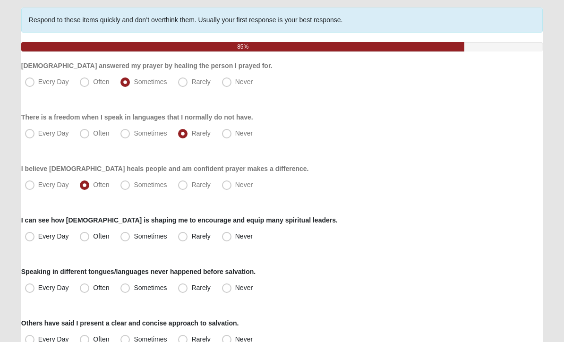
radio input "true"
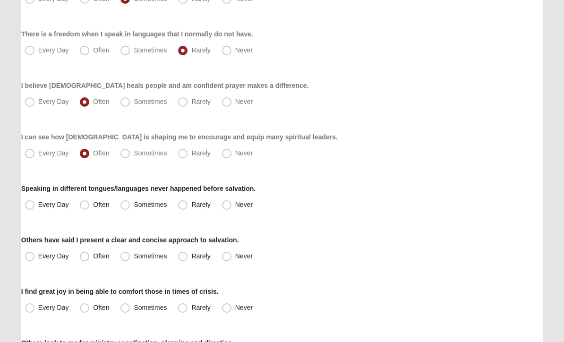
scroll to position [152, 0]
click at [93, 206] on span "Often" at bounding box center [101, 205] width 16 height 8
click at [86, 206] on input "Often" at bounding box center [87, 205] width 6 height 6
radio input "true"
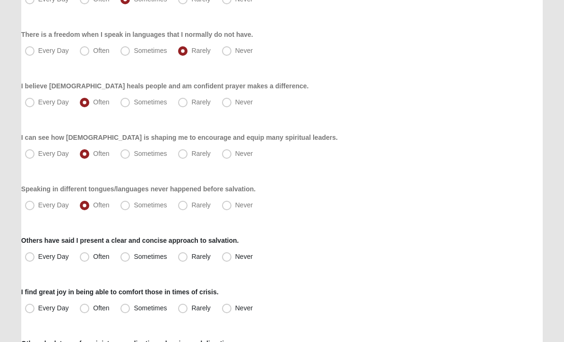
click at [134, 255] on span "Sometimes" at bounding box center [150, 257] width 33 height 8
click at [130, 255] on input "Sometimes" at bounding box center [127, 257] width 6 height 6
radio input "true"
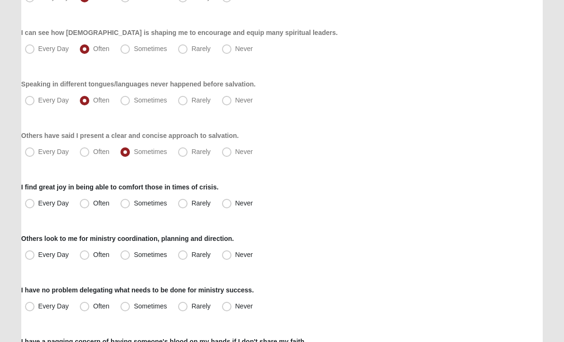
scroll to position [269, 0]
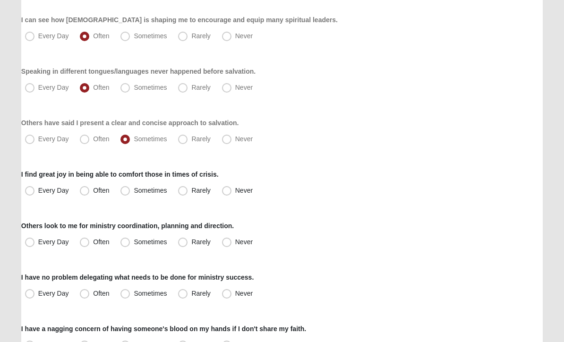
click at [93, 191] on span "Often" at bounding box center [101, 191] width 16 height 8
click at [88, 191] on input "Often" at bounding box center [87, 191] width 6 height 6
radio input "true"
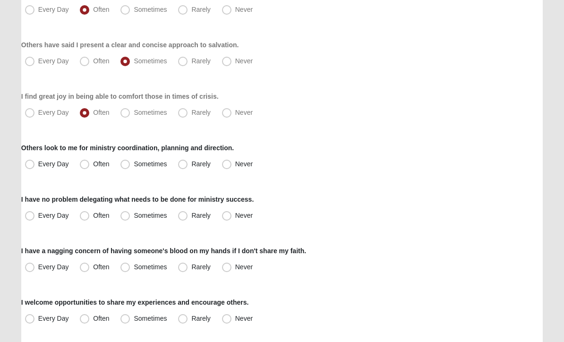
scroll to position [349, 0]
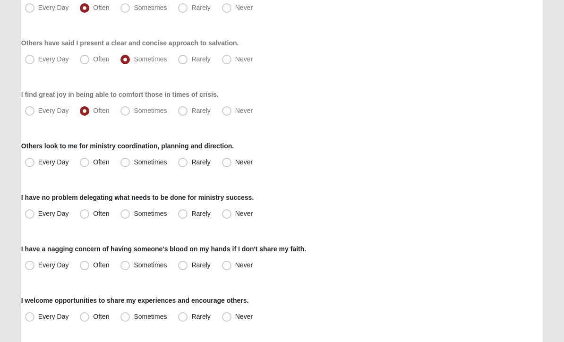
click at [235, 160] on span "Never" at bounding box center [243, 163] width 17 height 8
click at [230, 160] on input "Never" at bounding box center [229, 163] width 6 height 6
radio input "true"
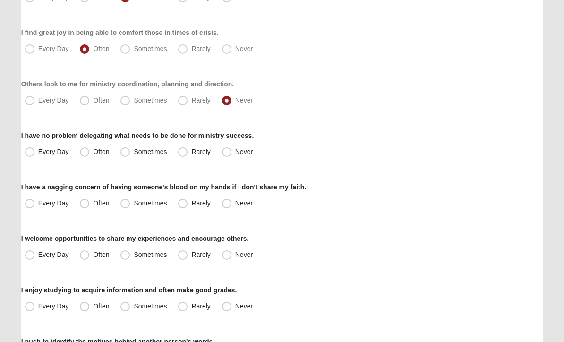
scroll to position [411, 0]
click at [235, 151] on span "Never" at bounding box center [243, 152] width 17 height 8
click at [231, 151] on input "Never" at bounding box center [229, 152] width 6 height 6
radio input "true"
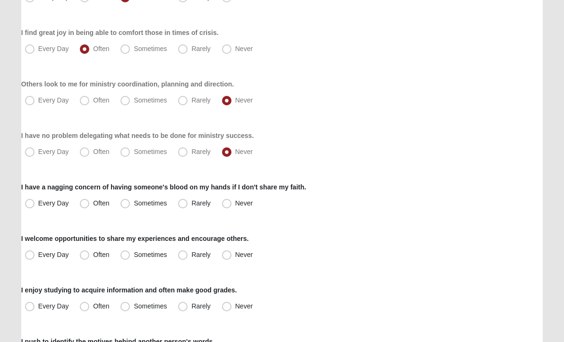
click at [93, 153] on span "Often" at bounding box center [101, 152] width 16 height 8
click at [86, 153] on input "Often" at bounding box center [87, 152] width 6 height 6
radio input "true"
click at [134, 154] on span "Sometimes" at bounding box center [150, 152] width 33 height 8
click at [127, 154] on input "Sometimes" at bounding box center [127, 152] width 6 height 6
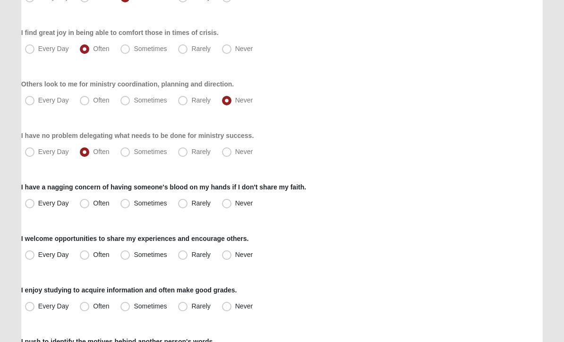
radio input "true"
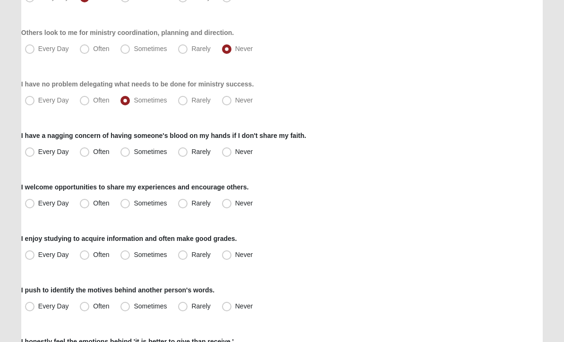
scroll to position [469, 0]
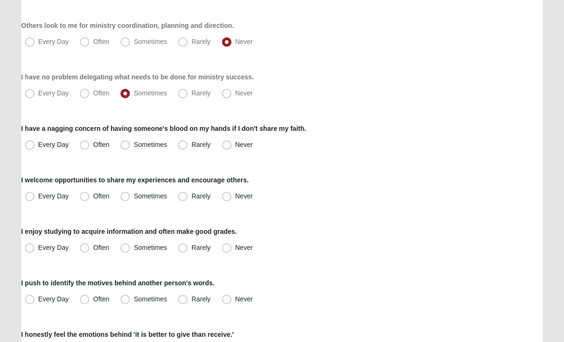
click at [93, 95] on span "Often" at bounding box center [101, 94] width 16 height 8
click at [84, 95] on input "Often" at bounding box center [87, 94] width 6 height 6
radio input "true"
click at [93, 146] on span "Often" at bounding box center [101, 145] width 16 height 8
click at [86, 146] on input "Often" at bounding box center [87, 145] width 6 height 6
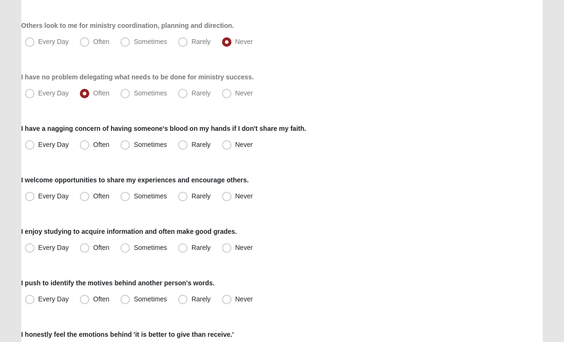
radio input "true"
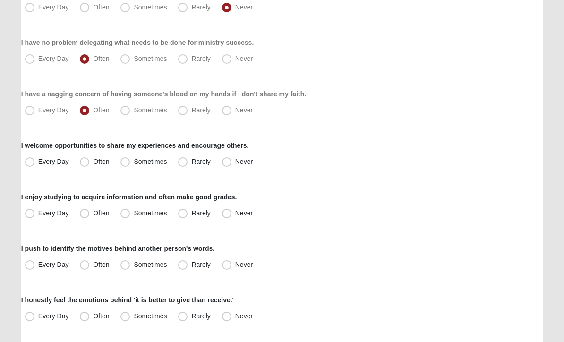
scroll to position [504, 0]
click at [126, 105] on label "Sometimes" at bounding box center [145, 110] width 56 height 15
click at [126, 107] on input "Sometimes" at bounding box center [127, 110] width 6 height 6
radio input "true"
click at [38, 164] on span "Every Day" at bounding box center [53, 162] width 31 height 8
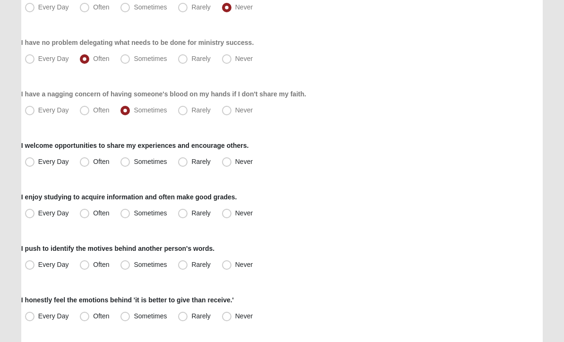
click at [30, 164] on input "Every Day" at bounding box center [32, 162] width 6 height 6
radio input "true"
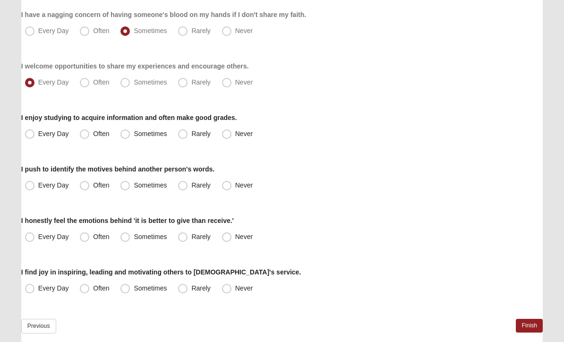
scroll to position [586, 0]
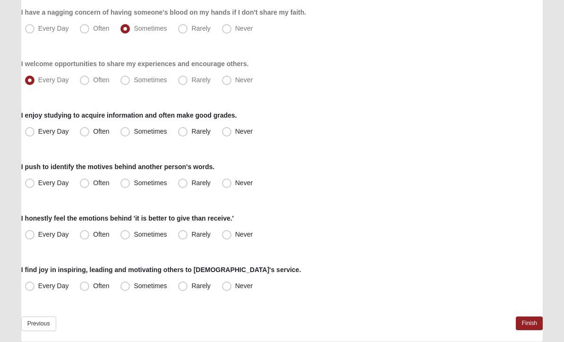
click at [38, 132] on span "Every Day" at bounding box center [53, 132] width 31 height 8
click at [33, 132] on input "Every Day" at bounding box center [32, 132] width 6 height 6
radio input "true"
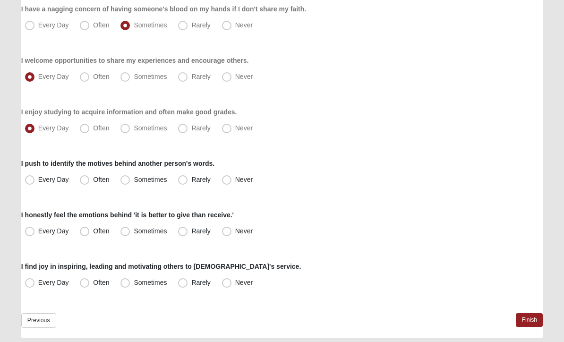
click at [134, 182] on span "Sometimes" at bounding box center [150, 180] width 33 height 8
click at [126, 182] on input "Sometimes" at bounding box center [127, 180] width 6 height 6
radio input "true"
click at [134, 232] on span "Sometimes" at bounding box center [150, 232] width 33 height 8
click at [127, 232] on input "Sometimes" at bounding box center [127, 232] width 6 height 6
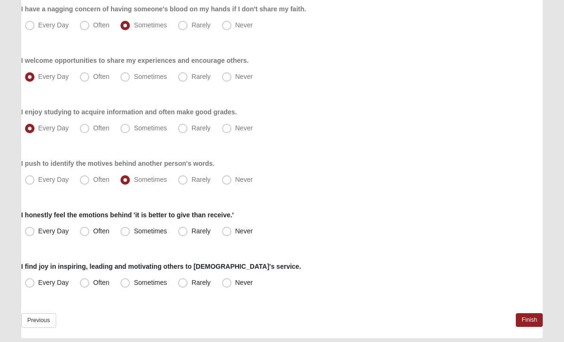
radio input "true"
click at [93, 285] on span "Often" at bounding box center [101, 283] width 16 height 8
click at [84, 285] on input "Often" at bounding box center [87, 283] width 6 height 6
radio input "true"
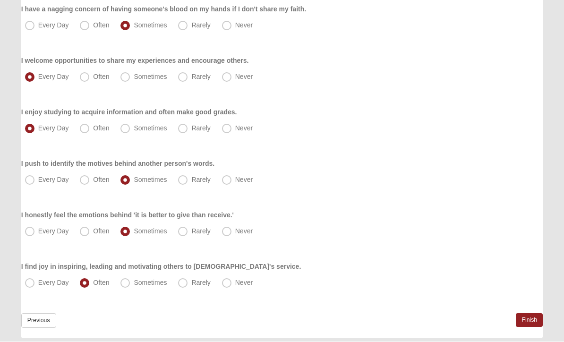
click at [528, 322] on link "Finish" at bounding box center [529, 321] width 27 height 14
click at [531, 319] on link "Finish" at bounding box center [529, 321] width 27 height 14
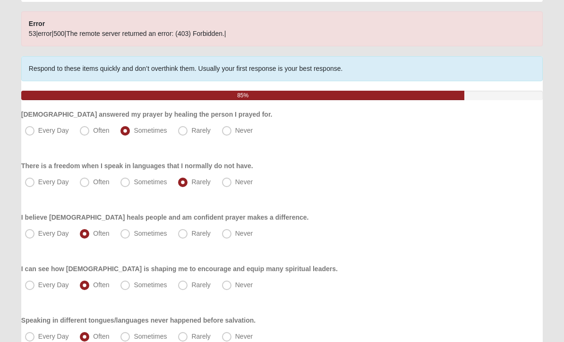
scroll to position [65, 0]
click at [134, 130] on span "Sometimes" at bounding box center [150, 131] width 33 height 8
click at [129, 130] on input "Sometimes" at bounding box center [127, 131] width 6 height 6
click at [191, 182] on span "Rarely" at bounding box center [200, 182] width 19 height 8
click at [188, 182] on input "Rarely" at bounding box center [185, 182] width 6 height 6
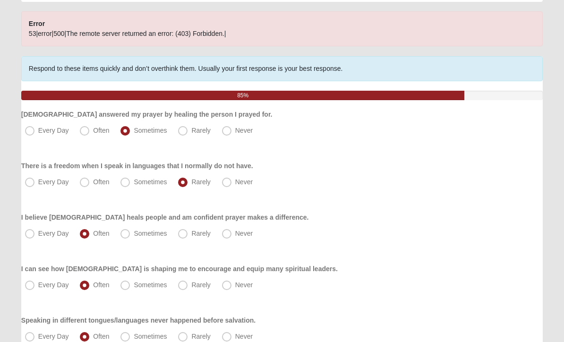
click at [93, 236] on span "Often" at bounding box center [101, 234] width 16 height 8
click at [86, 236] on input "Often" at bounding box center [87, 234] width 6 height 6
click at [90, 284] on label "Often" at bounding box center [95, 285] width 39 height 15
click at [90, 284] on input "Often" at bounding box center [87, 285] width 6 height 6
click at [92, 336] on label "Often" at bounding box center [95, 336] width 39 height 15
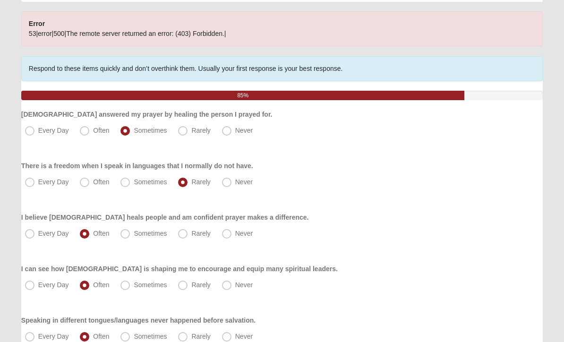
click at [90, 336] on input "Often" at bounding box center [87, 337] width 6 height 6
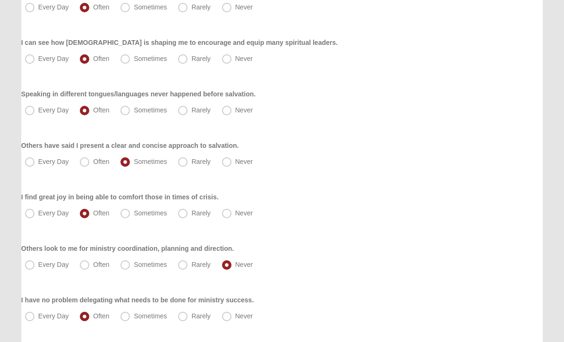
scroll to position [294, 0]
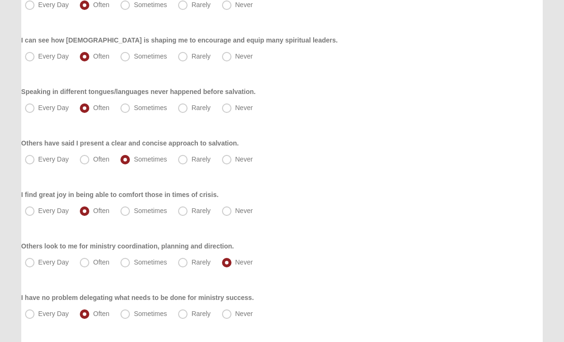
click at [132, 156] on label "Sometimes" at bounding box center [145, 159] width 56 height 15
click at [130, 156] on input "Sometimes" at bounding box center [127, 159] width 6 height 6
click at [93, 209] on span "Often" at bounding box center [101, 211] width 16 height 8
click at [88, 209] on input "Often" at bounding box center [87, 211] width 6 height 6
click at [235, 262] on span "Never" at bounding box center [243, 263] width 17 height 8
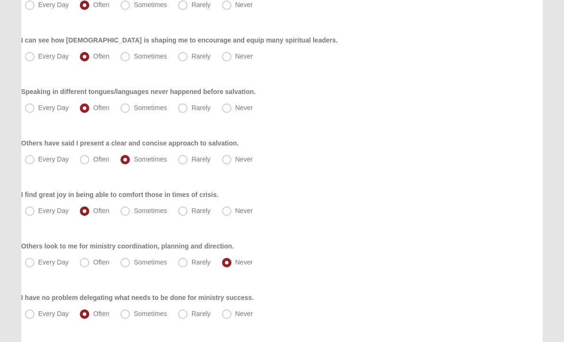
click at [229, 262] on input "Never" at bounding box center [229, 262] width 6 height 6
click at [93, 311] on span "Often" at bounding box center [101, 314] width 16 height 8
click at [88, 311] on input "Often" at bounding box center [87, 314] width 6 height 6
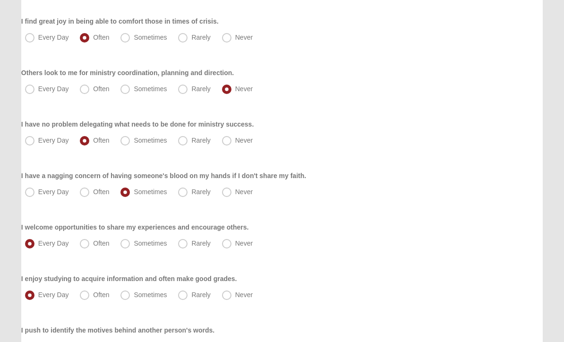
scroll to position [467, 0]
click at [133, 194] on label "Sometimes" at bounding box center [145, 192] width 56 height 15
click at [130, 194] on input "Sometimes" at bounding box center [127, 192] width 6 height 6
click at [35, 244] on label "Every Day" at bounding box center [47, 243] width 53 height 15
click at [35, 244] on input "Every Day" at bounding box center [32, 244] width 6 height 6
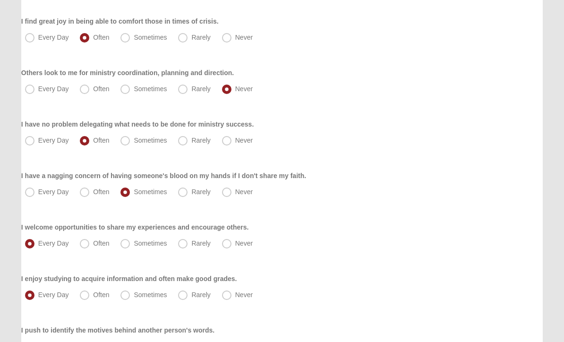
click at [36, 296] on label "Every Day" at bounding box center [47, 295] width 53 height 15
click at [35, 296] on input "Every Day" at bounding box center [32, 295] width 6 height 6
click at [131, 342] on label "Sometimes" at bounding box center [145, 346] width 56 height 15
click at [130, 342] on input "Sometimes" at bounding box center [127, 347] width 6 height 6
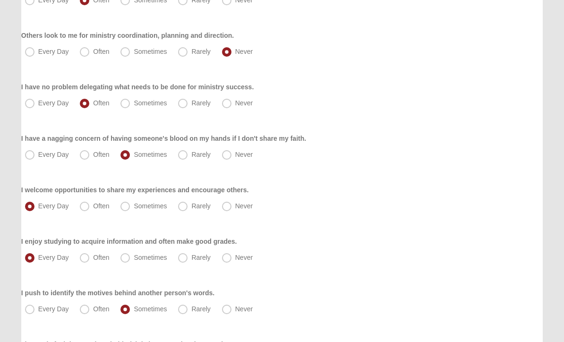
scroll to position [633, 0]
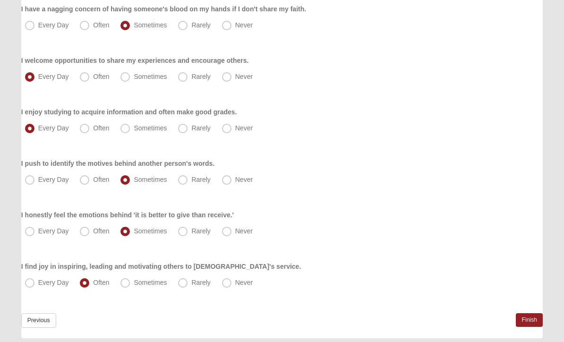
click at [93, 285] on span "Often" at bounding box center [101, 283] width 16 height 8
click at [85, 285] on input "Often" at bounding box center [87, 283] width 6 height 6
click at [41, 326] on link "Previous" at bounding box center [38, 321] width 35 height 15
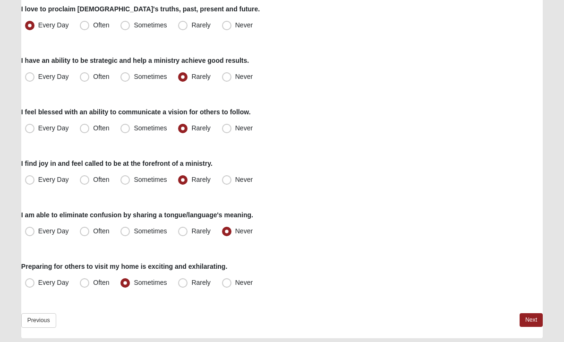
scroll to position [692, 0]
click at [40, 324] on link "Previous" at bounding box center [38, 321] width 35 height 15
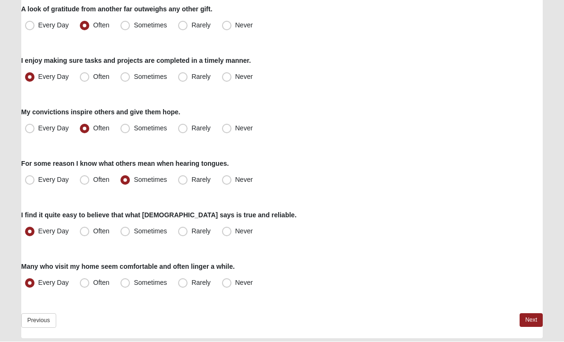
click at [45, 320] on link "Previous" at bounding box center [38, 321] width 35 height 15
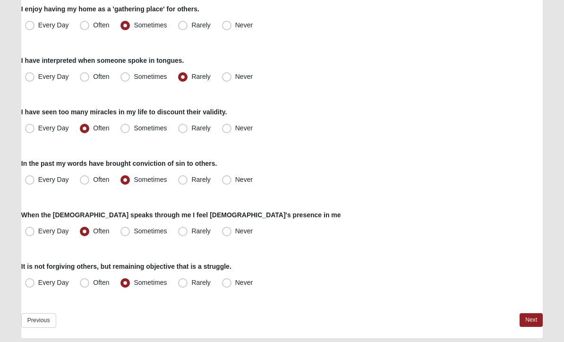
scroll to position [0, 0]
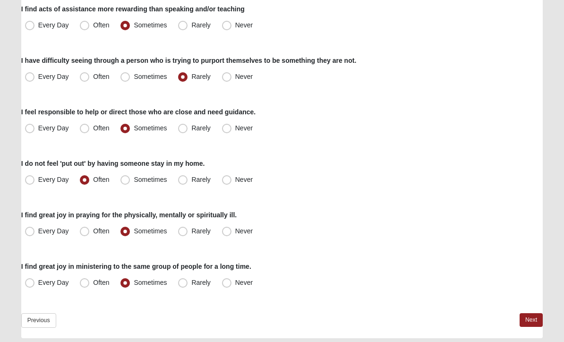
scroll to position [692, 0]
click at [533, 320] on link "Next" at bounding box center [531, 321] width 23 height 14
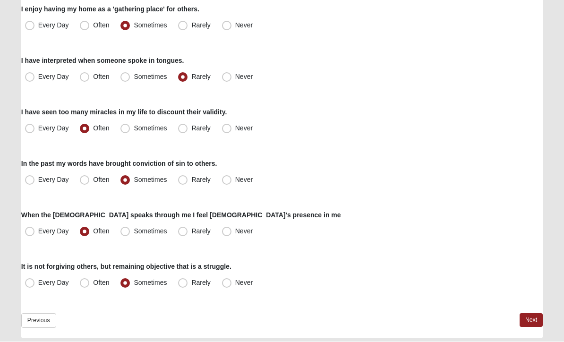
click at [531, 319] on link "Next" at bounding box center [531, 321] width 23 height 14
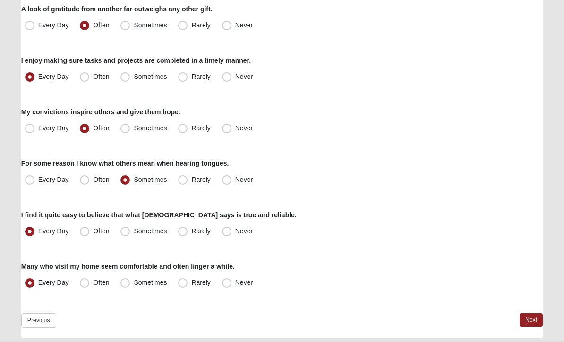
click at [534, 320] on link "Next" at bounding box center [531, 321] width 23 height 14
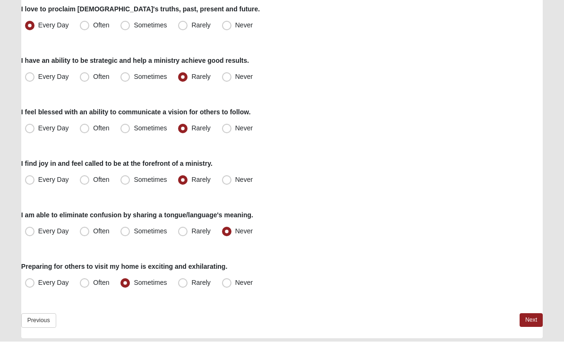
click at [531, 319] on link "Next" at bounding box center [531, 321] width 23 height 14
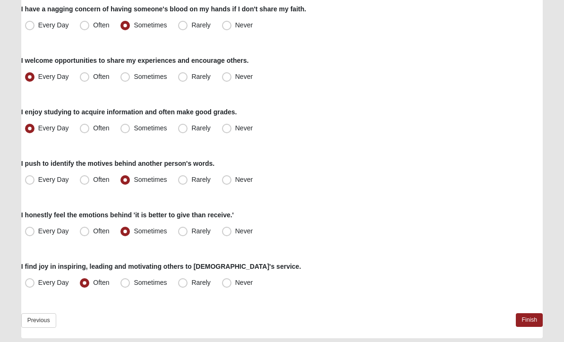
scroll to position [589, 0]
click at [530, 320] on link "Finish" at bounding box center [529, 321] width 27 height 14
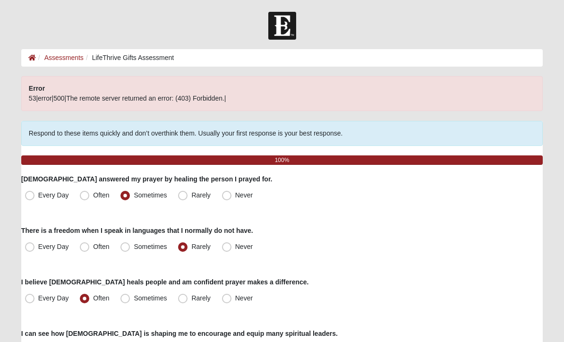
click at [31, 57] on icon at bounding box center [32, 57] width 8 height 7
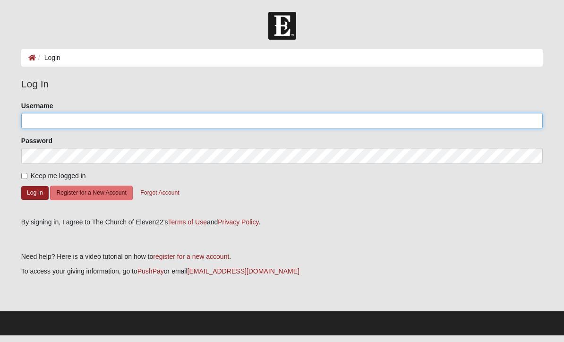
type input "missihowell"
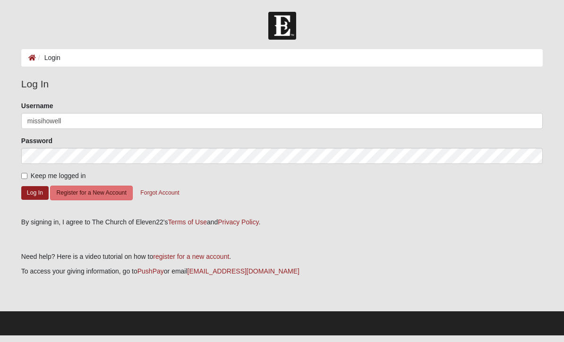
click at [35, 192] on button "Log In" at bounding box center [34, 193] width 27 height 14
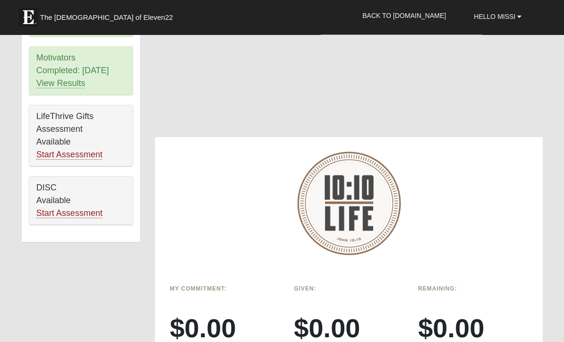
scroll to position [576, 0]
click at [86, 213] on link "Start Assessment" at bounding box center [69, 213] width 66 height 10
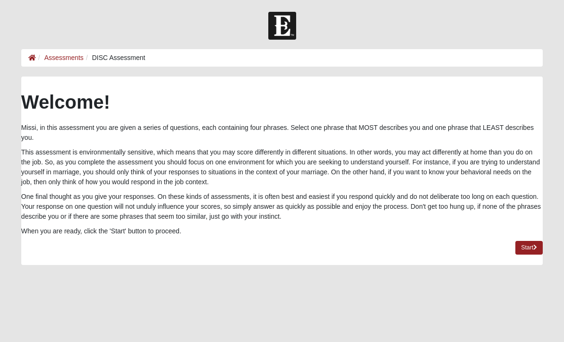
click at [528, 247] on link "Start" at bounding box center [529, 248] width 27 height 14
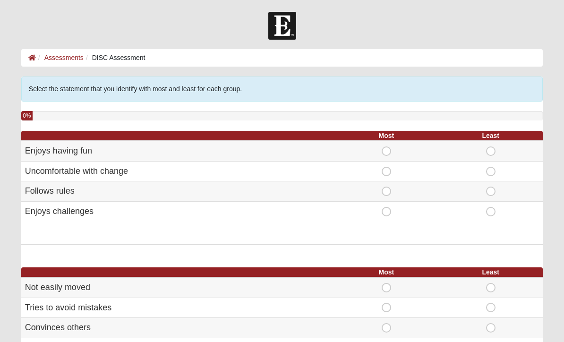
click at [387, 147] on span "Most" at bounding box center [387, 147] width 0 height 0
click at [387, 147] on input "Most" at bounding box center [390, 151] width 6 height 9
radio input "true"
click at [491, 167] on span "Least" at bounding box center [491, 167] width 0 height 0
click at [491, 174] on input "Least" at bounding box center [494, 171] width 6 height 9
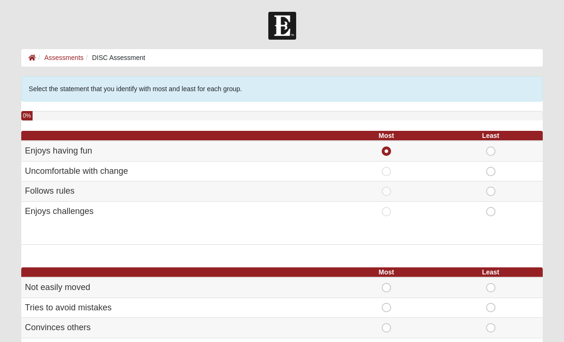
radio input "true"
click at [387, 187] on span "Most" at bounding box center [387, 187] width 0 height 0
click at [389, 193] on input "Most" at bounding box center [390, 191] width 6 height 9
radio input "true"
radio input "false"
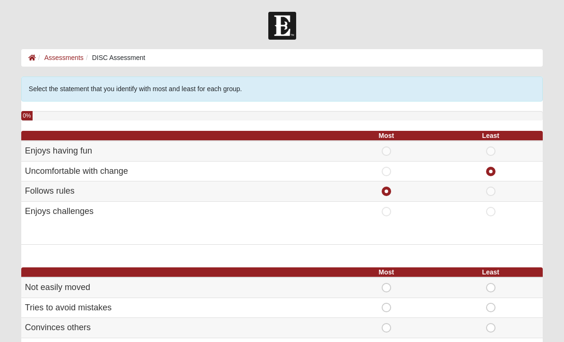
click at [387, 207] on span "Most" at bounding box center [387, 207] width 0 height 0
click at [388, 211] on input "Most" at bounding box center [390, 211] width 6 height 9
radio input "true"
click at [387, 187] on span "Most" at bounding box center [387, 187] width 0 height 0
click at [389, 192] on input "Most" at bounding box center [390, 191] width 6 height 9
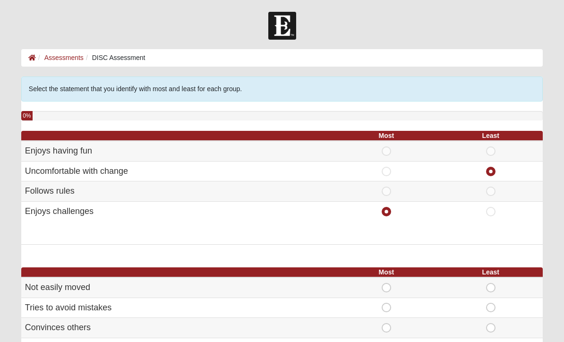
radio input "true"
radio input "false"
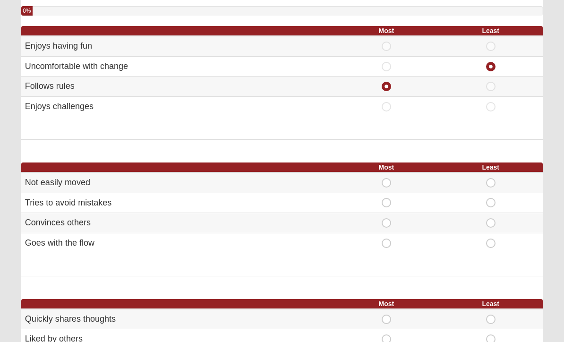
scroll to position [105, 0]
click at [387, 239] on span "Most" at bounding box center [387, 239] width 0 height 0
click at [388, 242] on input "Most" at bounding box center [390, 243] width 6 height 9
radio input "true"
click at [491, 218] on span "Least" at bounding box center [491, 218] width 0 height 0
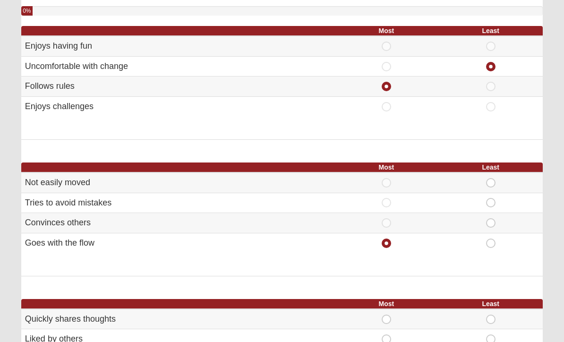
click at [491, 219] on input "Least" at bounding box center [494, 222] width 6 height 9
radio input "true"
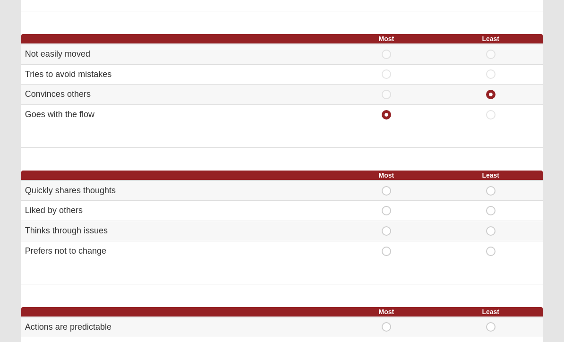
scroll to position [222, 0]
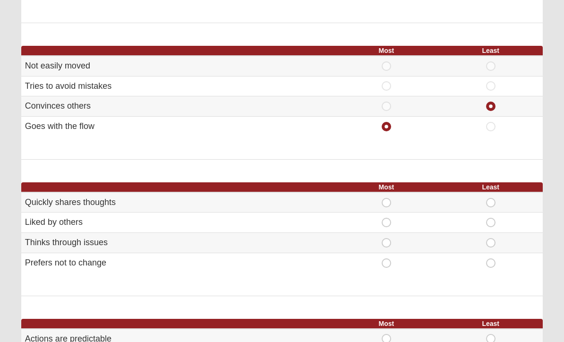
click at [387, 198] on span "Most" at bounding box center [387, 198] width 0 height 0
click at [387, 200] on input "Most" at bounding box center [390, 202] width 6 height 9
radio input "true"
click at [491, 218] on span "Least" at bounding box center [491, 218] width 0 height 0
click at [492, 218] on input "Least" at bounding box center [494, 222] width 6 height 9
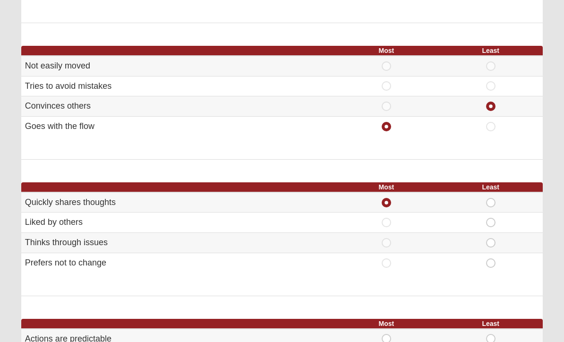
radio input "true"
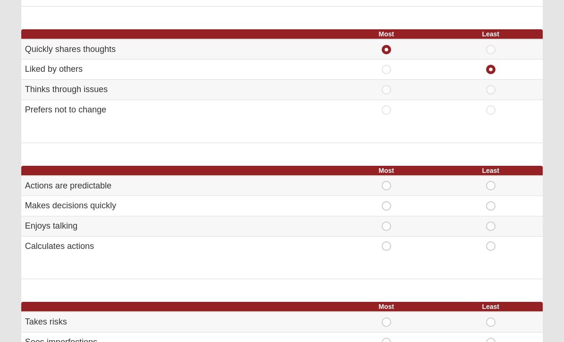
scroll to position [375, 0]
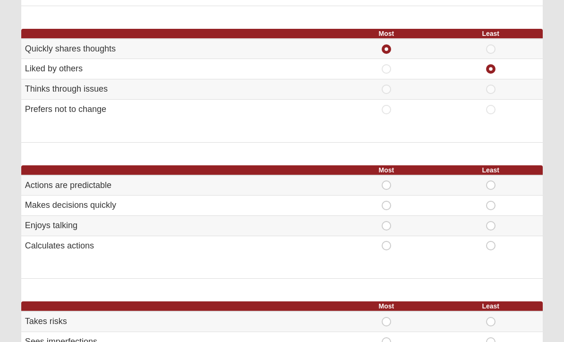
click at [491, 221] on span "Least" at bounding box center [491, 221] width 0 height 0
click at [491, 223] on input "Least" at bounding box center [494, 225] width 6 height 9
radio input "true"
click at [387, 201] on span "Most" at bounding box center [387, 201] width 0 height 0
click at [389, 201] on input "Most" at bounding box center [390, 205] width 6 height 9
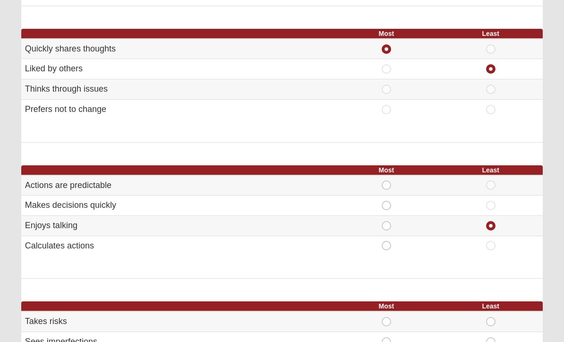
radio input "true"
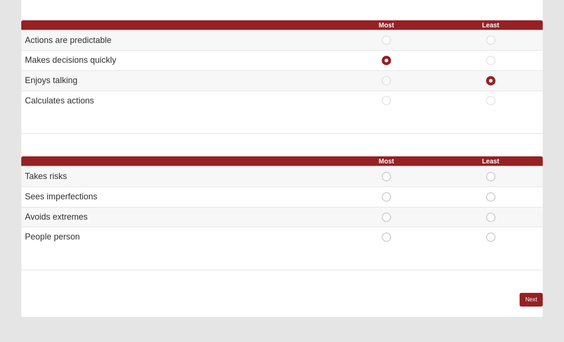
scroll to position [528, 0]
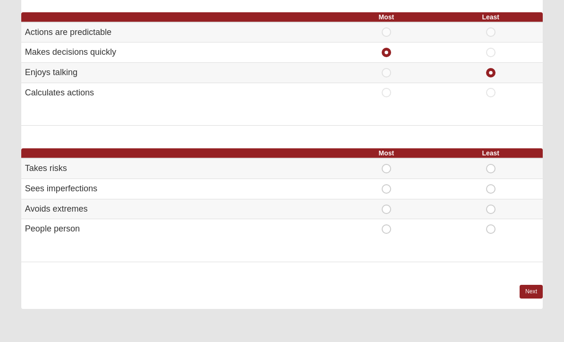
click at [387, 225] on span "Most" at bounding box center [387, 225] width 0 height 0
click at [389, 225] on input "Most" at bounding box center [390, 229] width 6 height 9
radio input "true"
click at [491, 205] on span "Least" at bounding box center [491, 205] width 0 height 0
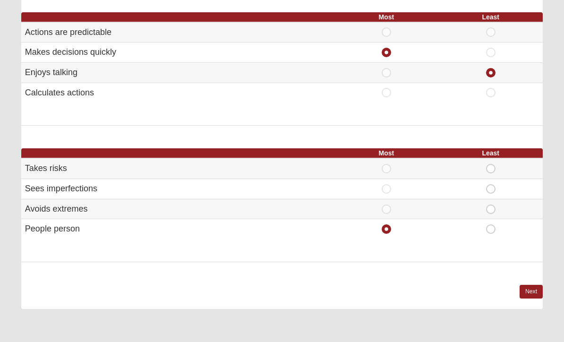
click at [491, 205] on input "Least" at bounding box center [494, 209] width 6 height 9
radio input "true"
click at [532, 285] on link "Next" at bounding box center [531, 292] width 23 height 14
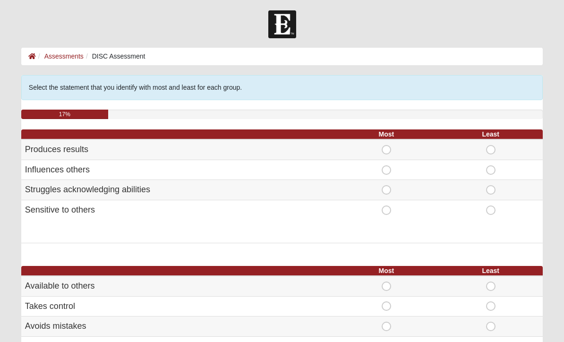
scroll to position [0, 0]
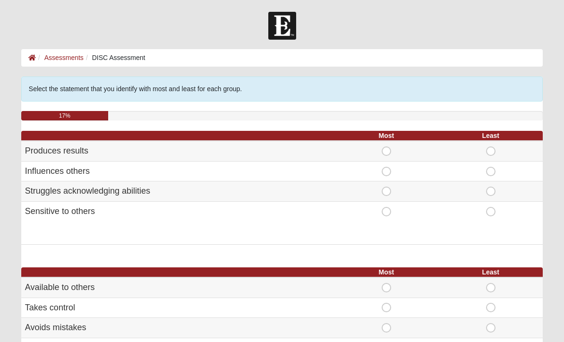
click at [491, 187] on span "Least" at bounding box center [491, 187] width 0 height 0
click at [491, 188] on input "Least" at bounding box center [494, 191] width 6 height 9
radio input "true"
click at [387, 167] on span "Most" at bounding box center [387, 167] width 0 height 0
click at [388, 171] on input "Most" at bounding box center [390, 171] width 6 height 9
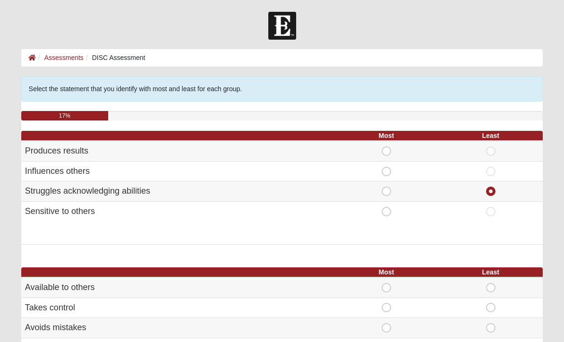
radio input "true"
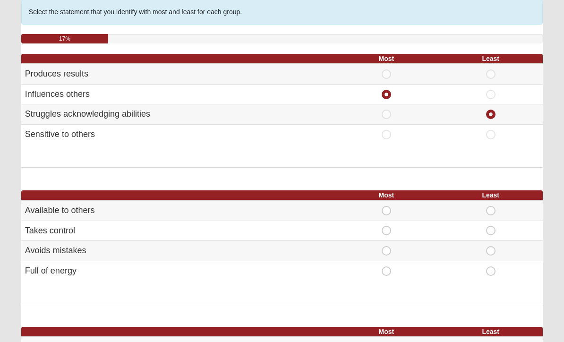
scroll to position [77, 0]
click at [387, 69] on span "Most" at bounding box center [387, 69] width 0 height 0
click at [387, 78] on input "Most" at bounding box center [390, 73] width 6 height 9
radio input "true"
radio input "false"
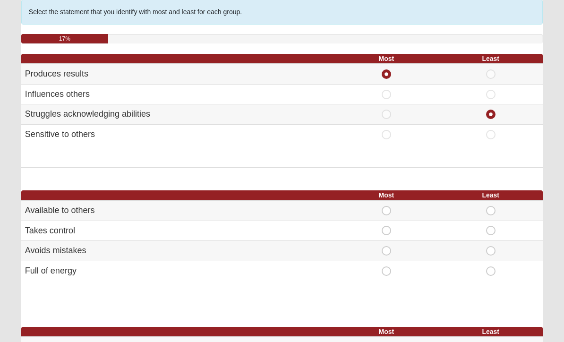
click at [387, 226] on span "Most" at bounding box center [387, 226] width 0 height 0
click at [389, 228] on input "Most" at bounding box center [390, 230] width 6 height 9
radio input "true"
click at [491, 206] on span "Least" at bounding box center [491, 206] width 0 height 0
click at [491, 208] on input "Least" at bounding box center [494, 210] width 6 height 9
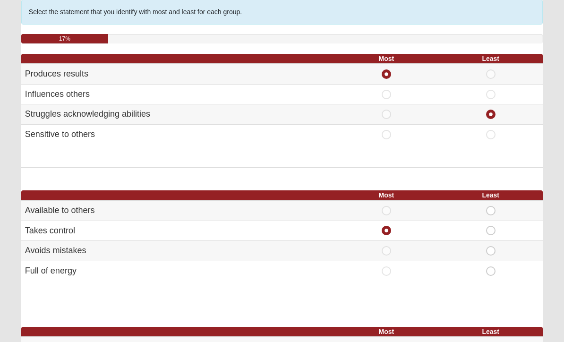
radio input "true"
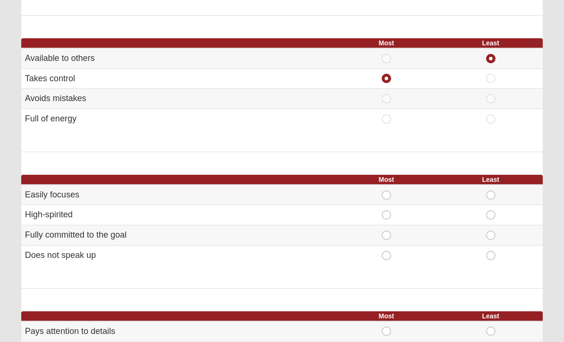
scroll to position [232, 0]
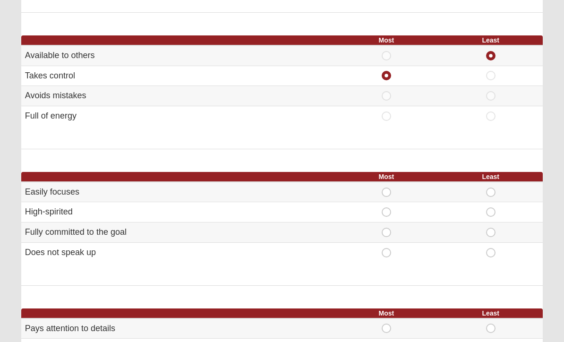
click at [387, 228] on span "Most" at bounding box center [387, 228] width 0 height 0
click at [389, 228] on input "Most" at bounding box center [390, 232] width 6 height 9
radio input "true"
click at [491, 207] on span "Least" at bounding box center [491, 207] width 0 height 0
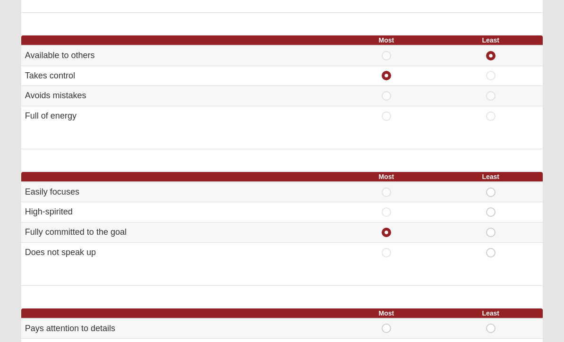
click at [491, 207] on input "Least" at bounding box center [494, 211] width 6 height 9
radio input "true"
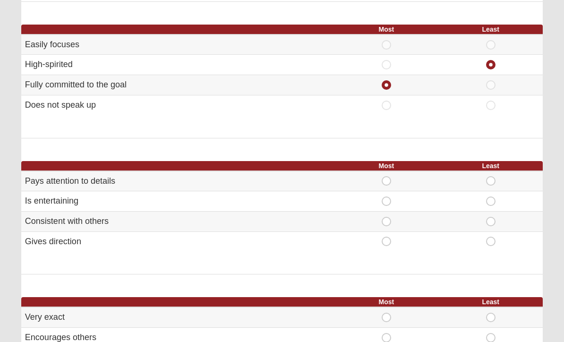
scroll to position [380, 0]
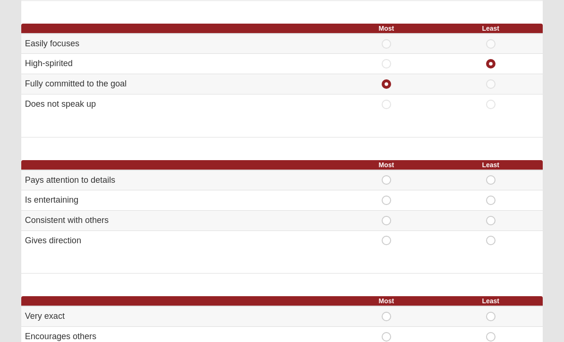
click at [387, 236] on span "Most" at bounding box center [387, 236] width 0 height 0
click at [387, 236] on input "Most" at bounding box center [390, 240] width 6 height 9
radio input "true"
click at [491, 196] on span "Least" at bounding box center [491, 196] width 0 height 0
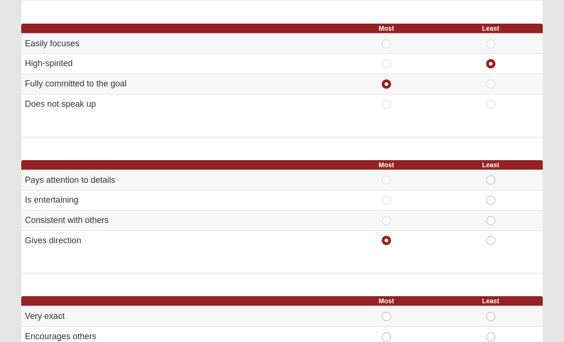
click at [492, 196] on input "Least" at bounding box center [494, 200] width 6 height 9
radio input "true"
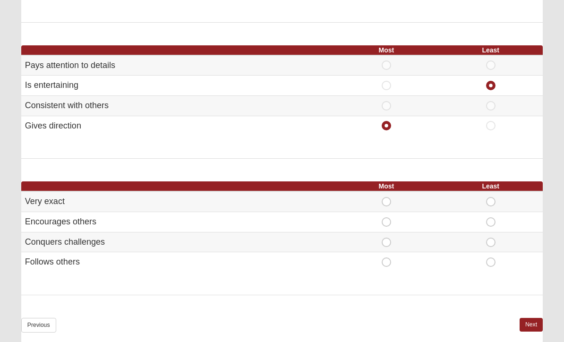
scroll to position [496, 0]
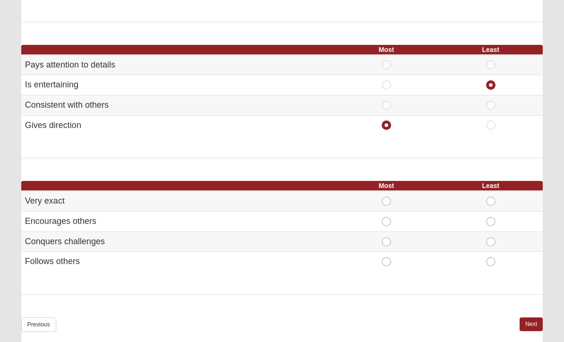
click at [387, 217] on span "Most" at bounding box center [387, 217] width 0 height 0
click at [387, 217] on input "Most" at bounding box center [390, 221] width 6 height 9
radio input "true"
click at [491, 257] on span "Least" at bounding box center [491, 257] width 0 height 0
click at [493, 257] on input "Least" at bounding box center [494, 261] width 6 height 9
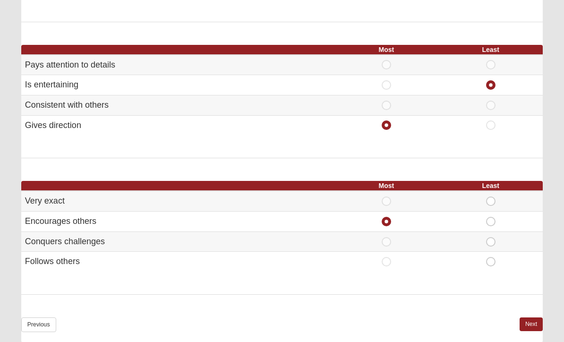
radio input "true"
click at [531, 321] on link "Next" at bounding box center [531, 325] width 23 height 14
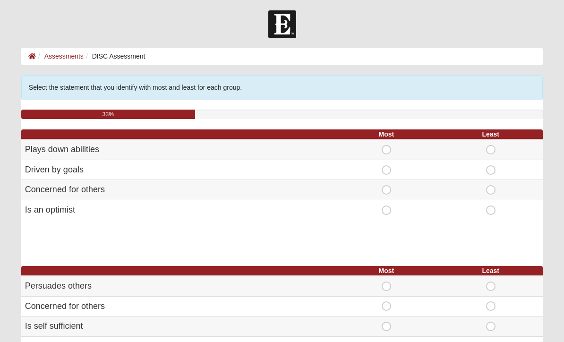
scroll to position [0, 0]
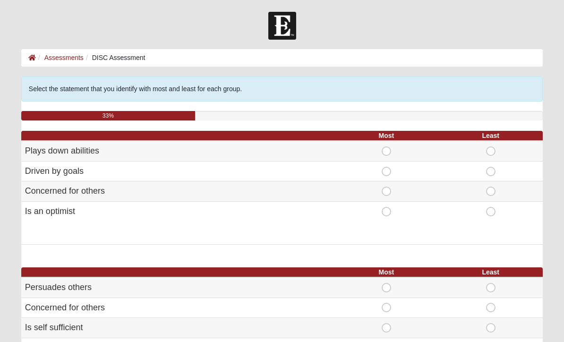
click at [387, 167] on span "Most" at bounding box center [387, 167] width 0 height 0
click at [387, 171] on input "Most" at bounding box center [390, 171] width 6 height 9
radio input "true"
click at [491, 147] on span "Least" at bounding box center [491, 147] width 0 height 0
click at [491, 148] on input "Least" at bounding box center [494, 151] width 6 height 9
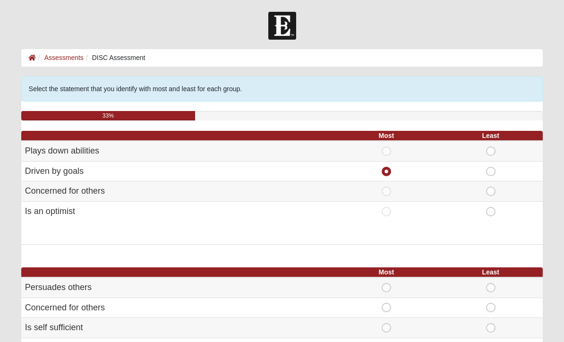
radio input "true"
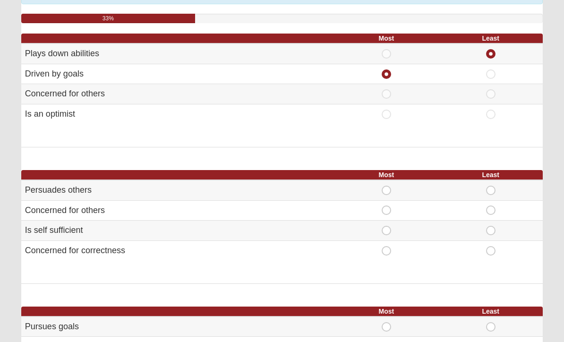
scroll to position [112, 0]
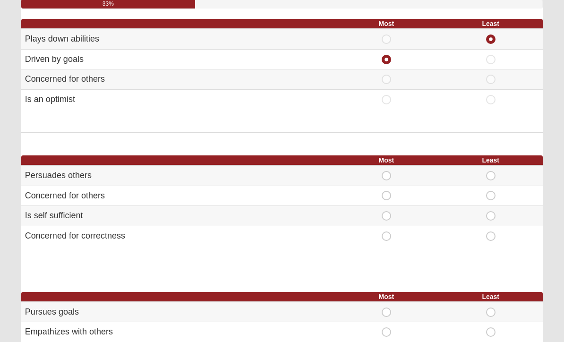
click at [387, 212] on span "Most" at bounding box center [387, 212] width 0 height 0
click at [387, 214] on input "Most" at bounding box center [390, 216] width 6 height 9
radio input "true"
click at [491, 191] on span "Least" at bounding box center [491, 191] width 0 height 0
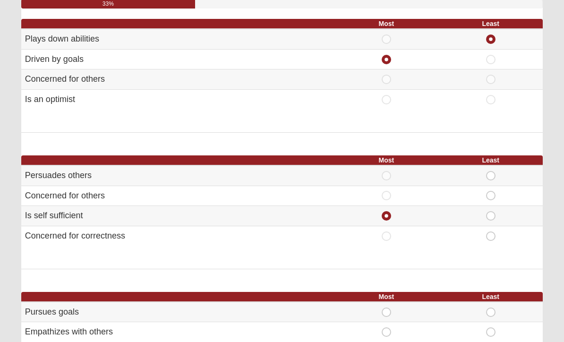
click at [491, 194] on input "Least" at bounding box center [494, 195] width 6 height 9
radio input "true"
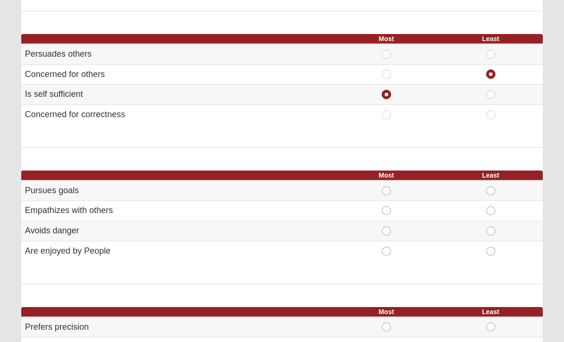
scroll to position [233, 0]
click at [387, 186] on span "Most" at bounding box center [387, 186] width 0 height 0
click at [389, 186] on input "Most" at bounding box center [390, 190] width 6 height 9
radio input "true"
click at [491, 247] on span "Least" at bounding box center [491, 247] width 0 height 0
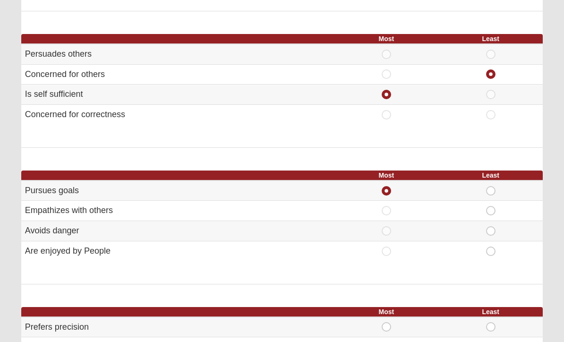
click at [491, 249] on input "Least" at bounding box center [494, 251] width 6 height 9
radio input "true"
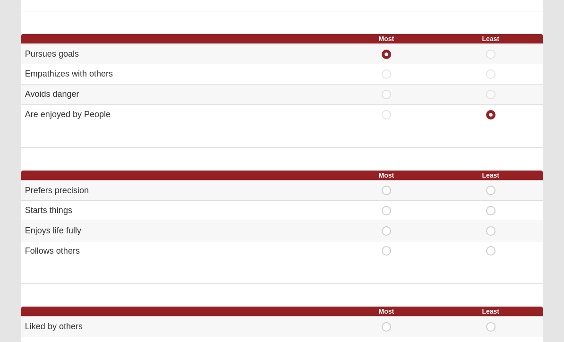
scroll to position [371, 0]
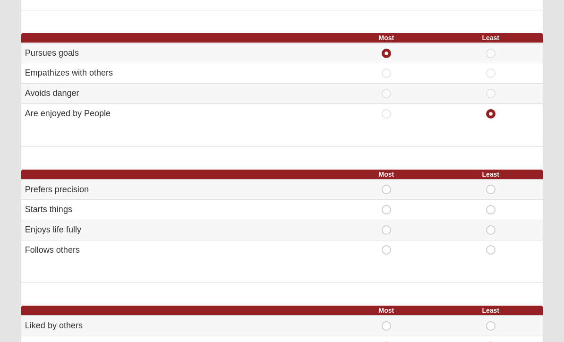
click at [387, 225] on span "Most" at bounding box center [387, 225] width 0 height 0
click at [388, 225] on input "Most" at bounding box center [390, 229] width 6 height 9
radio input "true"
click at [387, 205] on span "Most" at bounding box center [387, 205] width 0 height 0
click at [388, 209] on input "Most" at bounding box center [390, 209] width 6 height 9
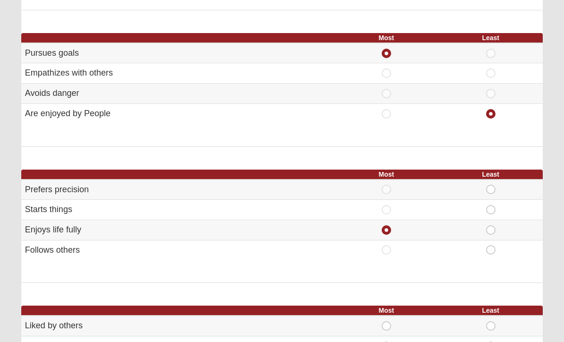
radio input "true"
radio input "false"
click at [491, 185] on span "Least" at bounding box center [491, 185] width 0 height 0
click at [492, 185] on input "Least" at bounding box center [494, 189] width 6 height 9
radio input "true"
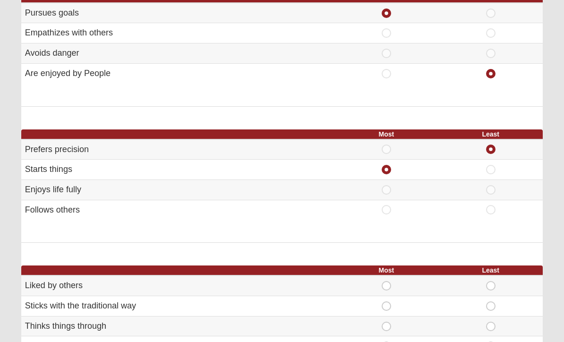
scroll to position [414, 0]
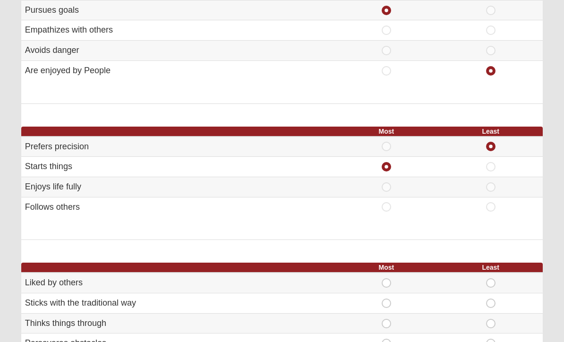
click at [491, 182] on span "Least" at bounding box center [491, 182] width 0 height 0
click at [491, 182] on input "Least" at bounding box center [494, 186] width 6 height 9
radio input "true"
radio input "false"
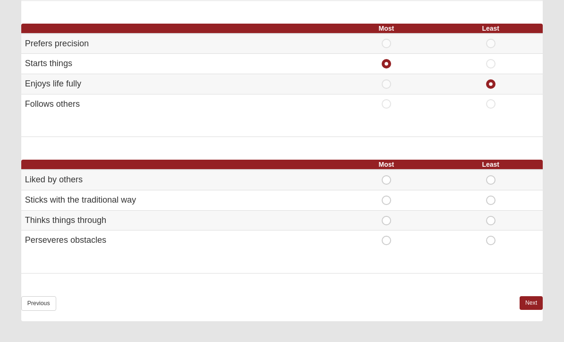
scroll to position [517, 0]
click at [387, 236] on span "Most" at bounding box center [387, 236] width 0 height 0
click at [388, 236] on input "Most" at bounding box center [390, 240] width 6 height 9
radio input "true"
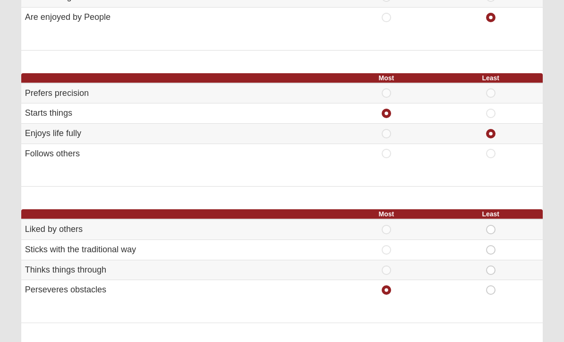
scroll to position [467, 0]
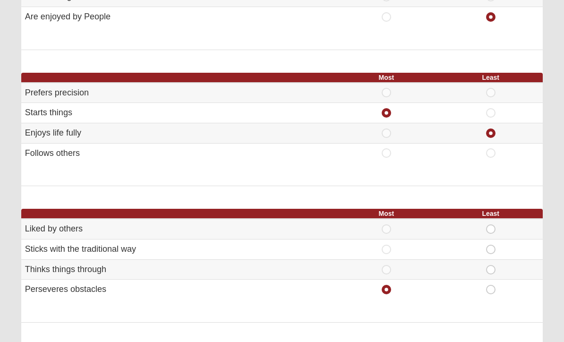
click at [491, 245] on span "Least" at bounding box center [491, 245] width 0 height 0
click at [493, 245] on input "Least" at bounding box center [494, 249] width 6 height 9
radio input "true"
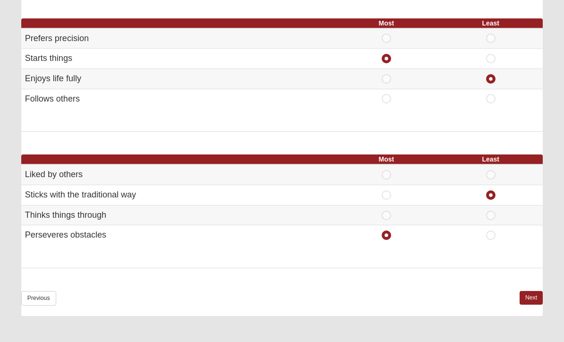
scroll to position [522, 0]
click at [532, 291] on link "Next" at bounding box center [531, 298] width 23 height 14
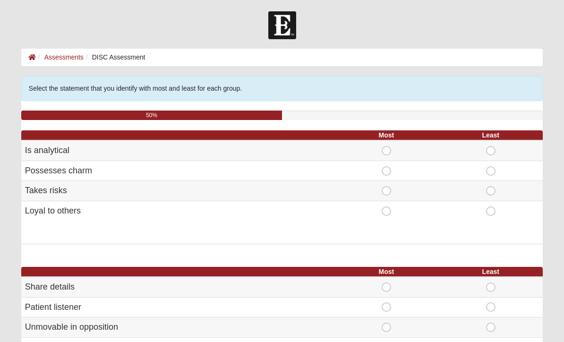
scroll to position [0, 0]
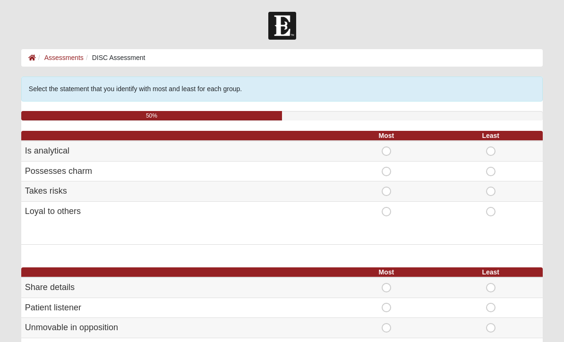
click at [387, 147] on span "Most" at bounding box center [387, 147] width 0 height 0
click at [388, 151] on input "Most" at bounding box center [390, 151] width 6 height 9
radio input "true"
click at [491, 167] on span "Least" at bounding box center [491, 167] width 0 height 0
click at [491, 171] on input "Least" at bounding box center [494, 171] width 6 height 9
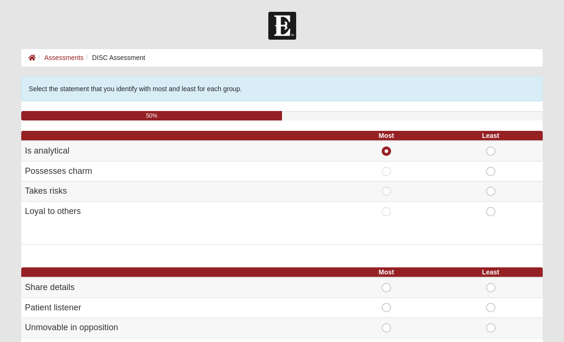
radio input "true"
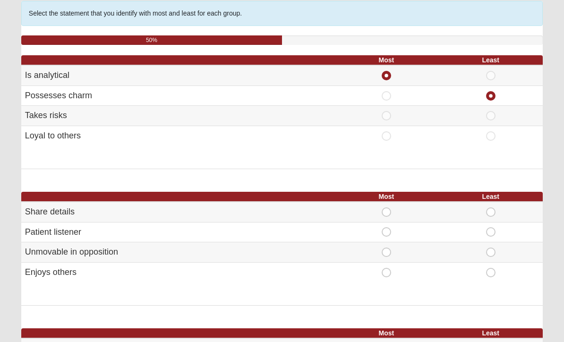
scroll to position [95, 0]
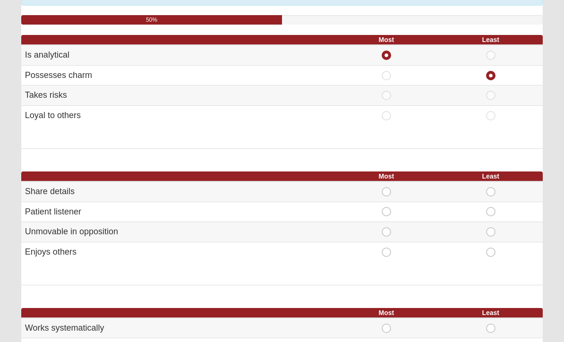
click at [387, 188] on span "Most" at bounding box center [387, 188] width 0 height 0
click at [388, 188] on input "Most" at bounding box center [390, 192] width 6 height 9
radio input "true"
click at [491, 248] on span "Least" at bounding box center [491, 248] width 0 height 0
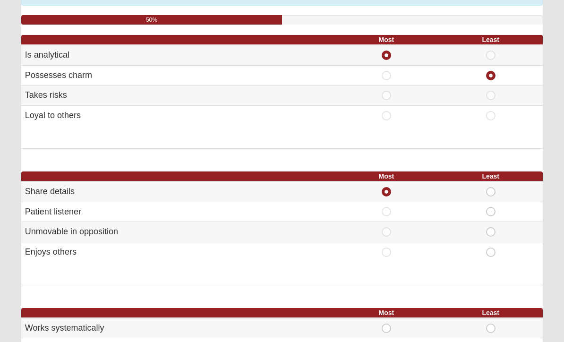
click at [491, 250] on input "Least" at bounding box center [494, 252] width 6 height 9
radio input "true"
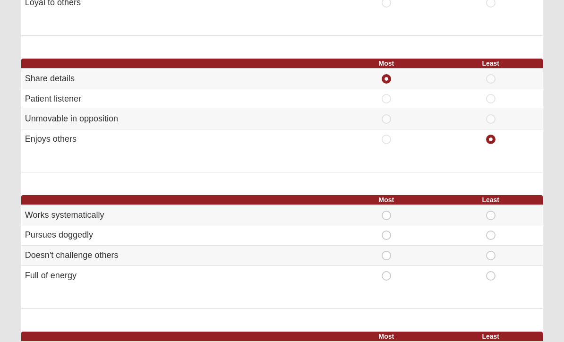
scroll to position [233, 0]
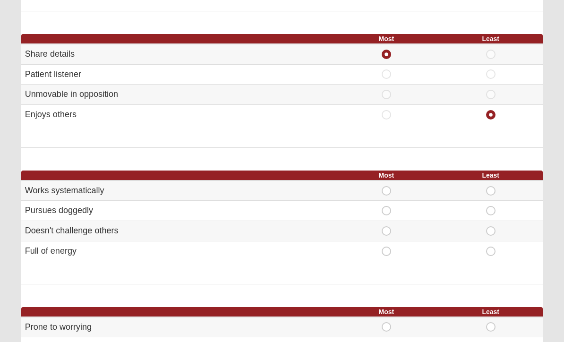
click at [387, 186] on span "Most" at bounding box center [387, 186] width 0 height 0
click at [388, 186] on input "Most" at bounding box center [390, 190] width 6 height 9
radio input "true"
click at [491, 226] on span "Least" at bounding box center [491, 226] width 0 height 0
click at [493, 226] on input "Least" at bounding box center [494, 230] width 6 height 9
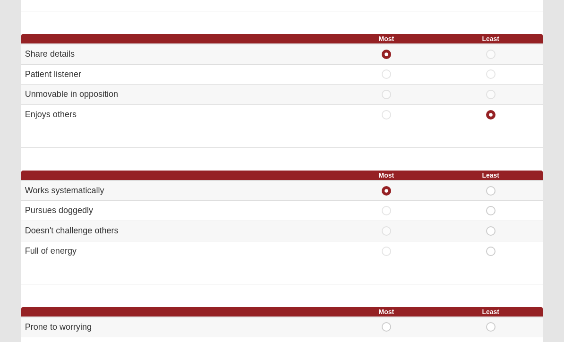
radio input "true"
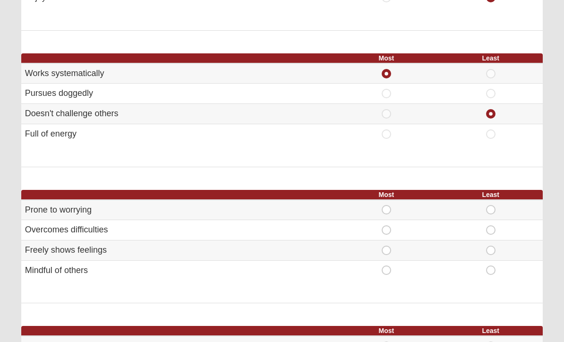
scroll to position [345, 0]
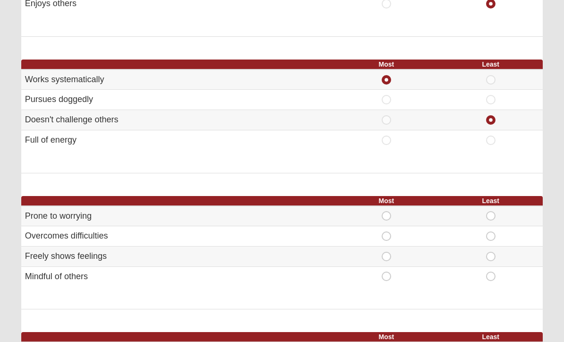
click at [387, 232] on span "Most" at bounding box center [387, 232] width 0 height 0
click at [387, 232] on input "Most" at bounding box center [390, 236] width 6 height 9
radio input "true"
click at [491, 252] on span "Least" at bounding box center [491, 252] width 0 height 0
click at [491, 252] on input "Least" at bounding box center [494, 256] width 6 height 9
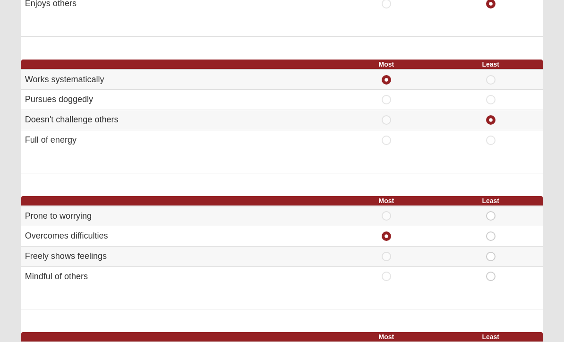
radio input "true"
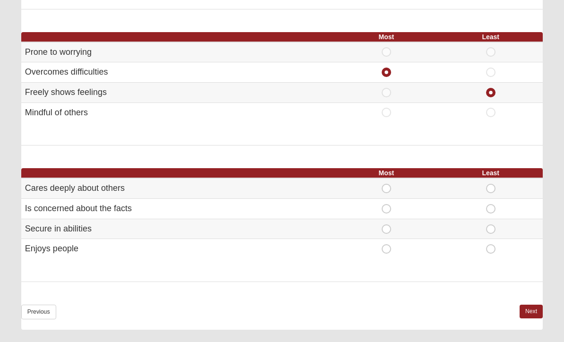
scroll to position [509, 0]
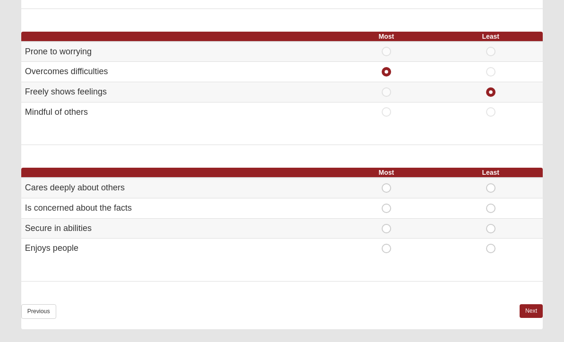
click at [387, 204] on span "Most" at bounding box center [387, 204] width 0 height 0
click at [389, 204] on input "Most" at bounding box center [390, 208] width 6 height 9
radio input "true"
click at [491, 224] on span "Least" at bounding box center [491, 224] width 0 height 0
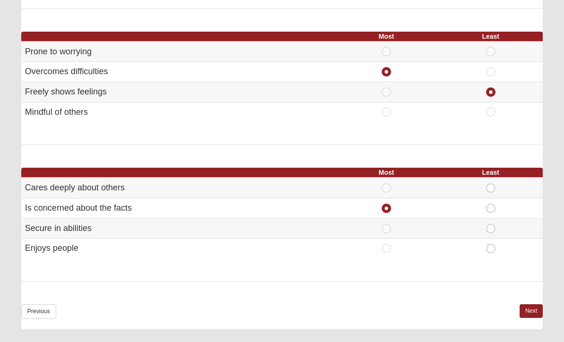
click at [493, 224] on input "Least" at bounding box center [494, 228] width 6 height 9
radio input "true"
click at [536, 304] on link "Next" at bounding box center [531, 311] width 23 height 14
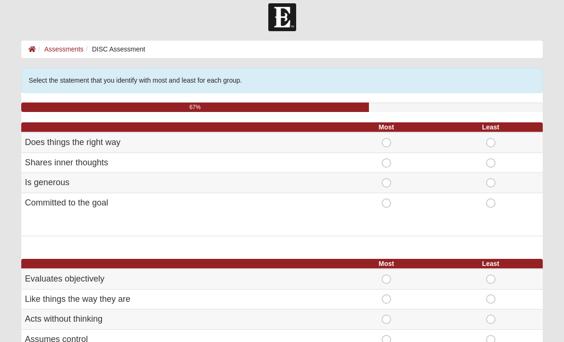
scroll to position [0, 0]
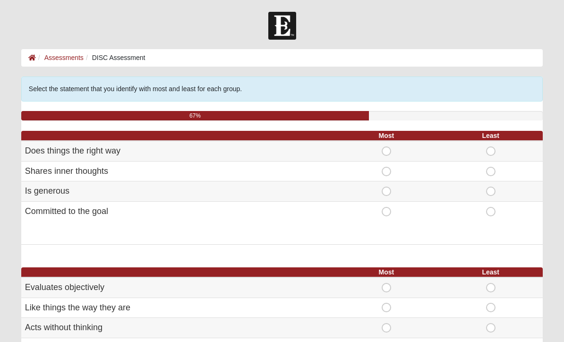
click at [387, 187] on span "Most" at bounding box center [387, 187] width 0 height 0
click at [387, 190] on input "Most" at bounding box center [390, 191] width 6 height 9
radio input "true"
click at [491, 167] on span "Least" at bounding box center [491, 167] width 0 height 0
click at [491, 168] on input "Least" at bounding box center [494, 171] width 6 height 9
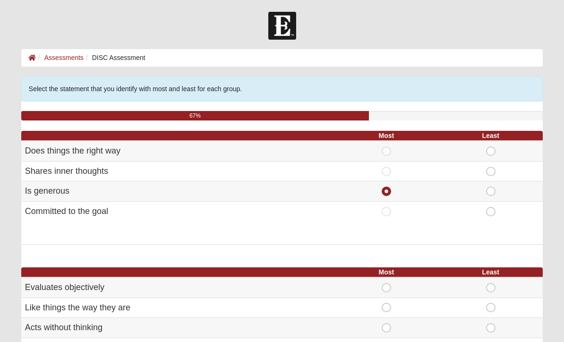
radio input "true"
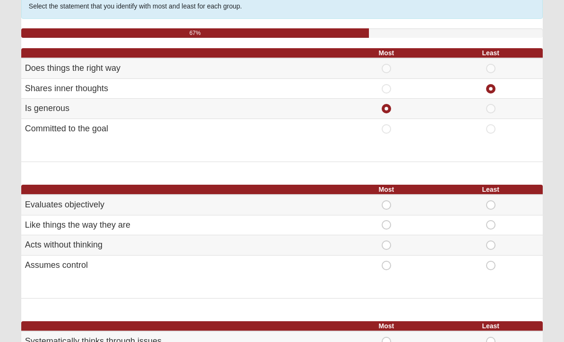
scroll to position [86, 0]
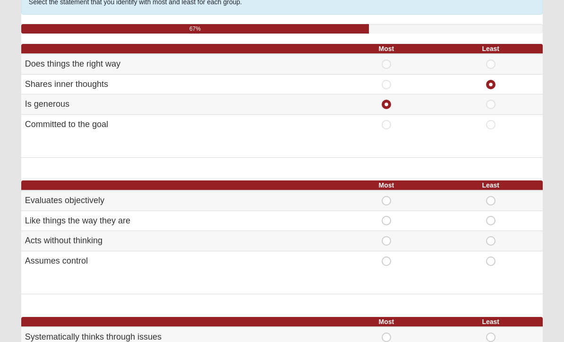
click at [387, 197] on span "Most" at bounding box center [387, 197] width 0 height 0
click at [387, 197] on input "Most" at bounding box center [390, 201] width 6 height 9
radio input "true"
click at [491, 236] on span "Least" at bounding box center [491, 236] width 0 height 0
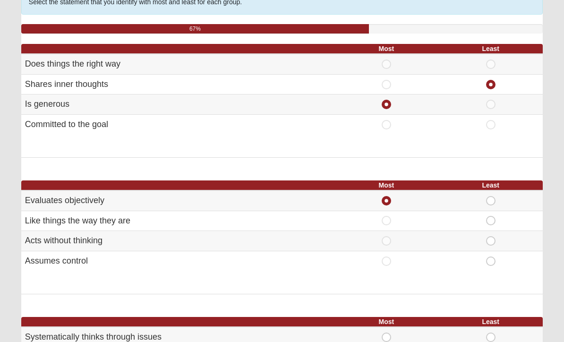
click at [491, 236] on input "Least" at bounding box center [494, 240] width 6 height 9
radio input "true"
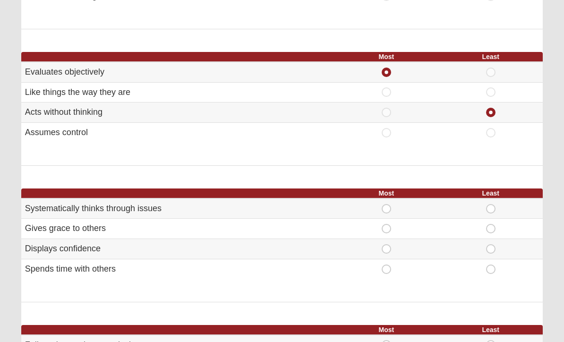
scroll to position [231, 0]
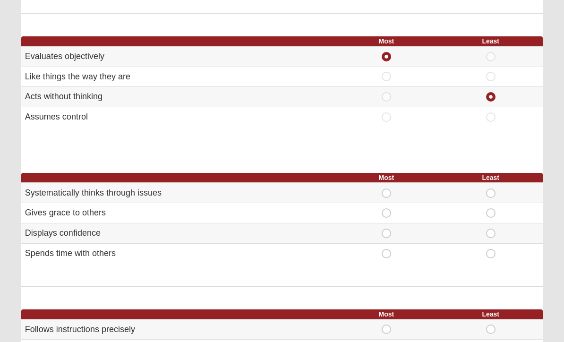
click at [387, 189] on span "Most" at bounding box center [387, 189] width 0 height 0
click at [387, 190] on input "Most" at bounding box center [390, 193] width 6 height 9
radio input "true"
click at [491, 249] on span "Least" at bounding box center [491, 249] width 0 height 0
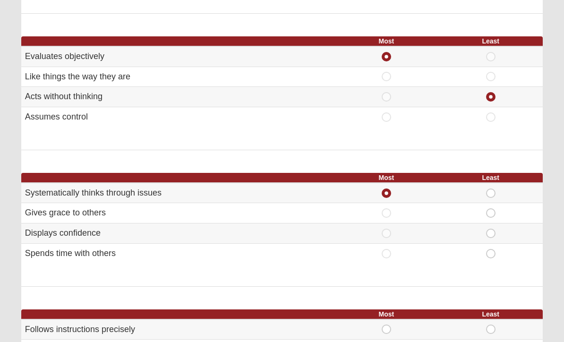
click at [492, 251] on input "Least" at bounding box center [494, 253] width 6 height 9
radio input "true"
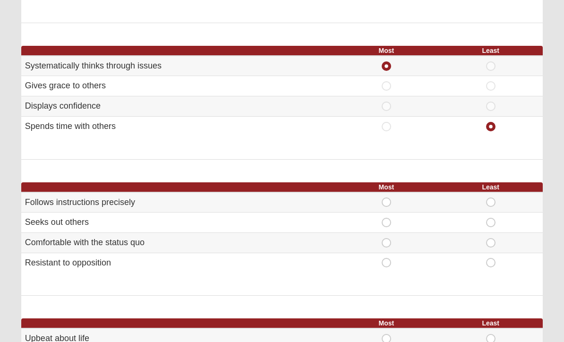
scroll to position [362, 0]
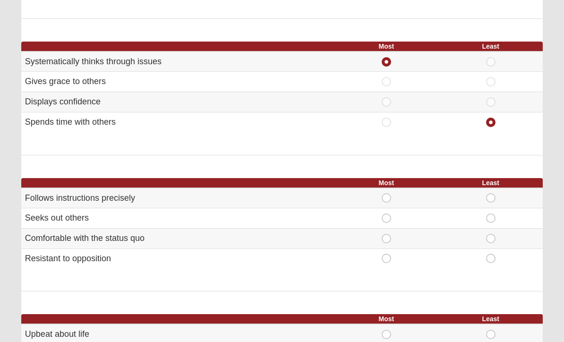
click at [387, 214] on span "Most" at bounding box center [387, 214] width 0 height 0
click at [387, 216] on input "Most" at bounding box center [390, 218] width 6 height 9
radio input "true"
click at [491, 254] on span "Least" at bounding box center [491, 254] width 0 height 0
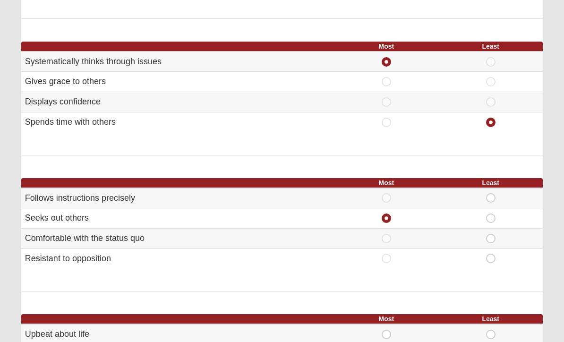
click at [491, 258] on input "Least" at bounding box center [494, 258] width 6 height 9
radio input "true"
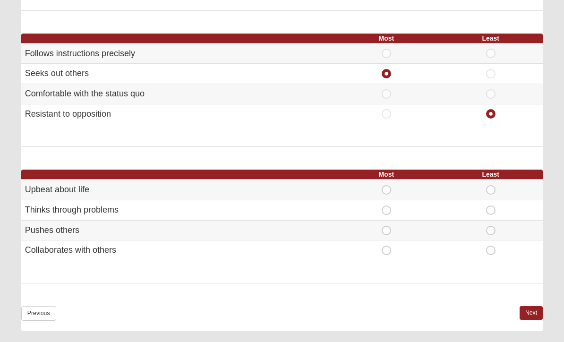
scroll to position [510, 0]
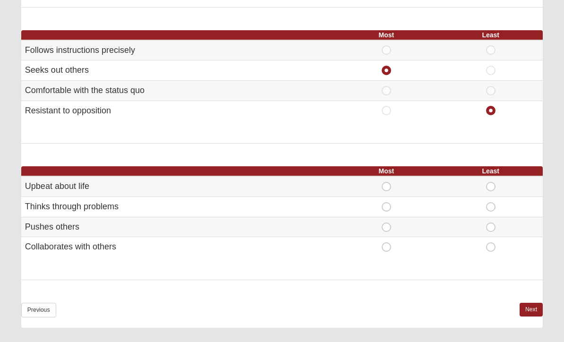
click at [387, 223] on span "Most" at bounding box center [387, 223] width 0 height 0
click at [387, 225] on input "Most" at bounding box center [390, 227] width 6 height 9
radio input "true"
click at [491, 182] on span "Least" at bounding box center [491, 182] width 0 height 0
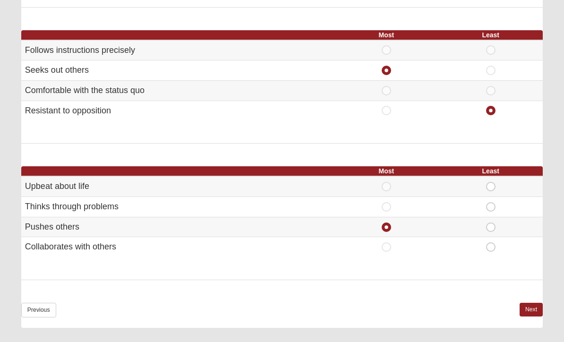
click at [492, 182] on input "Least" at bounding box center [494, 186] width 6 height 9
radio input "true"
click at [491, 242] on span "Least" at bounding box center [491, 242] width 0 height 0
click at [491, 242] on input "Least" at bounding box center [494, 246] width 6 height 9
radio input "true"
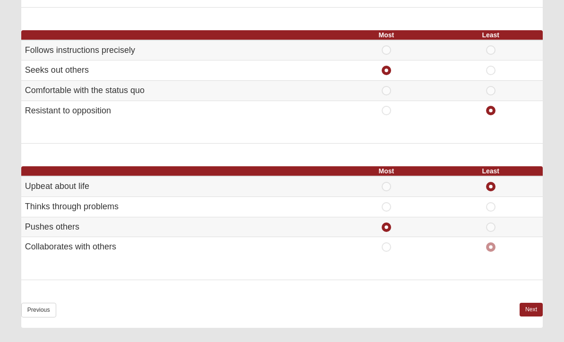
radio input "false"
click at [533, 303] on link "Next" at bounding box center [531, 310] width 23 height 14
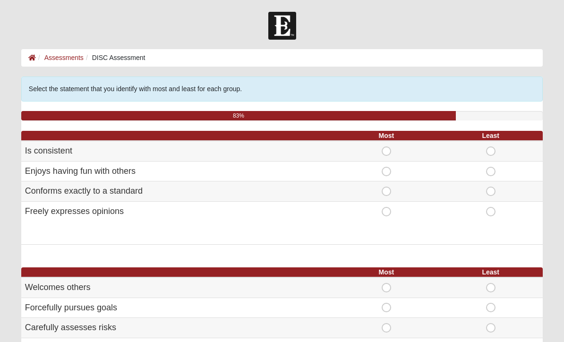
scroll to position [30, 0]
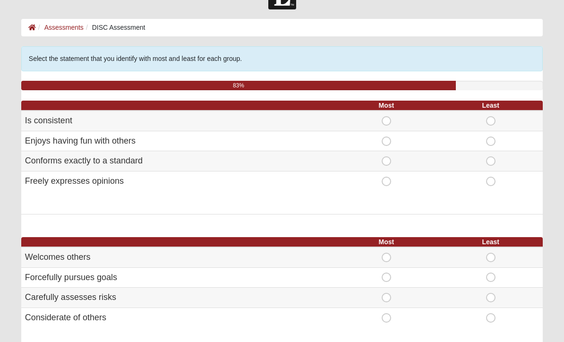
click at [381, 184] on div "Most" at bounding box center [386, 181] width 93 height 9
click at [491, 156] on span "Least" at bounding box center [491, 156] width 0 height 0
click at [491, 161] on input "Least" at bounding box center [494, 160] width 6 height 9
radio input "true"
click at [387, 177] on span "Most" at bounding box center [387, 177] width 0 height 0
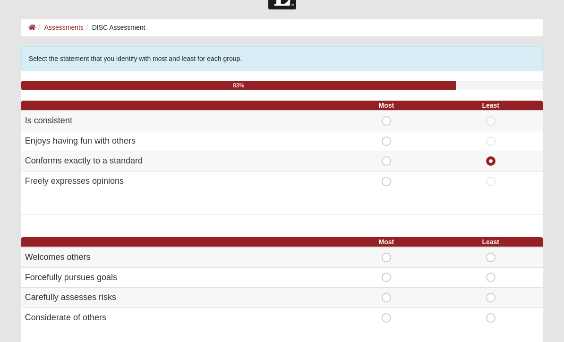
click at [389, 184] on input "Most" at bounding box center [390, 181] width 6 height 9
radio input "true"
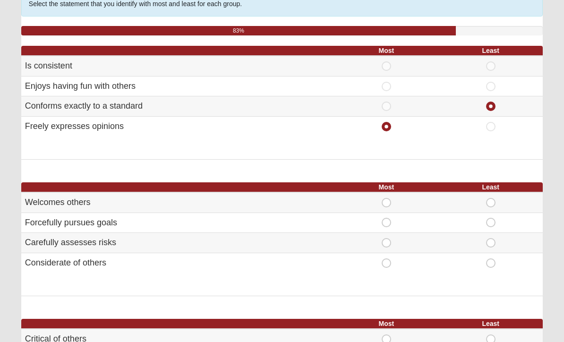
scroll to position [97, 0]
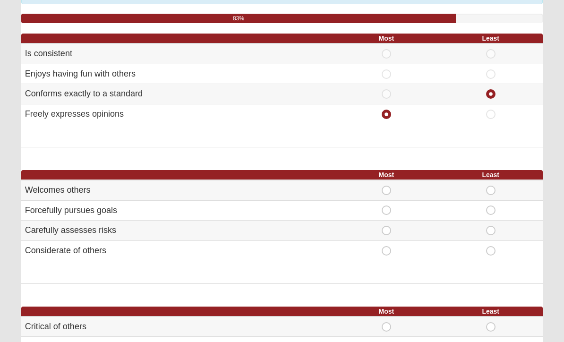
click at [387, 186] on span "Most" at bounding box center [387, 186] width 0 height 0
click at [388, 187] on input "Most" at bounding box center [390, 190] width 6 height 9
radio input "true"
click at [480, 216] on td "Least" at bounding box center [491, 210] width 104 height 20
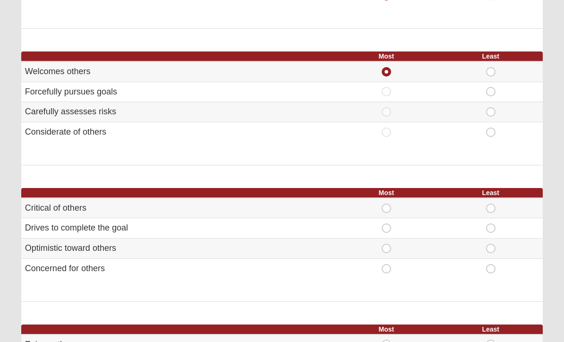
scroll to position [216, 0]
click at [387, 224] on span "Most" at bounding box center [387, 224] width 0 height 0
click at [387, 225] on input "Most" at bounding box center [390, 228] width 6 height 9
radio input "true"
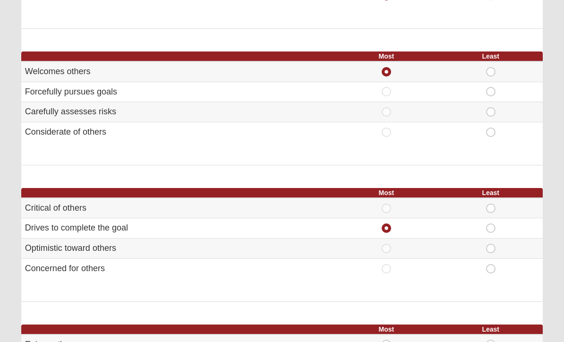
click at [459, 309] on div "Select the statement that you identify with most and least for each group. 83% …" at bounding box center [282, 242] width 522 height 762
click at [491, 204] on span "Least" at bounding box center [491, 204] width 0 height 0
click at [491, 204] on input "Least" at bounding box center [494, 208] width 6 height 9
radio input "true"
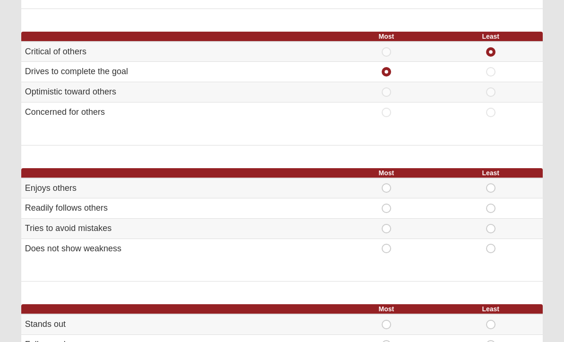
scroll to position [372, 0]
click at [387, 244] on span "Most" at bounding box center [387, 244] width 0 height 0
click at [387, 246] on input "Most" at bounding box center [390, 248] width 6 height 9
radio input "true"
click at [491, 204] on span "Least" at bounding box center [491, 204] width 0 height 0
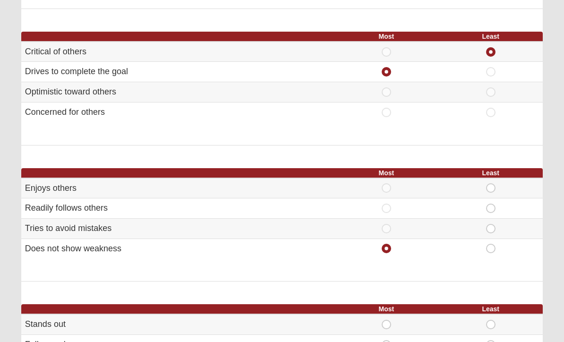
click at [491, 206] on input "Least" at bounding box center [494, 208] width 6 height 9
radio input "true"
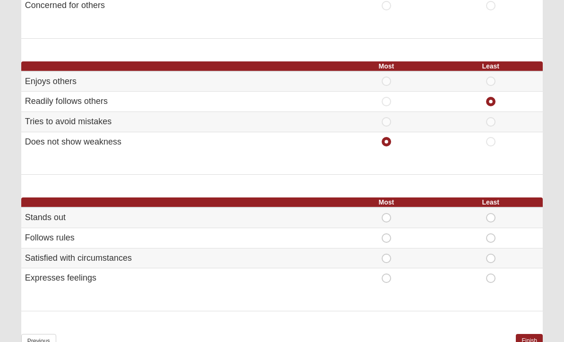
scroll to position [479, 0]
click at [387, 214] on span "Most" at bounding box center [387, 214] width 0 height 0
click at [387, 214] on input "Most" at bounding box center [390, 218] width 6 height 9
radio input "true"
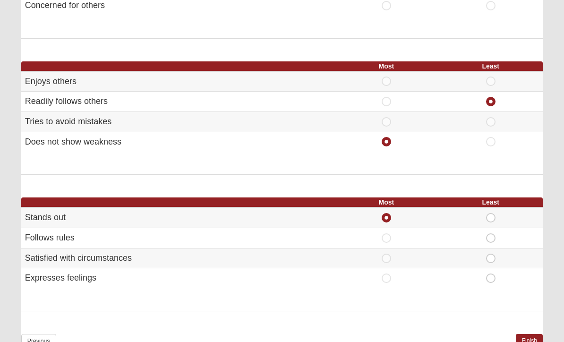
click at [491, 254] on span "Least" at bounding box center [491, 254] width 0 height 0
click at [491, 254] on input "Least" at bounding box center [494, 258] width 6 height 9
radio input "true"
click at [533, 335] on link "Finish" at bounding box center [529, 341] width 27 height 14
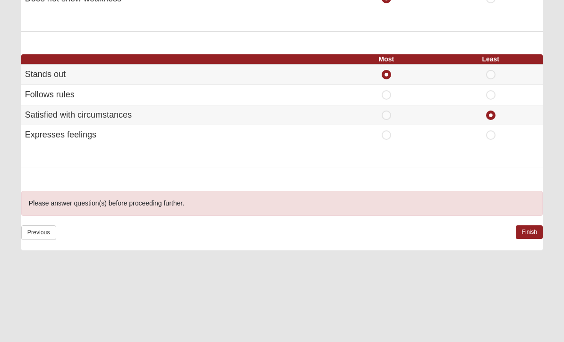
scroll to position [622, 0]
click at [43, 226] on link "Previous" at bounding box center [38, 233] width 35 height 15
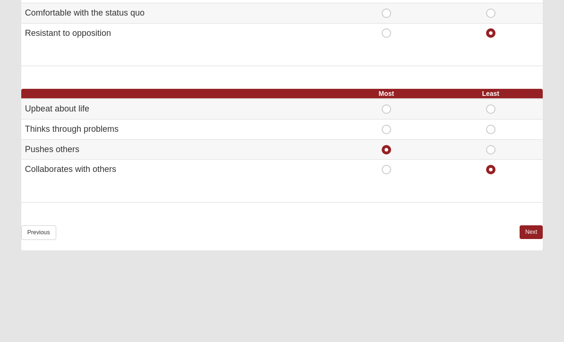
scroll to position [588, 0]
click at [45, 228] on link "Previous" at bounding box center [38, 233] width 35 height 15
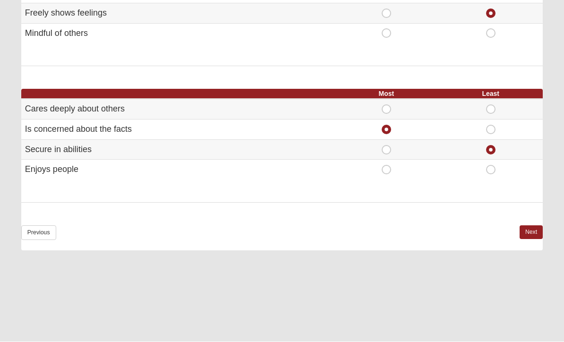
click at [47, 226] on link "Previous" at bounding box center [38, 233] width 35 height 15
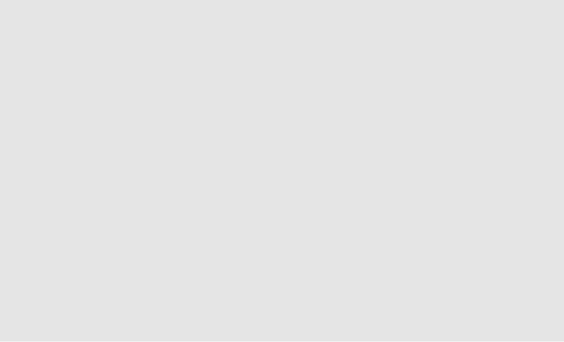
scroll to position [0, 0]
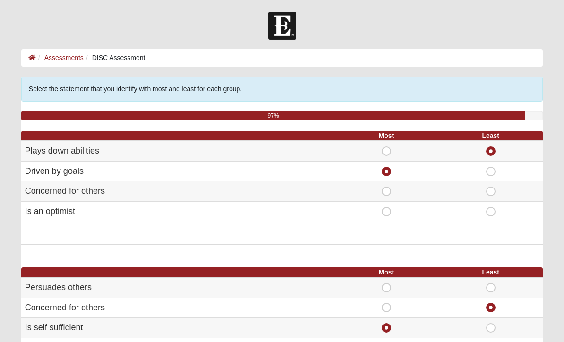
click at [491, 187] on span "Least" at bounding box center [491, 187] width 0 height 0
click at [492, 192] on input "Least" at bounding box center [494, 191] width 6 height 9
radio input "true"
click at [496, 154] on input "Least" at bounding box center [494, 151] width 6 height 9
radio input "true"
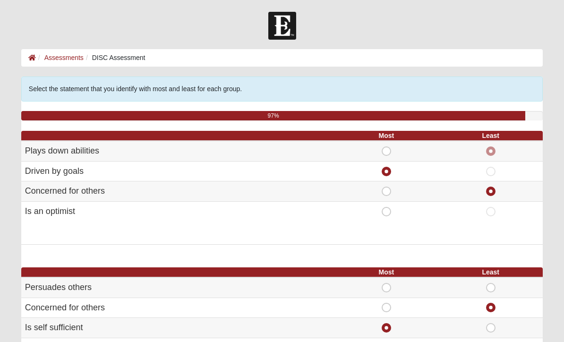
radio input "false"
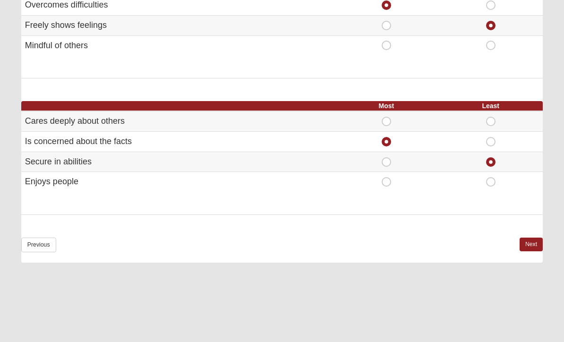
scroll to position [576, 0]
click at [534, 241] on link "Next" at bounding box center [531, 245] width 23 height 14
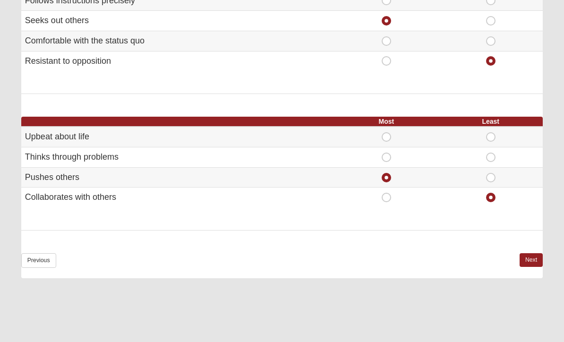
scroll to position [0, 0]
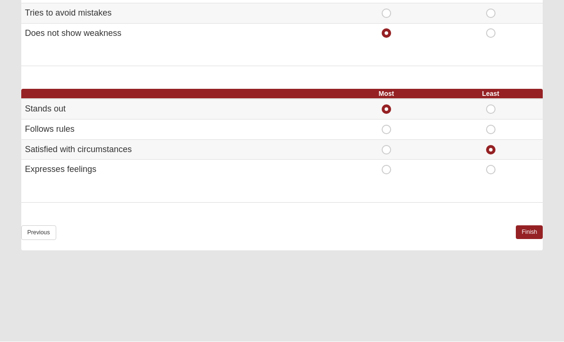
click at [531, 226] on link "Finish" at bounding box center [529, 233] width 27 height 14
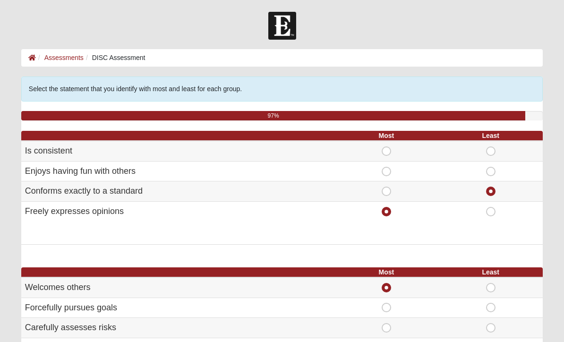
click at [30, 56] on icon at bounding box center [32, 57] width 8 height 7
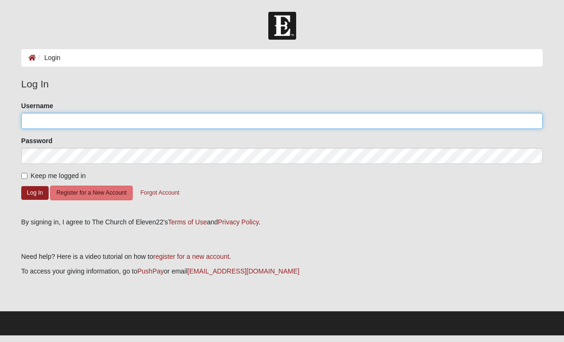
type input "missihowell"
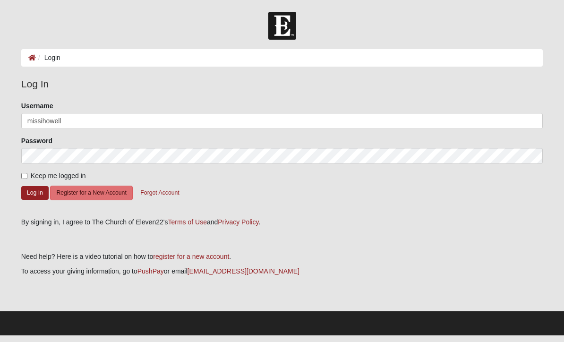
click at [35, 192] on button "Log In" at bounding box center [34, 193] width 27 height 14
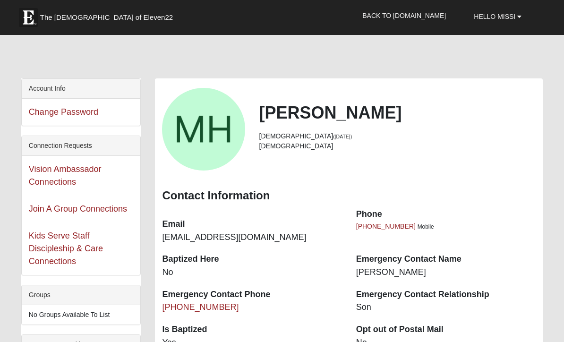
click at [31, 186] on link "Vision Ambassador Connections" at bounding box center [65, 175] width 73 height 22
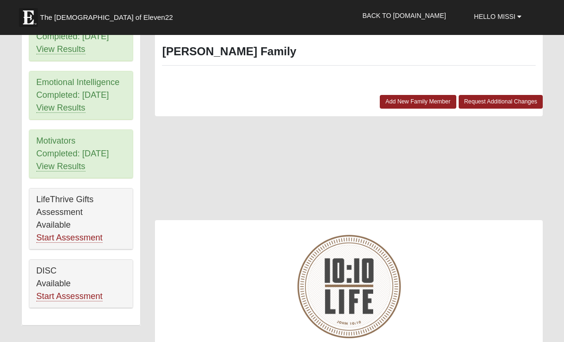
scroll to position [493, 0]
click at [94, 299] on link "Start Assessment" at bounding box center [69, 296] width 66 height 10
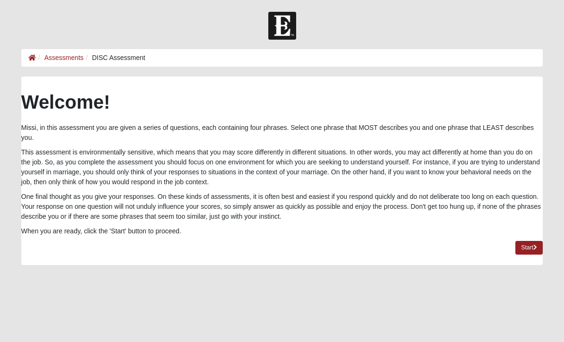
click at [533, 248] on link "Start" at bounding box center [529, 248] width 27 height 14
